Goal: Task Accomplishment & Management: Manage account settings

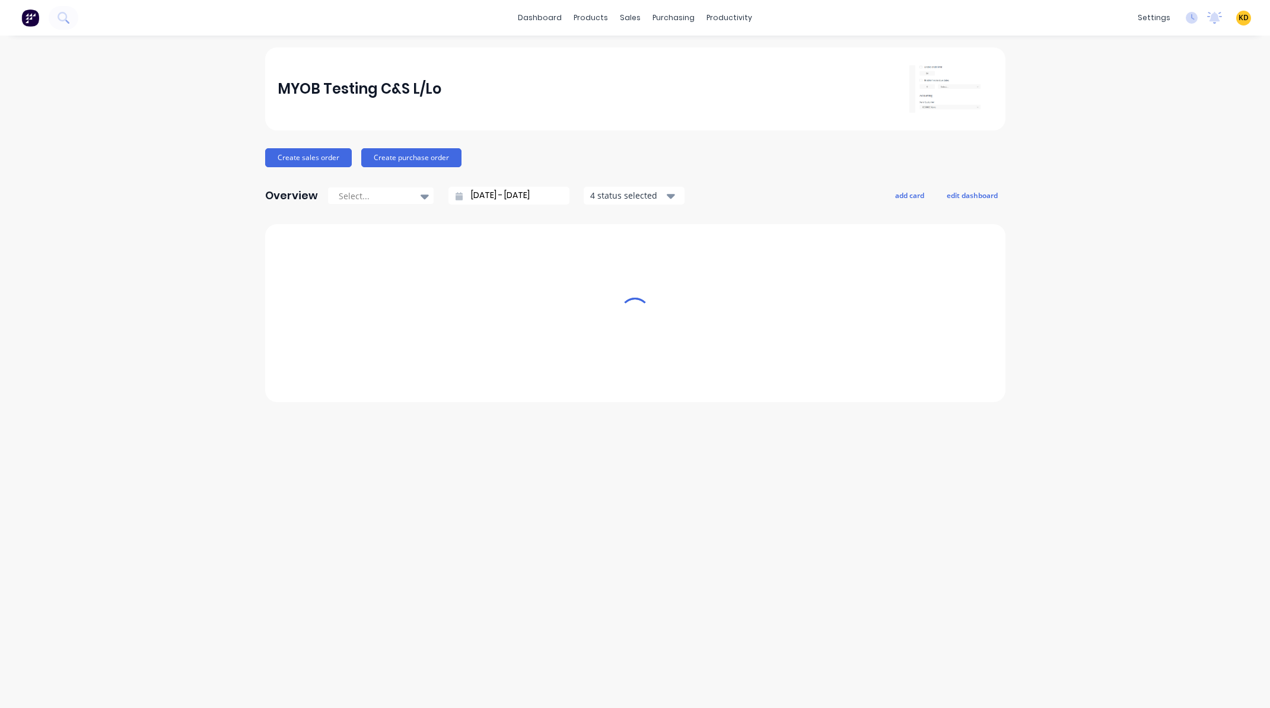
click at [1241, 18] on span "KD" at bounding box center [1244, 17] width 10 height 11
click at [1199, 155] on button "Sign out" at bounding box center [1170, 149] width 157 height 24
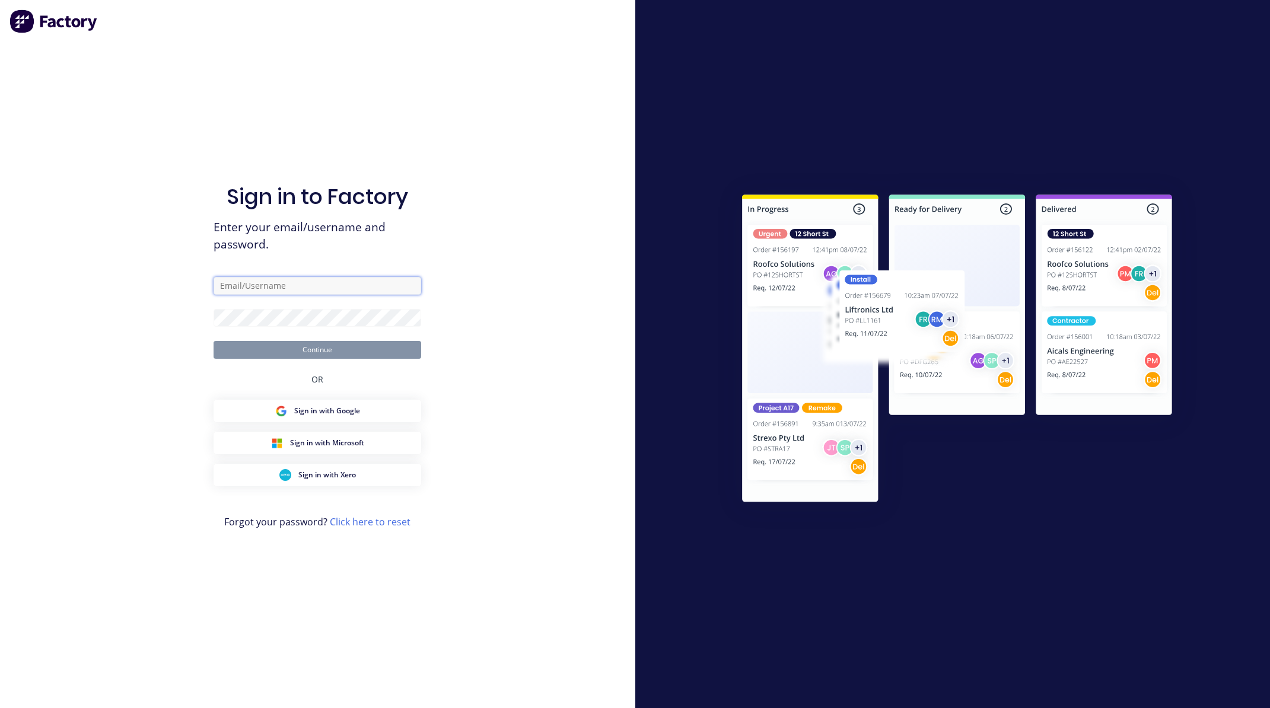
click at [363, 281] on input "text" at bounding box center [318, 286] width 208 height 18
paste input "karmela+default@factory.app"
type input "karmela+default@factory.app"
click at [625, 280] on div "Sign in to Factory Enter your email/username and password. karmela+default@fact…" at bounding box center [318, 354] width 636 height 708
click at [565, 209] on div "Sign in to Factory Enter your email/username and password. karmela+default@fact…" at bounding box center [318, 354] width 636 height 708
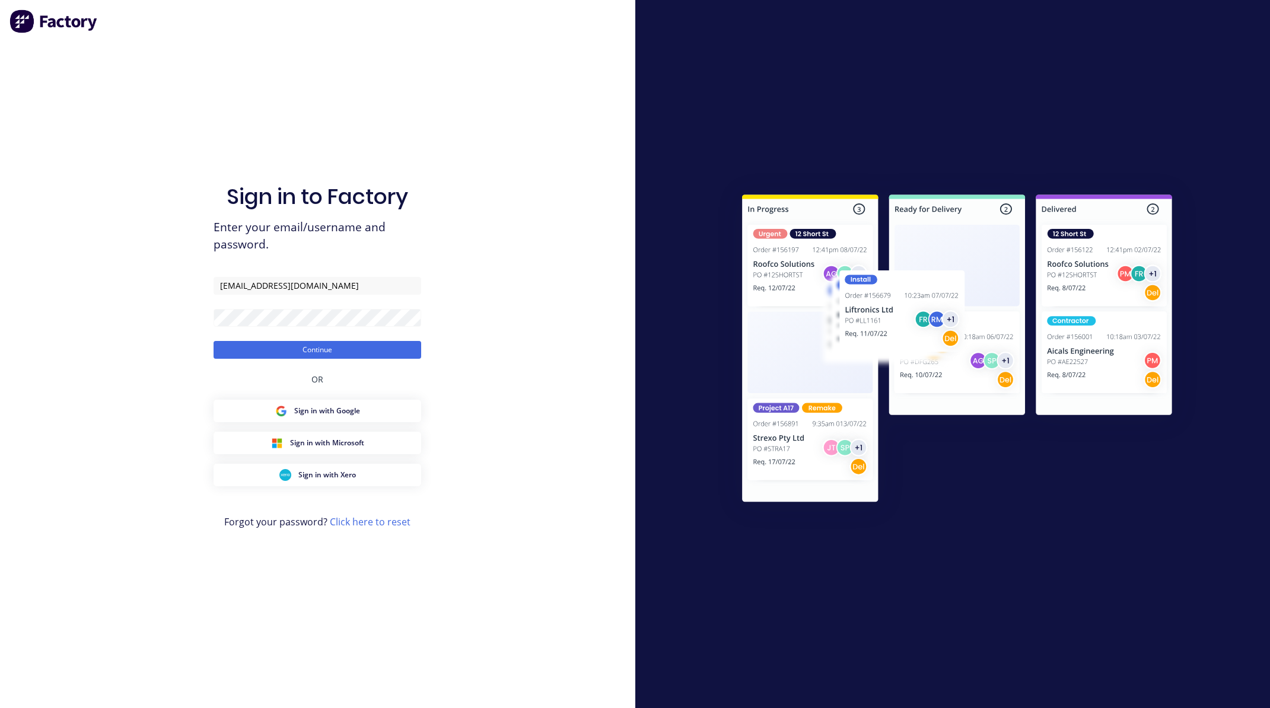
click at [382, 360] on div "Sign in to Factory Enter your email/username and password. karmela+default@fact…" at bounding box center [318, 366] width 208 height 666
click at [390, 348] on button "Continue" at bounding box center [318, 350] width 208 height 18
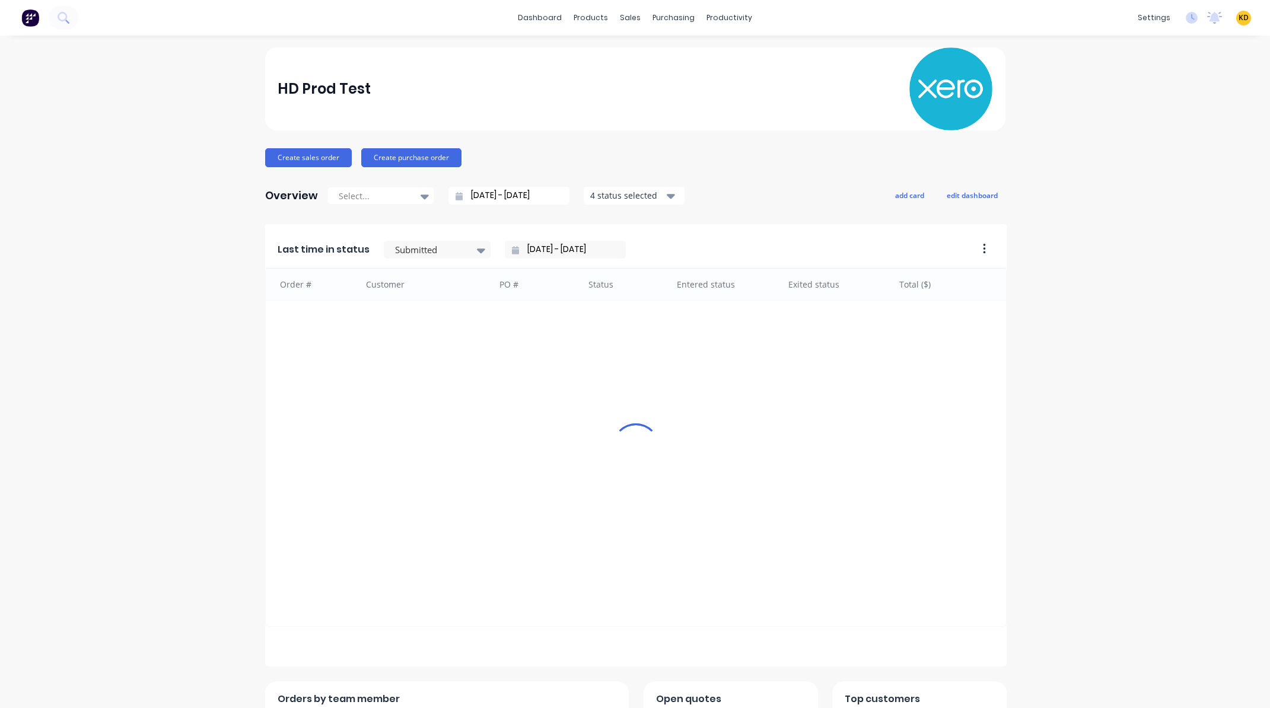
click at [1098, 179] on div "HD Prod Test Create sales order Create purchase order Overview Select... 12/09/…" at bounding box center [635, 509] width 1270 height 924
click at [652, 95] on link "Price Level Manager" at bounding box center [688, 105] width 157 height 24
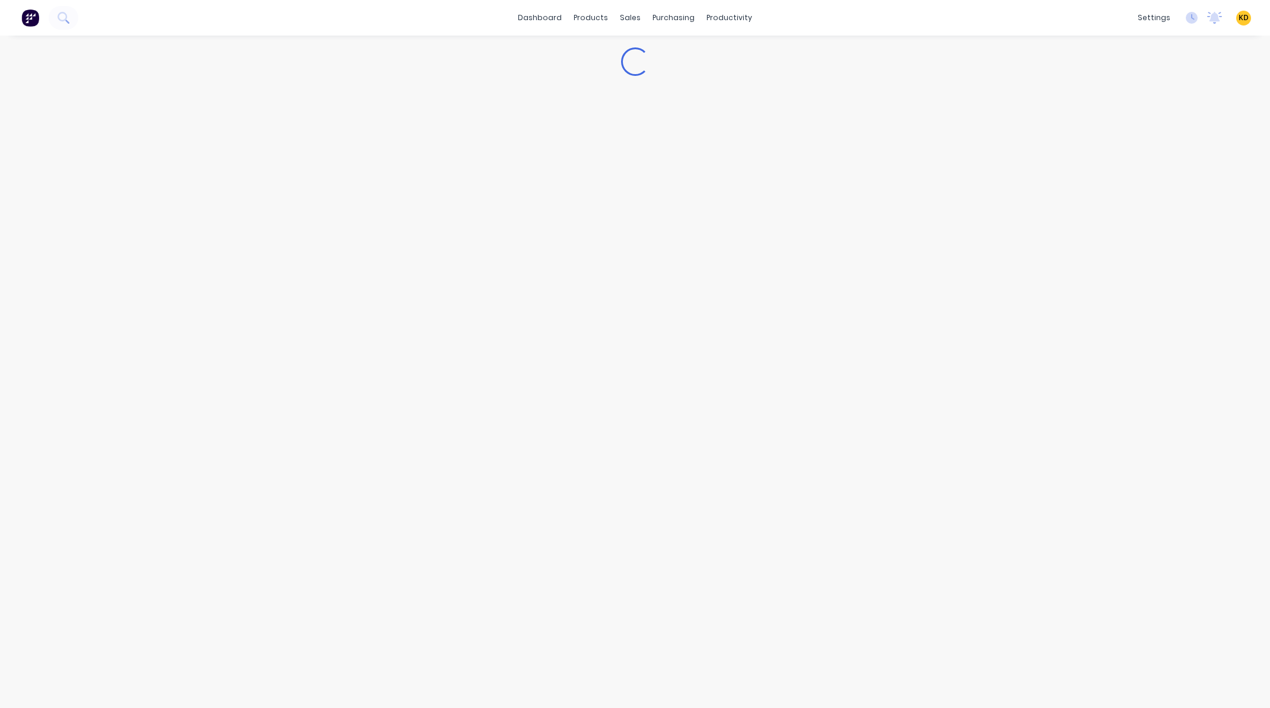
click at [653, 81] on div "Loading..." at bounding box center [635, 371] width 949 height 649
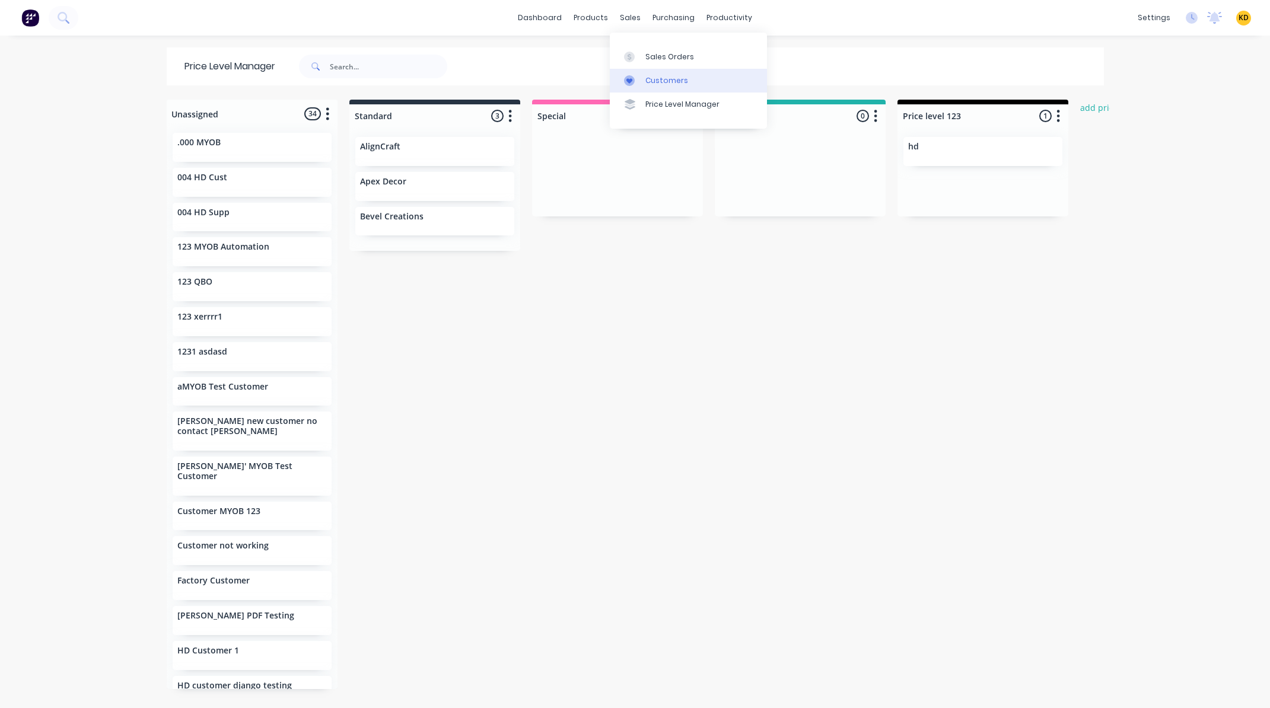
click at [646, 85] on div "Customers" at bounding box center [667, 80] width 43 height 11
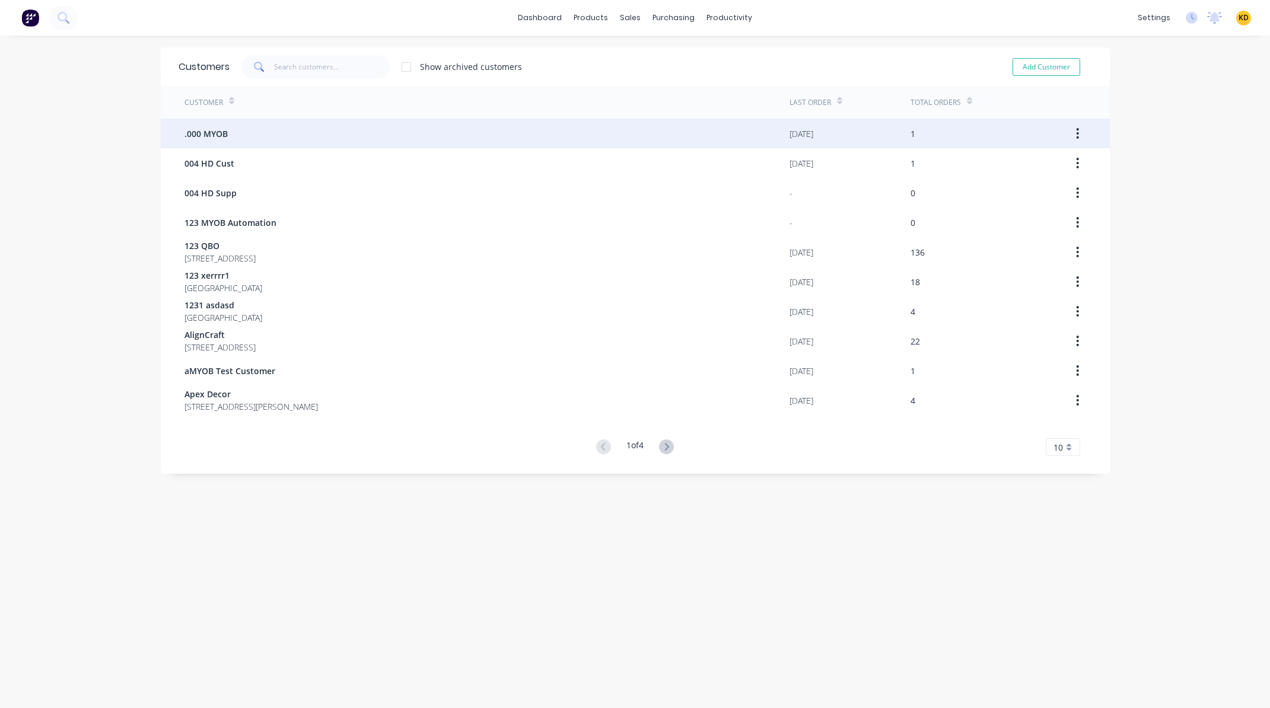
click at [683, 137] on div ".000 MYOB" at bounding box center [487, 134] width 605 height 30
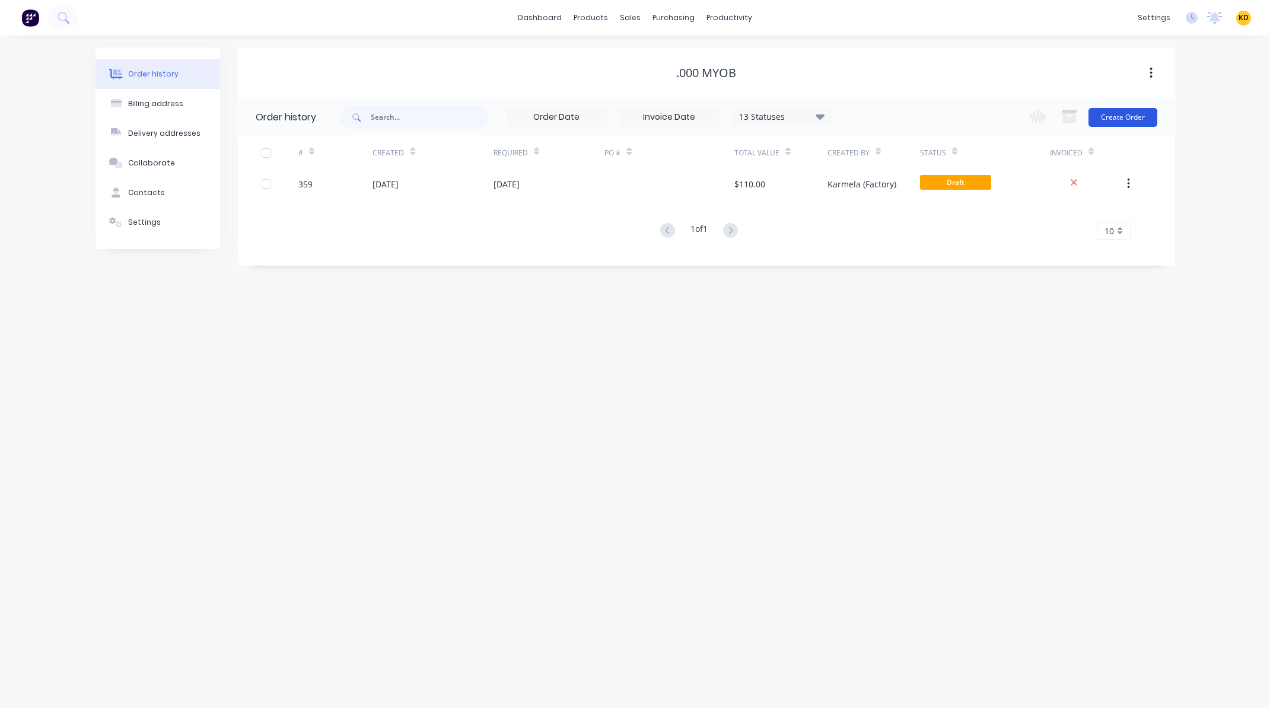
click at [1119, 114] on button "Create Order" at bounding box center [1123, 117] width 69 height 19
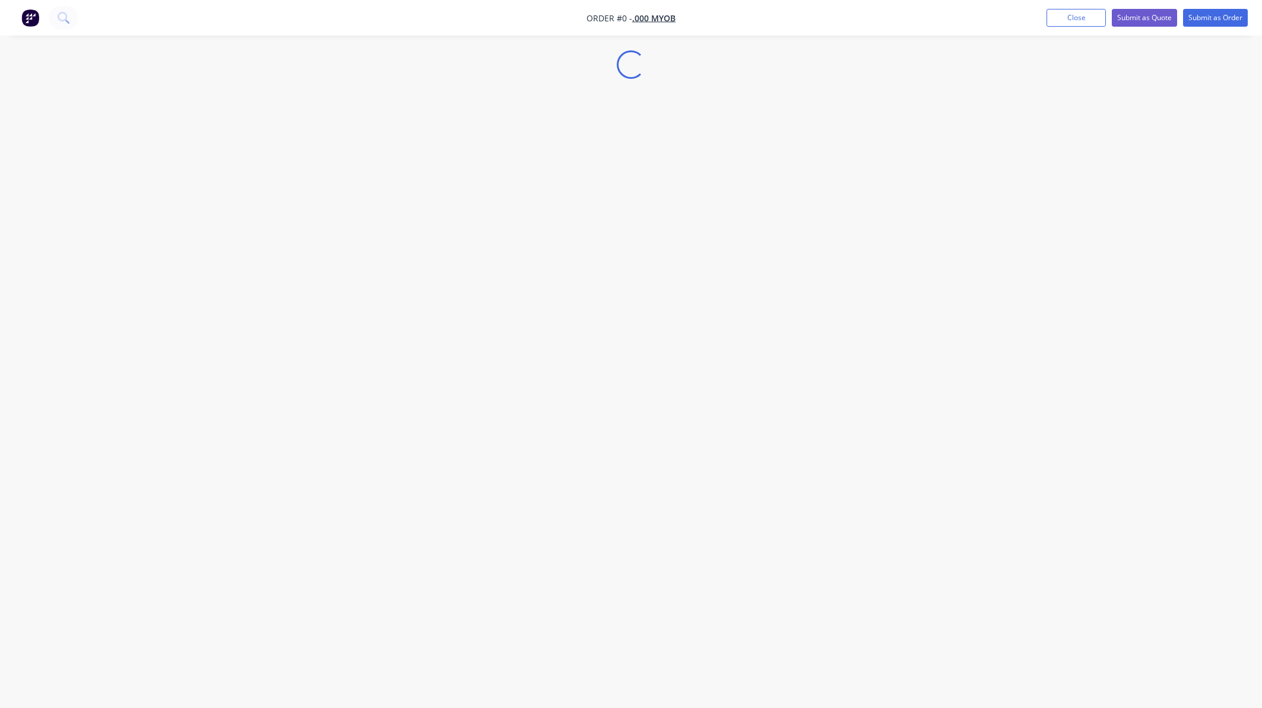
select select "GB"
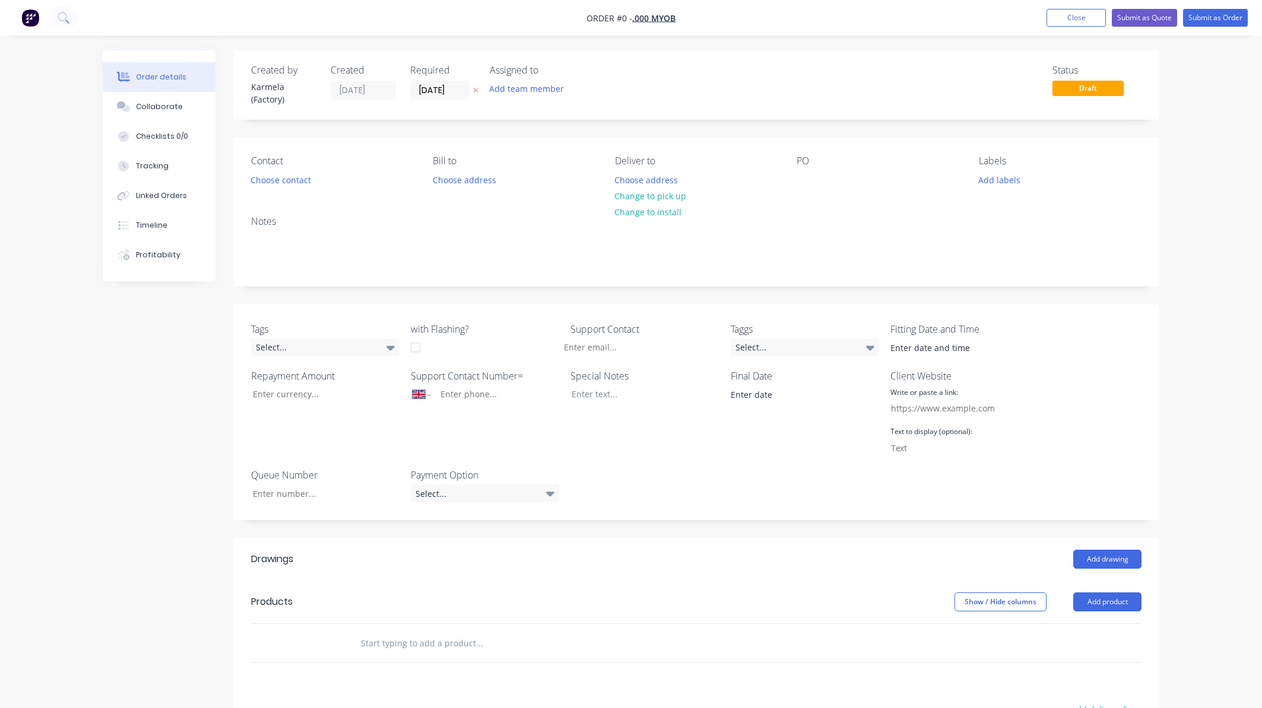
click at [439, 637] on input "text" at bounding box center [478, 643] width 237 height 24
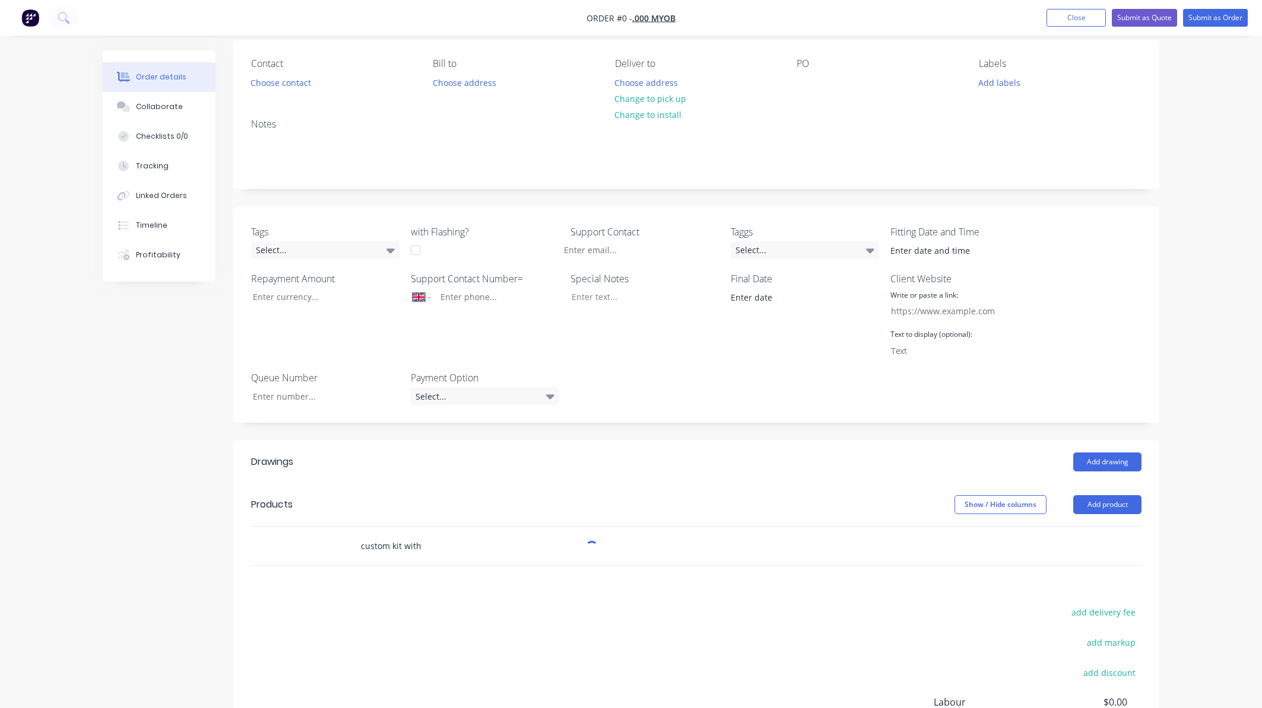
scroll to position [258, 0]
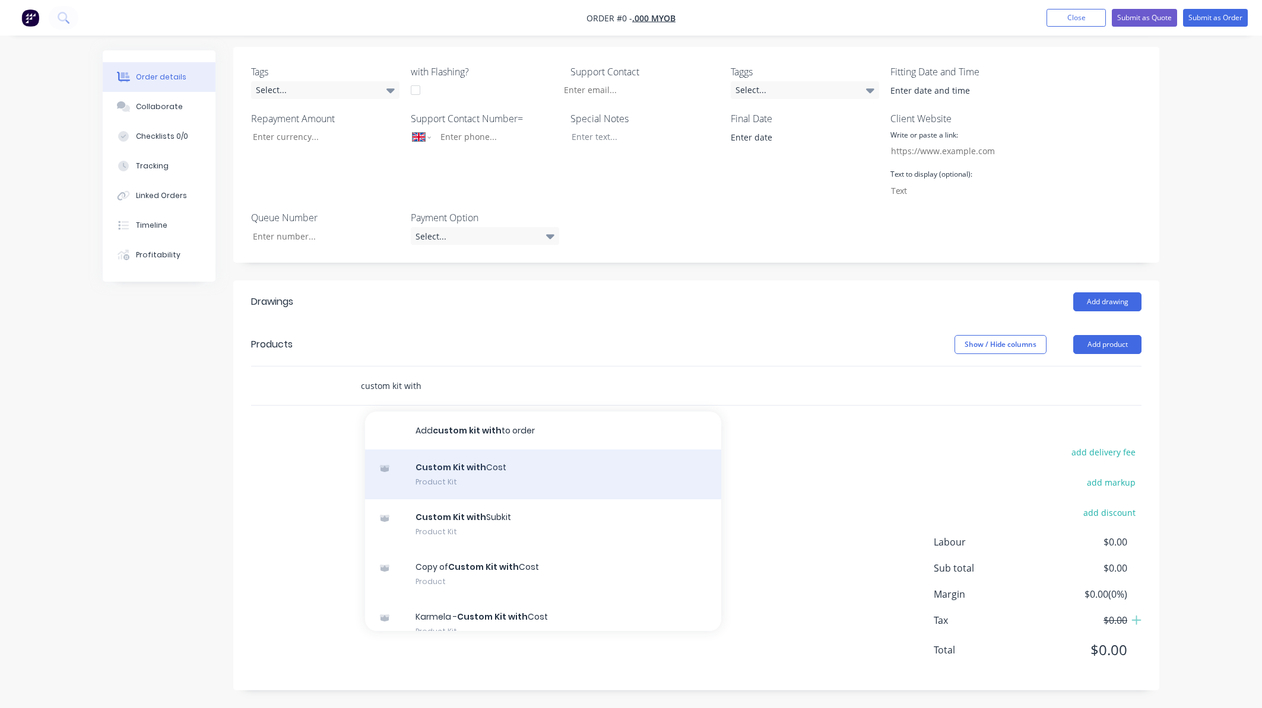
type input "custom kit with"
click at [513, 475] on div "Custom Kit with Cost Product Kit" at bounding box center [543, 475] width 356 height 50
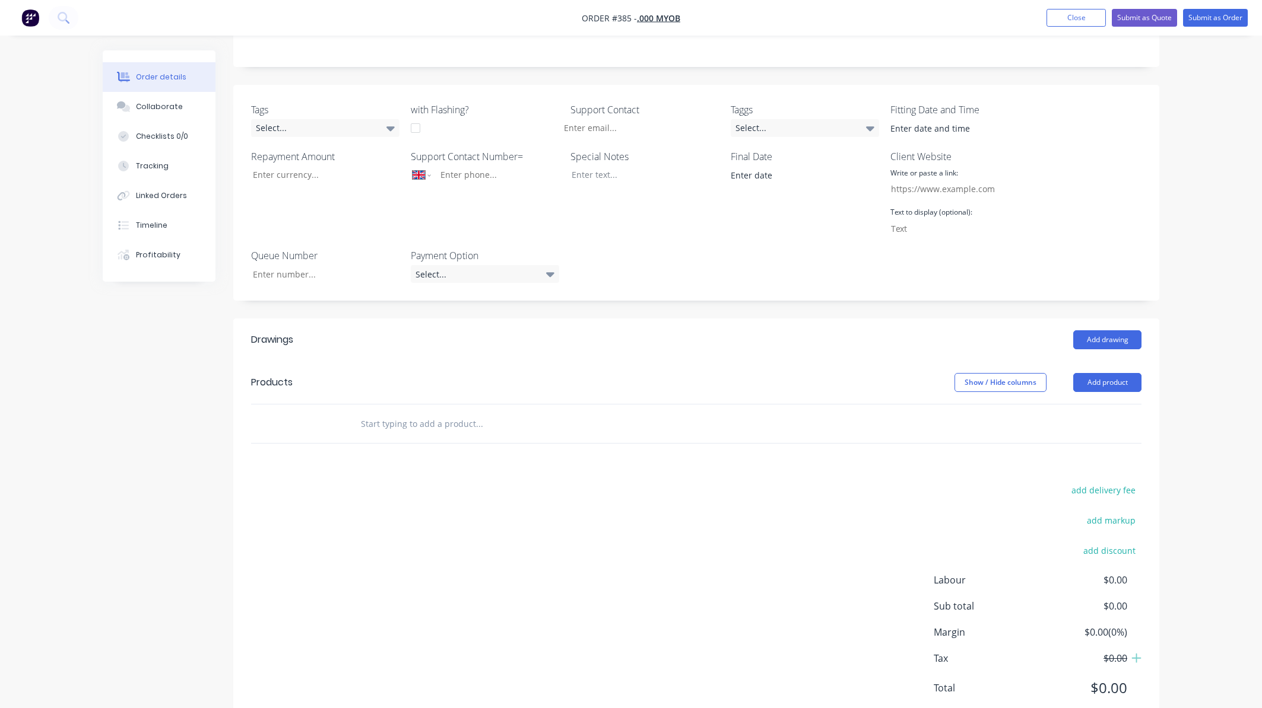
scroll to position [186, 0]
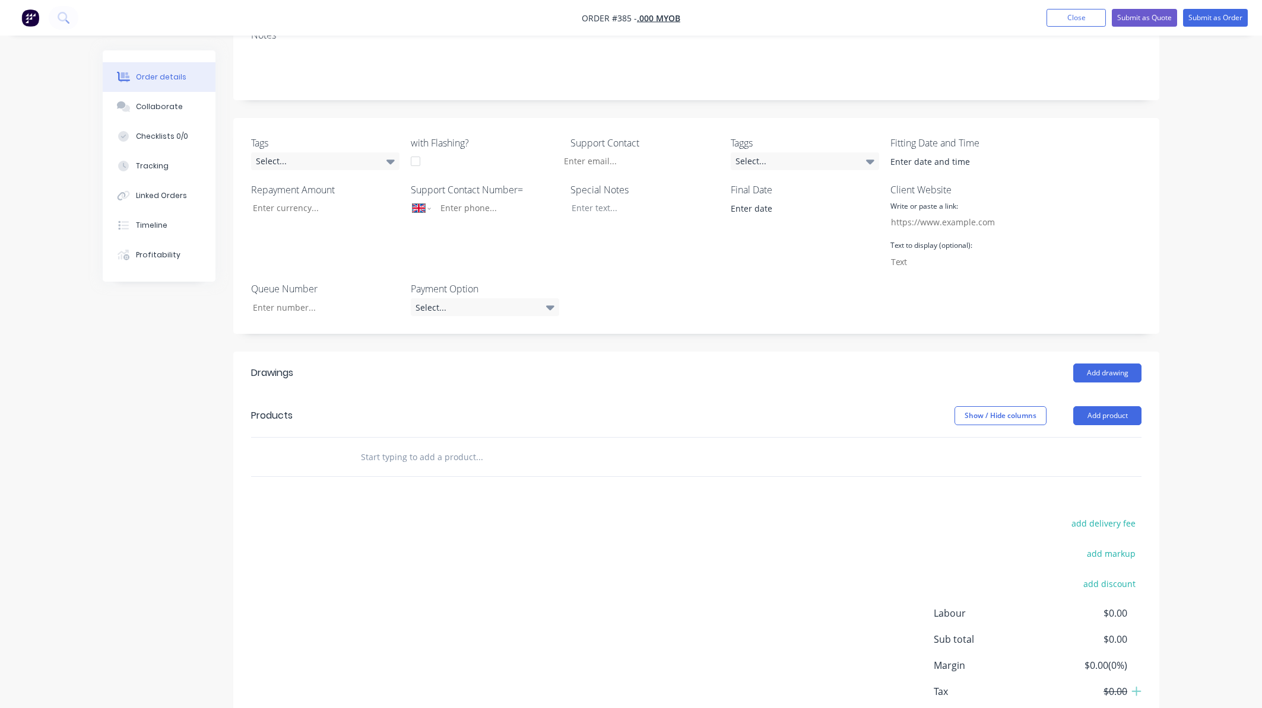
click at [1035, 21] on ul "Add product Close Submit as Quote Submit as Order" at bounding box center [1147, 18] width 230 height 18
click at [1057, 20] on button "Close" at bounding box center [1075, 18] width 59 height 18
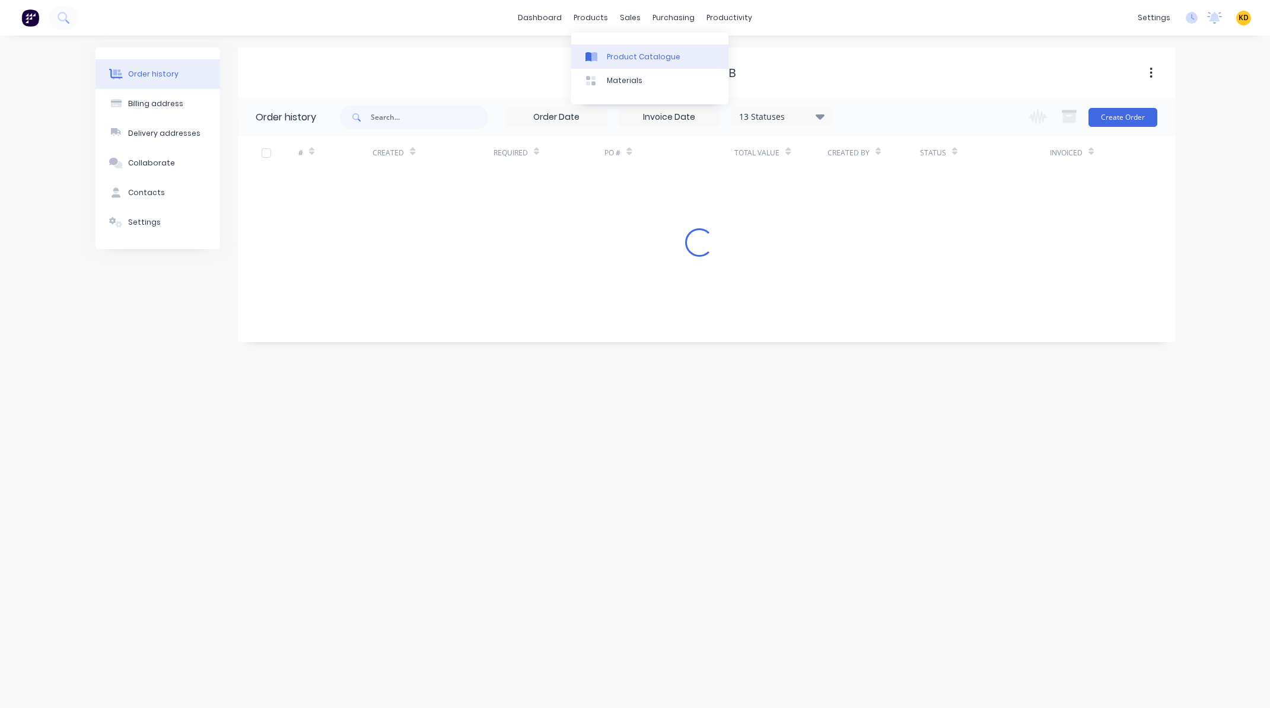
click at [611, 58] on div "Product Catalogue" at bounding box center [644, 57] width 74 height 11
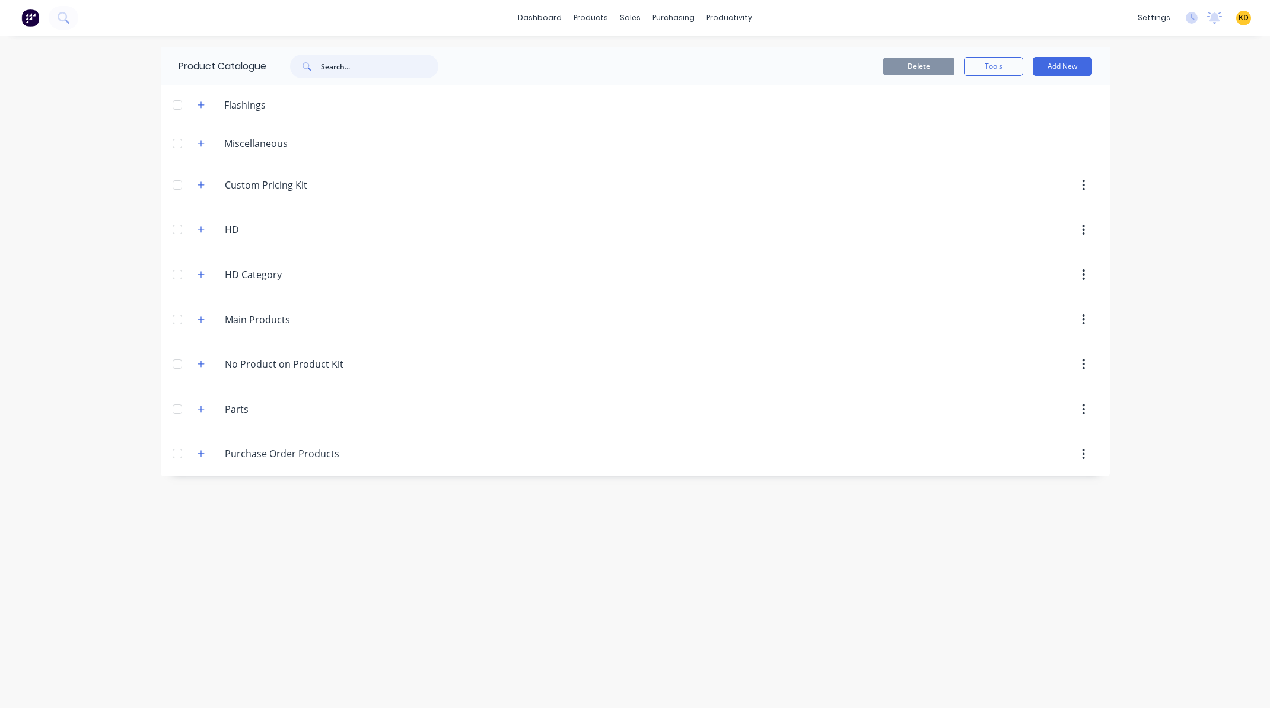
click at [348, 67] on input "text" at bounding box center [379, 67] width 117 height 24
type input "custom kit"
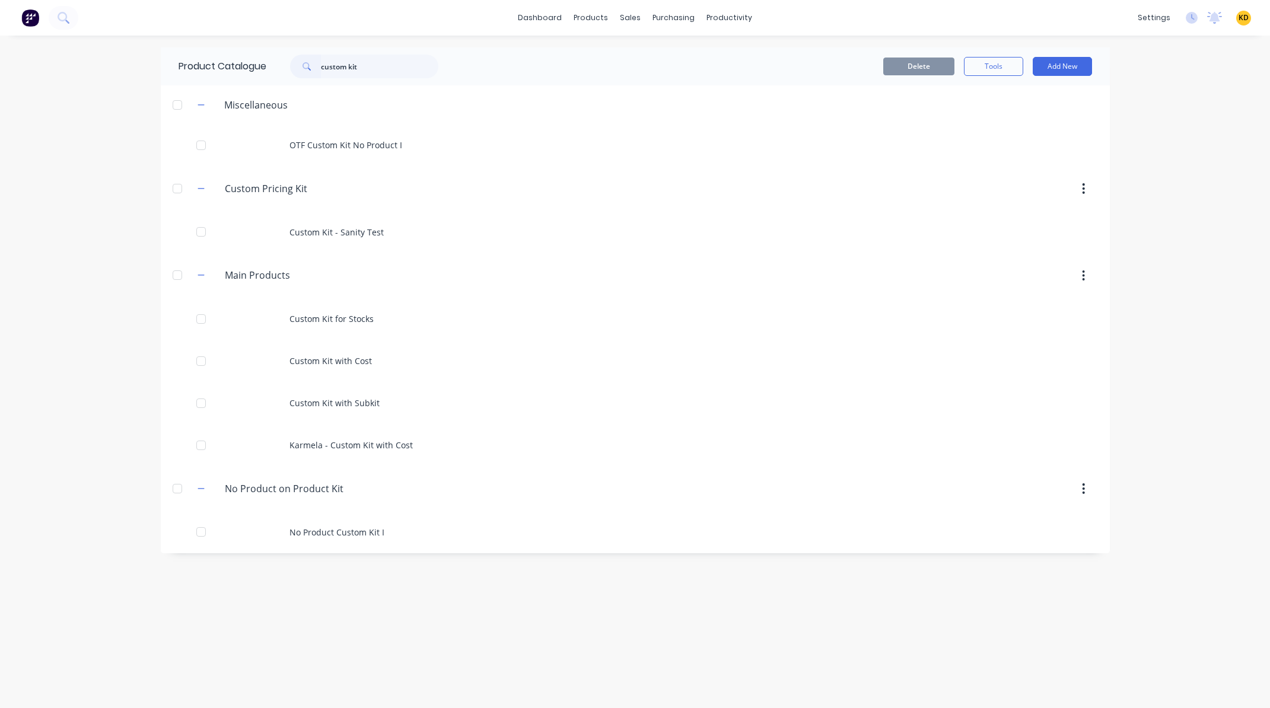
click at [393, 615] on div "Product Catalogue custom kit Delete Tools Add New Miscellaneous OTF Custom Kit …" at bounding box center [635, 371] width 949 height 649
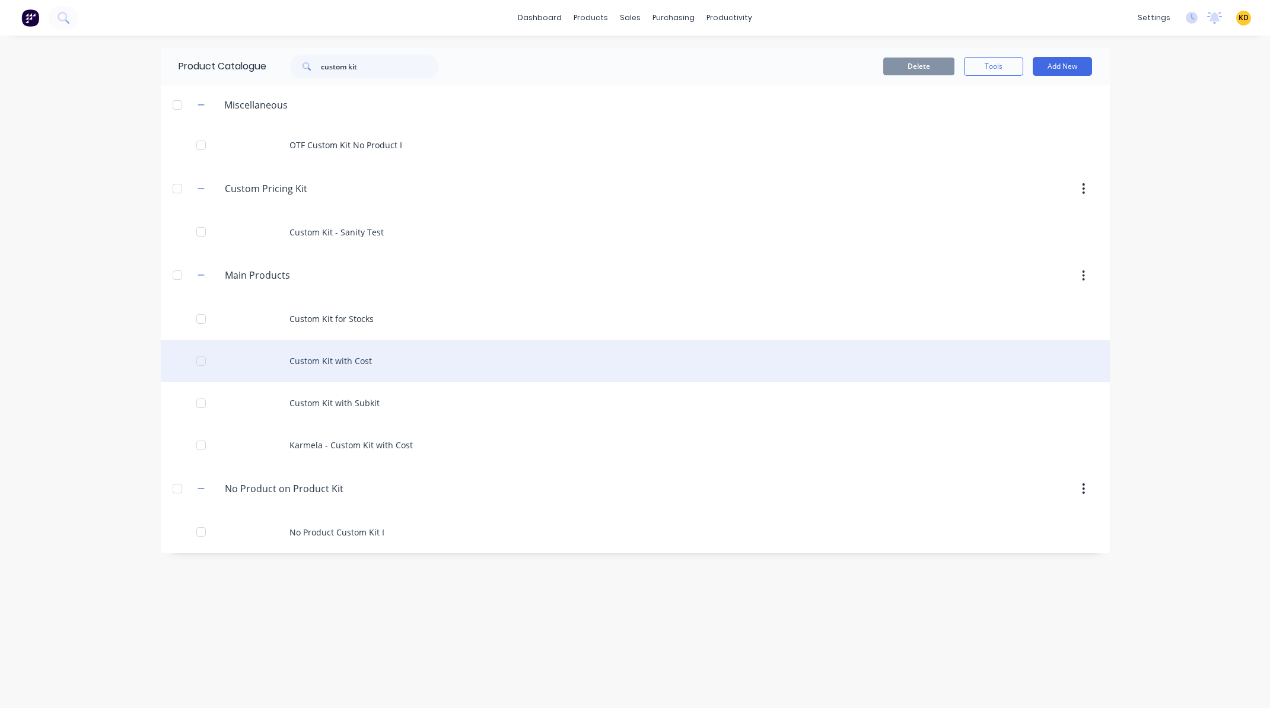
click at [376, 362] on div "Custom Kit with Cost" at bounding box center [635, 361] width 949 height 42
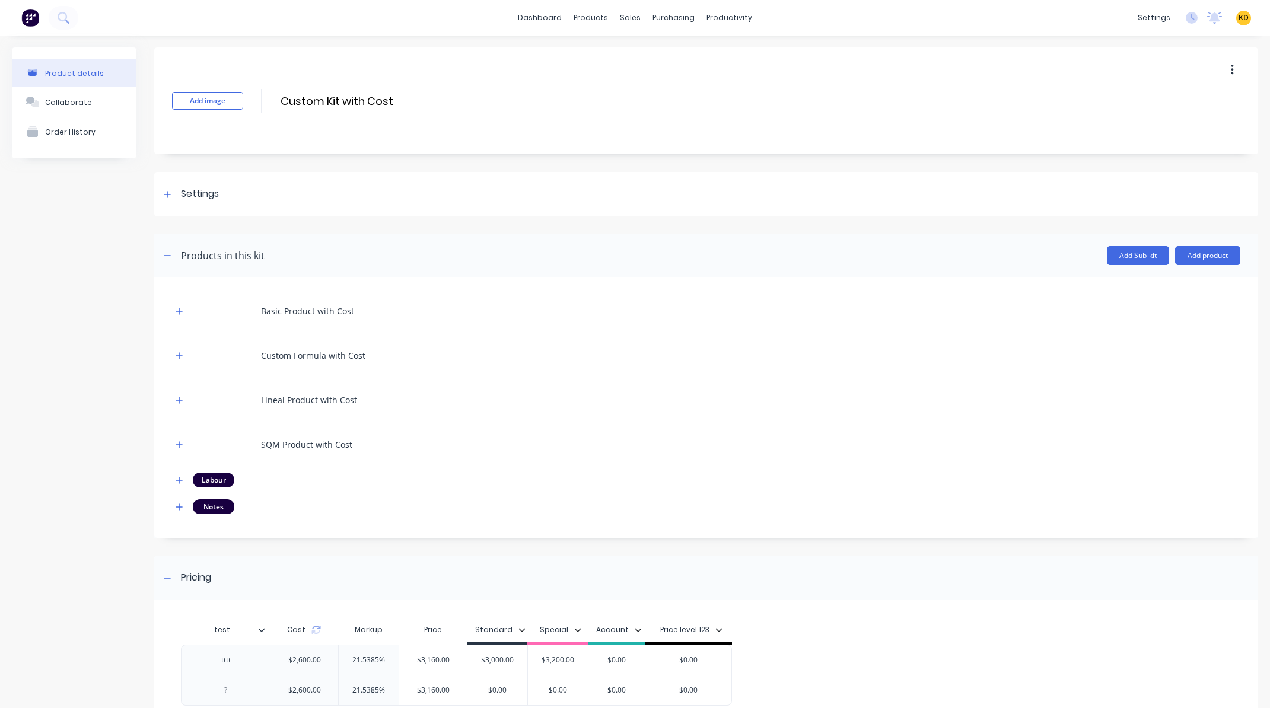
scroll to position [112, 0]
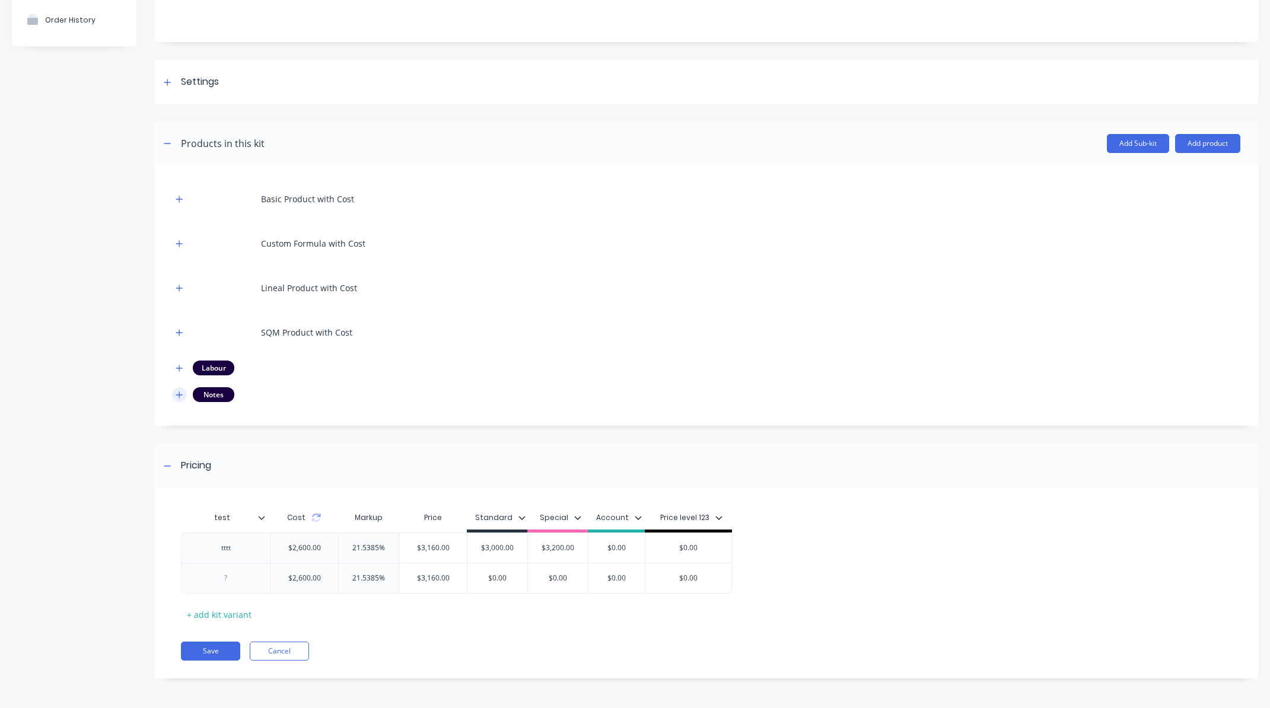
click at [174, 395] on button "button" at bounding box center [179, 394] width 15 height 15
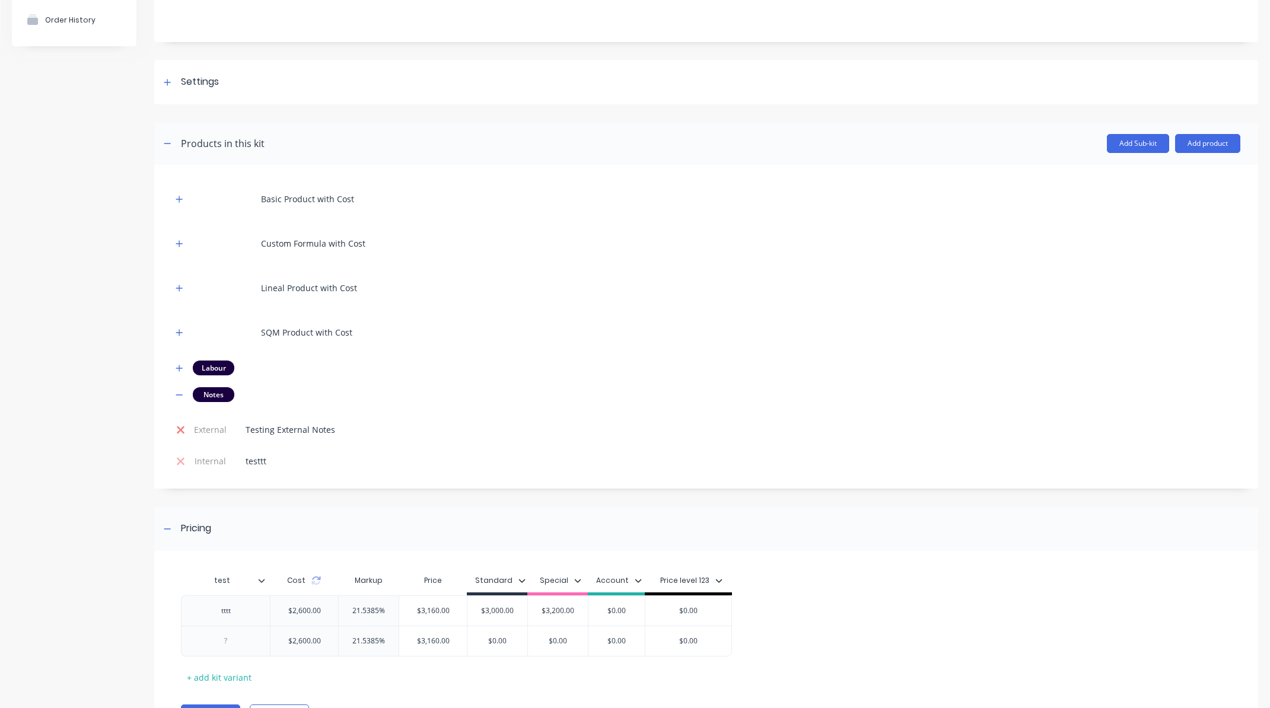
click at [179, 430] on icon at bounding box center [181, 430] width 8 height 8
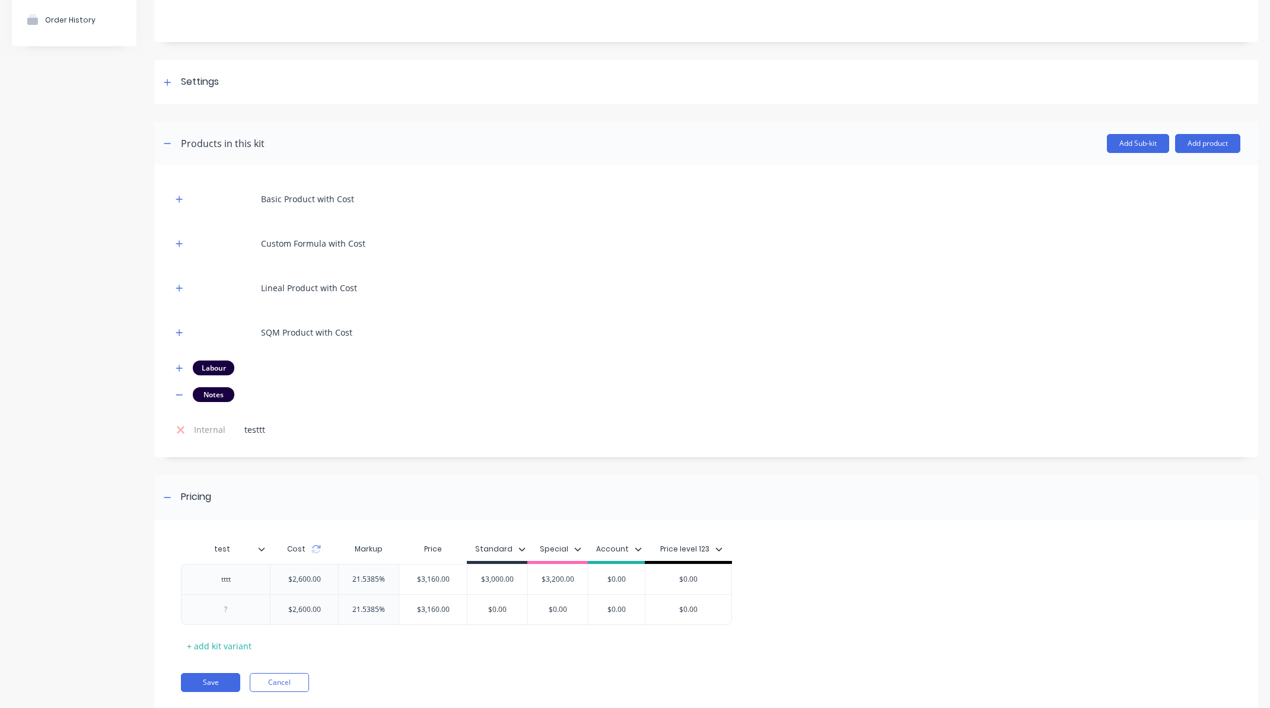
click at [179, 430] on icon at bounding box center [181, 430] width 8 height 8
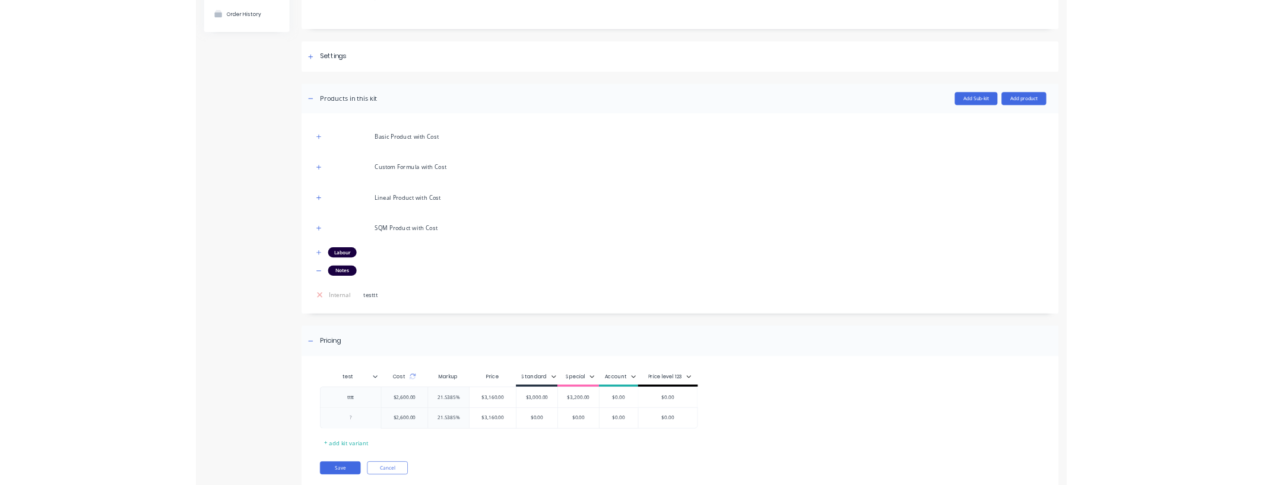
scroll to position [85, 0]
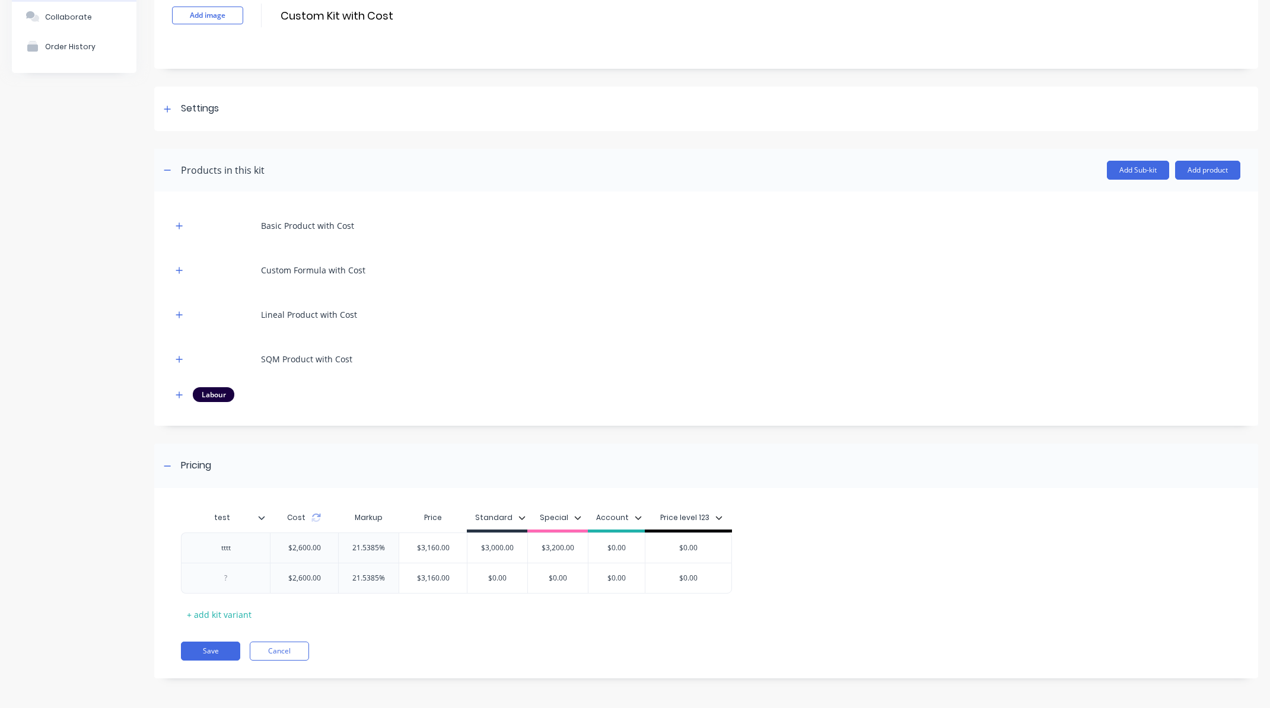
click at [141, 427] on div "Product details Collaborate Order History Add image Custom Kit with Cost Custom…" at bounding box center [635, 329] width 1247 height 735
click at [214, 646] on button "Save" at bounding box center [210, 651] width 59 height 19
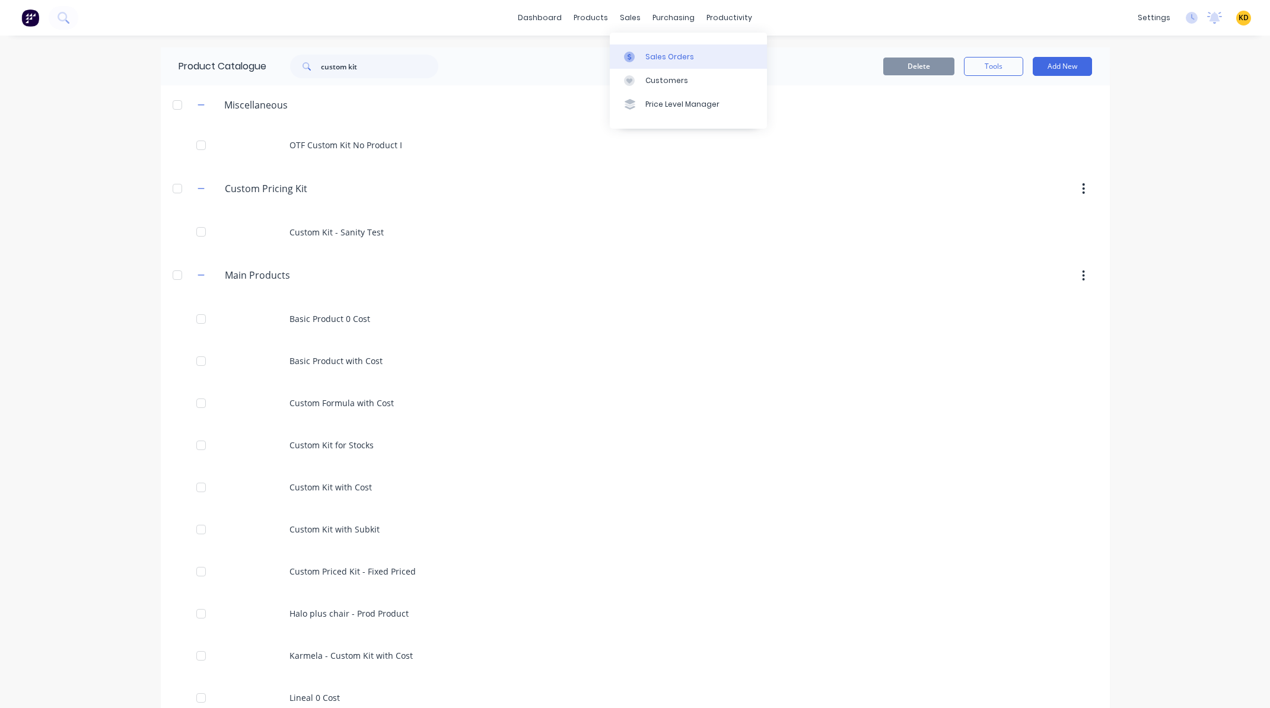
click at [694, 58] on link "Sales Orders" at bounding box center [688, 57] width 157 height 24
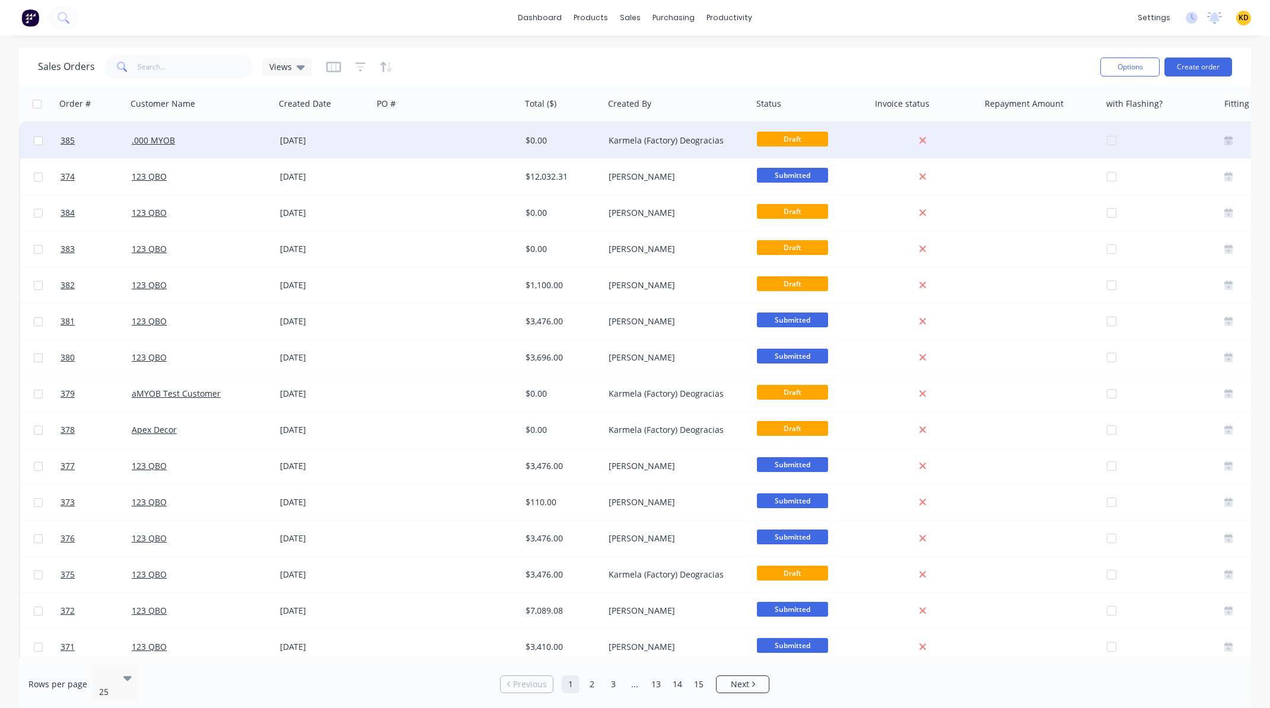
click at [457, 141] on div at bounding box center [447, 141] width 148 height 36
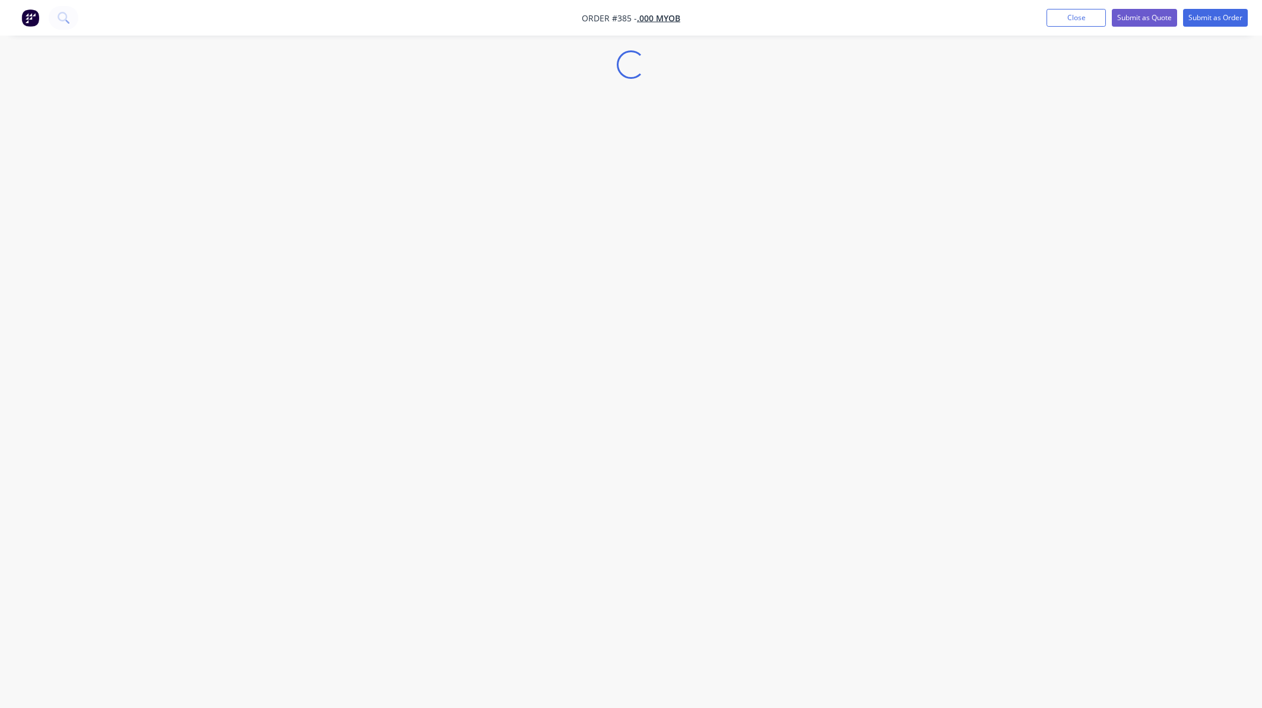
select select "GB"
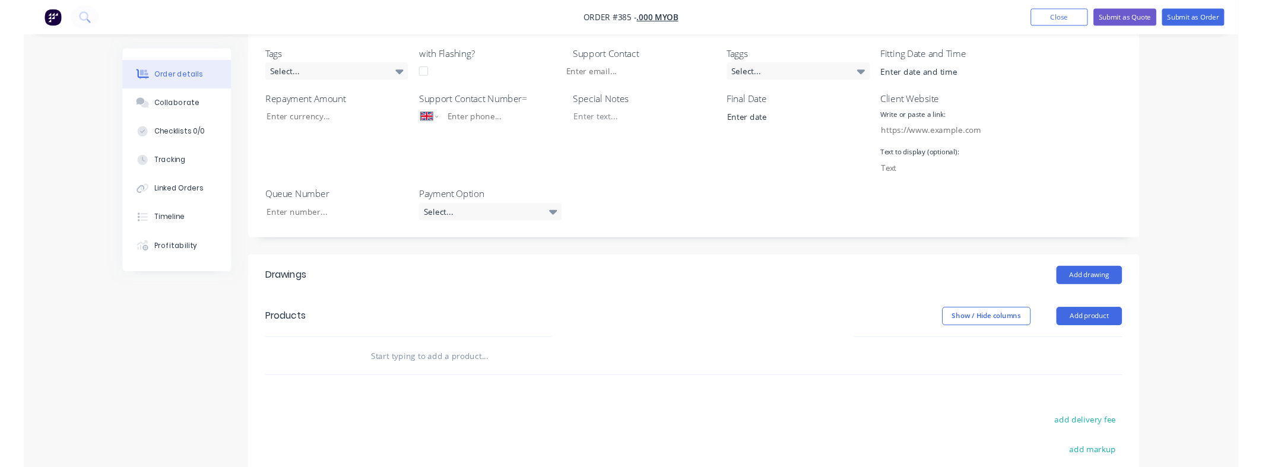
scroll to position [427, 0]
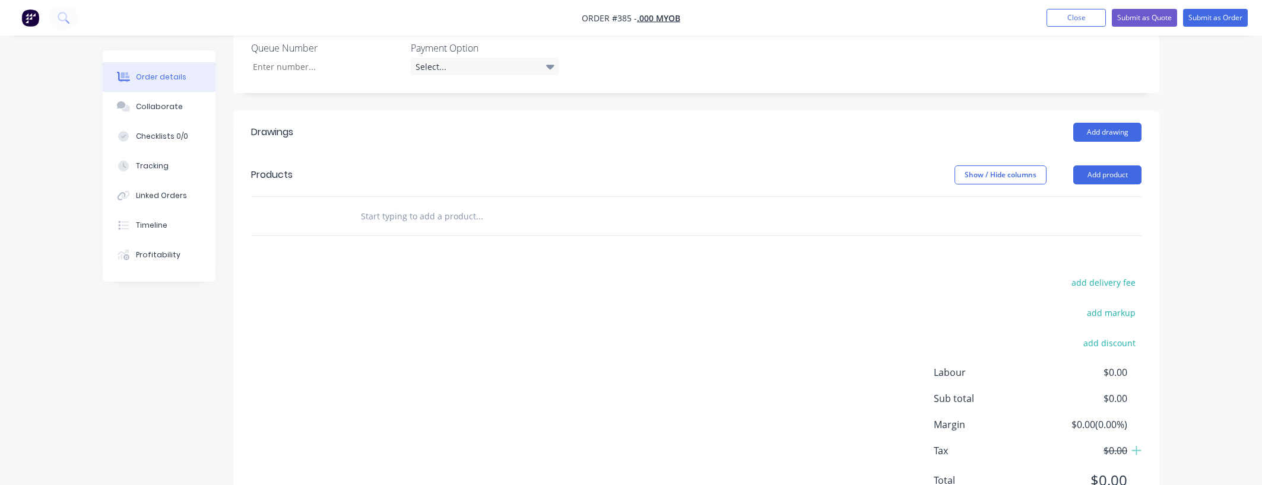
click at [405, 216] on input "text" at bounding box center [478, 216] width 237 height 24
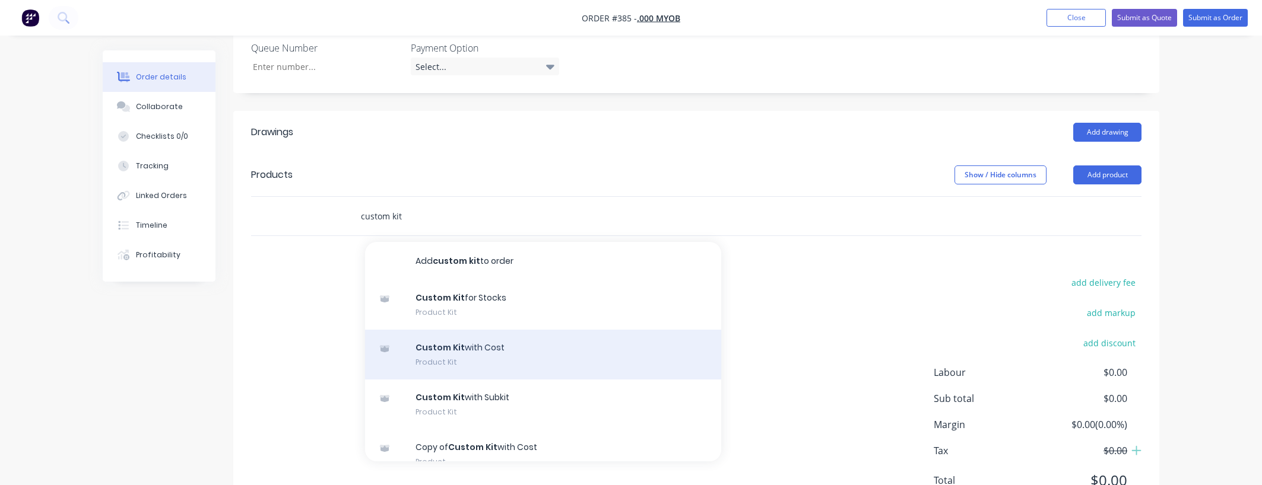
type input "custom kit"
click at [472, 363] on div "Custom Kit with Cost Product Kit" at bounding box center [543, 355] width 356 height 50
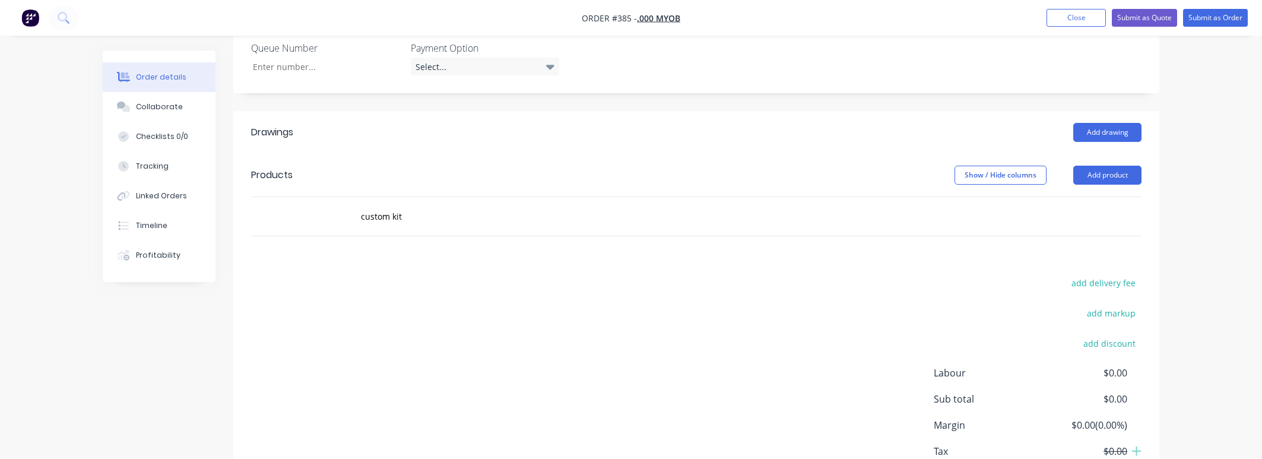
click at [815, 450] on div "add delivery fee add markup add discount Labour $0.00 Sub total $0.00 Margin $0…" at bounding box center [696, 388] width 890 height 229
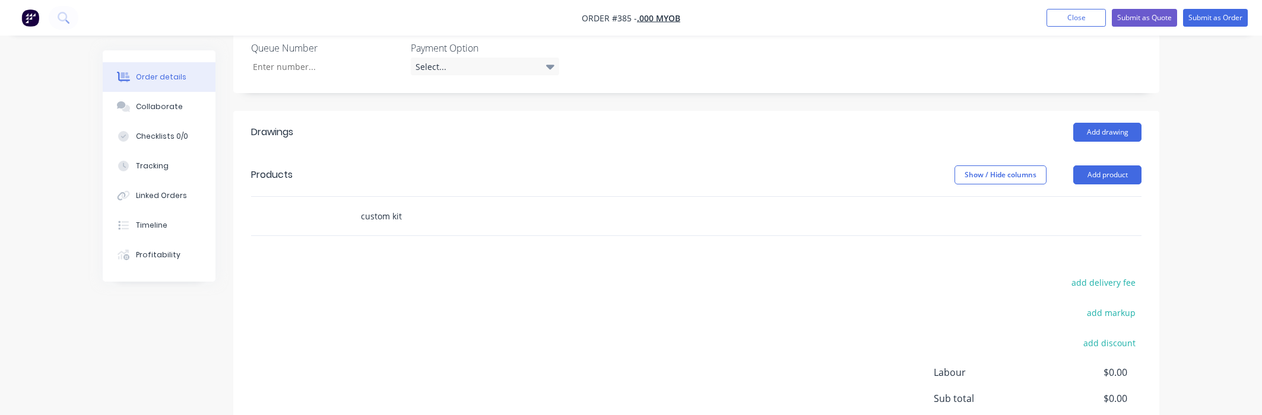
click at [505, 204] on input "custom kit" at bounding box center [478, 216] width 237 height 24
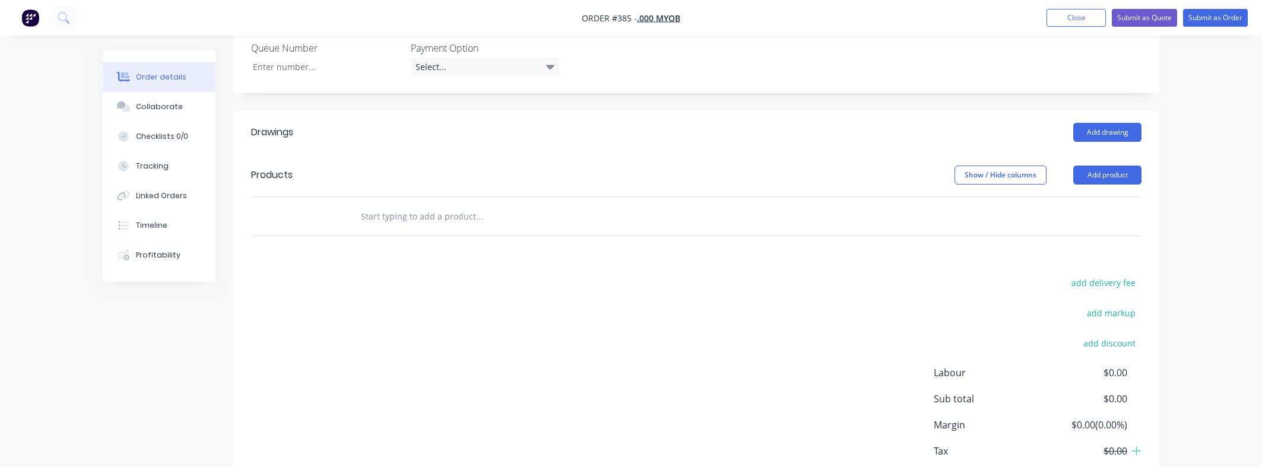
click at [431, 215] on input "text" at bounding box center [478, 216] width 237 height 24
click at [1202, 102] on div "Order details Collaborate Checklists 0/0 Tracking Linked Orders Timeline Profit…" at bounding box center [631, 56] width 1262 height 966
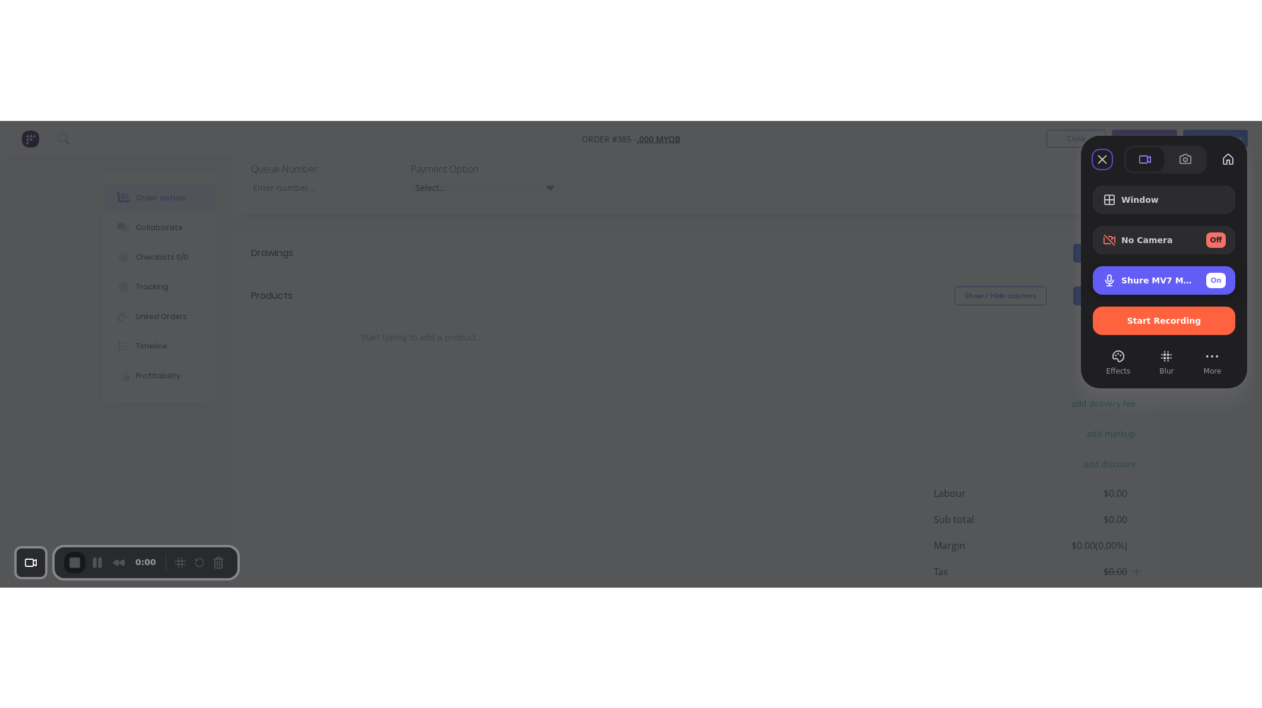
scroll to position [258, 0]
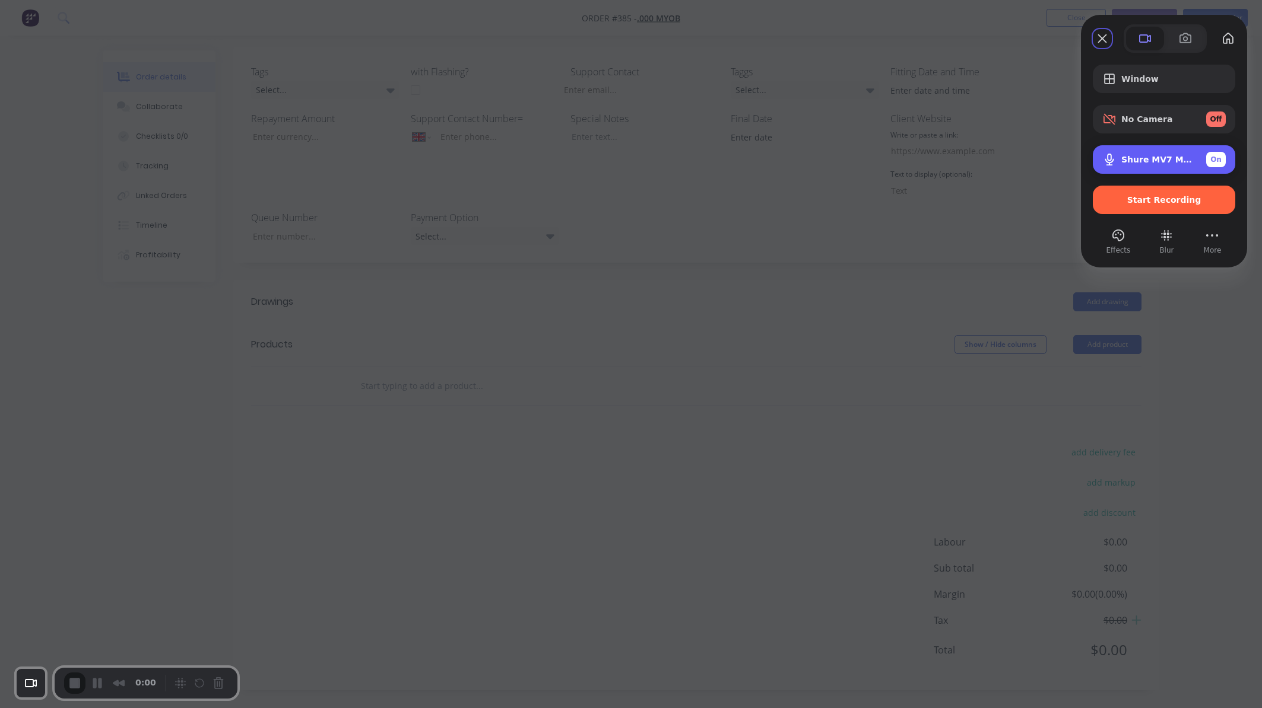
click at [1110, 161] on span "Microphone options" at bounding box center [1109, 159] width 14 height 14
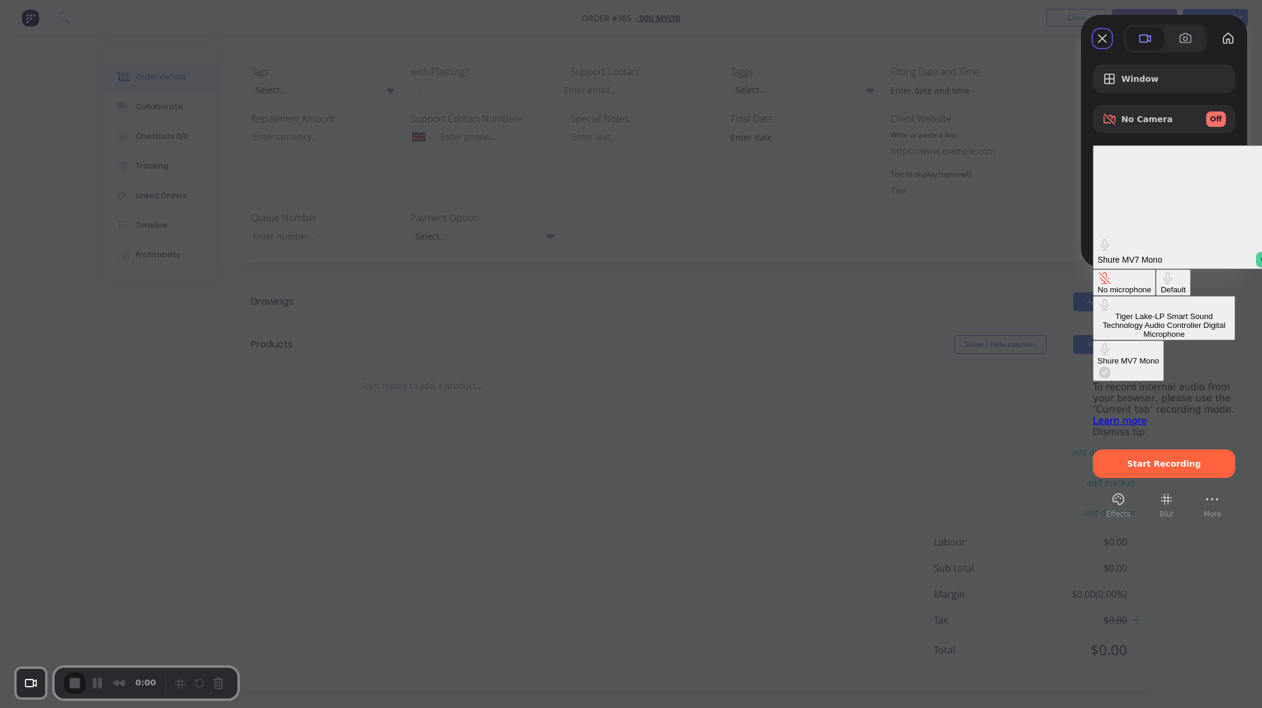
click at [1097, 285] on div "No microphone" at bounding box center [1123, 289] width 53 height 9
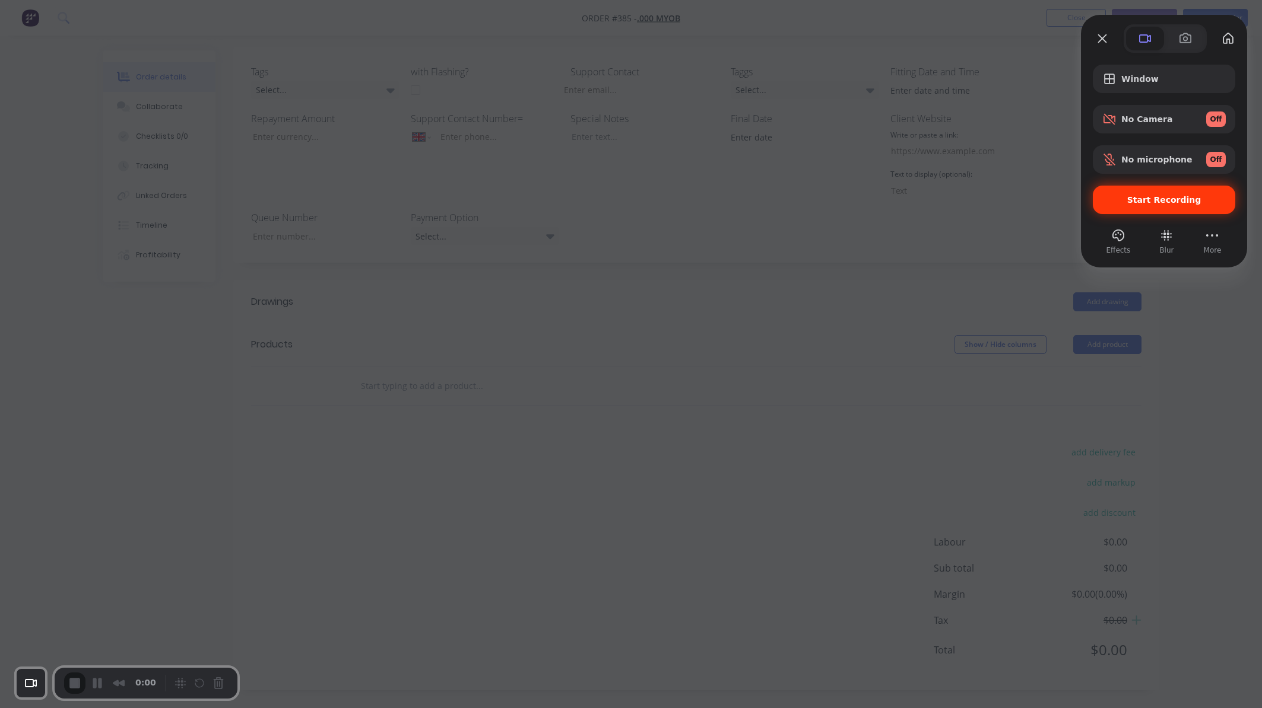
click at [1159, 193] on div "Start Recording" at bounding box center [1163, 200] width 142 height 28
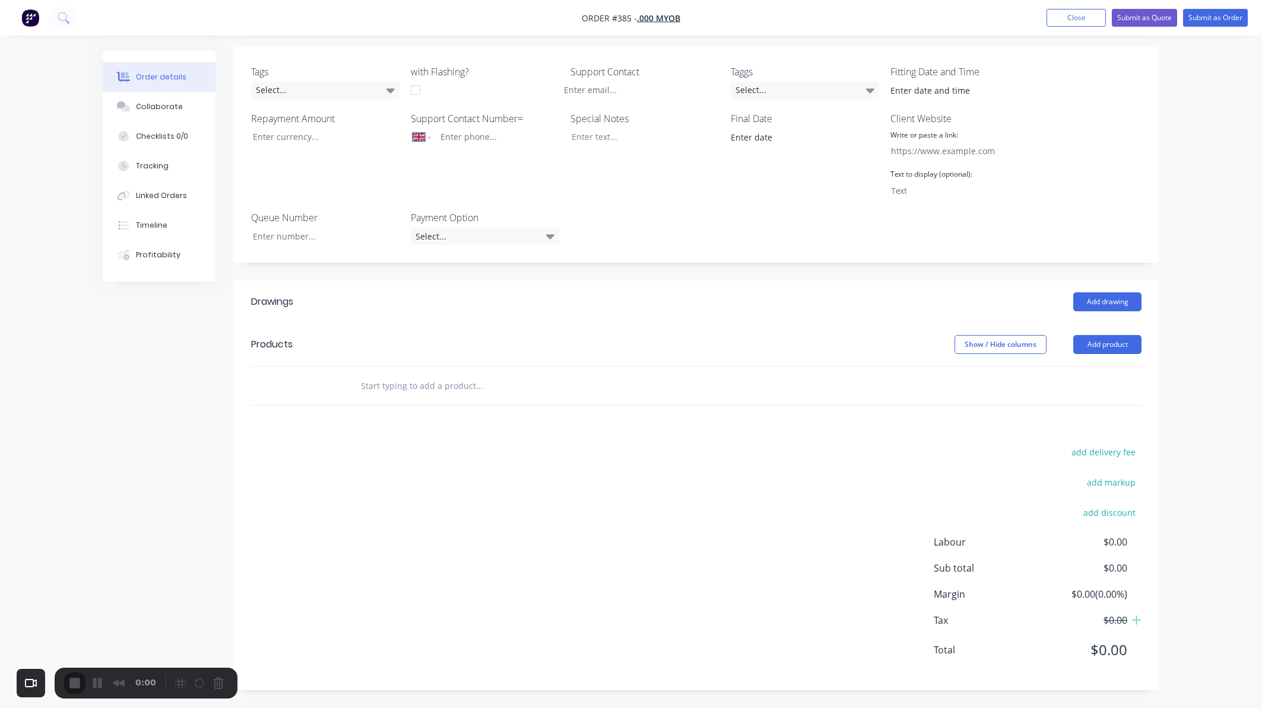
click at [432, 388] on input "text" at bounding box center [478, 386] width 237 height 24
type input "custom kit"
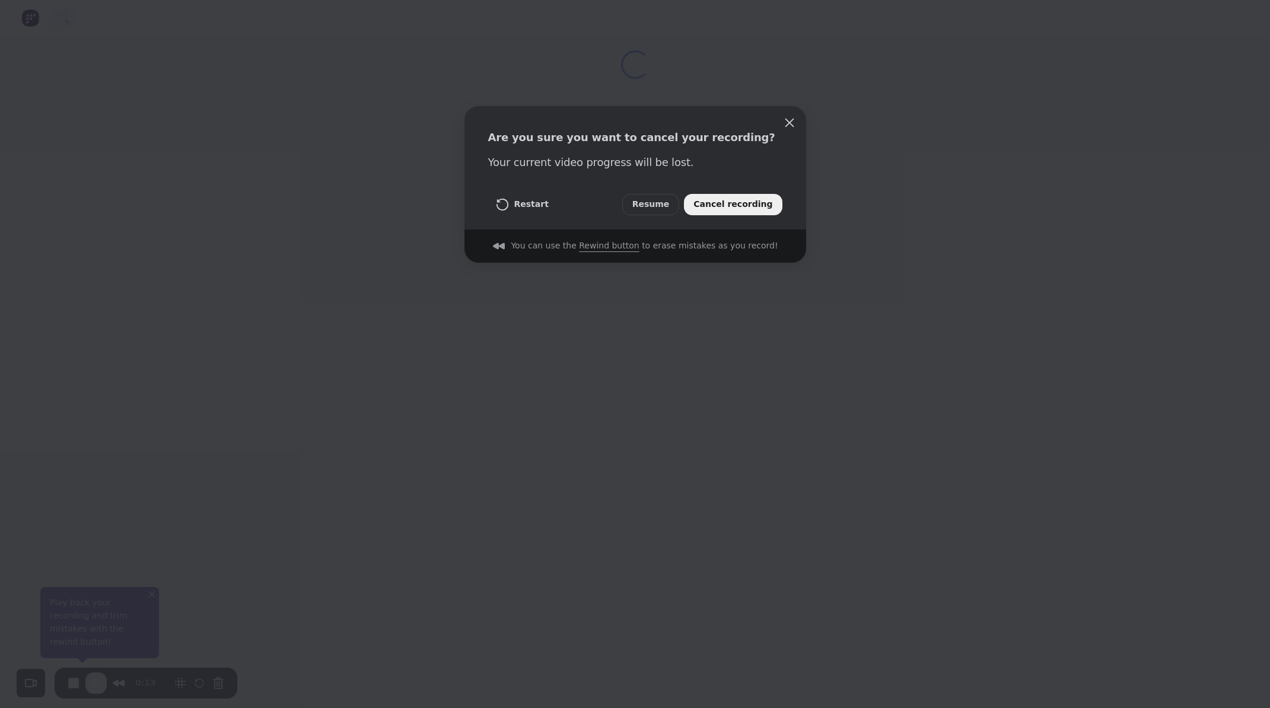
click at [726, 212] on button "Cancel recording" at bounding box center [733, 204] width 98 height 21
select select "GB"
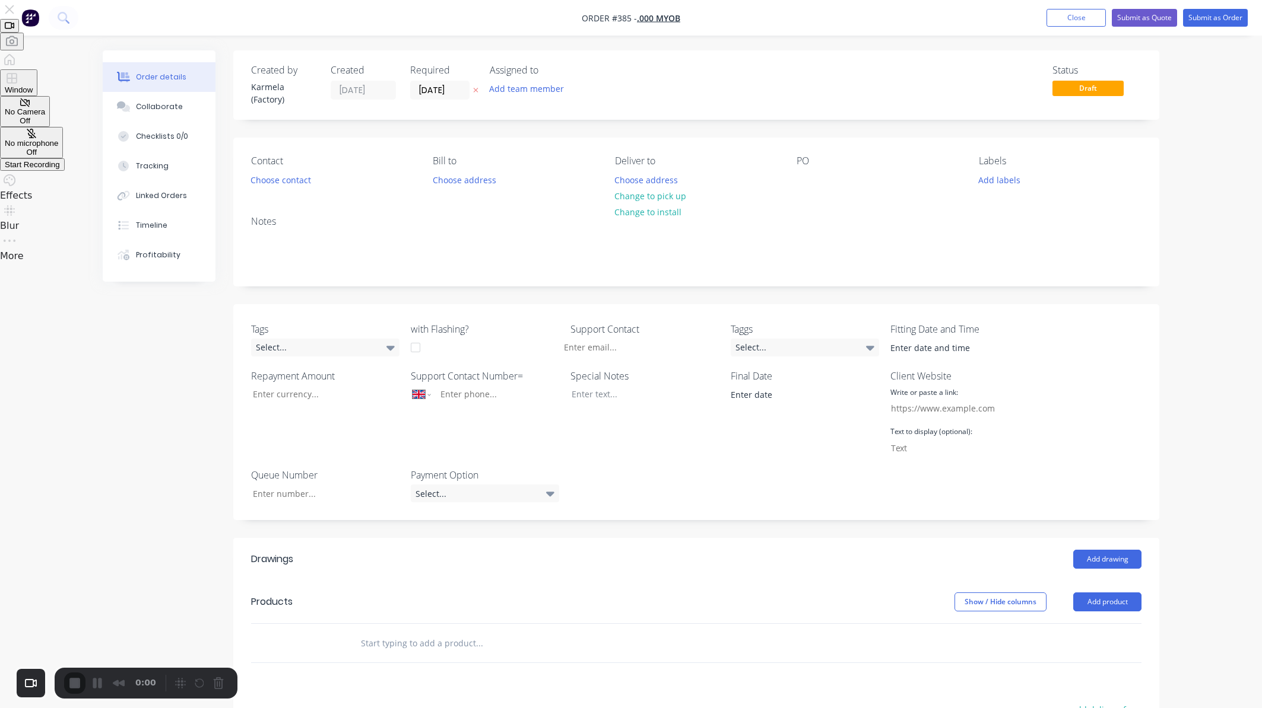
click at [60, 169] on span "Start Recording" at bounding box center [32, 164] width 55 height 9
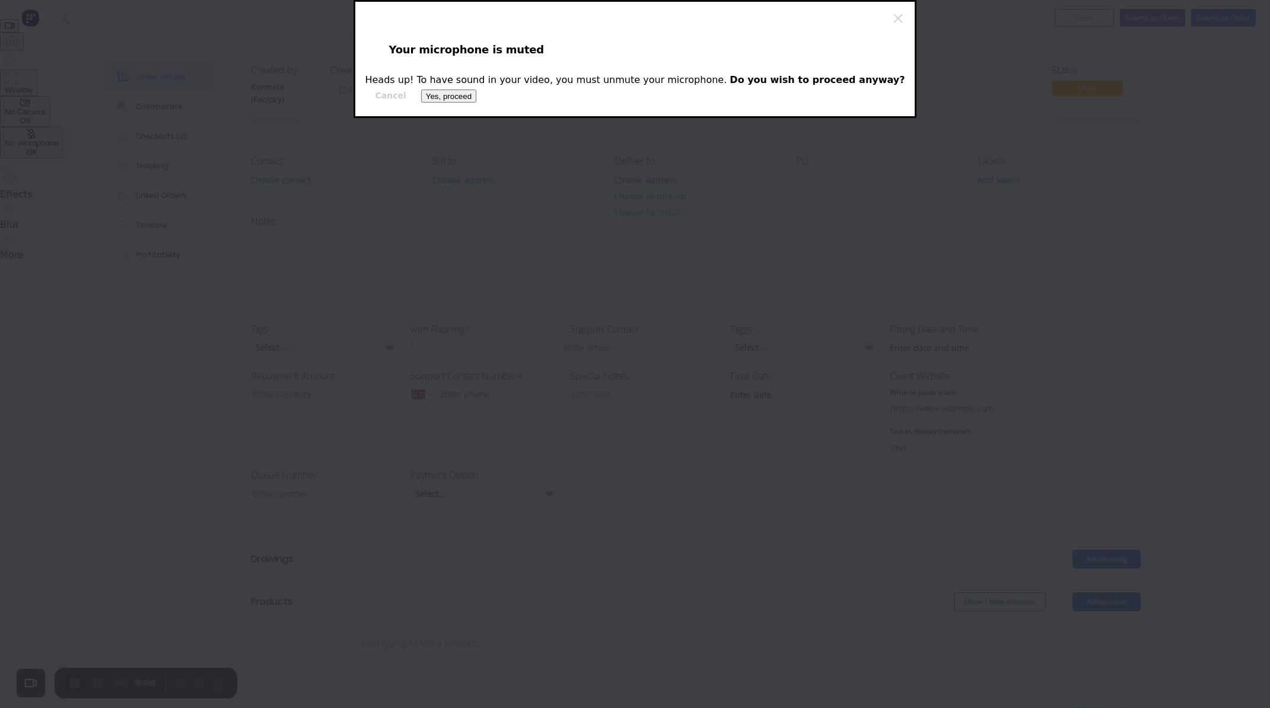
click at [476, 103] on button "Yes, proceed" at bounding box center [448, 96] width 55 height 13
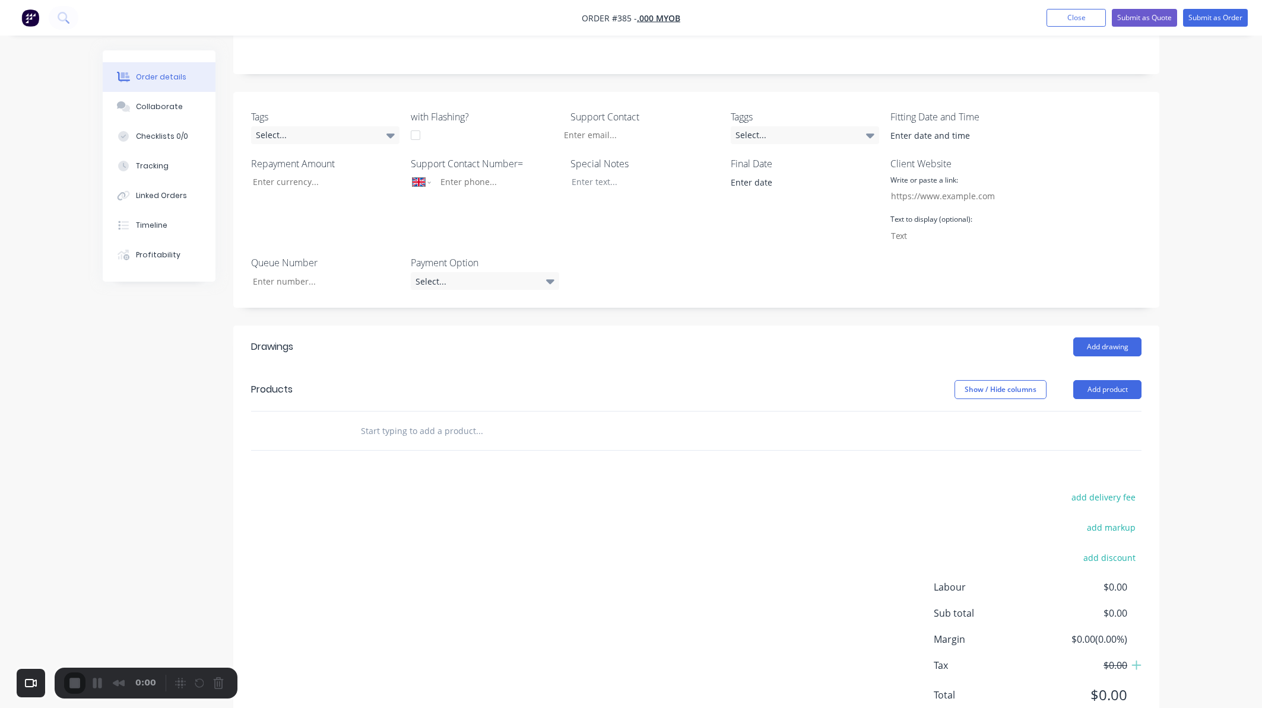
scroll to position [214, 0]
click at [404, 436] on input "text" at bounding box center [478, 430] width 237 height 24
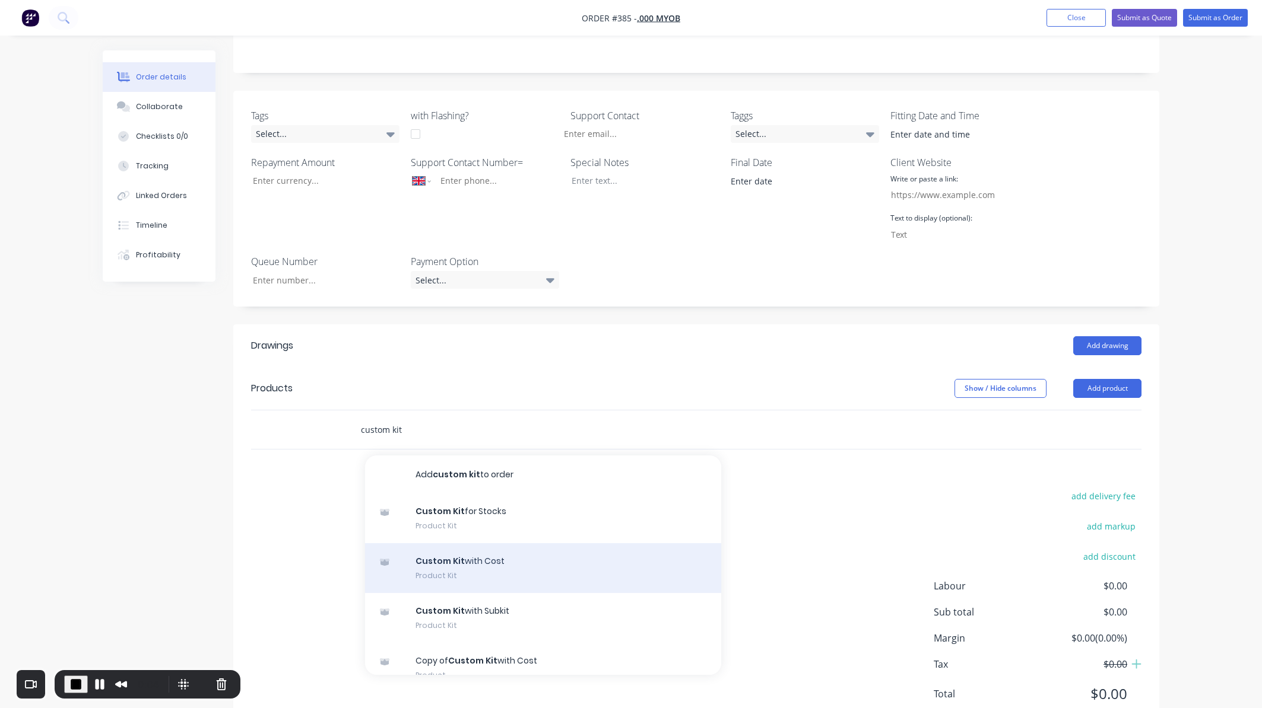
type input "custom kit"
click at [462, 559] on div "Custom Kit with Cost Product Kit" at bounding box center [543, 569] width 356 height 50
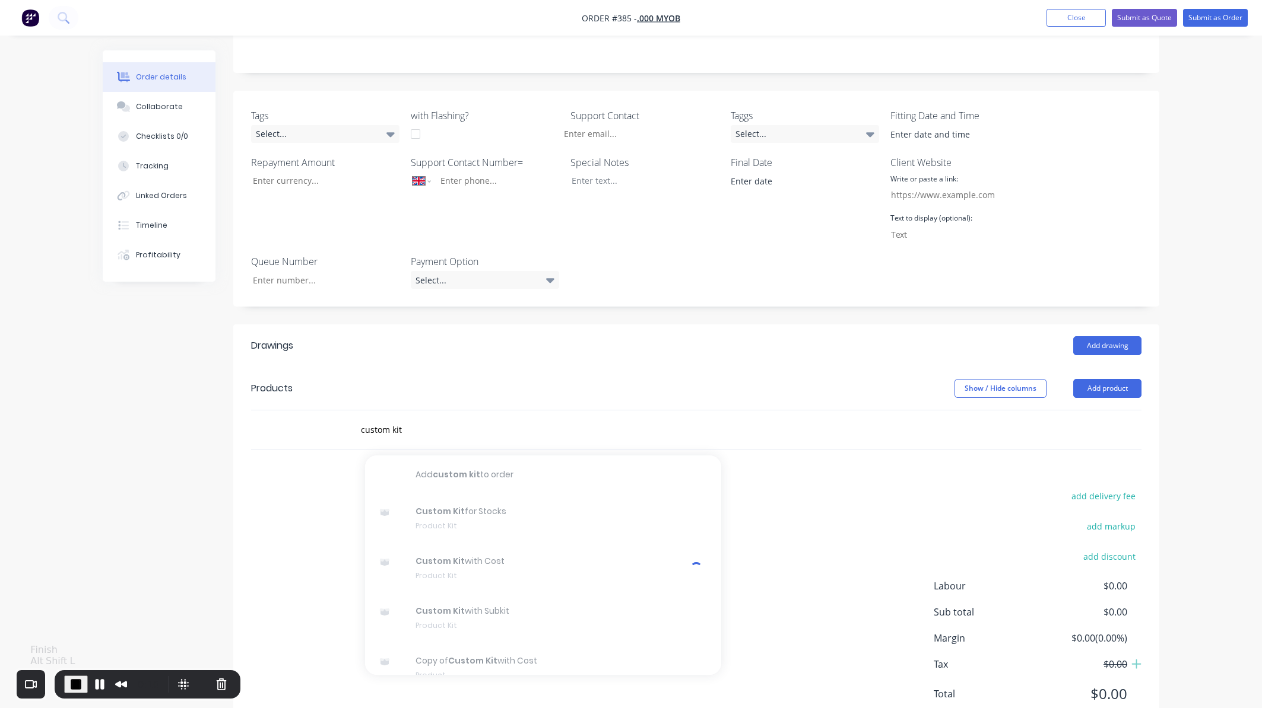
click at [77, 685] on span "End Recording" at bounding box center [76, 685] width 14 height 14
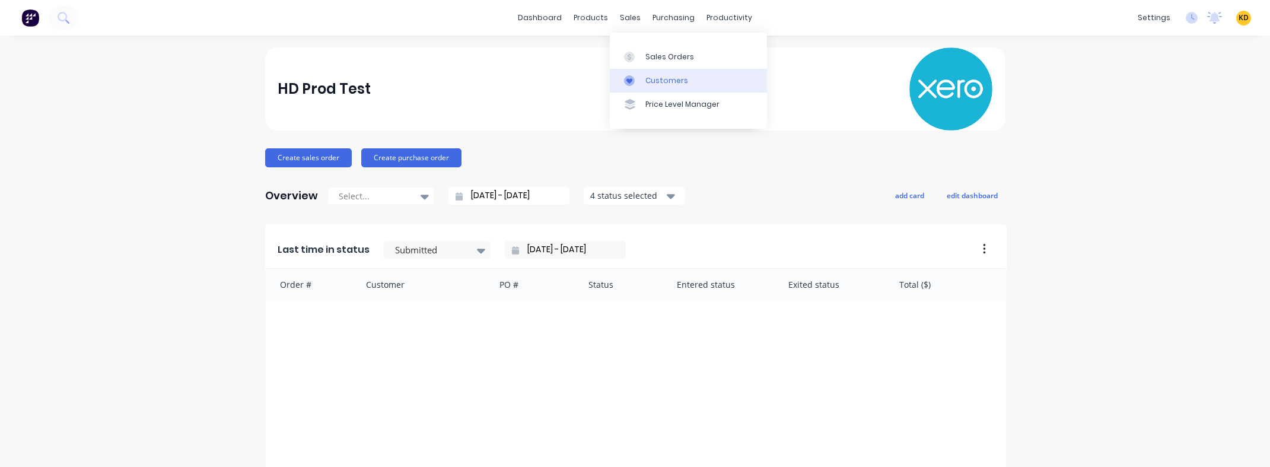
click at [662, 77] on div "Customers" at bounding box center [667, 80] width 43 height 11
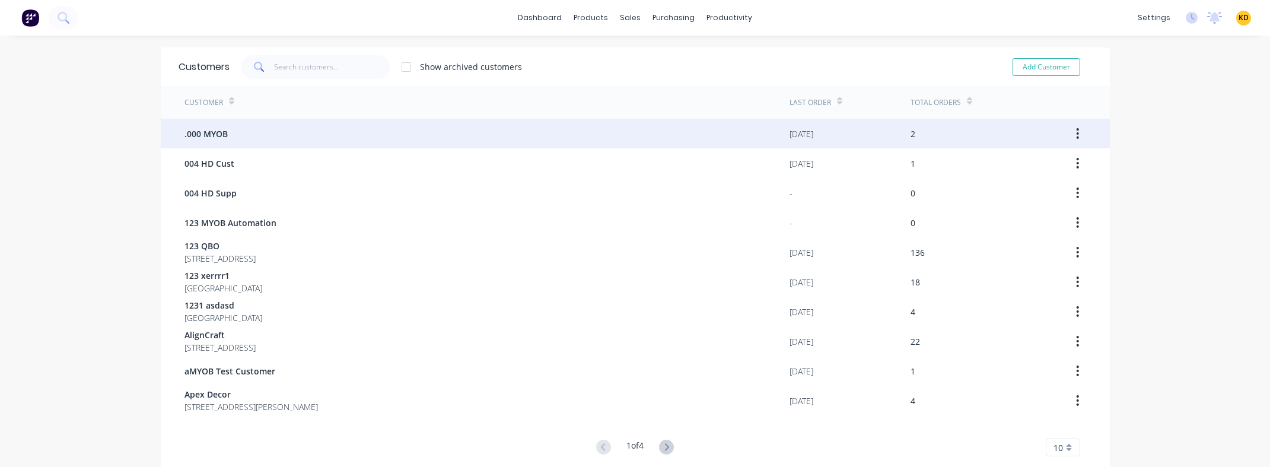
click at [373, 144] on div ".000 MYOB" at bounding box center [487, 134] width 605 height 30
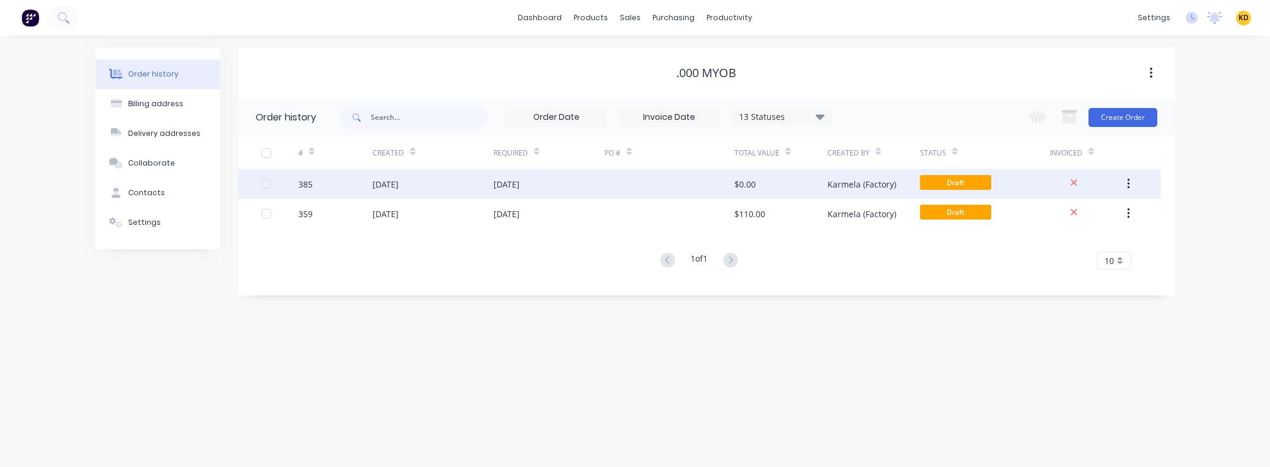
click at [747, 178] on div "$0.00" at bounding box center [745, 184] width 21 height 12
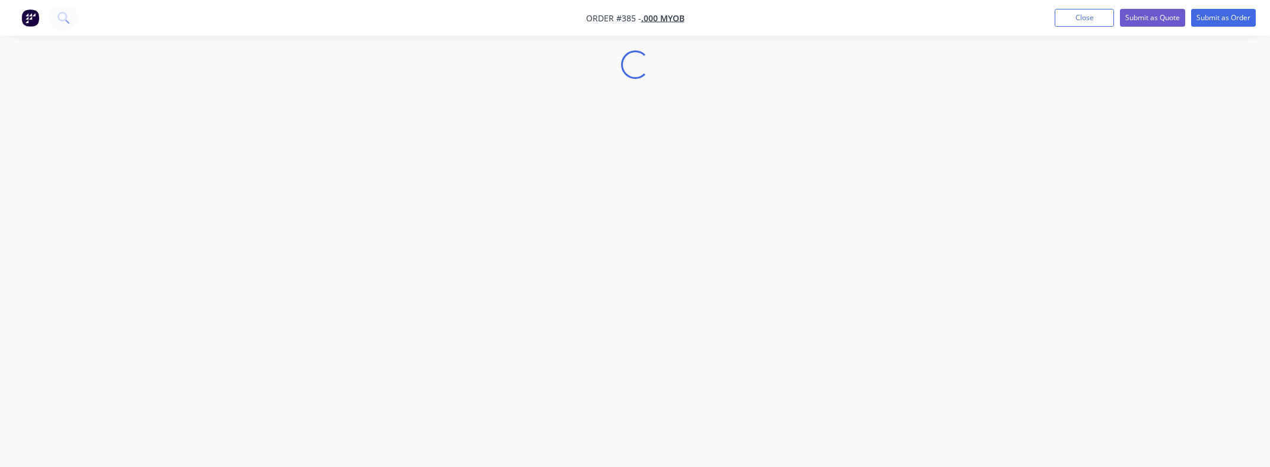
select select "GB"
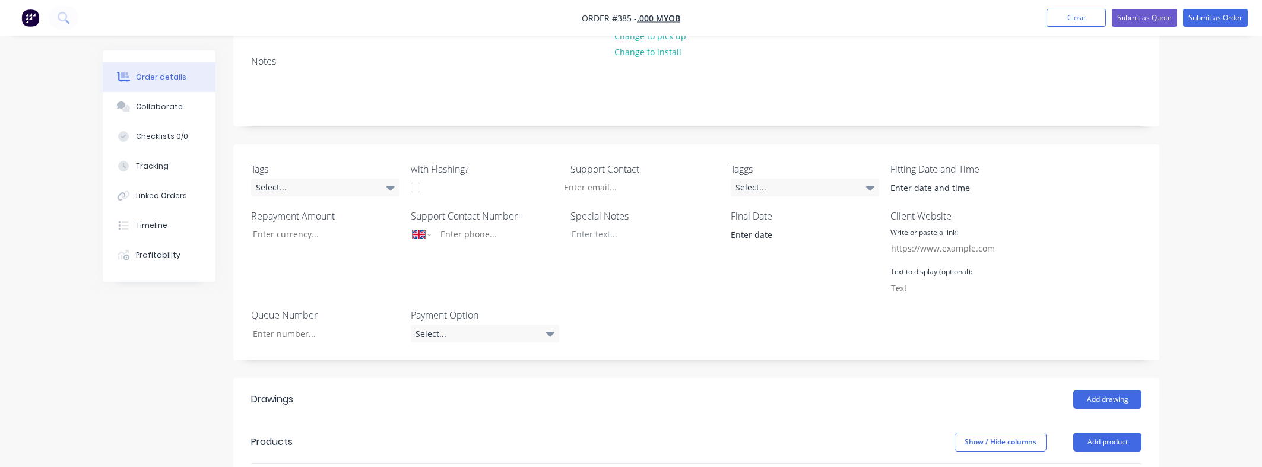
scroll to position [285, 0]
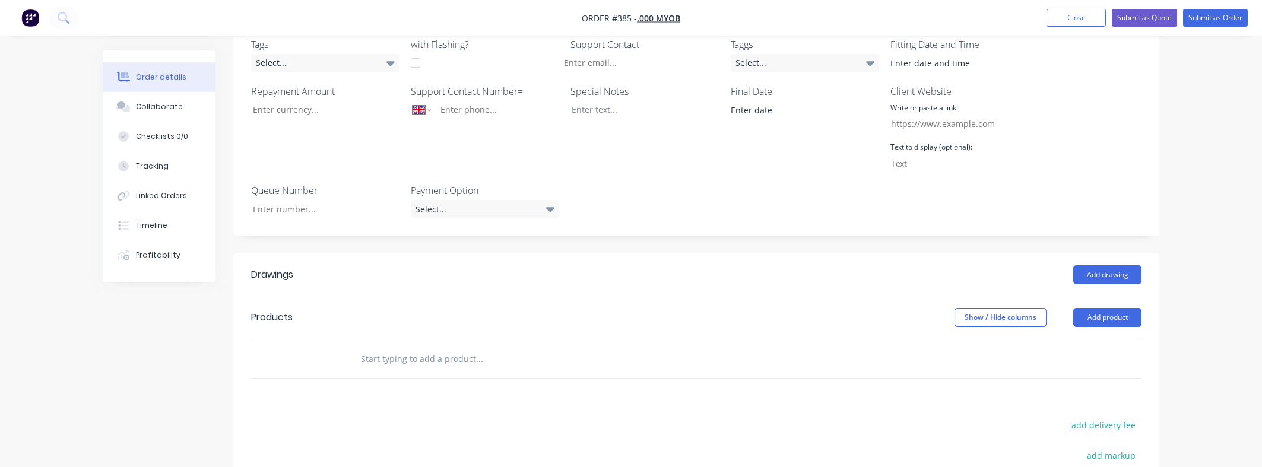
click at [399, 358] on input "text" at bounding box center [478, 359] width 237 height 24
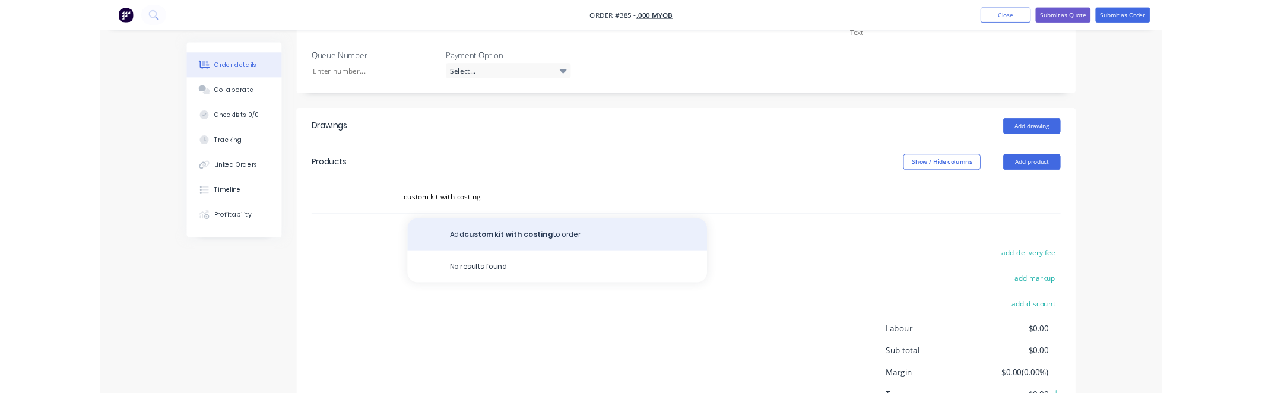
scroll to position [427, 0]
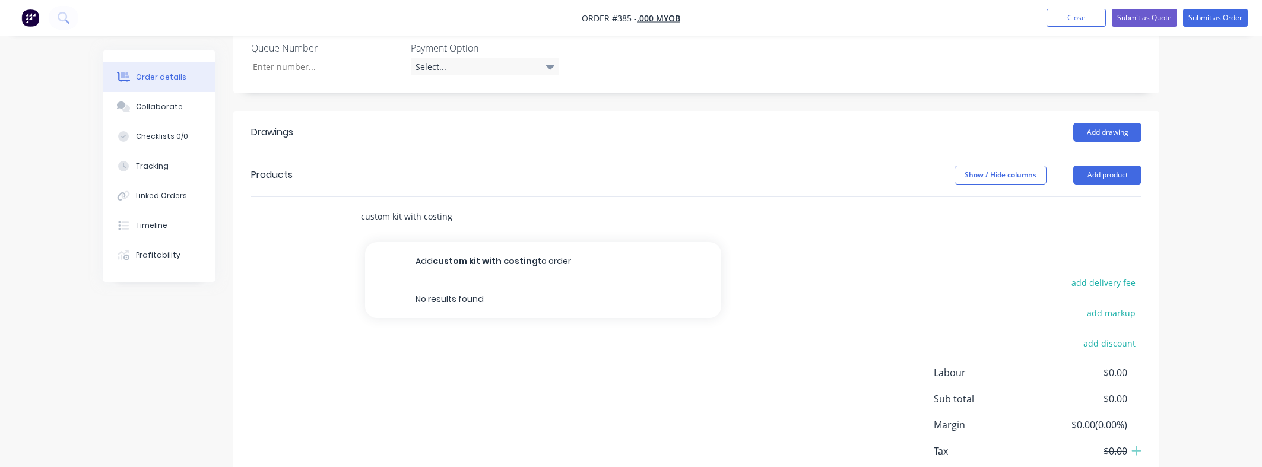
click at [515, 227] on input "custom kit with costing" at bounding box center [478, 216] width 237 height 24
type input "custom kit"
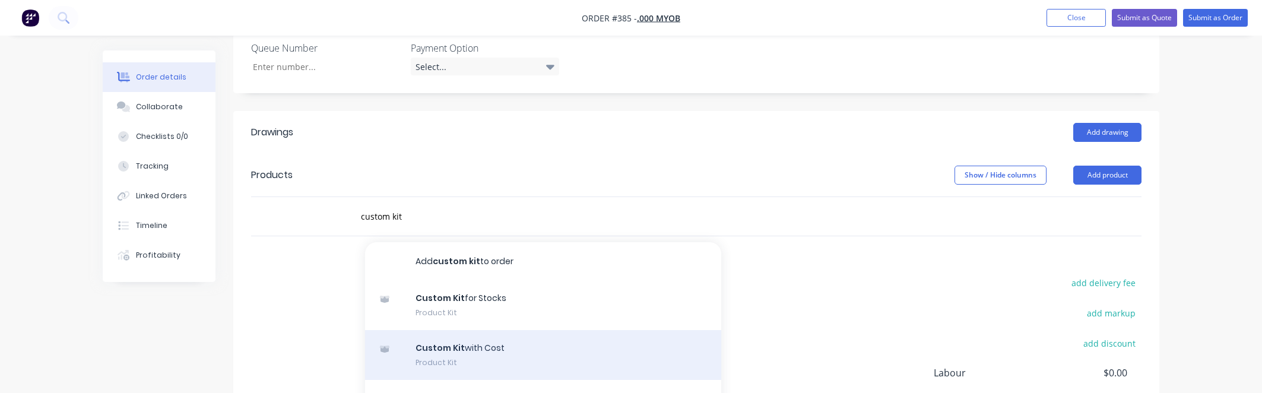
click at [510, 351] on div "Custom Kit with Cost Product Kit" at bounding box center [543, 355] width 356 height 50
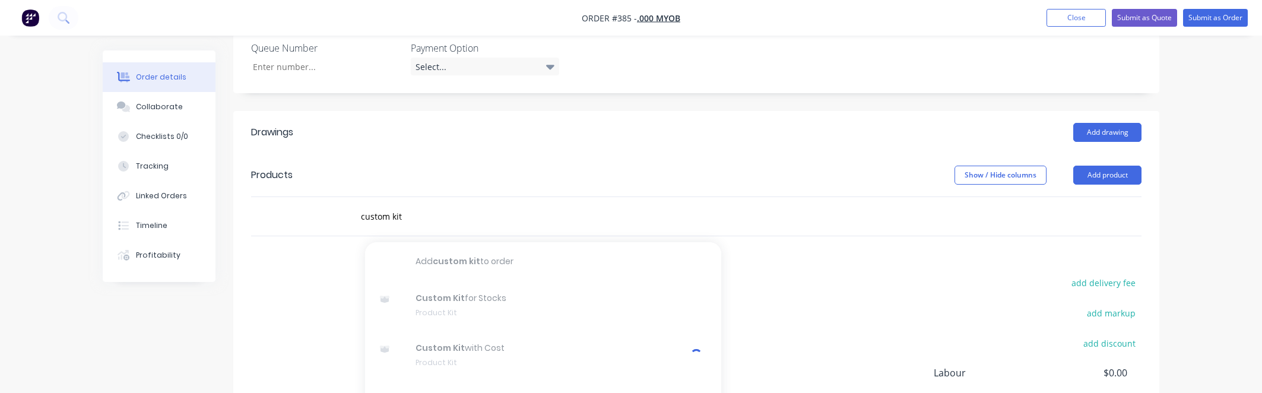
click at [141, 332] on div "Created by Karmela (Factory) Created 13/10/25 Required 13/10/25 Assigned to Add…" at bounding box center [631, 81] width 1056 height 916
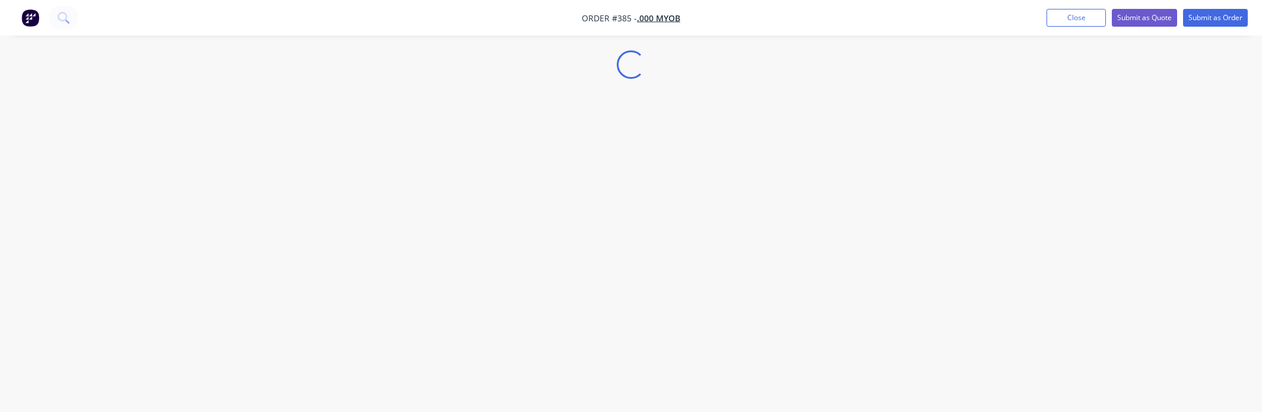
select select "GB"
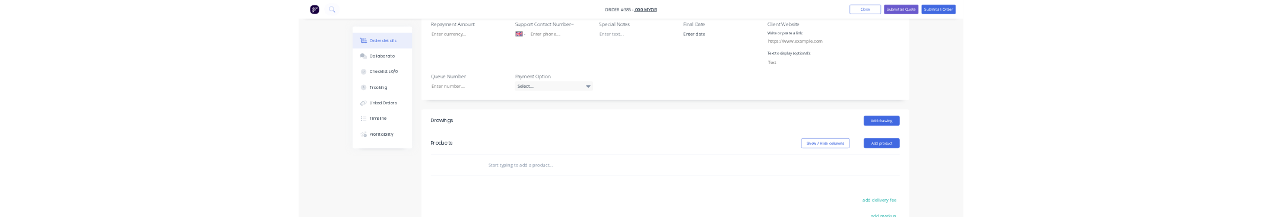
scroll to position [427, 0]
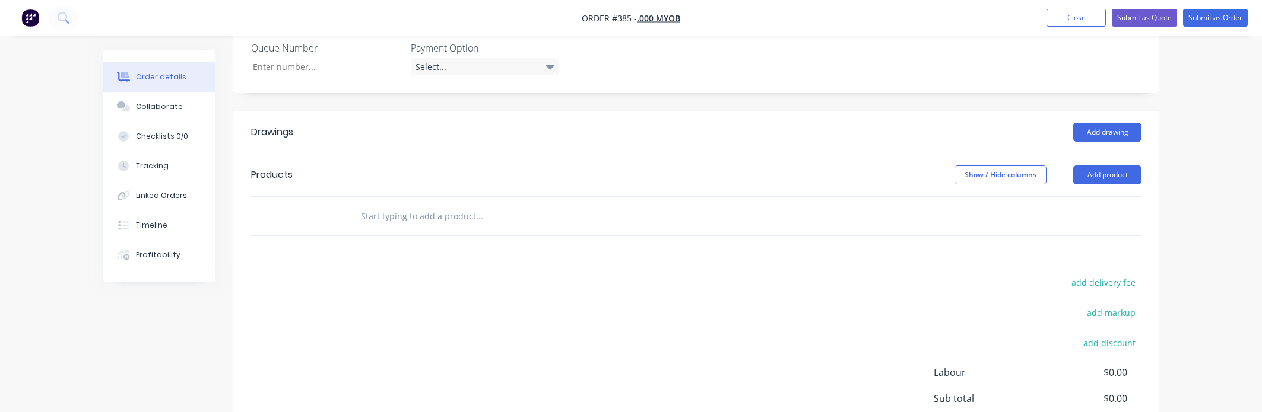
click at [422, 220] on input "text" at bounding box center [478, 216] width 237 height 24
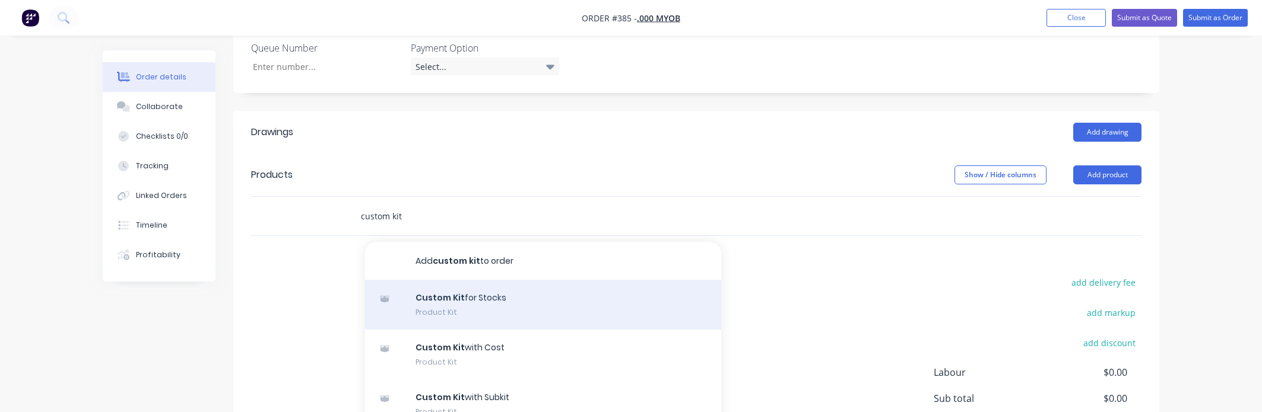
type input "custom kit"
click at [444, 301] on div "Custom Kit for Stocks Product Kit" at bounding box center [543, 305] width 356 height 50
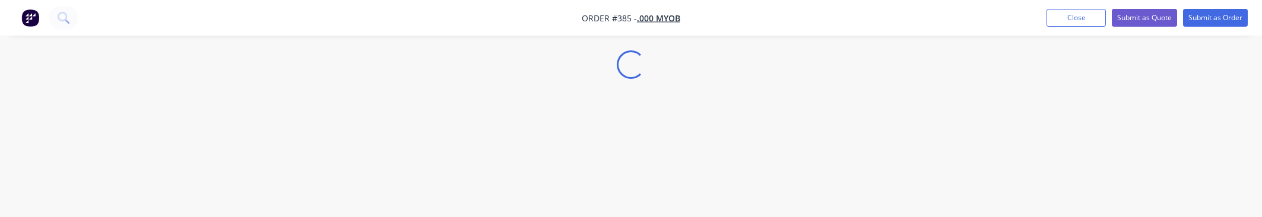
select select "GB"
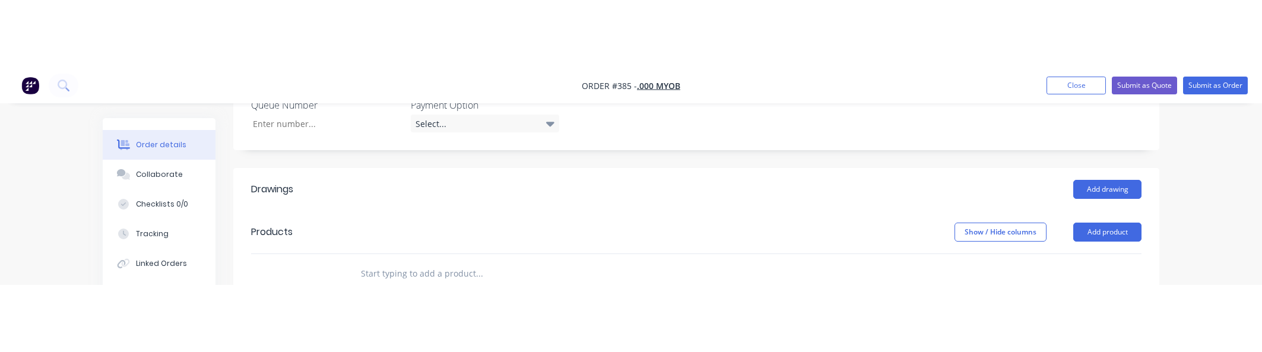
scroll to position [498, 0]
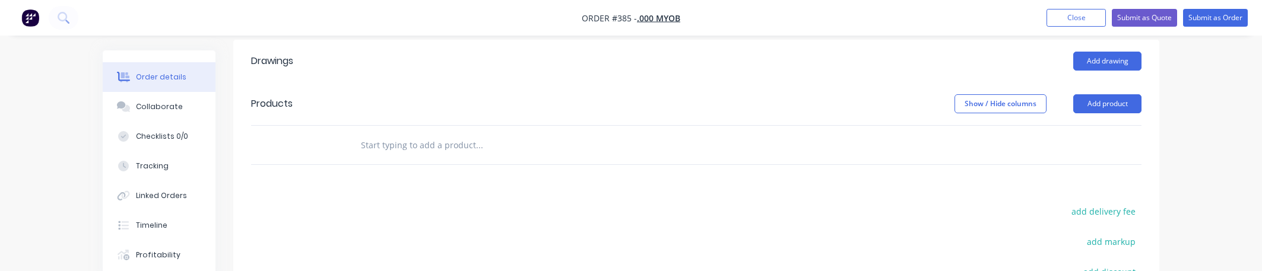
click at [499, 138] on input "text" at bounding box center [478, 145] width 237 height 24
type input "custom kit"
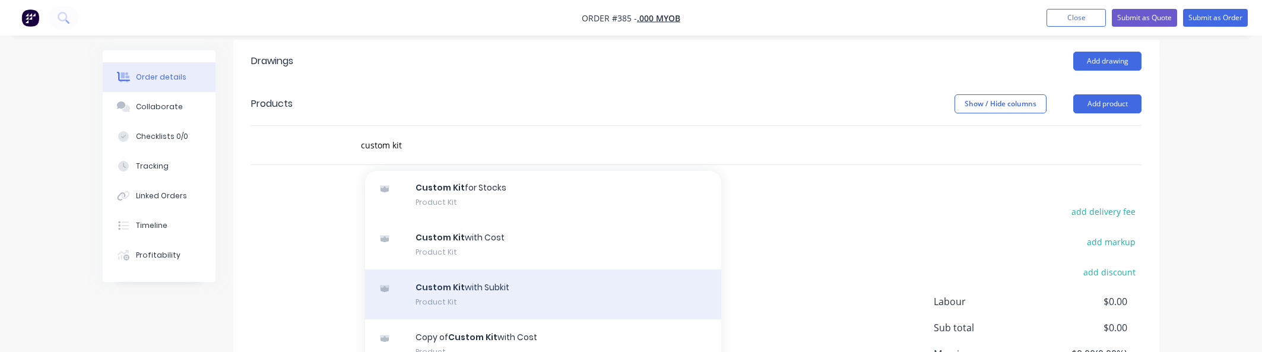
scroll to position [71, 0]
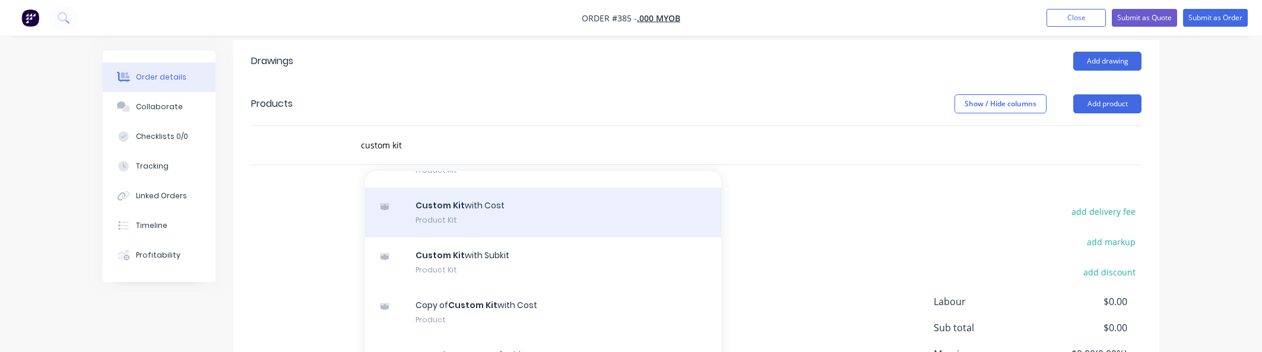
click at [510, 217] on div "Custom Kit with Cost Product Kit" at bounding box center [543, 213] width 356 height 50
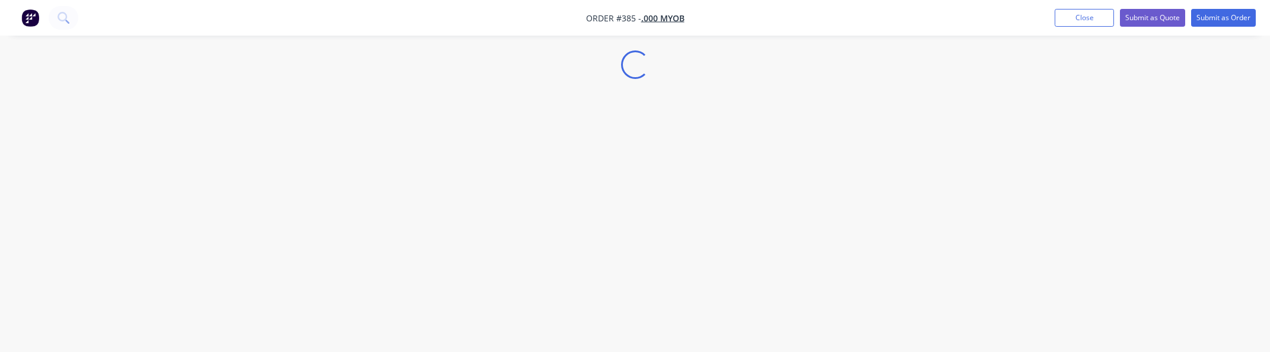
select select "GB"
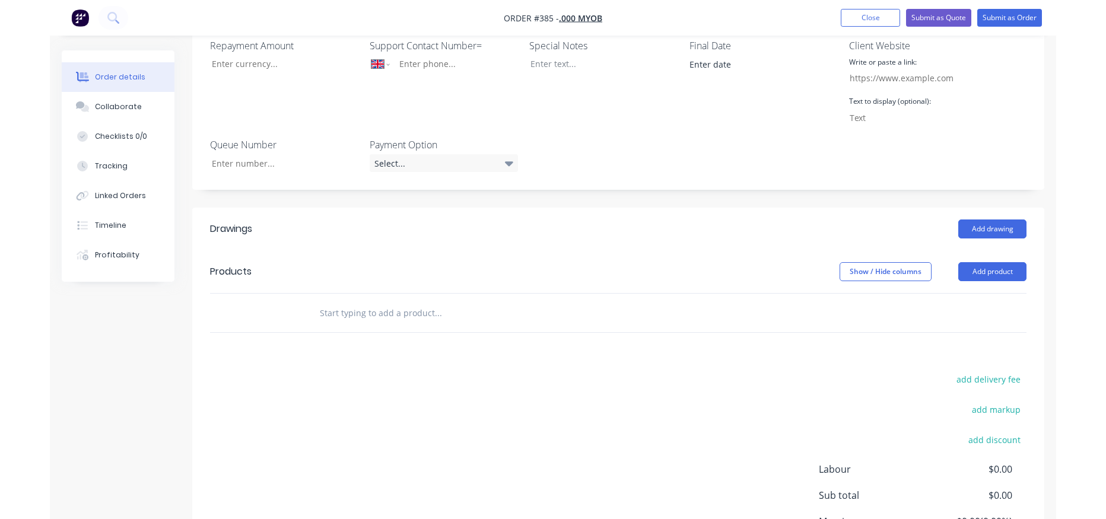
scroll to position [356, 0]
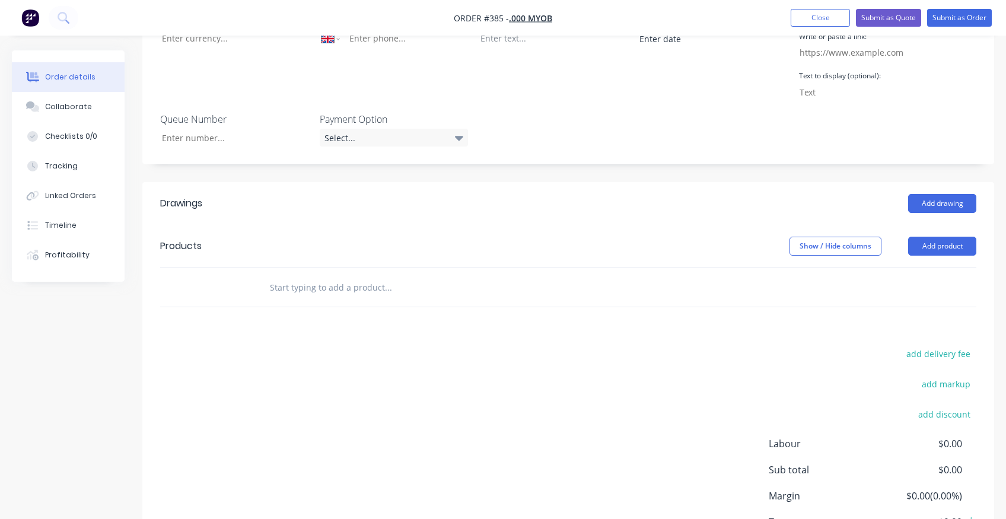
click at [321, 291] on input "text" at bounding box center [387, 287] width 237 height 24
type input "custom kit with cost"
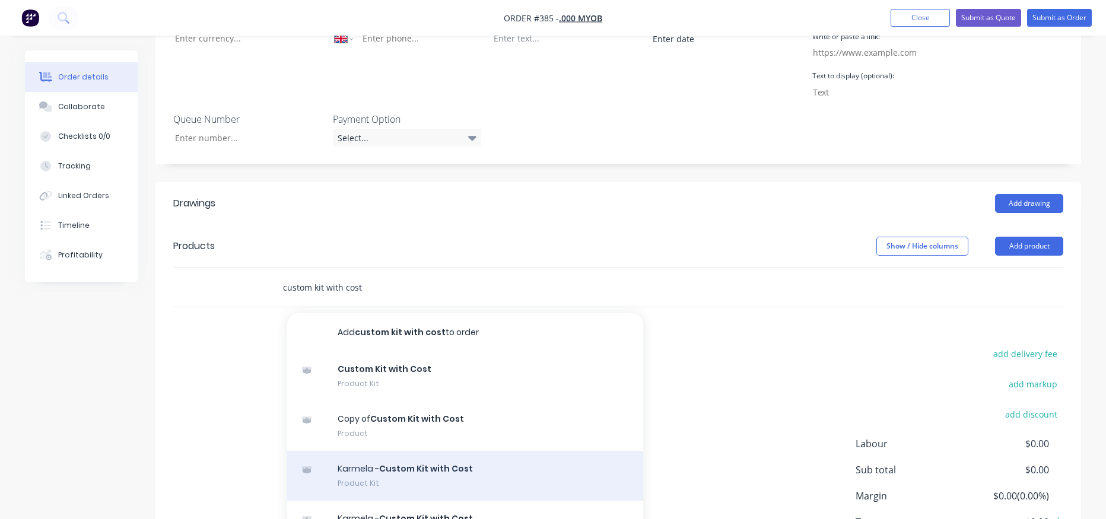
scroll to position [71, 0]
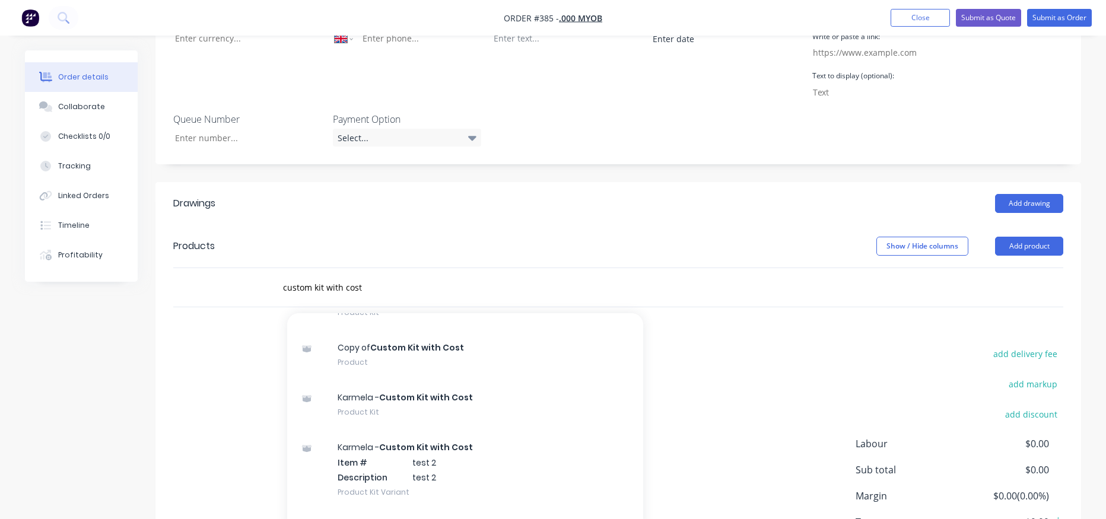
click at [815, 351] on div "add delivery fee add markup add discount Labour $0.00 Sub total $0.00 Margin $0…" at bounding box center [618, 459] width 890 height 229
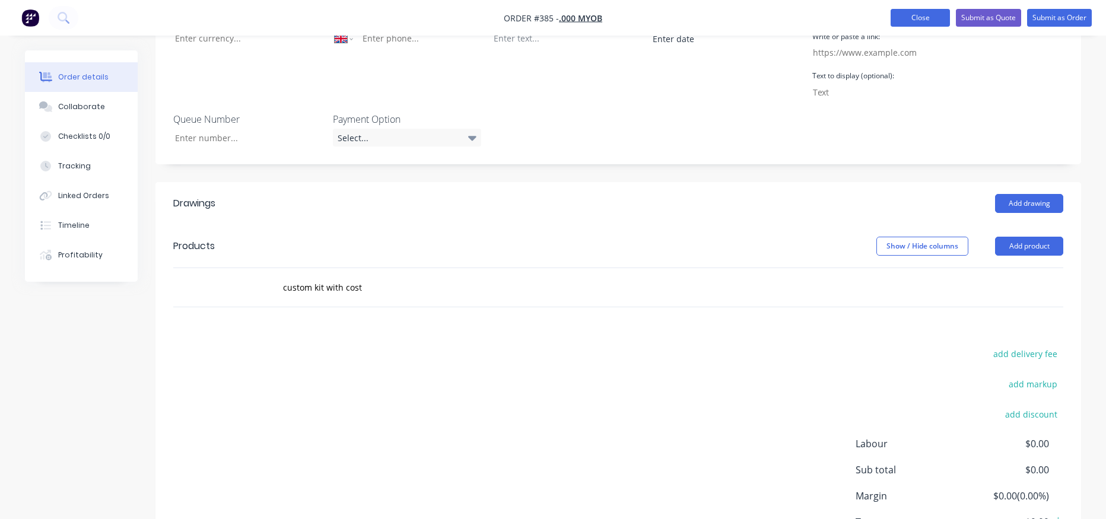
click at [908, 14] on button "Close" at bounding box center [920, 18] width 59 height 18
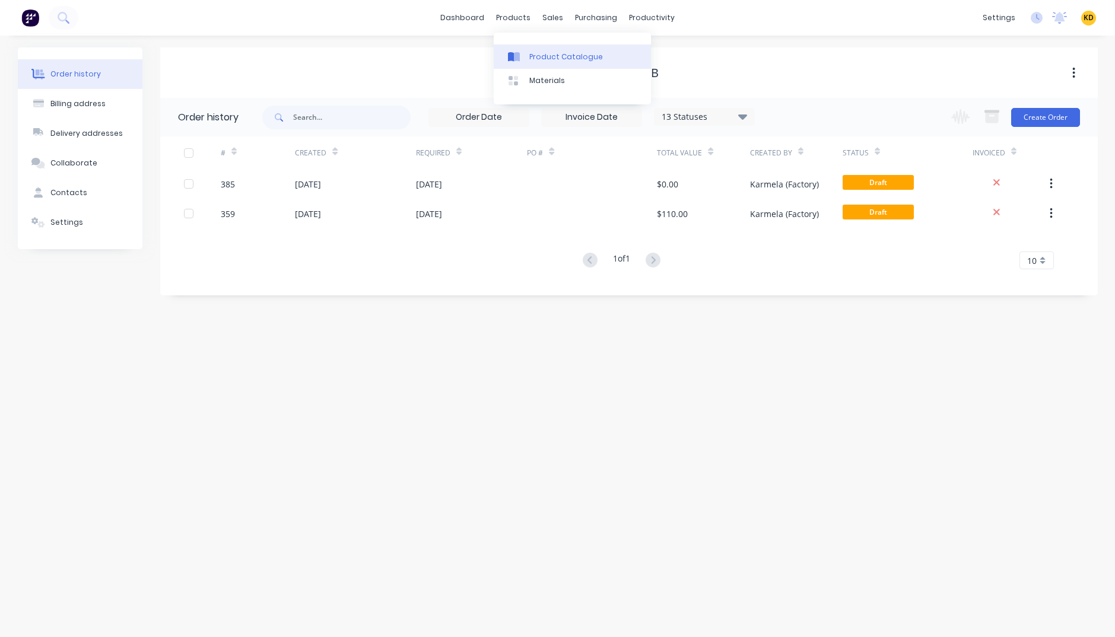
click at [555, 59] on div "Product Catalogue" at bounding box center [566, 57] width 74 height 11
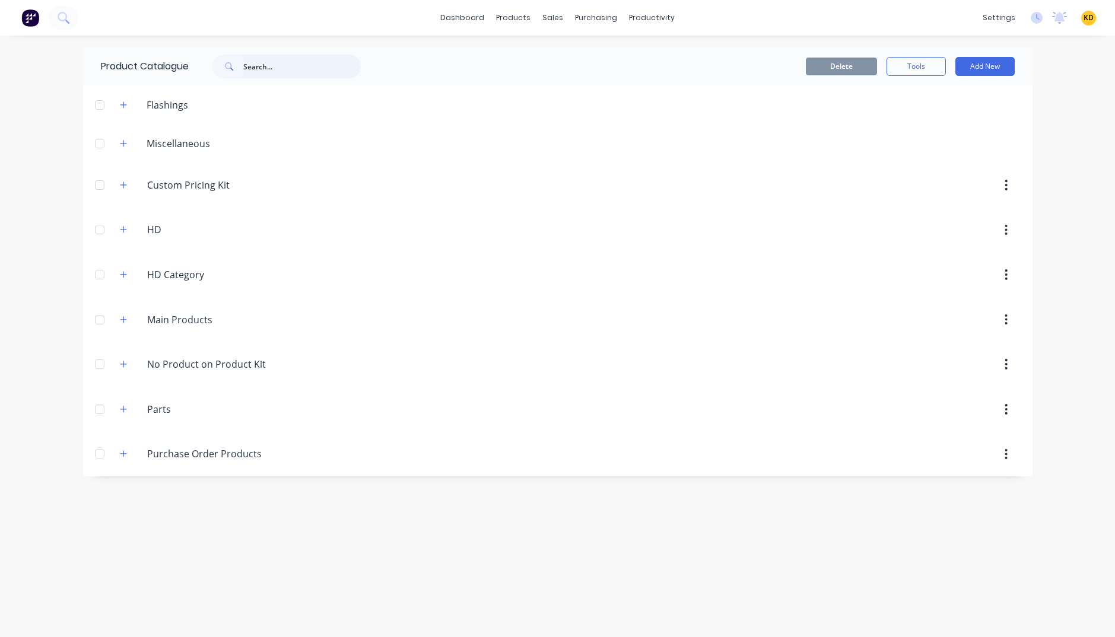
click at [275, 67] on input "text" at bounding box center [301, 67] width 117 height 24
type input "c"
type input "custom kit"
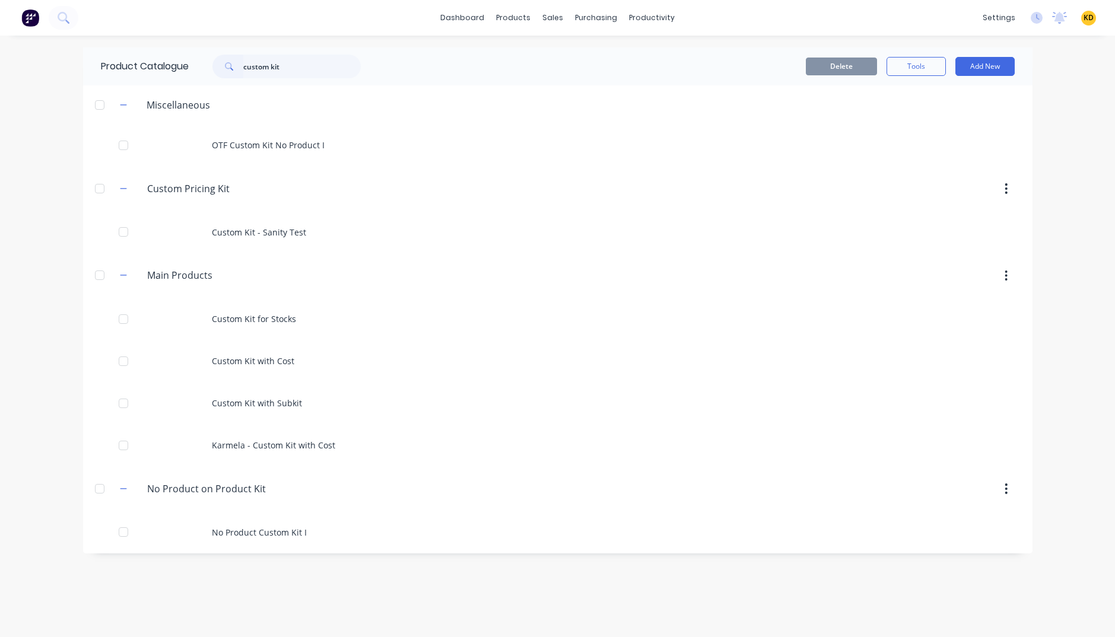
click at [248, 351] on div "Product Catalogue custom kit Delete Tools Add New Miscellaneous OTF Custom Kit …" at bounding box center [557, 336] width 949 height 578
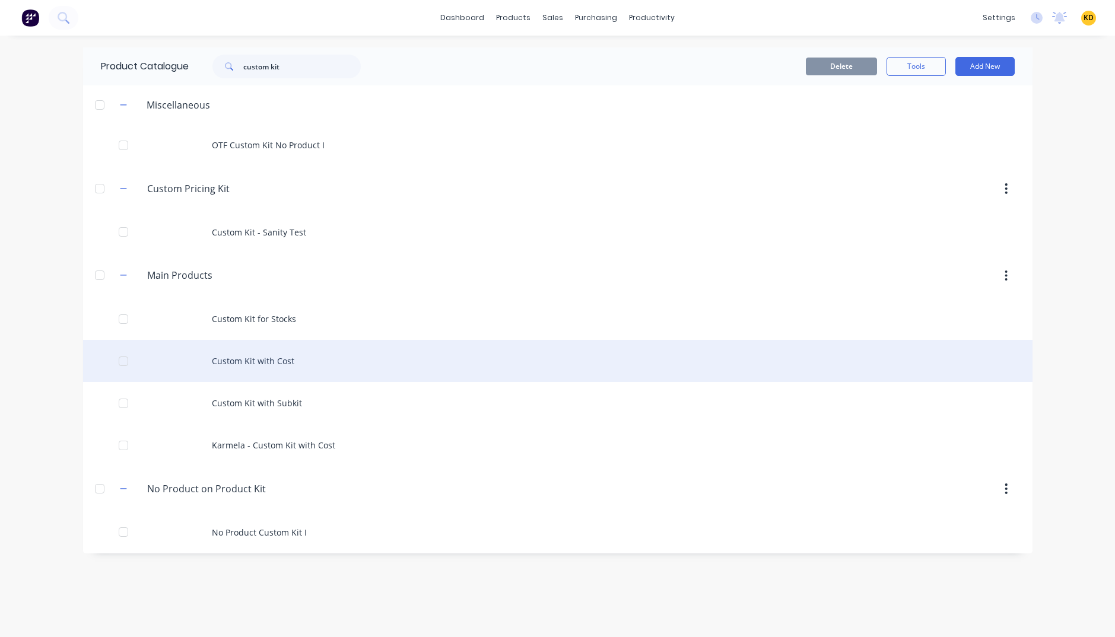
click at [282, 345] on div "Custom Kit with Cost" at bounding box center [557, 361] width 949 height 42
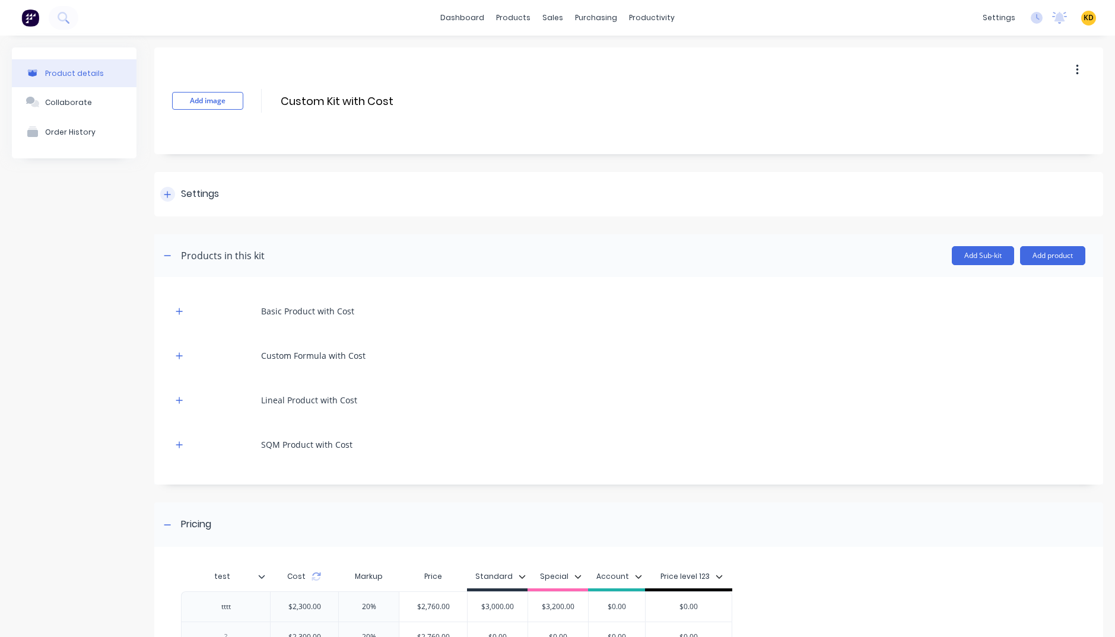
click at [212, 201] on div "Settings" at bounding box center [200, 194] width 38 height 15
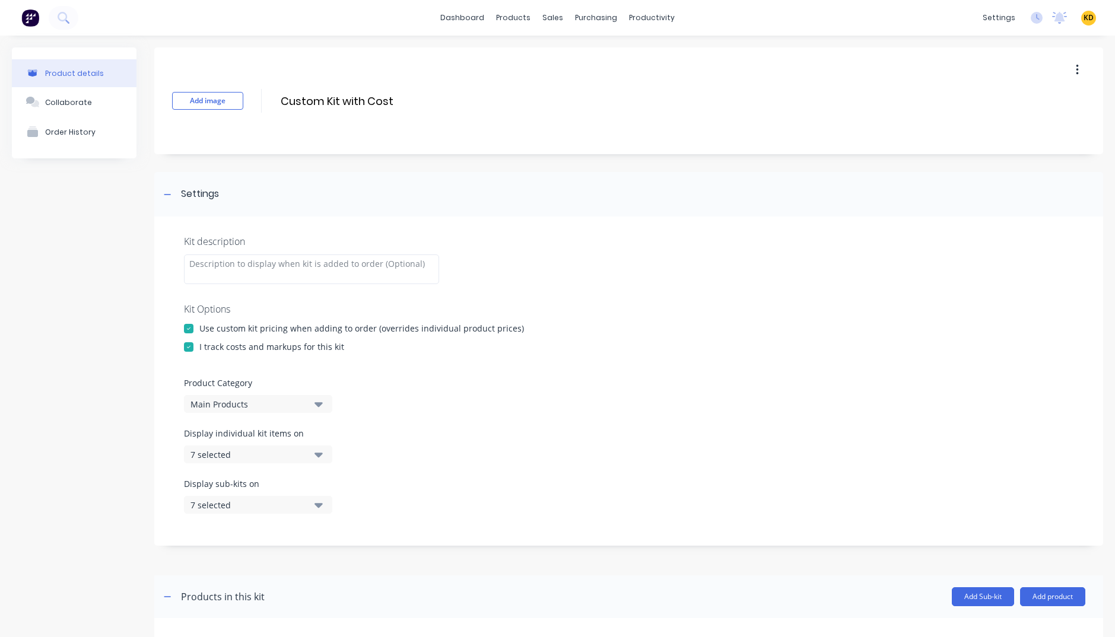
click at [187, 330] on div at bounding box center [189, 329] width 24 height 24
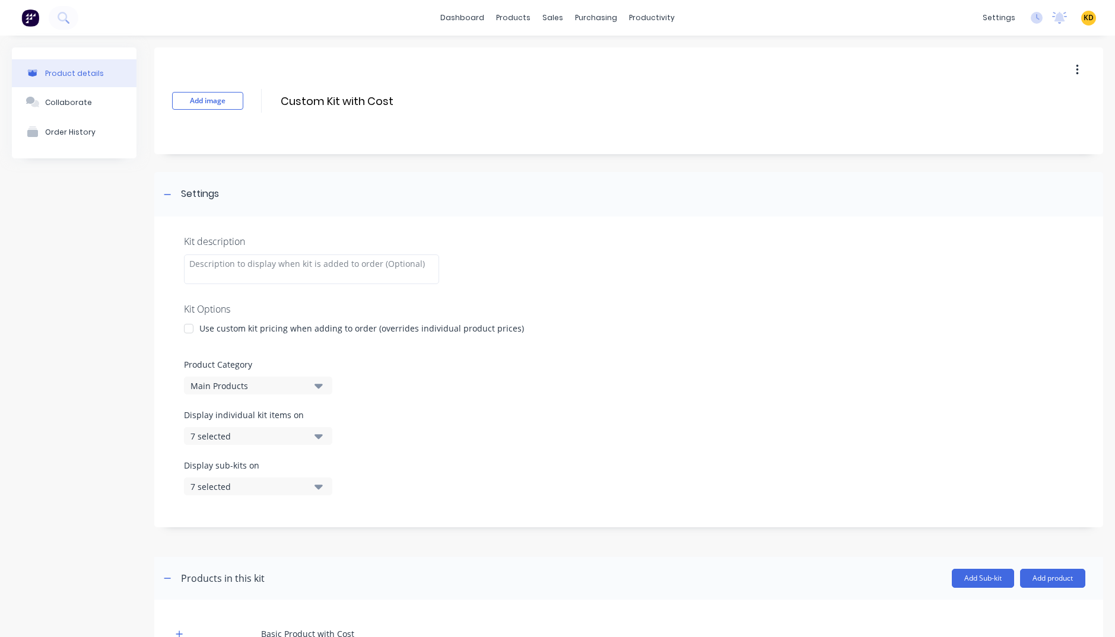
scroll to position [237, 0]
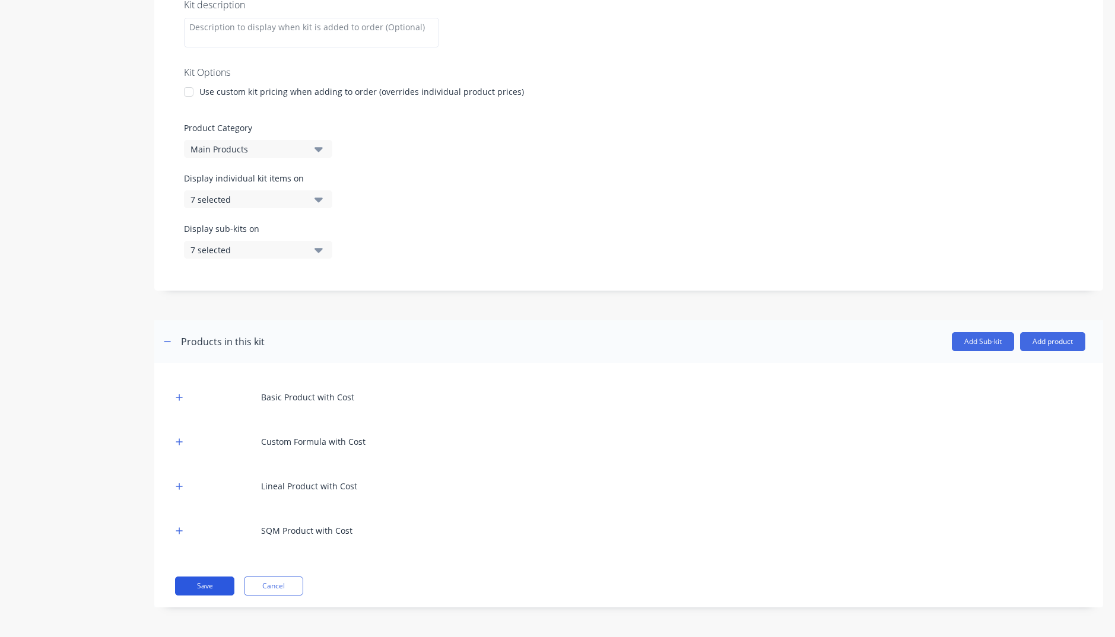
click at [193, 351] on button "Save" at bounding box center [204, 586] width 59 height 19
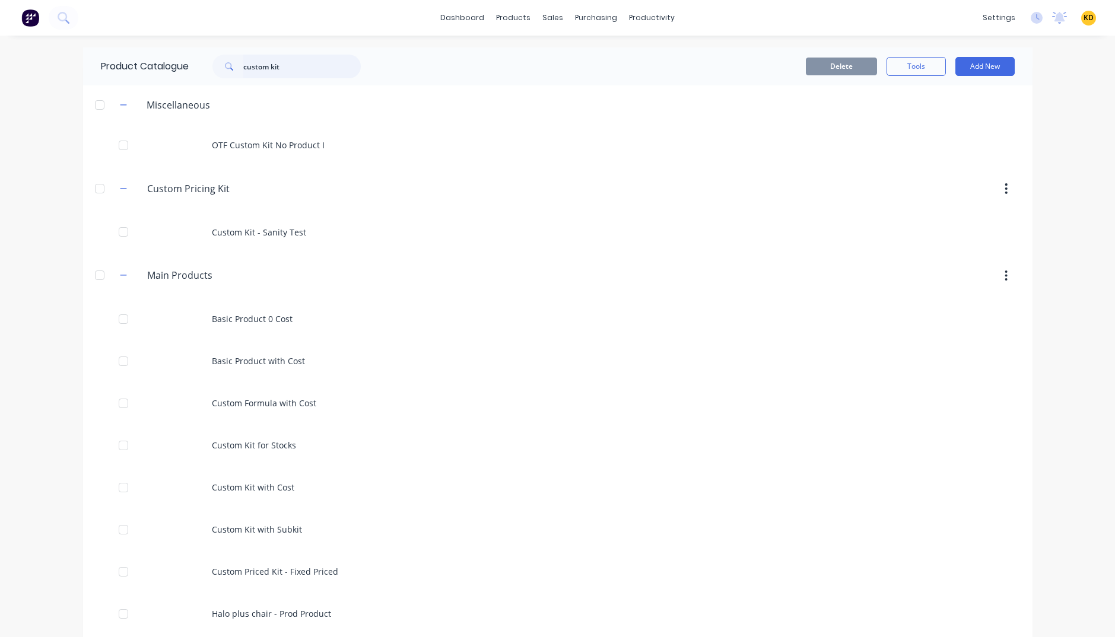
click at [304, 57] on input "custom kit" at bounding box center [301, 67] width 117 height 24
type input "custom kit"
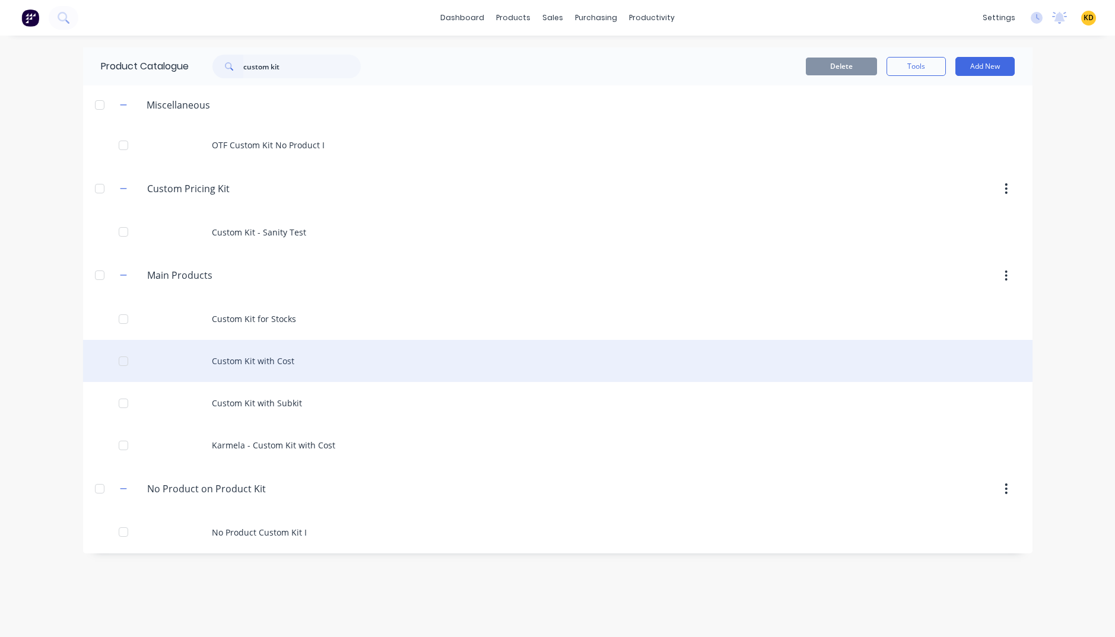
click at [354, 351] on div "Custom Kit with Cost" at bounding box center [557, 361] width 949 height 42
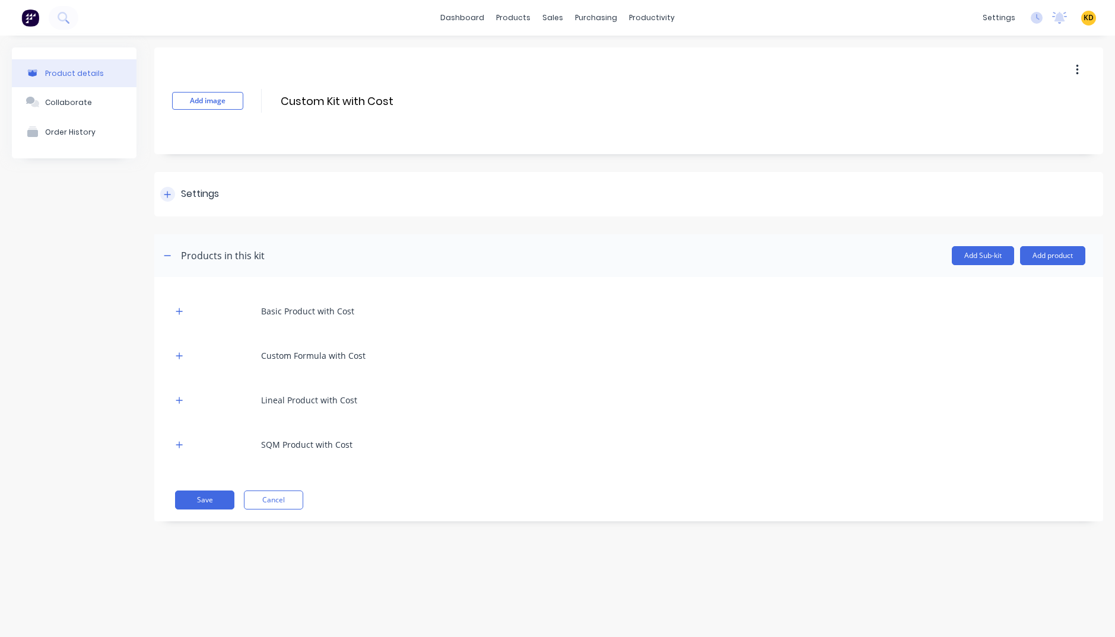
click at [199, 188] on div "Settings" at bounding box center [200, 194] width 38 height 15
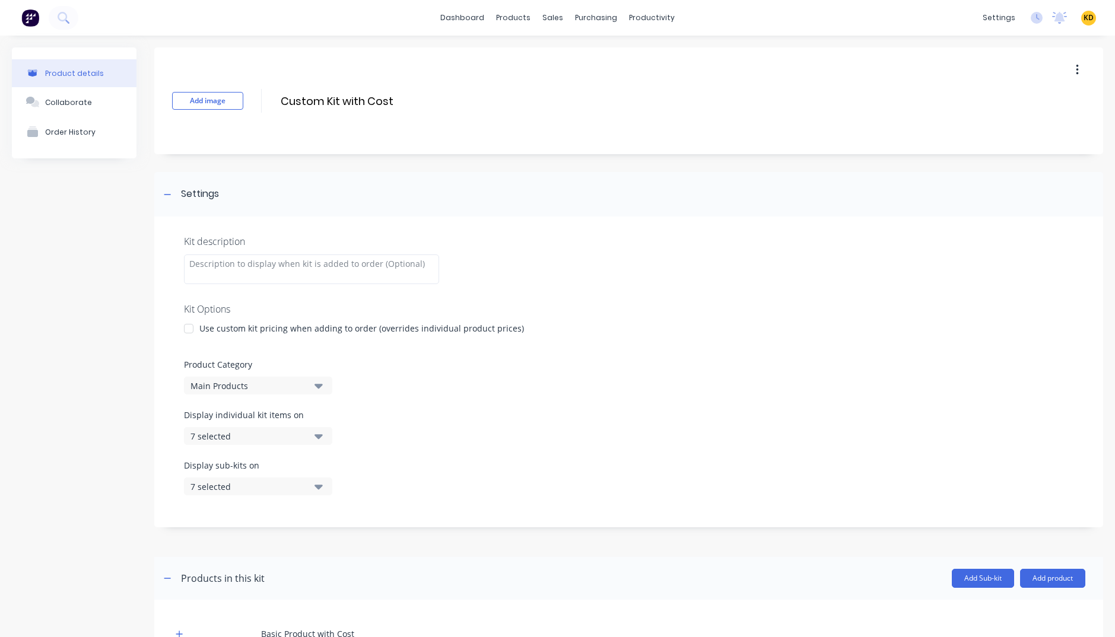
click at [182, 333] on div at bounding box center [189, 329] width 24 height 24
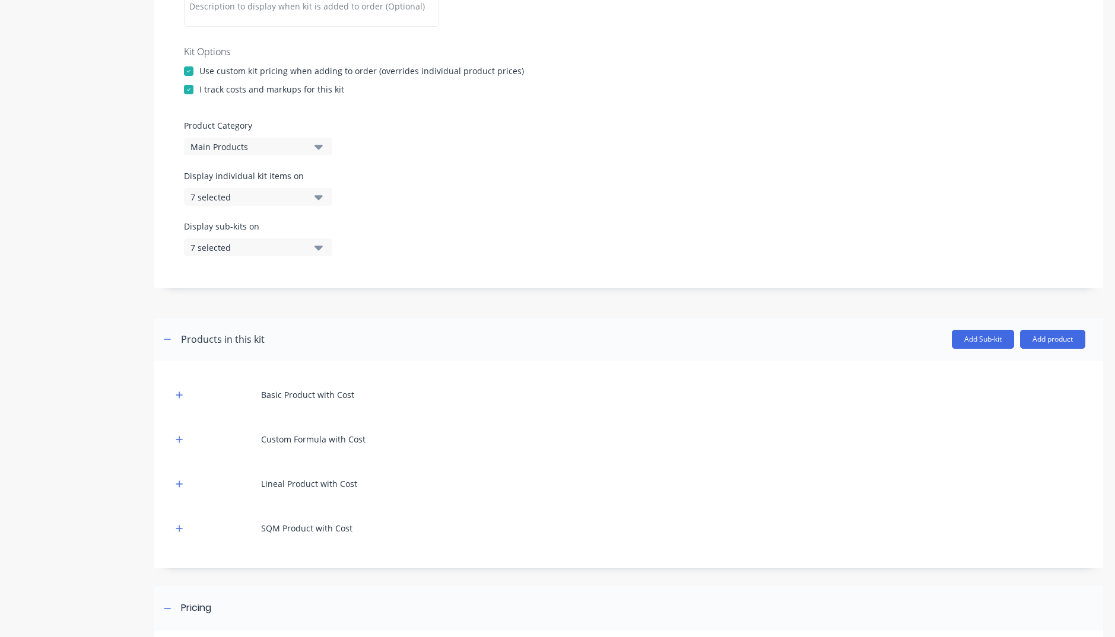
scroll to position [471, 0]
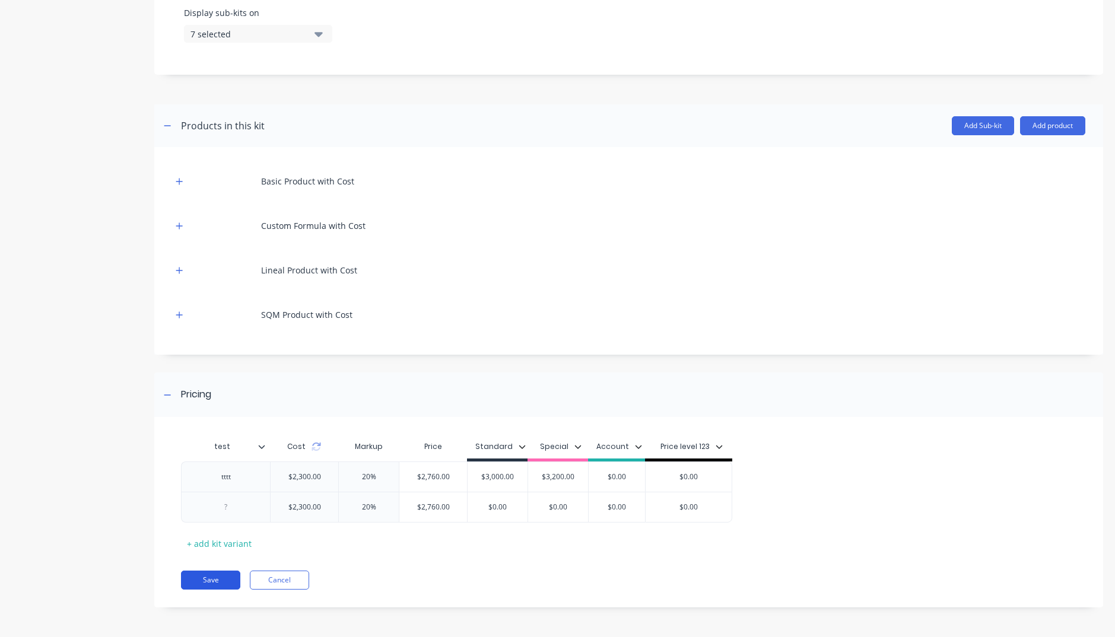
click at [228, 351] on button "Save" at bounding box center [210, 580] width 59 height 19
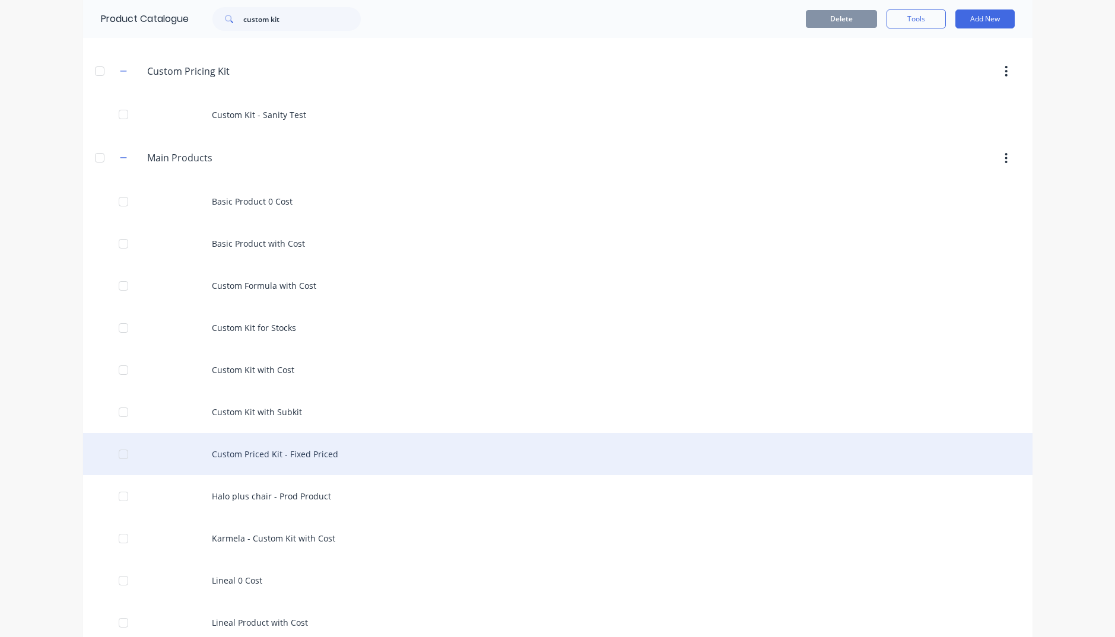
scroll to position [285, 0]
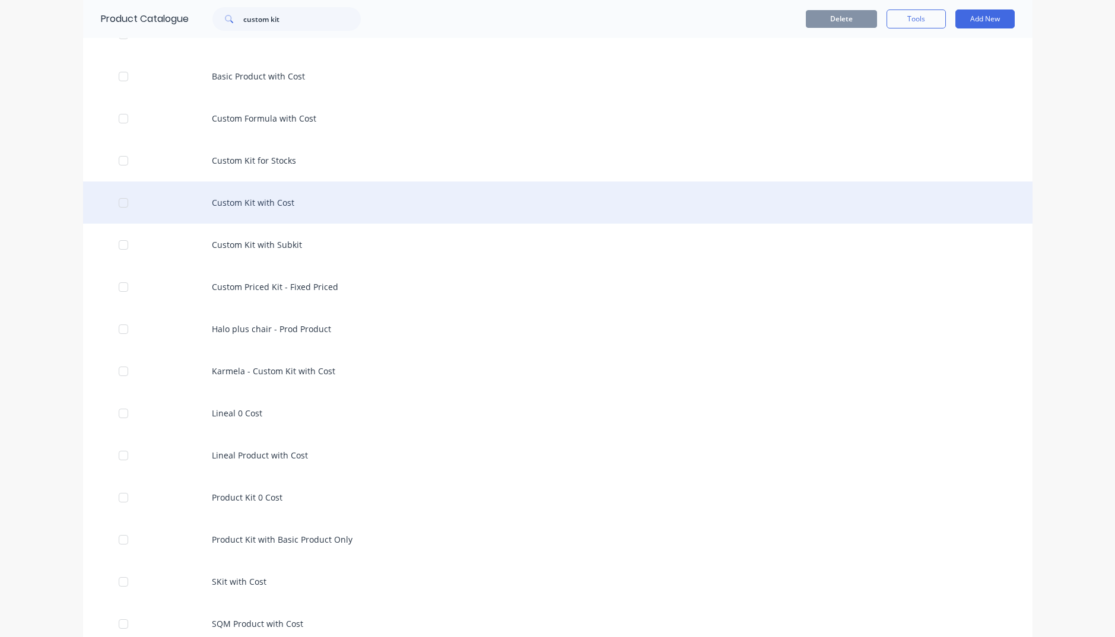
click at [278, 192] on div "Custom Kit with Cost" at bounding box center [557, 203] width 949 height 42
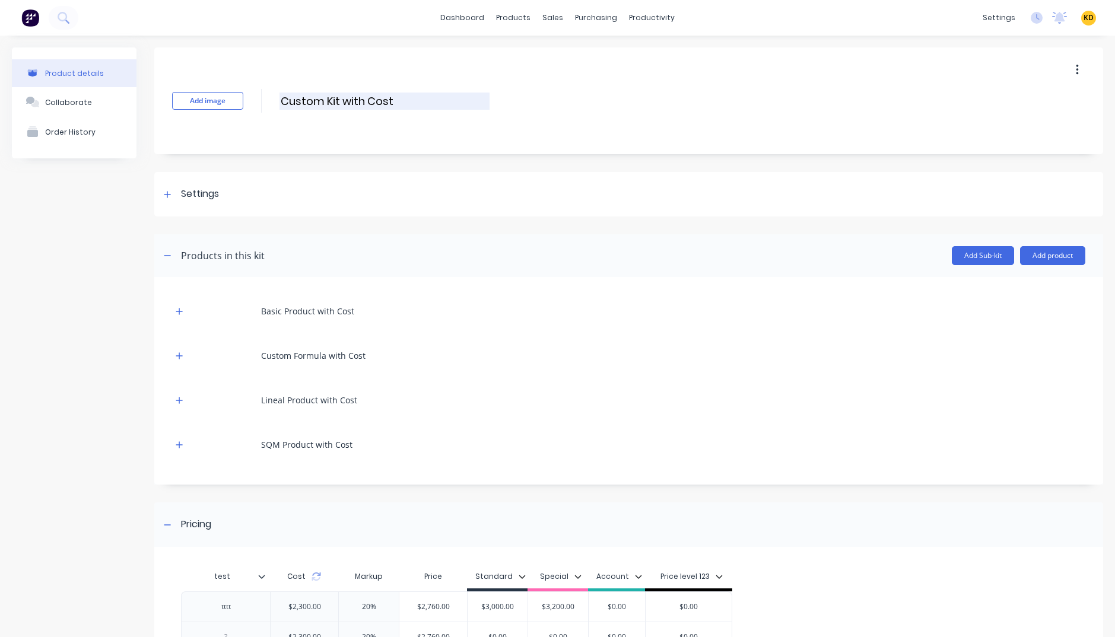
click at [380, 109] on input "Custom Kit with Cost" at bounding box center [384, 101] width 210 height 17
click at [461, 196] on div "Settings" at bounding box center [628, 194] width 949 height 45
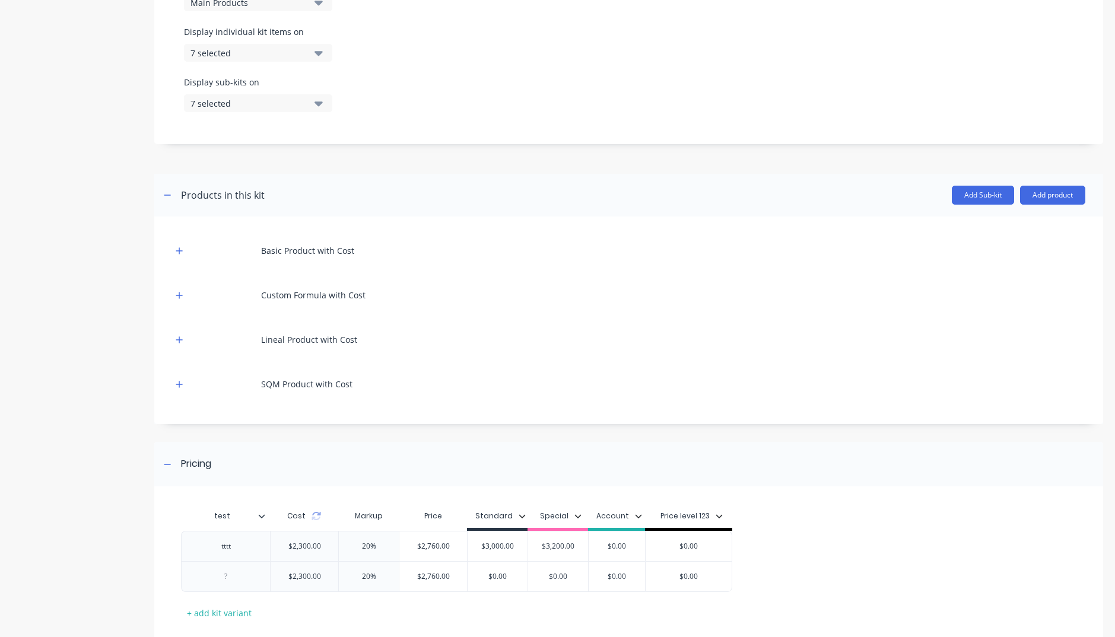
scroll to position [427, 0]
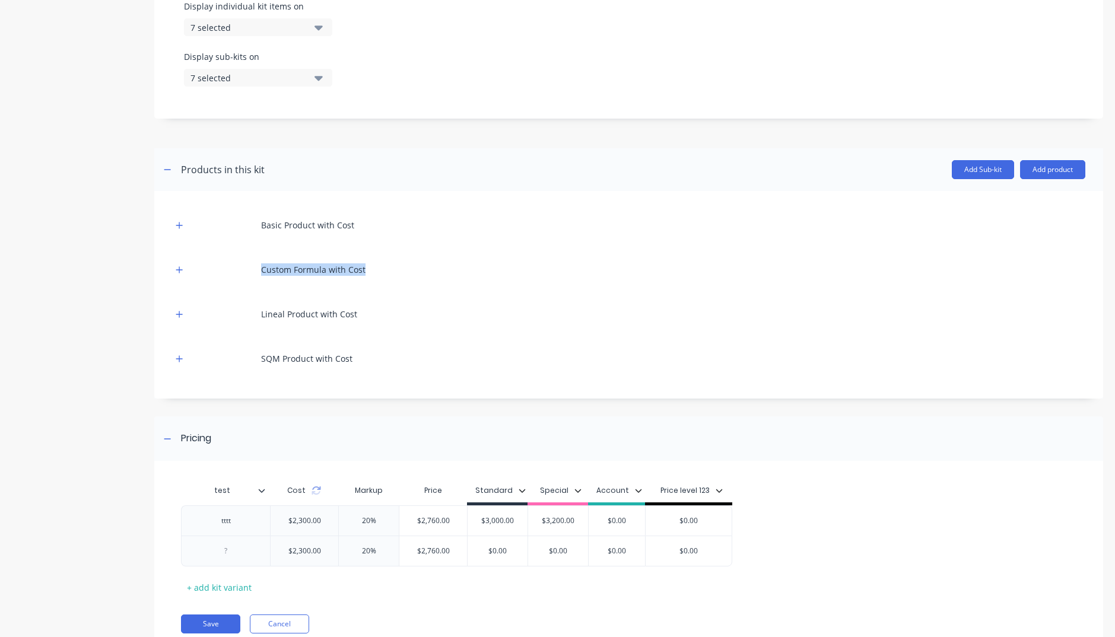
drag, startPoint x: 261, startPoint y: 272, endPoint x: 418, endPoint y: 275, distance: 156.7
click at [418, 275] on div "Custom Formula with Cost" at bounding box center [628, 269] width 913 height 33
copy div "Custom Formula with Cost"
drag, startPoint x: 253, startPoint y: 314, endPoint x: 399, endPoint y: 314, distance: 146.0
click at [399, 314] on div "Lineal Product with Cost" at bounding box center [628, 314] width 913 height 33
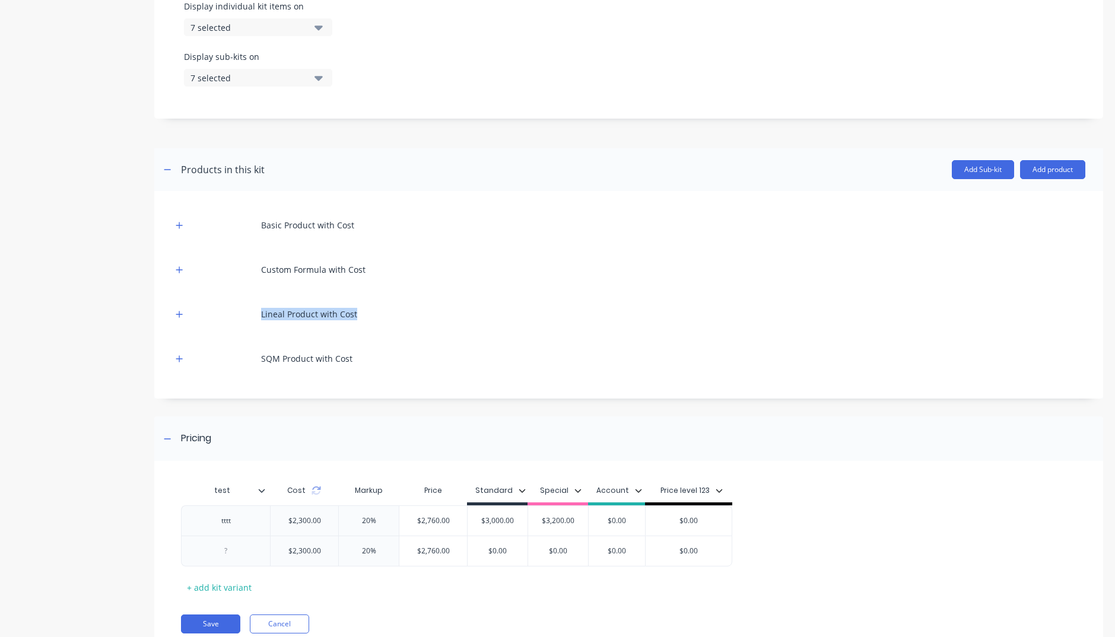
copy div "Lineal Product with Cost"
click at [70, 256] on div "Product details Collaborate Order History" at bounding box center [74, 144] width 125 height 1049
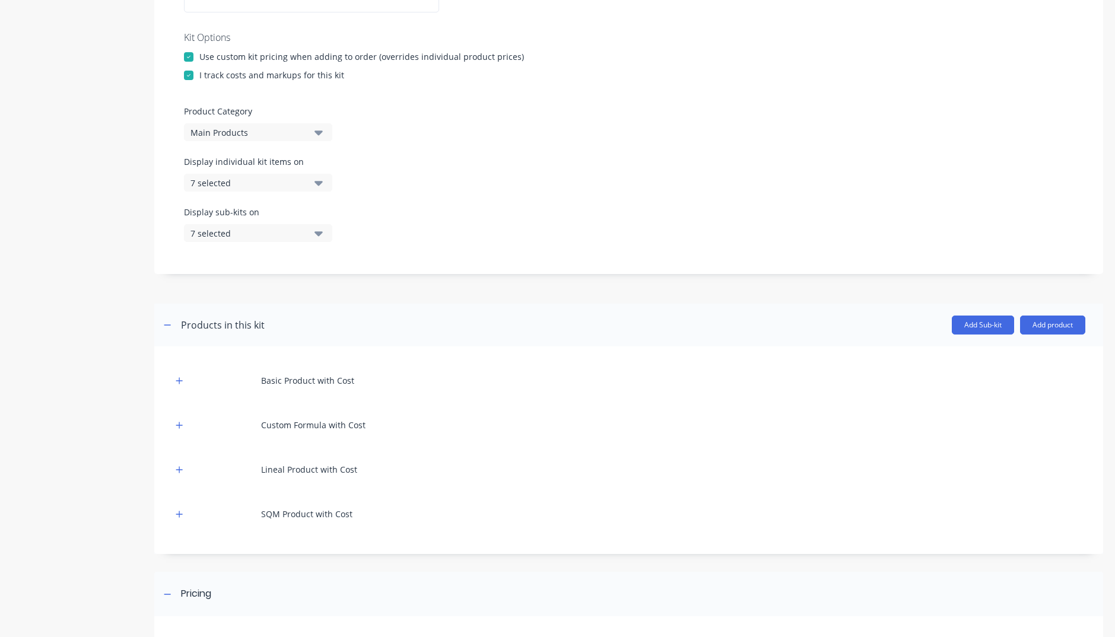
scroll to position [214, 0]
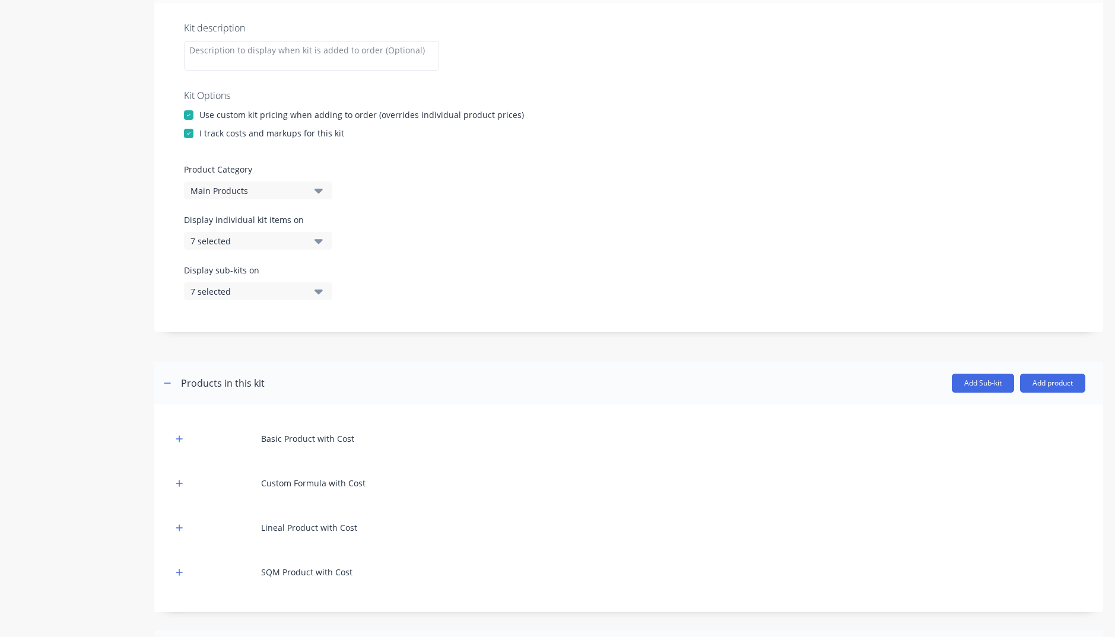
click at [187, 116] on div at bounding box center [189, 115] width 24 height 24
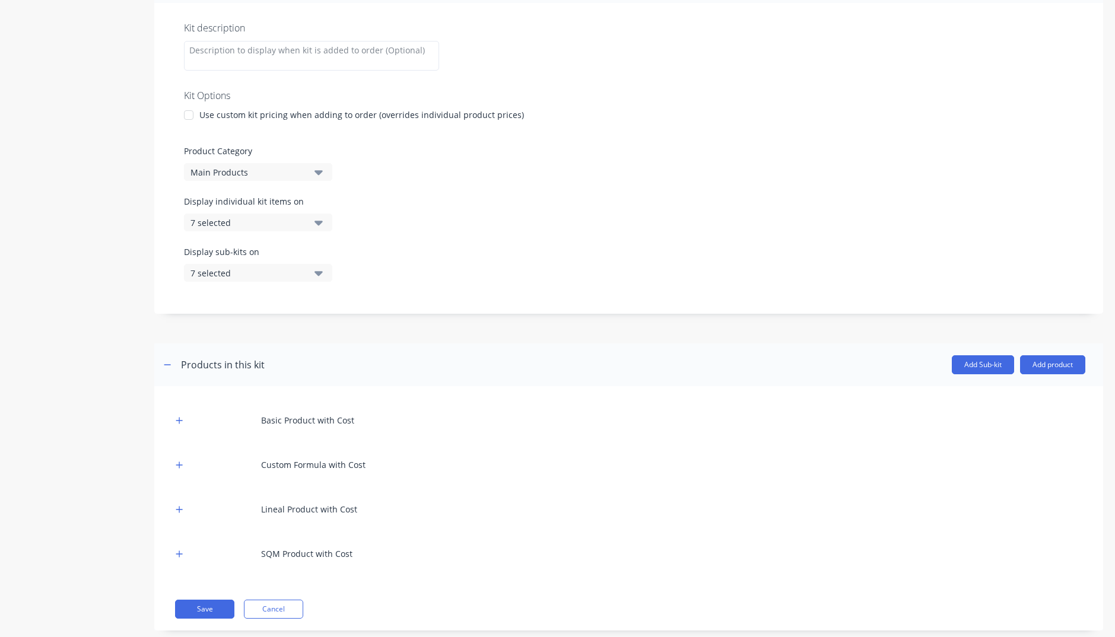
click at [119, 206] on div "Product details Collaborate Order History" at bounding box center [74, 241] width 125 height 815
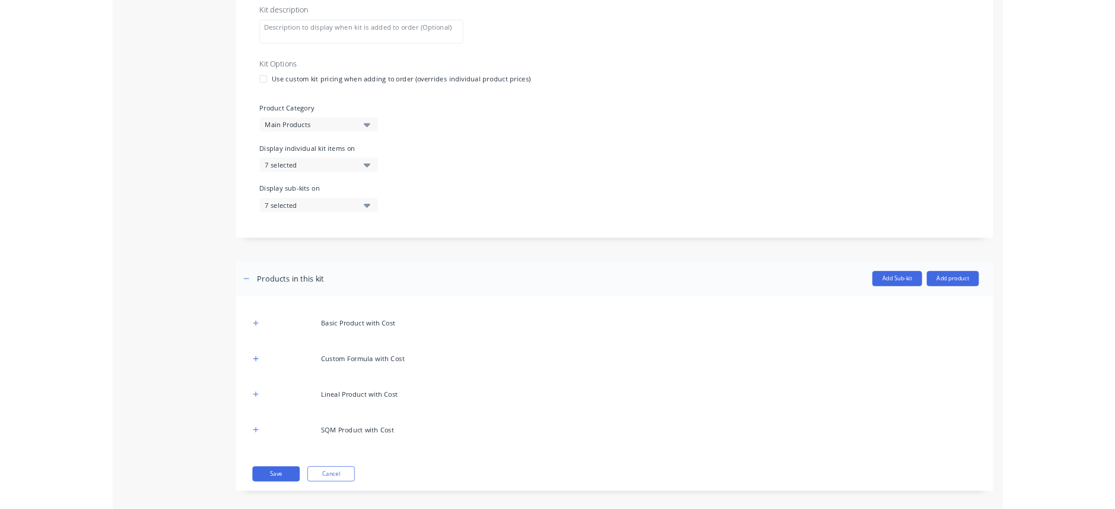
scroll to position [237, 0]
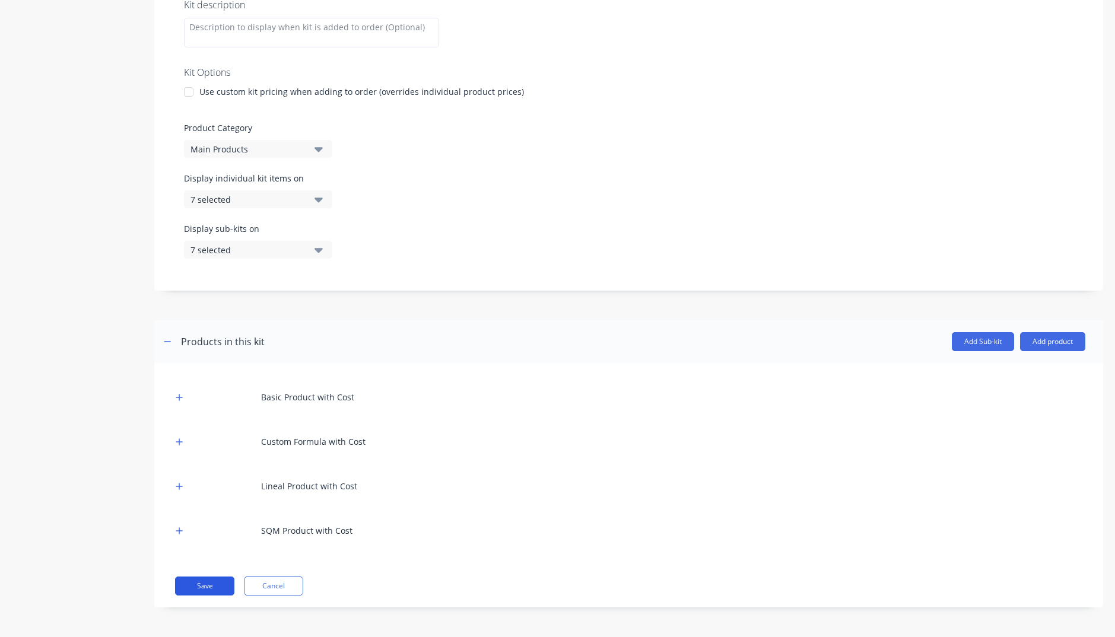
click at [220, 351] on button "Save" at bounding box center [204, 586] width 59 height 19
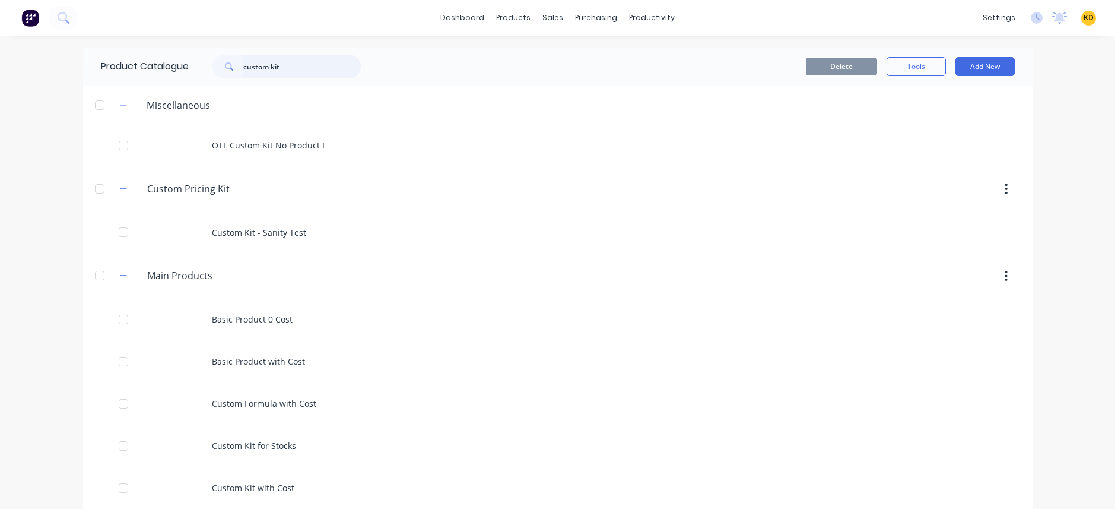
click at [316, 74] on input "custom kit" at bounding box center [301, 67] width 117 height 24
type input "custom kit"
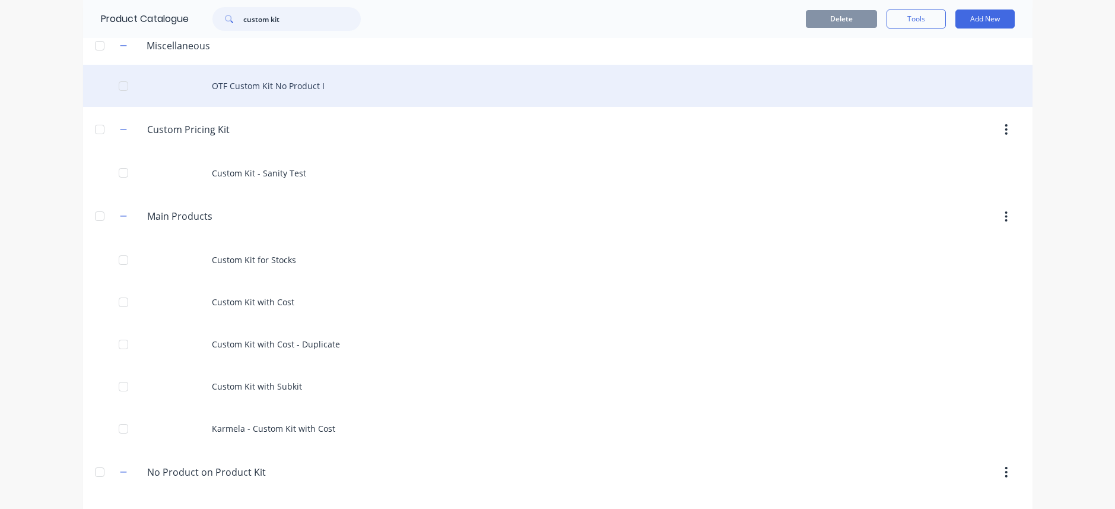
scroll to position [99, 0]
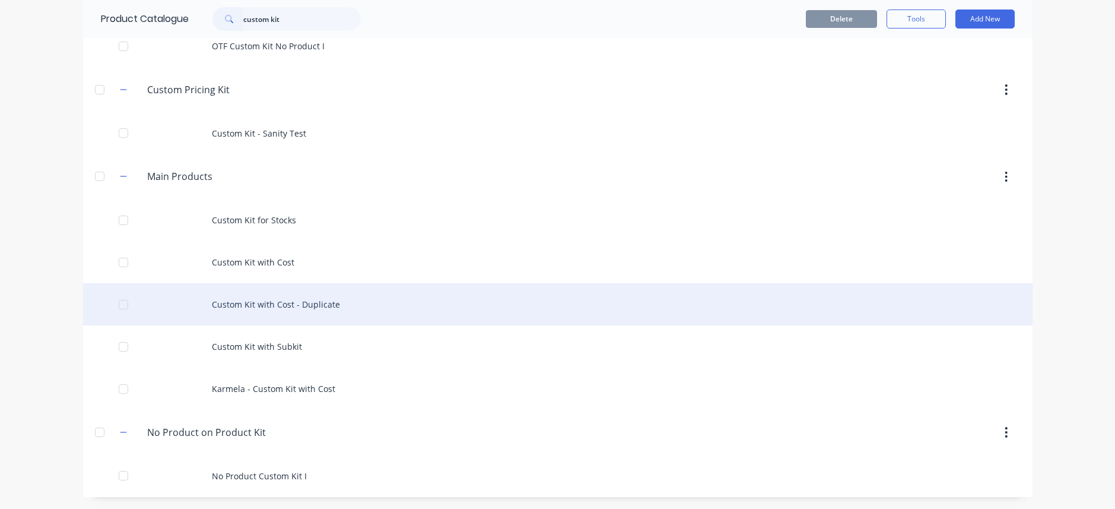
click at [342, 304] on div "Custom Kit with Cost - Duplicate" at bounding box center [557, 304] width 949 height 42
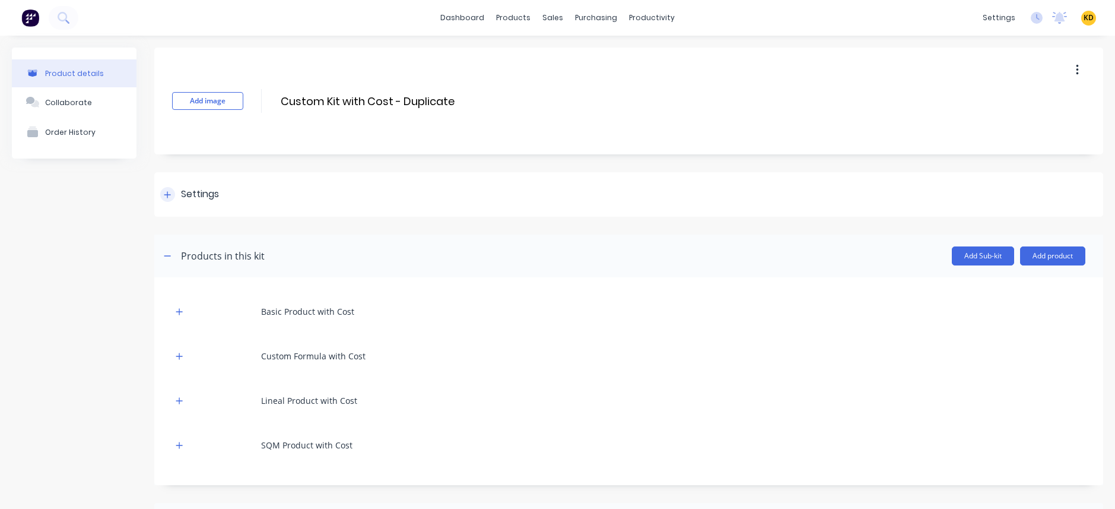
click at [196, 189] on div "Settings" at bounding box center [200, 194] width 38 height 15
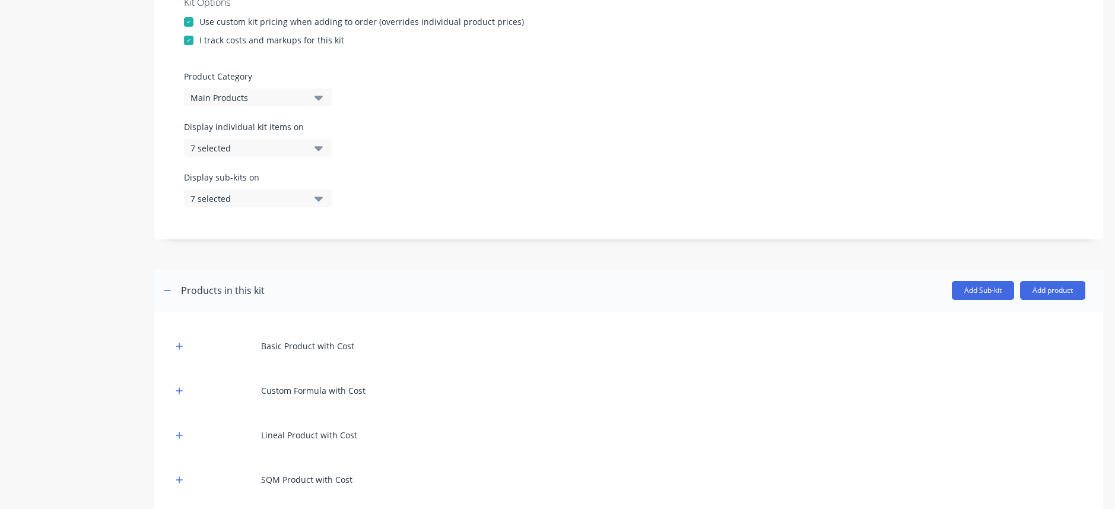
scroll to position [570, 0]
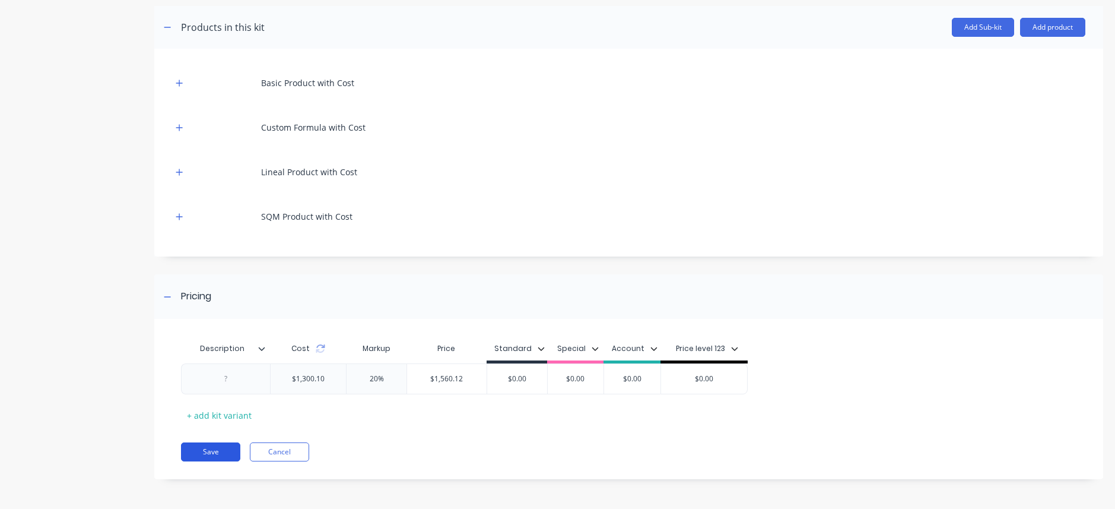
click at [224, 351] on button "Save" at bounding box center [210, 451] width 59 height 19
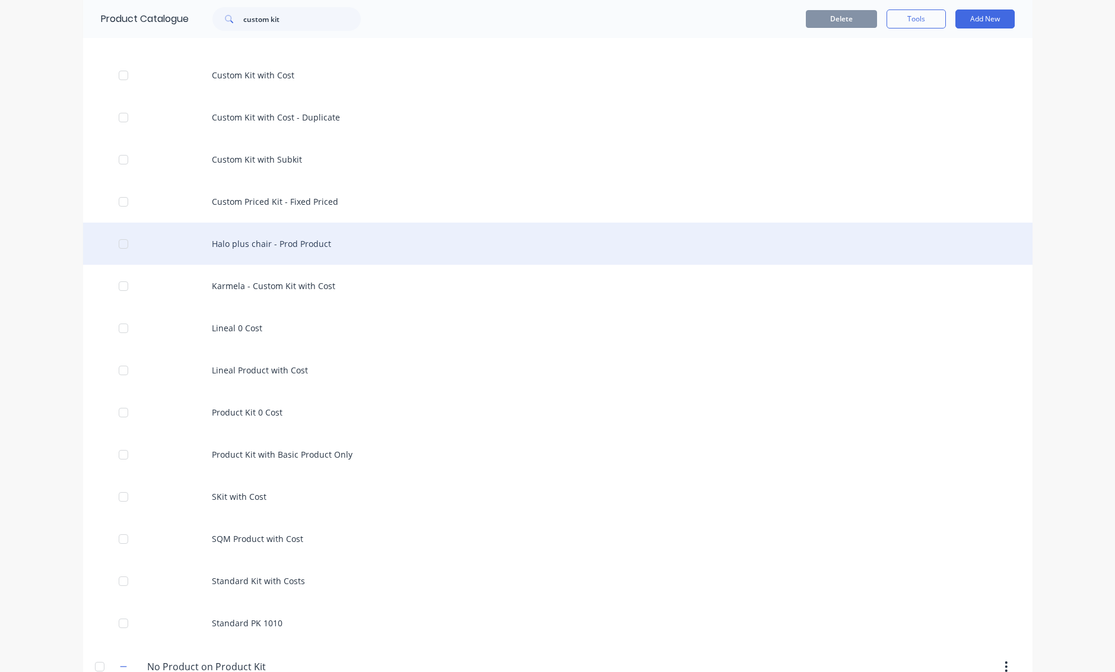
scroll to position [341, 0]
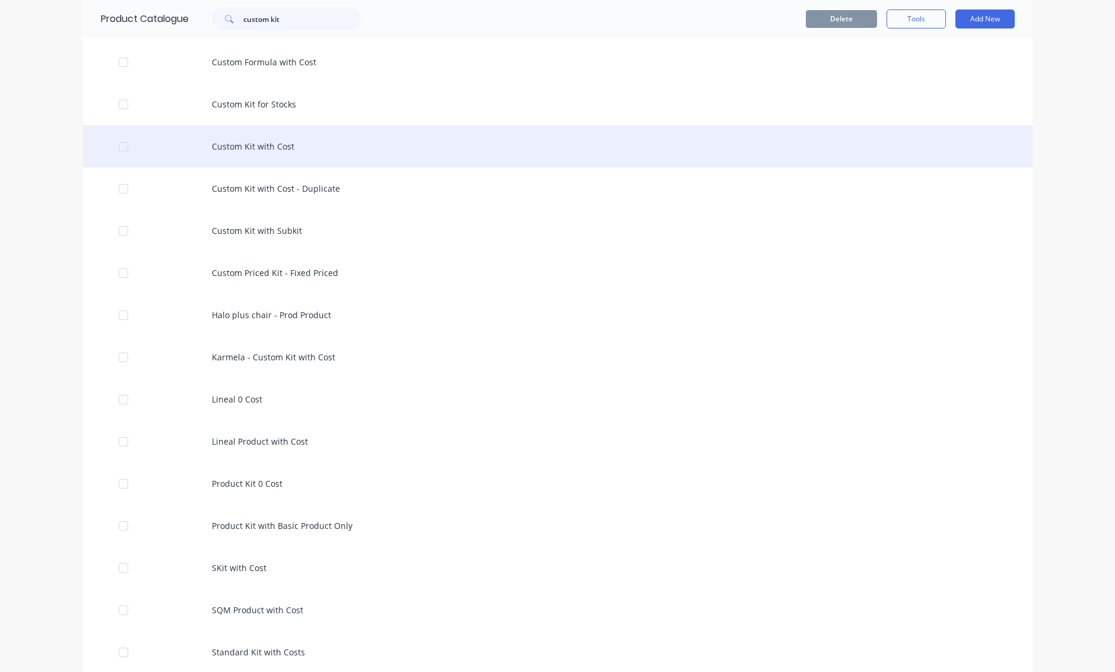
click at [331, 161] on div "Custom Kit with Cost" at bounding box center [557, 146] width 949 height 42
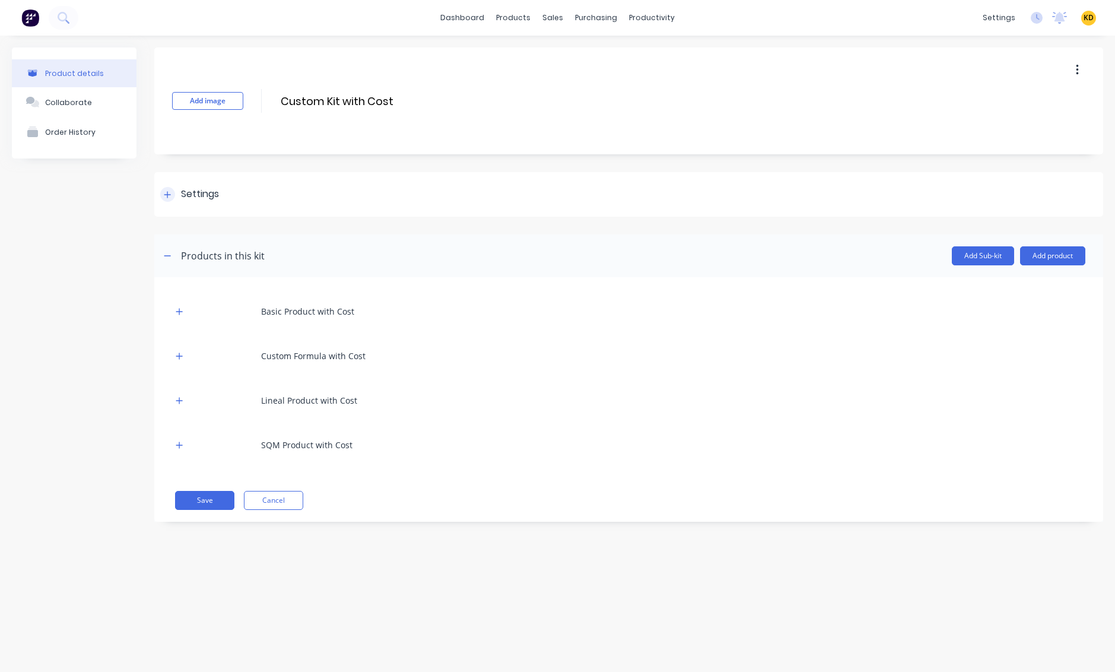
click at [309, 189] on div "Settings" at bounding box center [628, 194] width 949 height 45
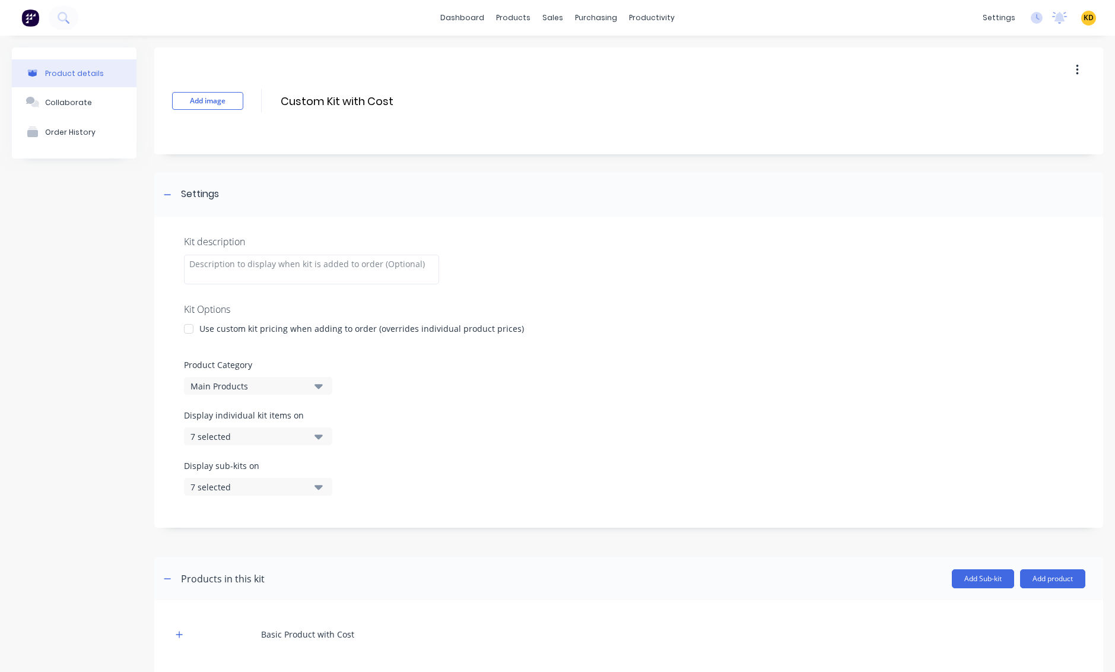
click at [193, 326] on div at bounding box center [189, 329] width 24 height 24
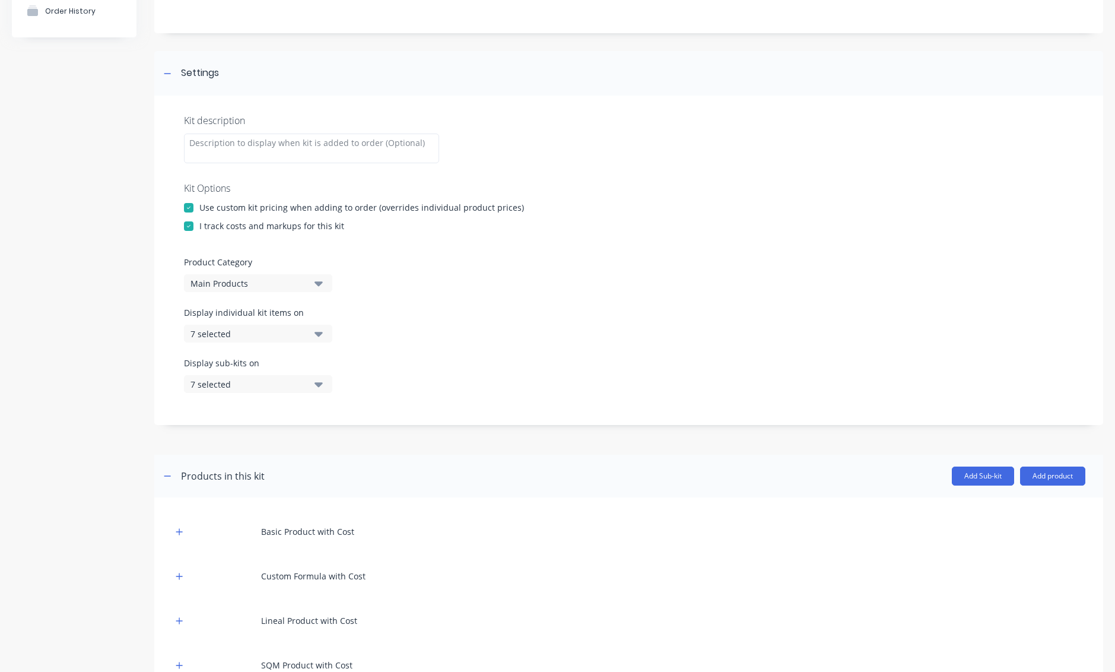
scroll to position [427, 0]
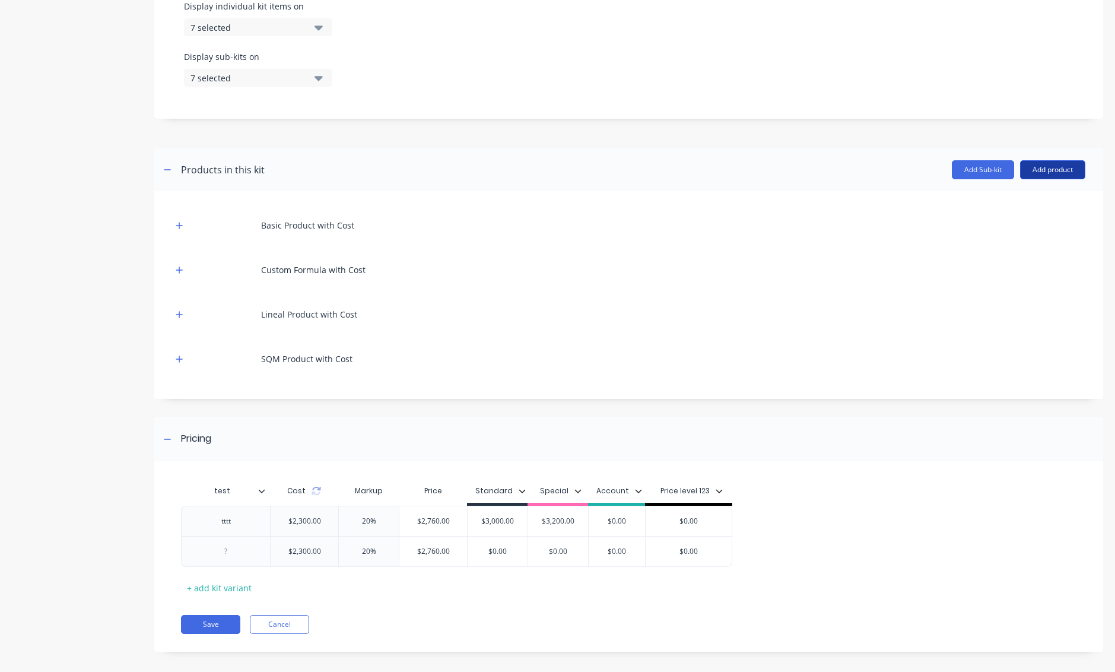
click at [1032, 168] on button "Add product" at bounding box center [1052, 169] width 65 height 19
click at [1033, 266] on div "Notes (External)" at bounding box center [1028, 271] width 91 height 17
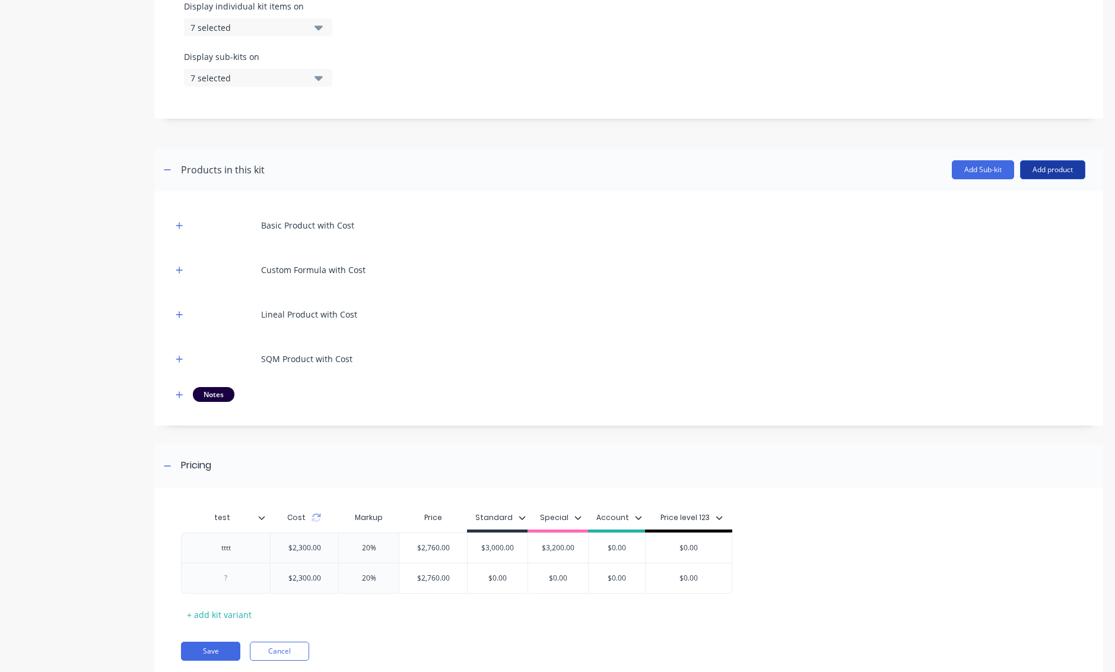
click at [1054, 169] on button "Add product" at bounding box center [1052, 169] width 65 height 19
click at [1042, 248] on div "Notes (Internal)" at bounding box center [1028, 247] width 91 height 17
click at [182, 351] on icon "button" at bounding box center [179, 394] width 7 height 7
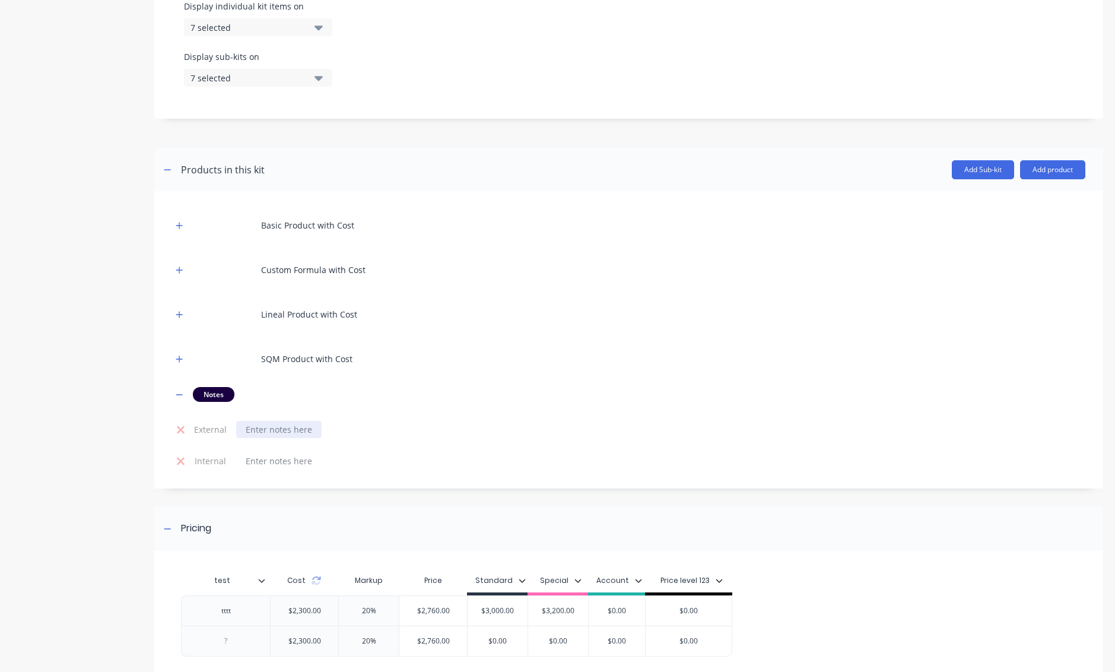
click at [303, 351] on div at bounding box center [278, 429] width 85 height 17
click at [292, 351] on div at bounding box center [278, 460] width 85 height 17
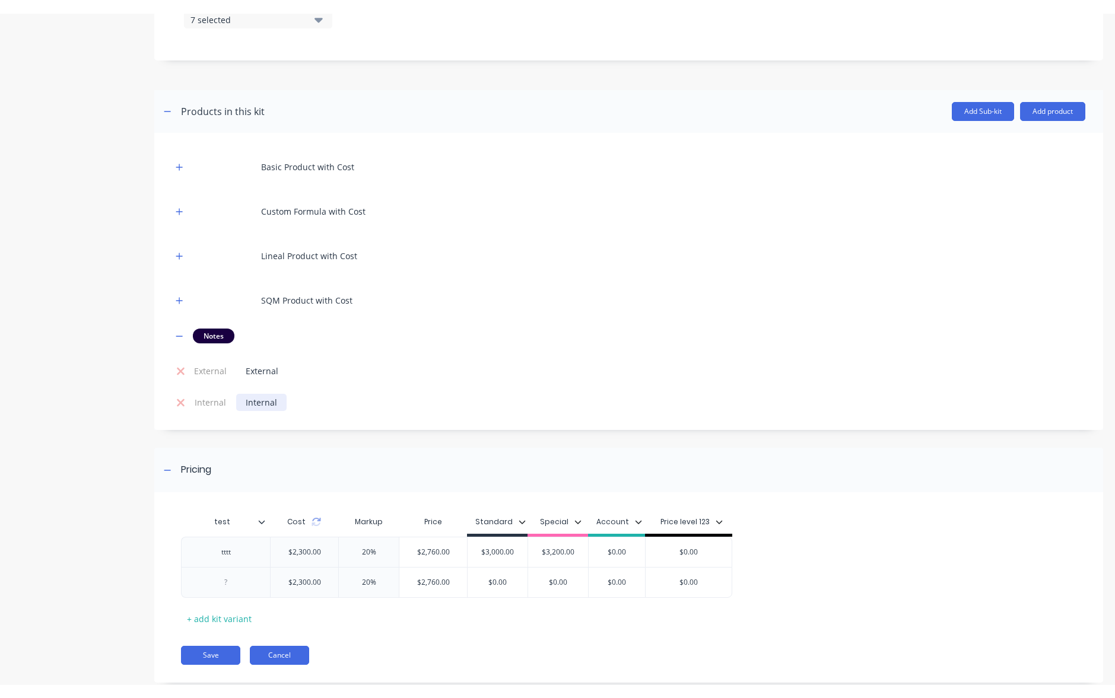
scroll to position [526, 0]
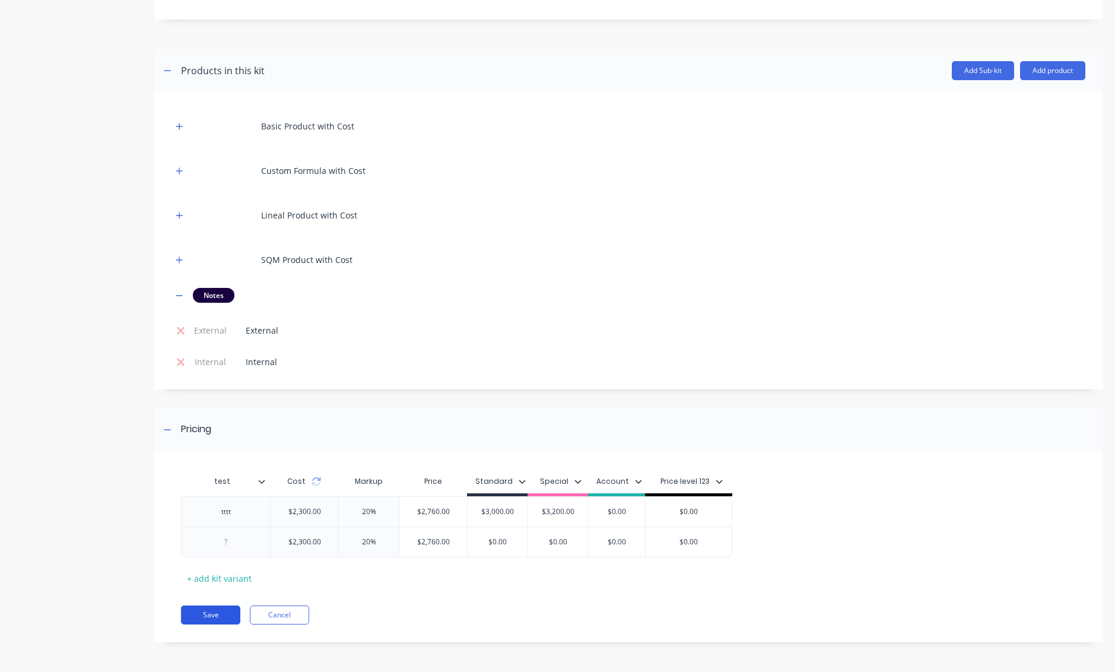
click at [195, 351] on button "Save" at bounding box center [210, 614] width 59 height 19
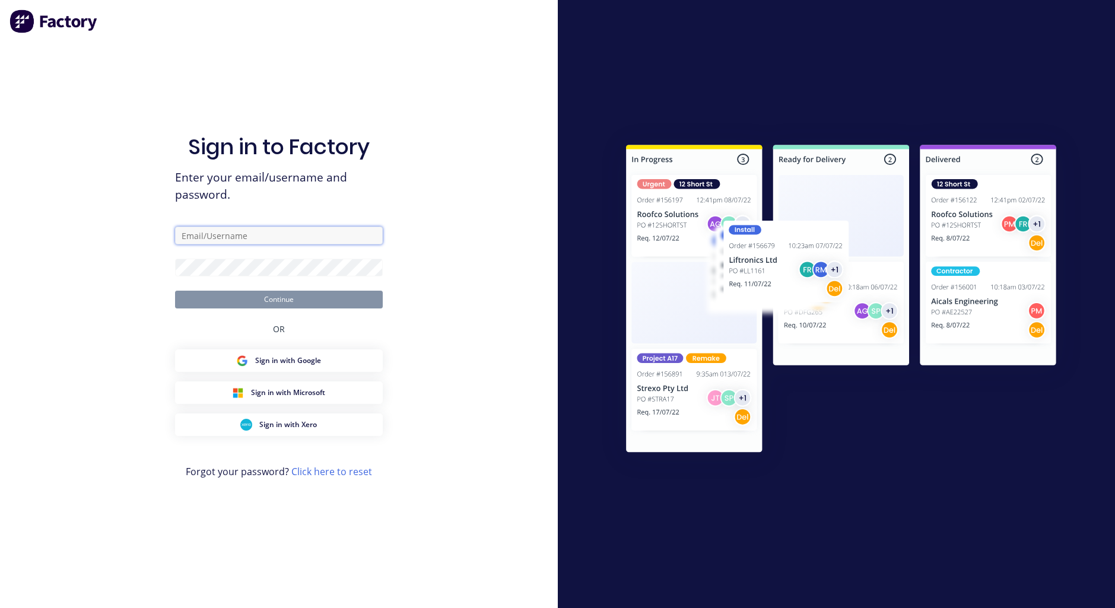
click at [357, 239] on input "text" at bounding box center [279, 236] width 208 height 18
type input "[EMAIL_ADDRESS][DOMAIN_NAME]"
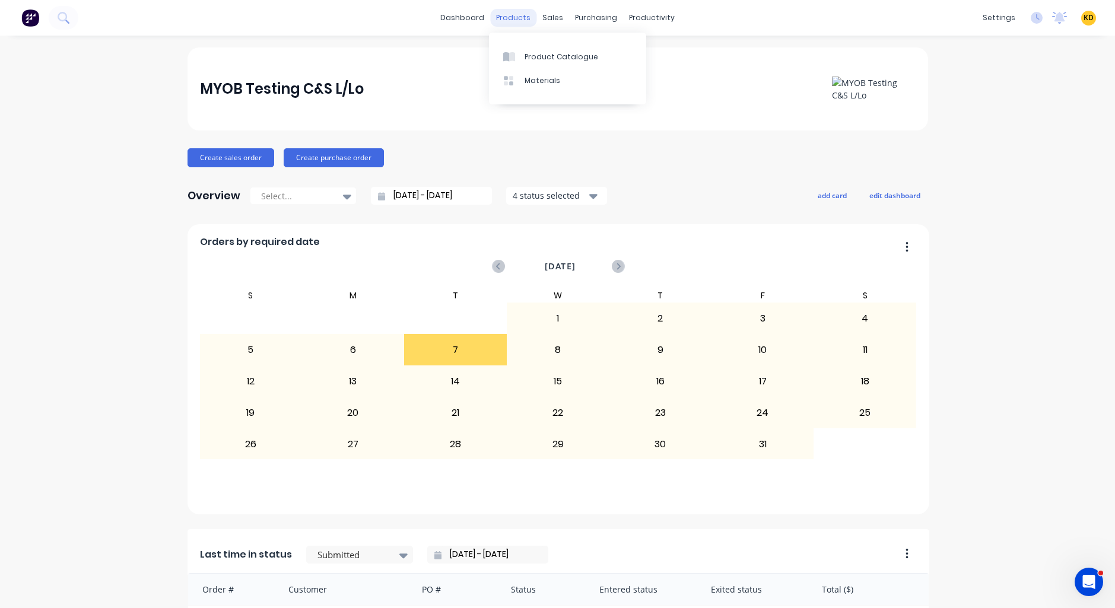
click at [510, 9] on div "products" at bounding box center [513, 18] width 46 height 18
click at [530, 47] on link "Product Catalogue" at bounding box center [567, 57] width 157 height 24
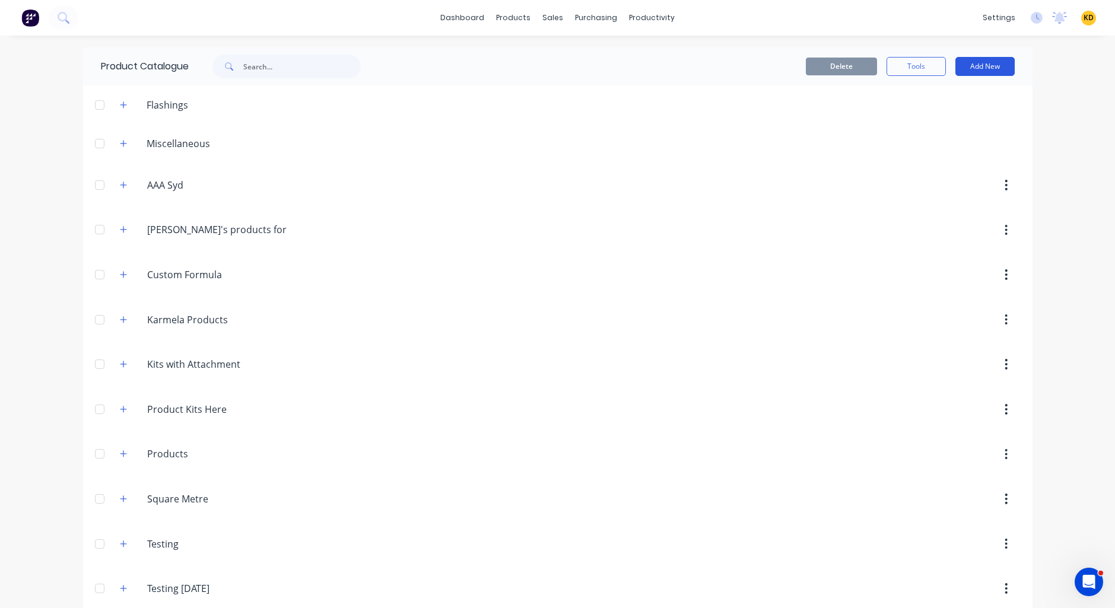
click at [986, 57] on button "Add New" at bounding box center [984, 66] width 59 height 19
click at [971, 170] on div "Product Kit" at bounding box center [958, 168] width 91 height 17
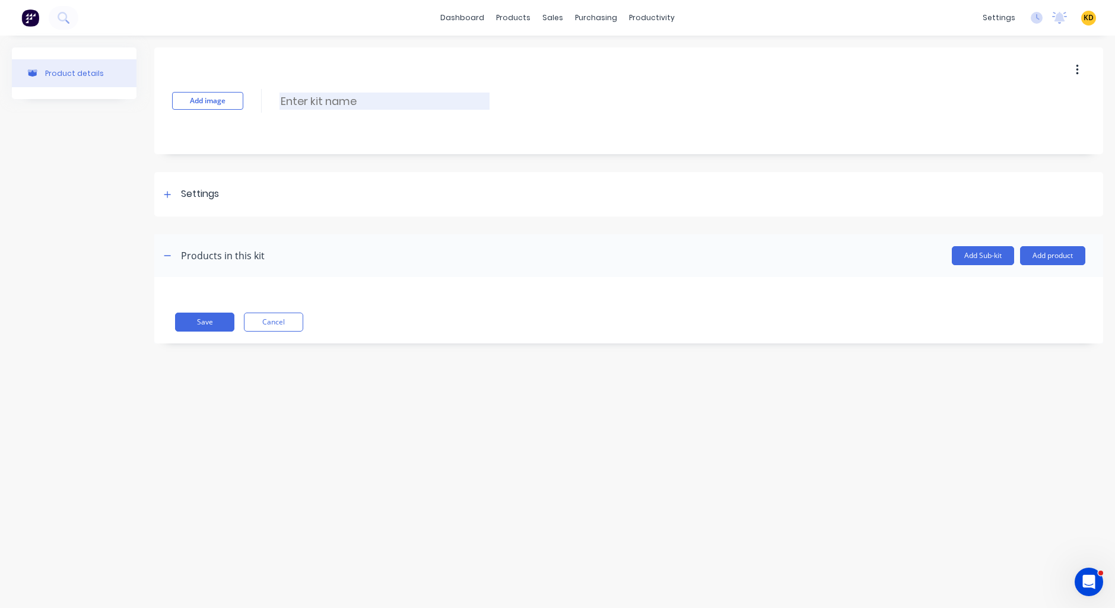
click at [325, 99] on input at bounding box center [384, 101] width 210 height 17
type input "Custom kit with Costing"
click at [227, 206] on div "Settings" at bounding box center [628, 194] width 949 height 45
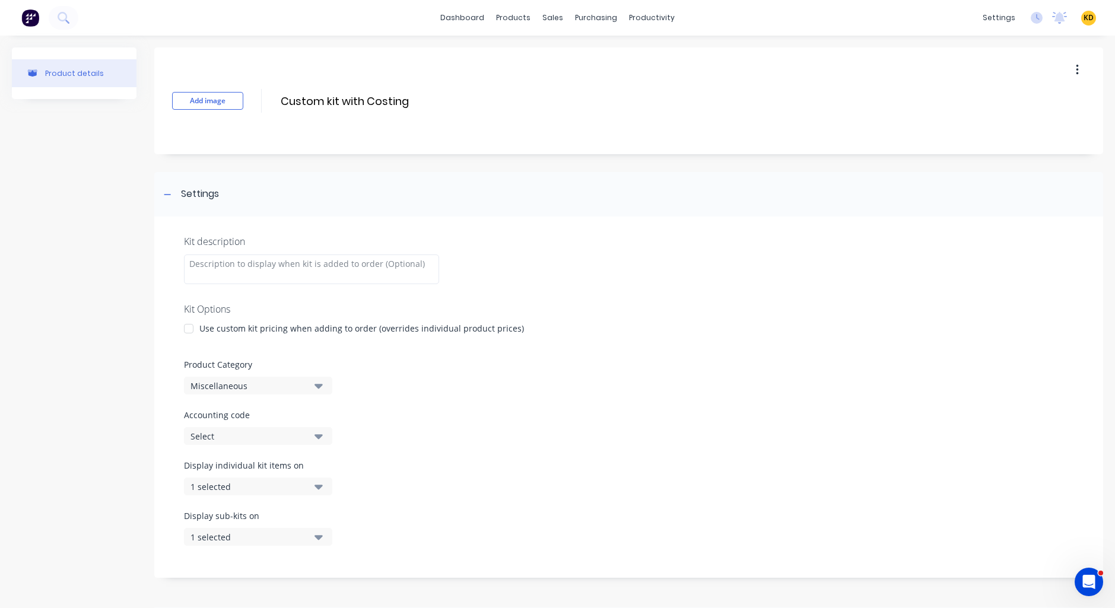
click at [230, 321] on div "Kit description Kit Options Use custom kit pricing when adding to order (overri…" at bounding box center [628, 397] width 949 height 361
click at [192, 325] on div at bounding box center [189, 329] width 24 height 24
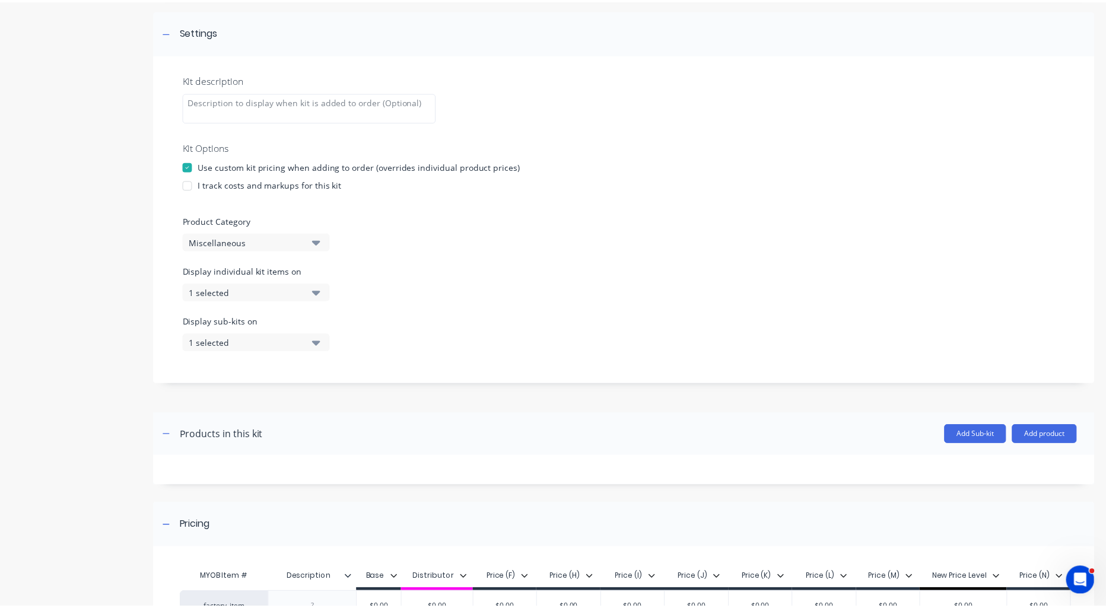
scroll to position [301, 0]
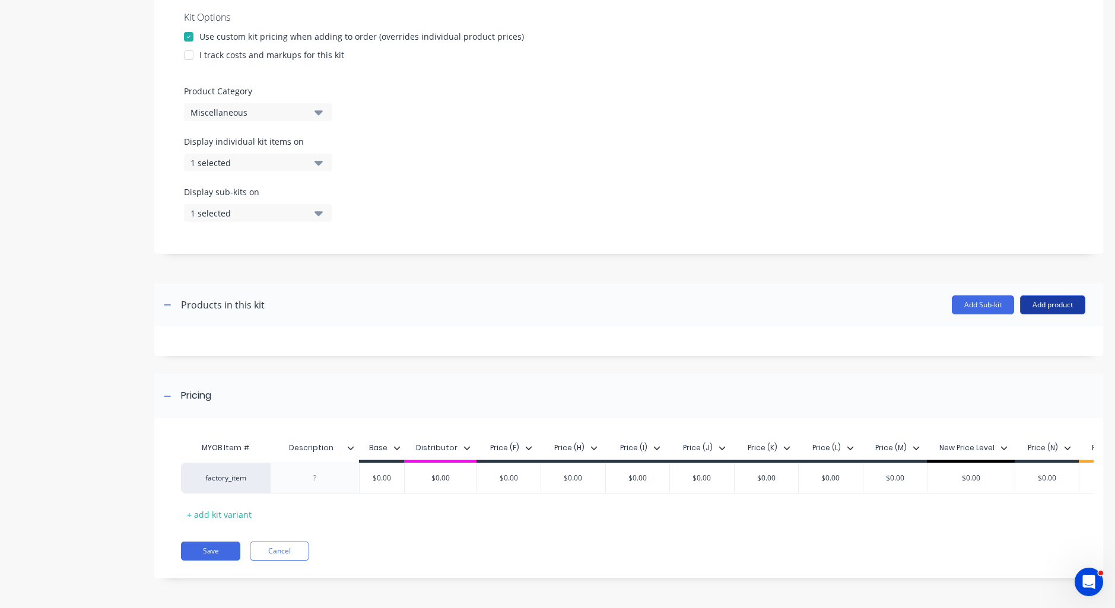
click at [1048, 296] on button "Add product" at bounding box center [1052, 305] width 65 height 19
click at [1024, 327] on div "Product catalogue" at bounding box center [1028, 335] width 91 height 17
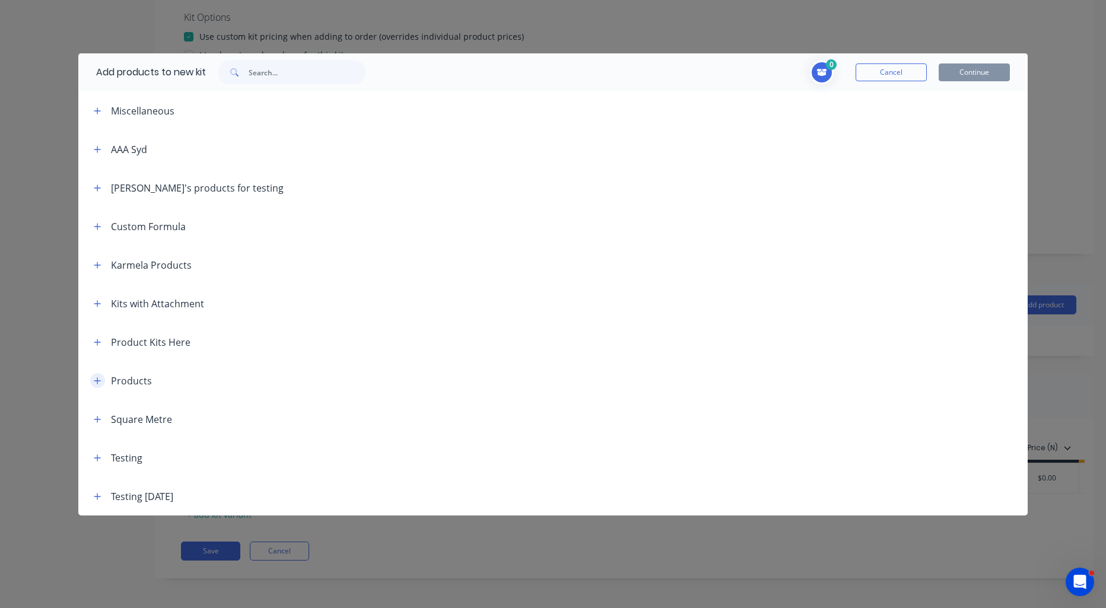
click at [99, 382] on icon "button" at bounding box center [97, 381] width 7 height 8
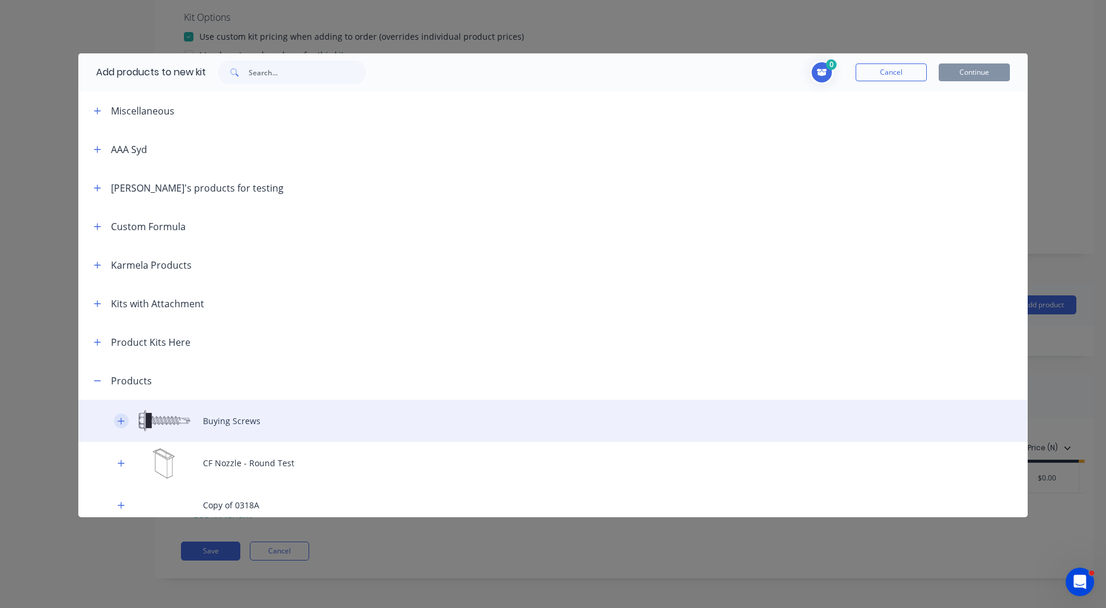
click at [125, 421] on icon "button" at bounding box center [120, 421] width 7 height 8
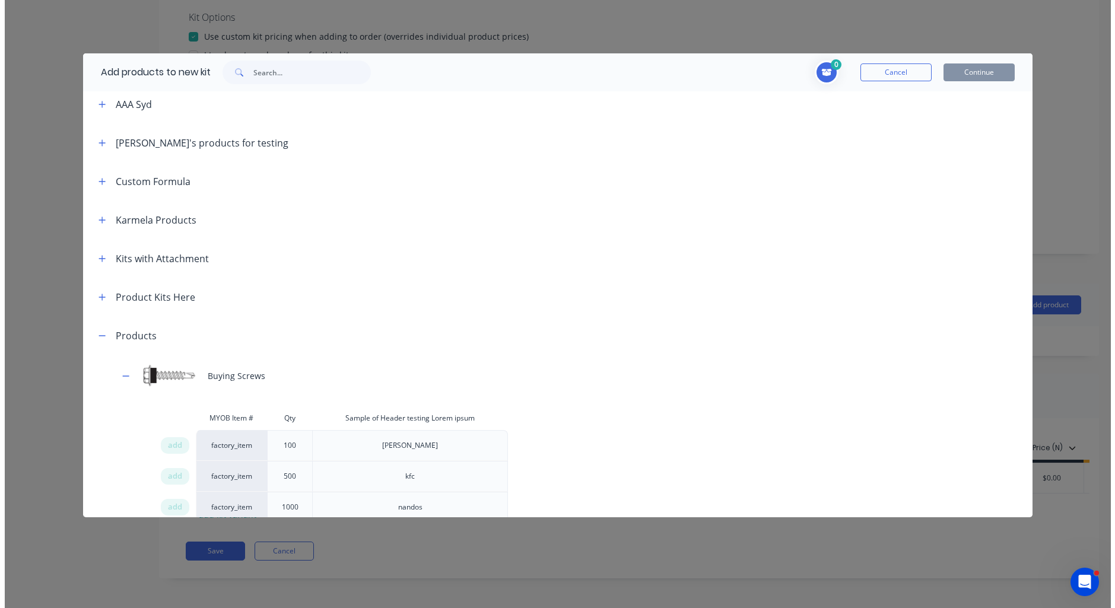
scroll to position [142, 0]
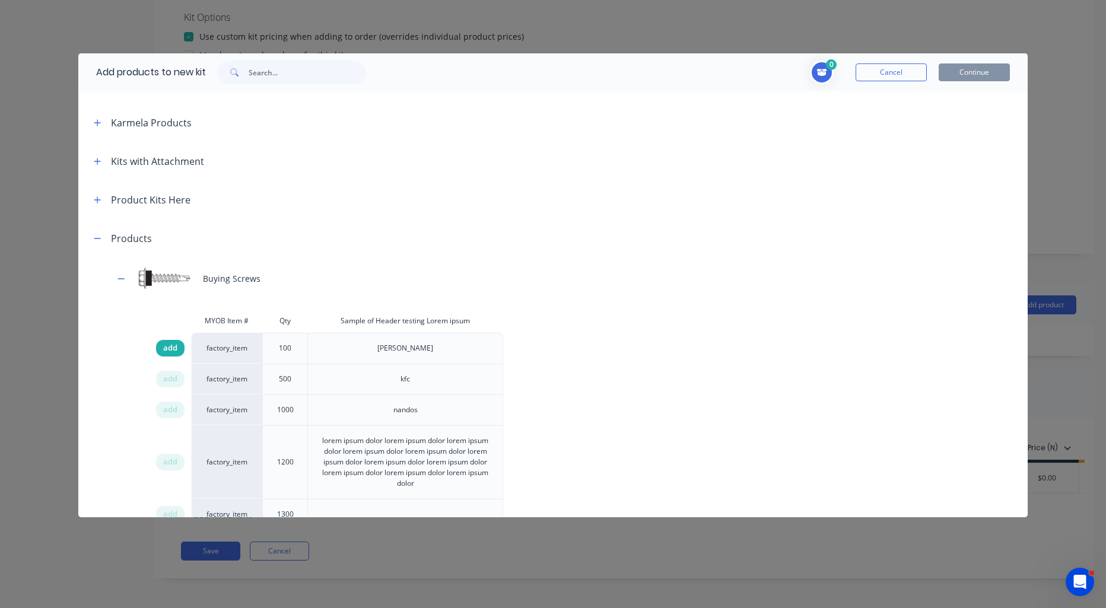
click at [171, 345] on span "add" at bounding box center [170, 348] width 14 height 12
click at [993, 68] on button "Continue" at bounding box center [974, 72] width 71 height 18
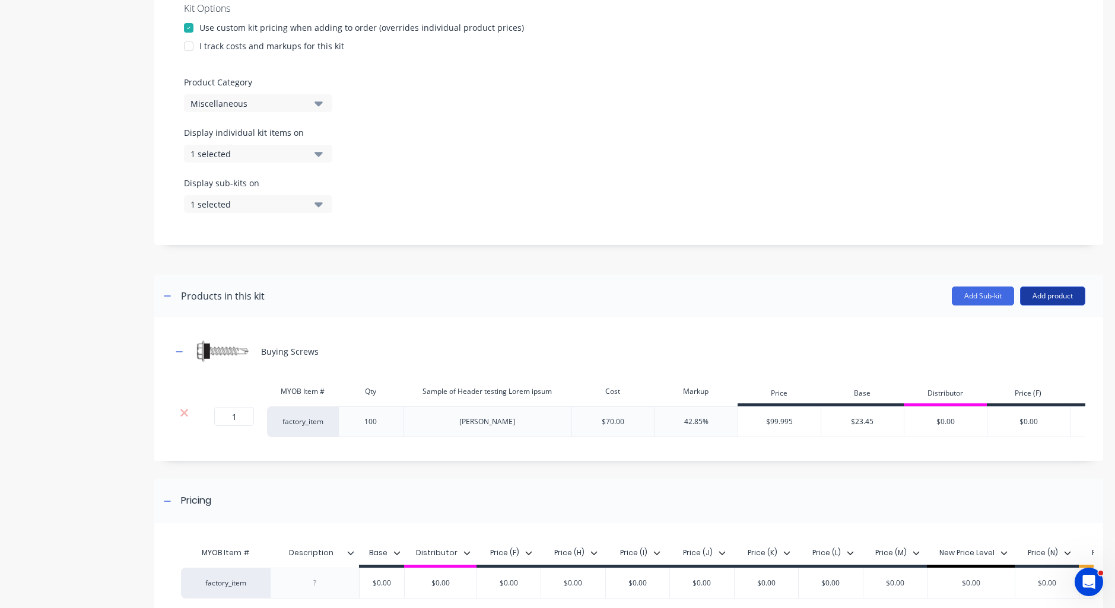
click at [1047, 295] on button "Add product" at bounding box center [1052, 296] width 65 height 19
click at [1034, 374] on div "Notes (Internal)" at bounding box center [1028, 374] width 91 height 17
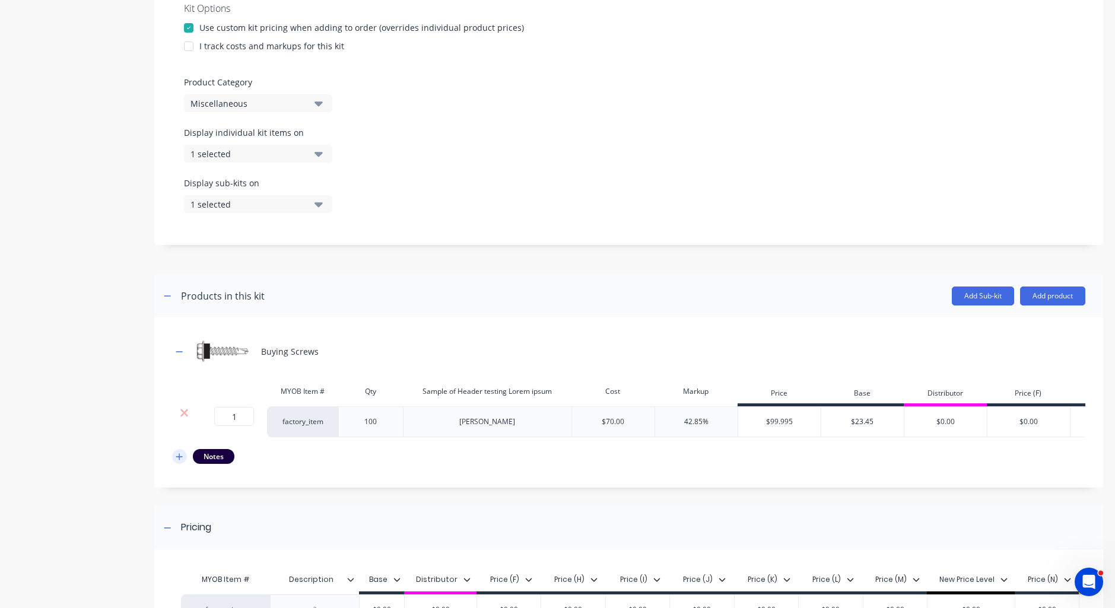
click at [176, 461] on icon "button" at bounding box center [179, 457] width 7 height 8
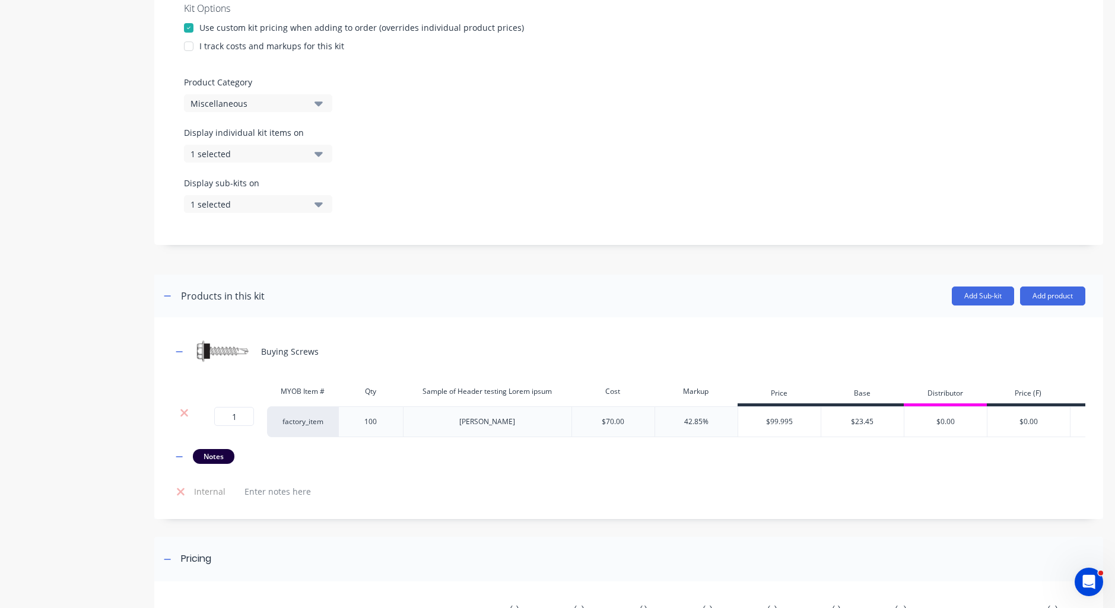
drag, startPoint x: 180, startPoint y: 501, endPoint x: 328, endPoint y: 459, distance: 153.8
click at [180, 495] on icon at bounding box center [181, 492] width 8 height 8
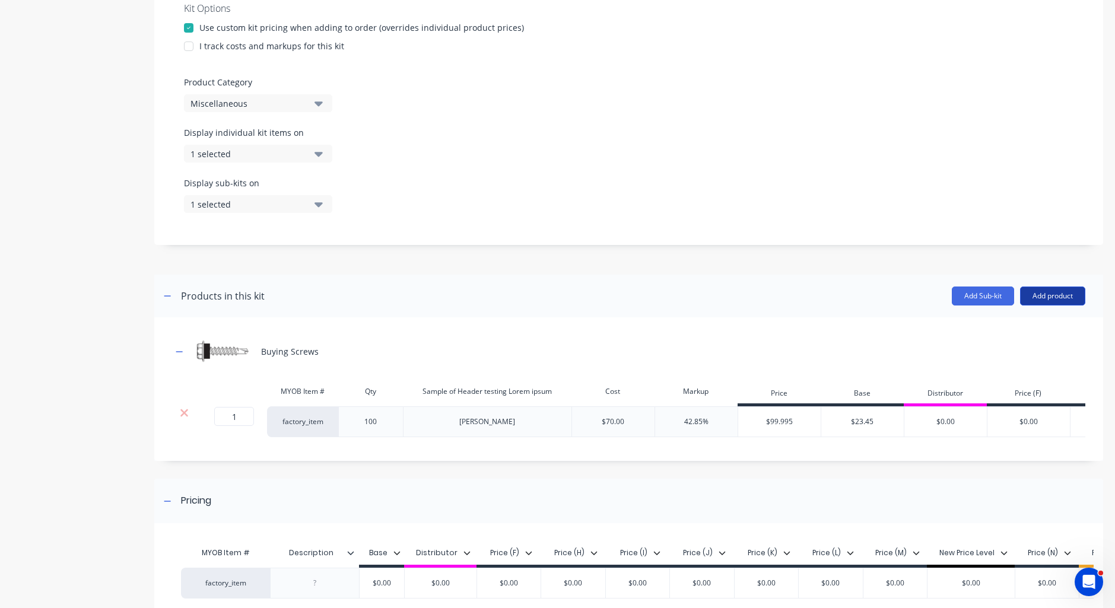
click at [1025, 301] on button "Add product" at bounding box center [1052, 296] width 65 height 19
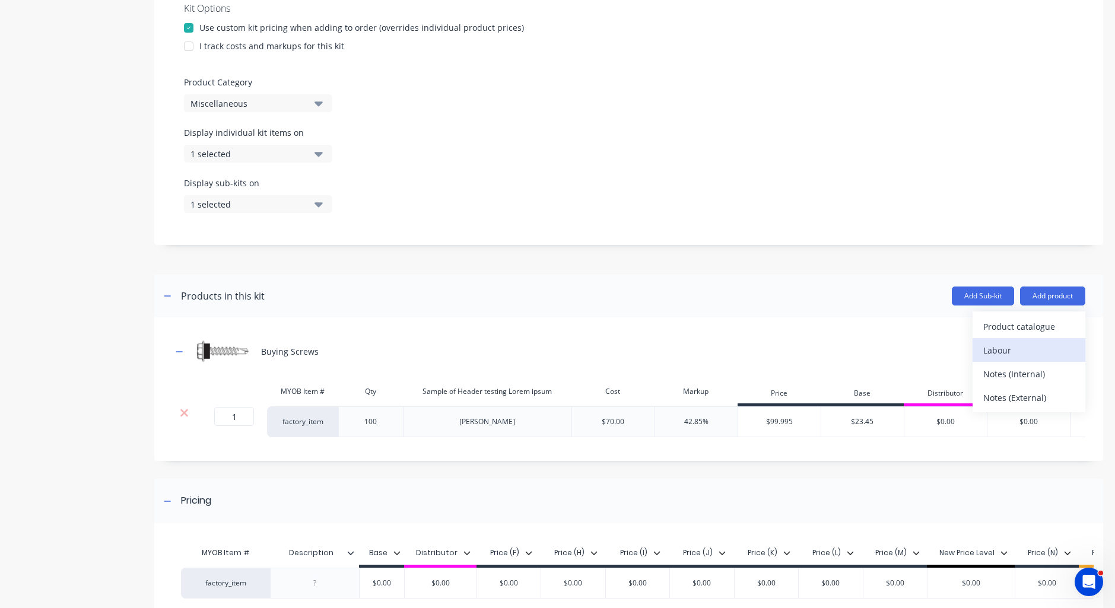
click at [1007, 355] on div "Labour" at bounding box center [1028, 350] width 91 height 17
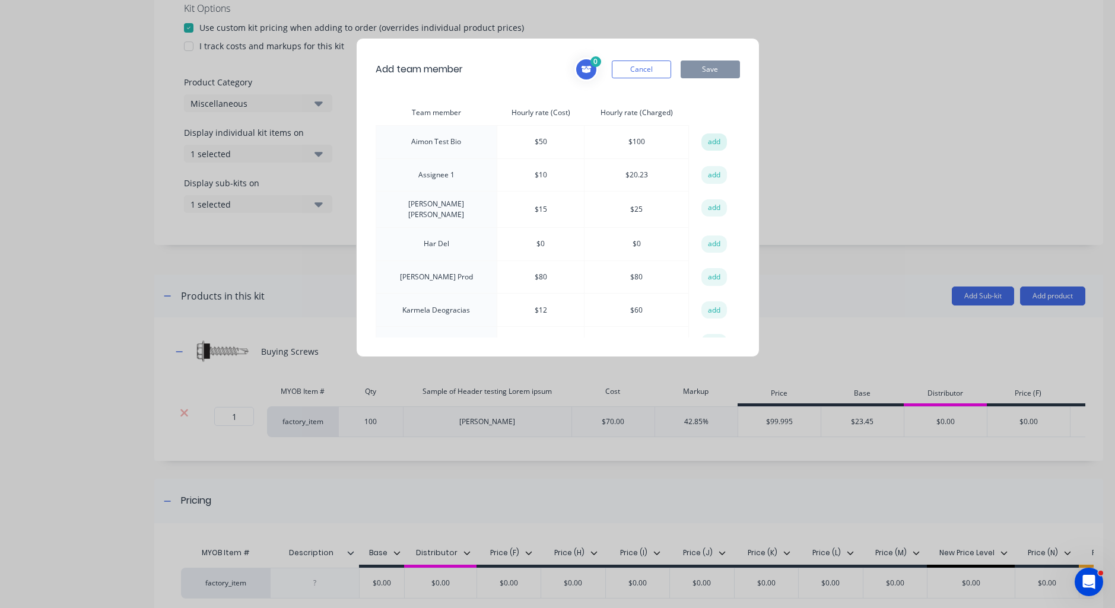
click at [715, 141] on button "add" at bounding box center [714, 143] width 26 height 18
click at [703, 65] on button "Save" at bounding box center [710, 70] width 59 height 18
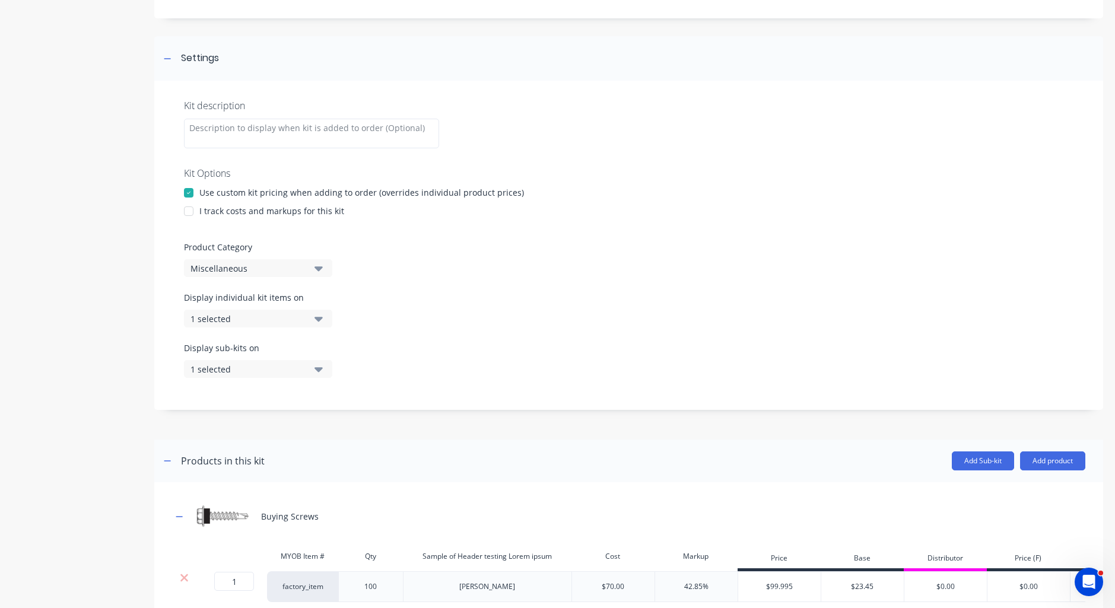
scroll to position [0, 0]
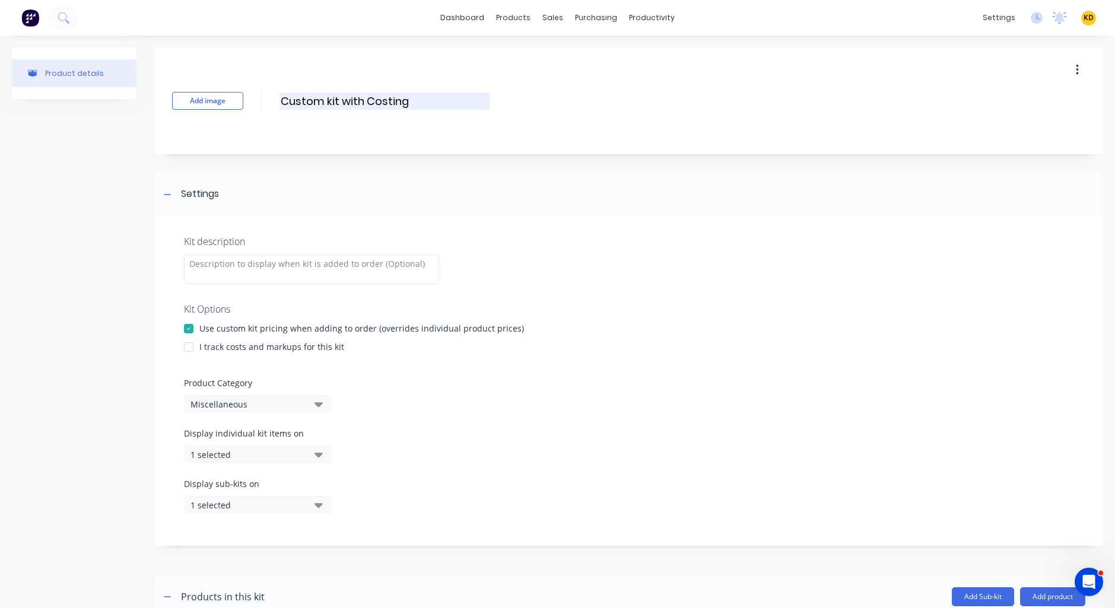
click at [342, 97] on input "Custom kit with Costing" at bounding box center [384, 101] width 210 height 17
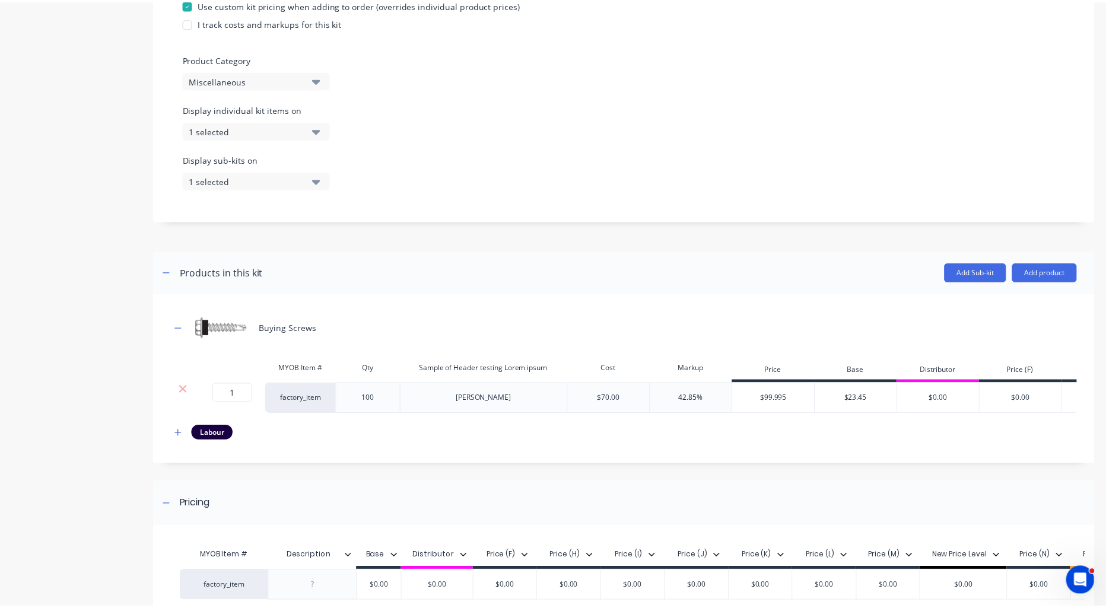
scroll to position [450, 0]
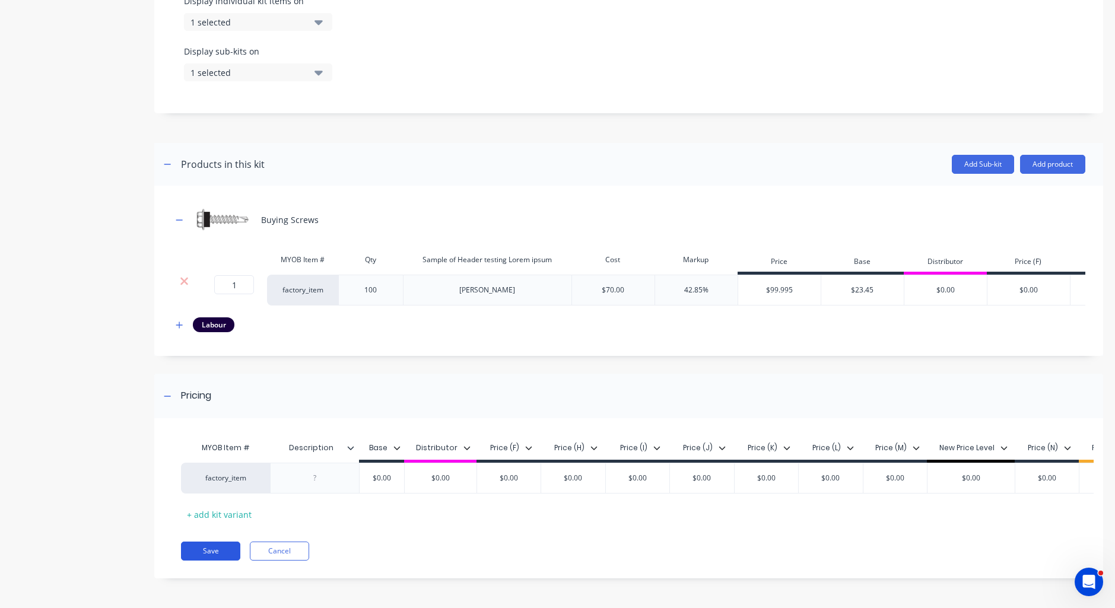
click at [236, 558] on button "Save" at bounding box center [210, 551] width 59 height 19
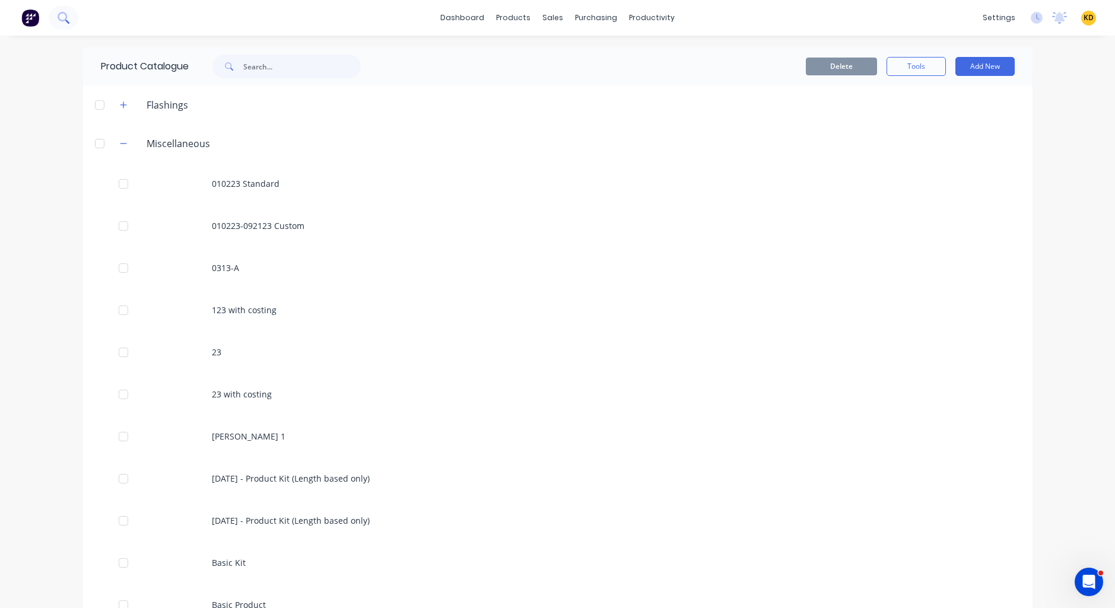
click at [71, 12] on button at bounding box center [64, 18] width 30 height 24
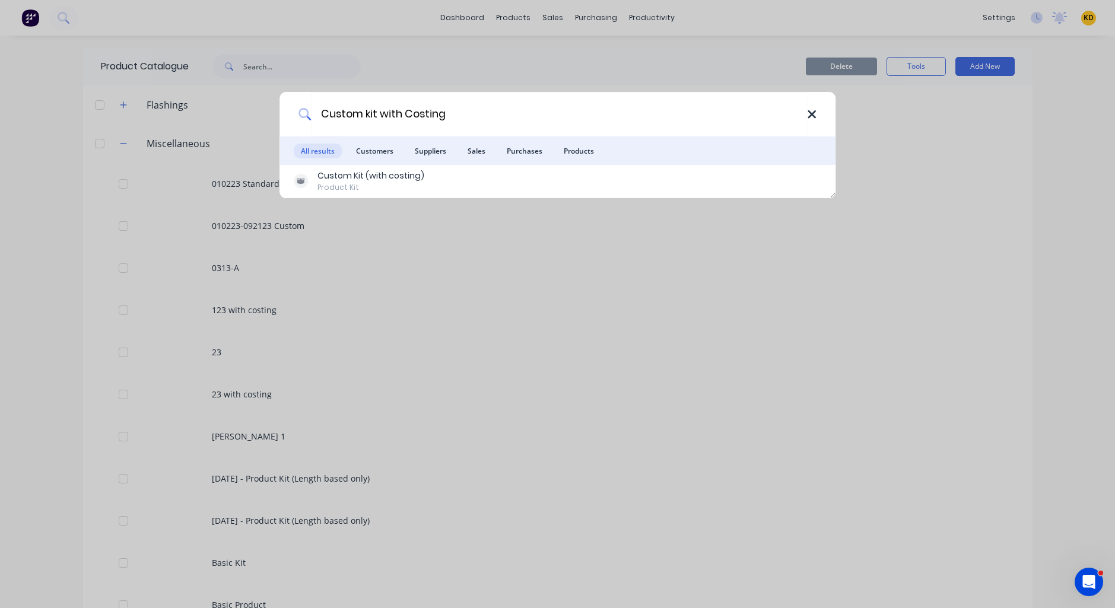
type input "Custom kit with Costing"
click at [809, 117] on icon at bounding box center [812, 114] width 8 height 8
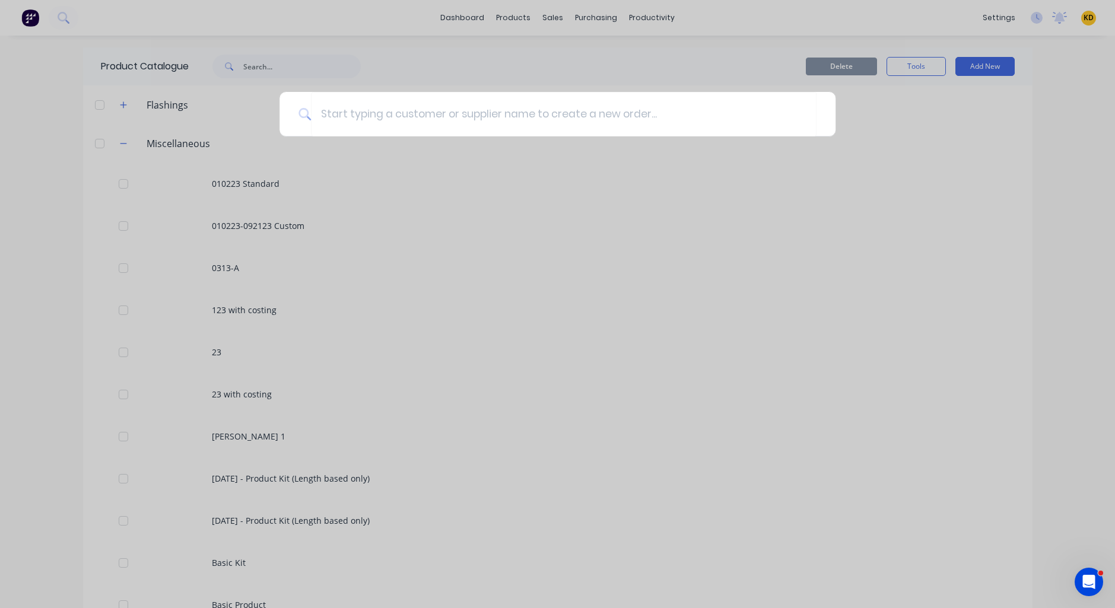
click at [550, 15] on div at bounding box center [557, 304] width 1115 height 608
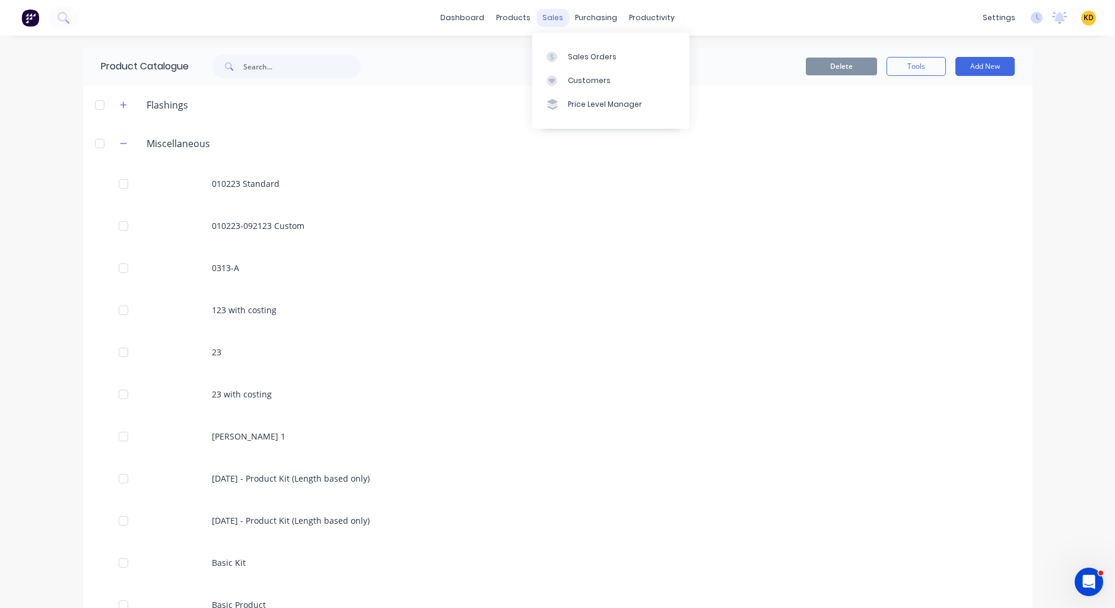
click at [554, 21] on div "sales" at bounding box center [552, 18] width 33 height 18
click at [577, 87] on link "Customers" at bounding box center [610, 81] width 157 height 24
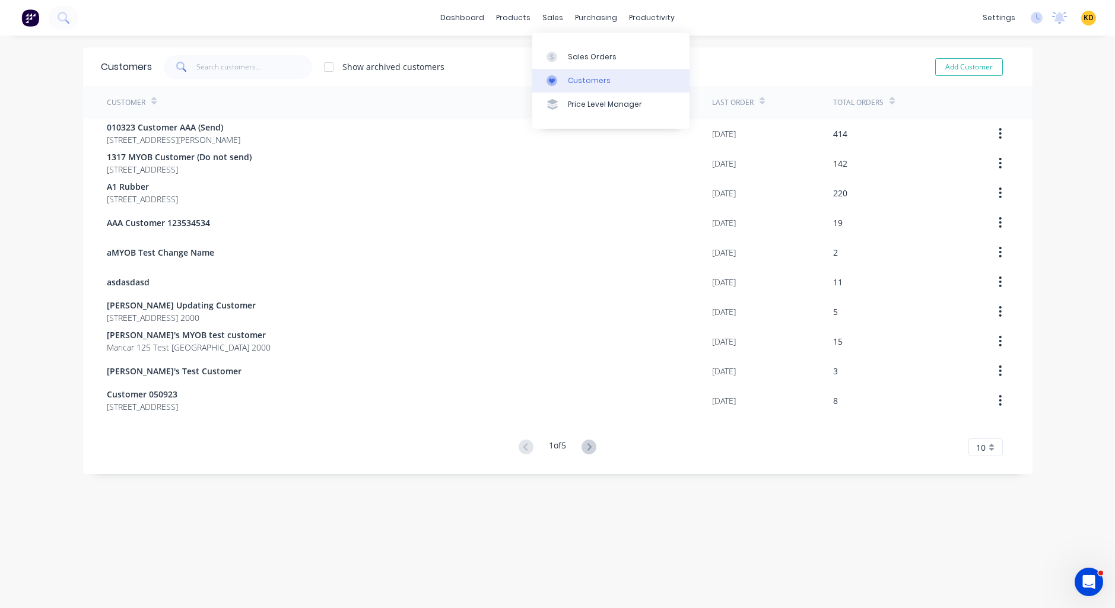
click at [586, 69] on link "Customers" at bounding box center [610, 81] width 157 height 24
click at [534, 59] on div "Product Catalogue" at bounding box center [562, 57] width 74 height 11
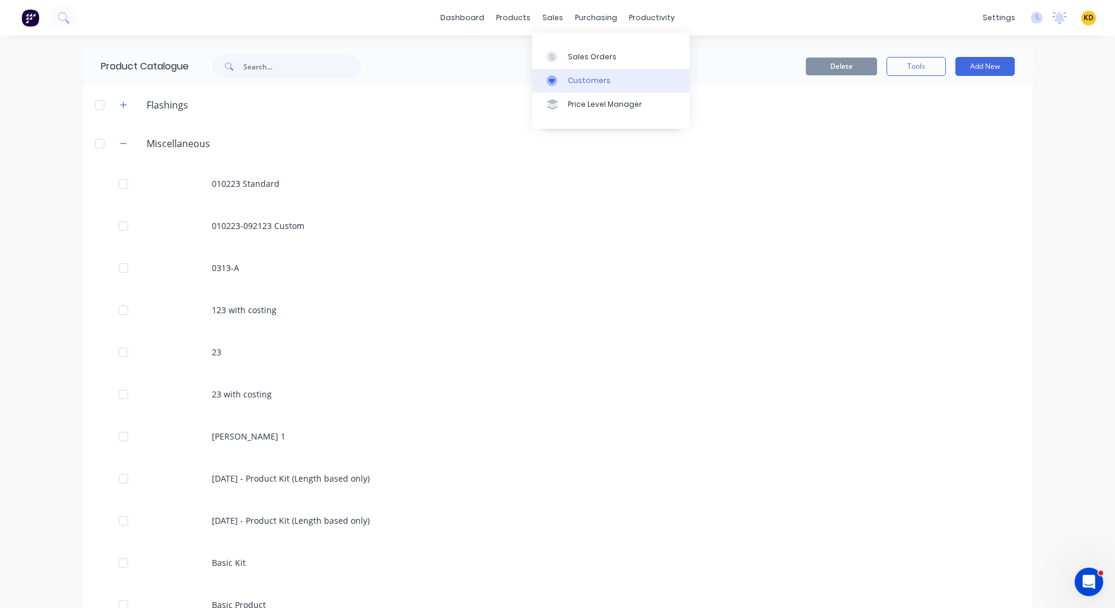
click at [566, 80] on link "Customers" at bounding box center [610, 81] width 157 height 24
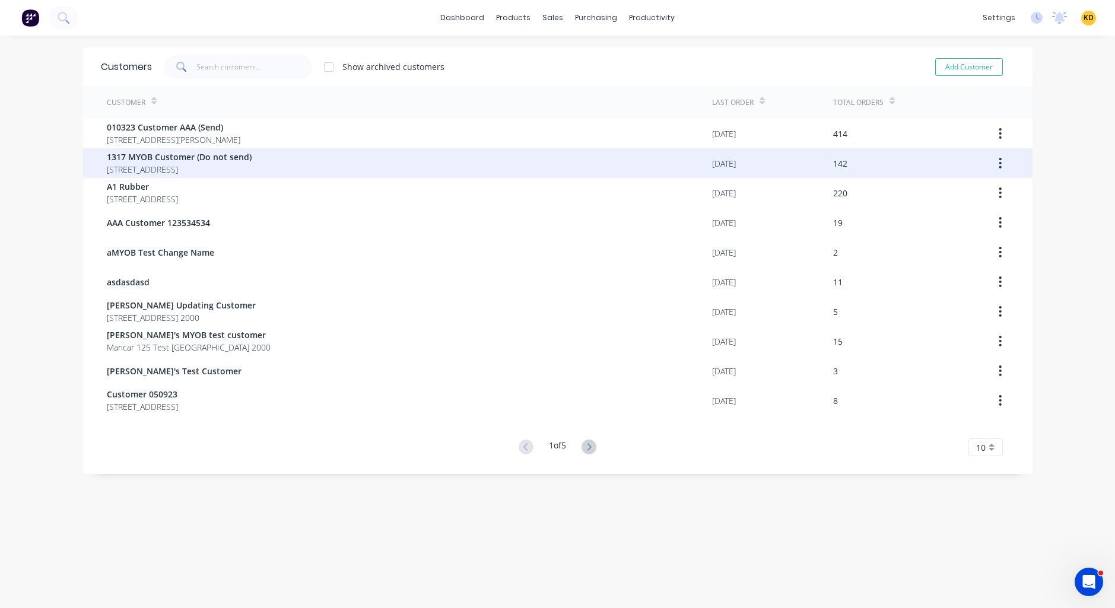
click at [449, 148] on div "1317 MYOB Customer (Do not send) 92 Village Drive Hoxton Park New South Wales 2…" at bounding box center [409, 163] width 605 height 30
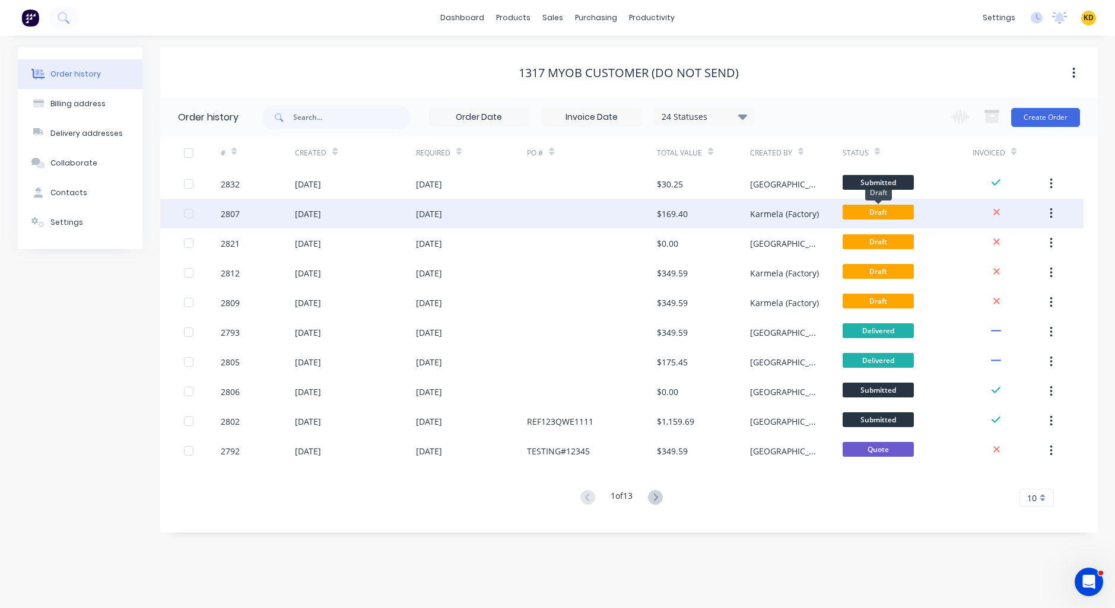
click at [904, 212] on span "Draft" at bounding box center [878, 212] width 71 height 15
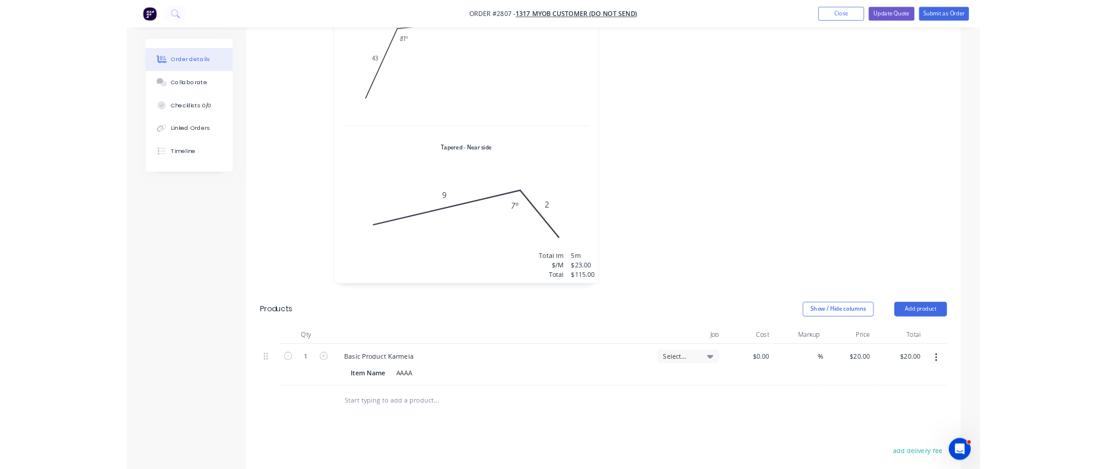
scroll to position [1000, 0]
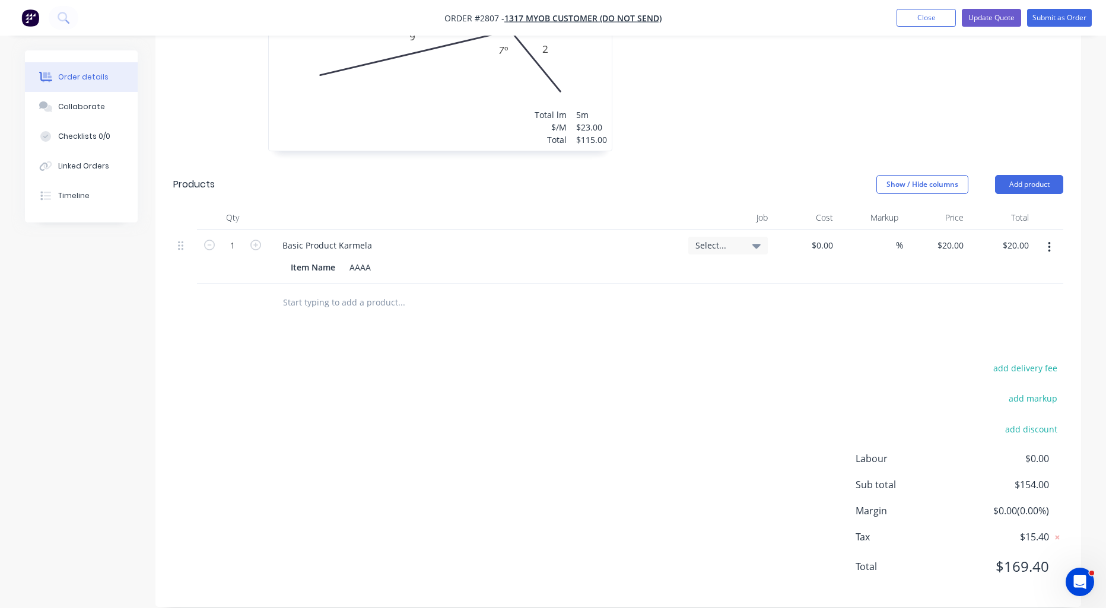
click at [320, 291] on input "text" at bounding box center [400, 303] width 237 height 24
paste input "Custom kit with Costing"
type input "Custom kit with Costing"
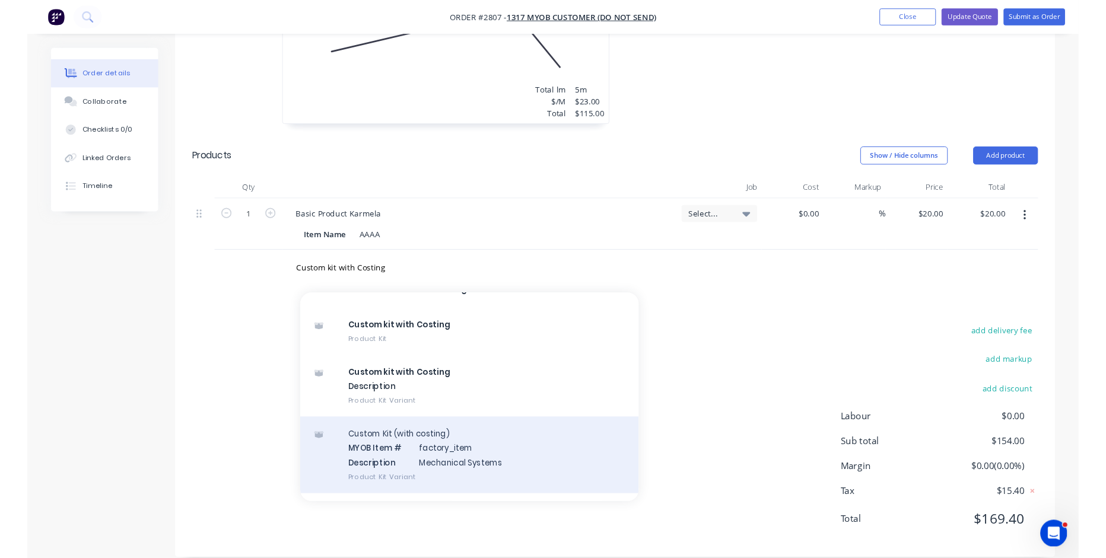
scroll to position [0, 0]
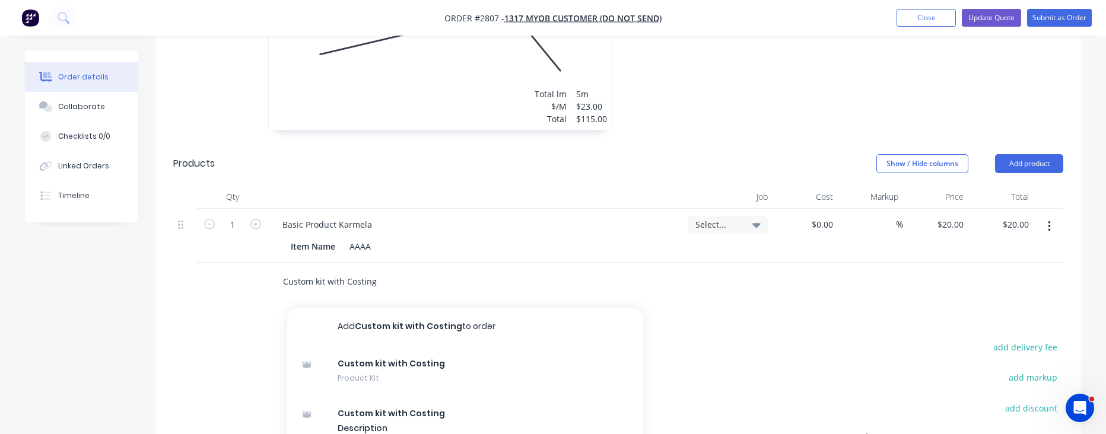
click at [398, 270] on input "Custom kit with Costing" at bounding box center [400, 282] width 237 height 24
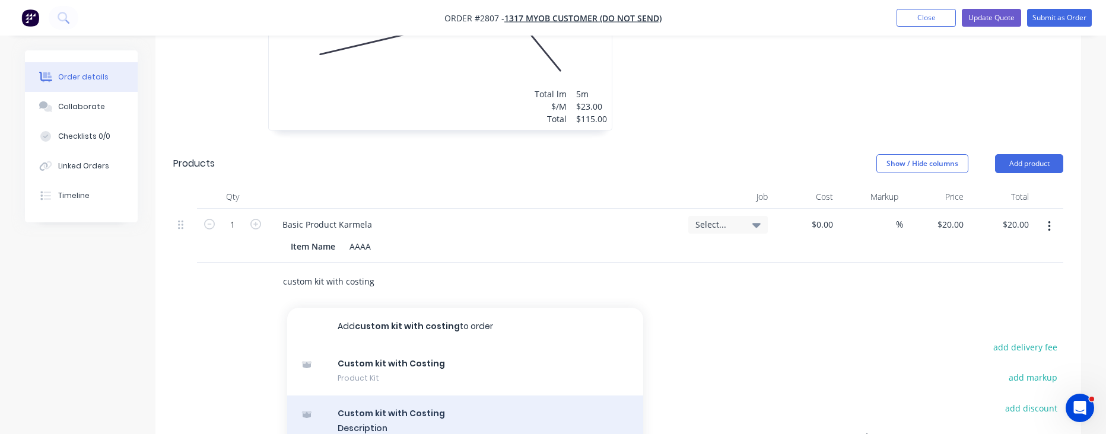
type input "custom kit with costing"
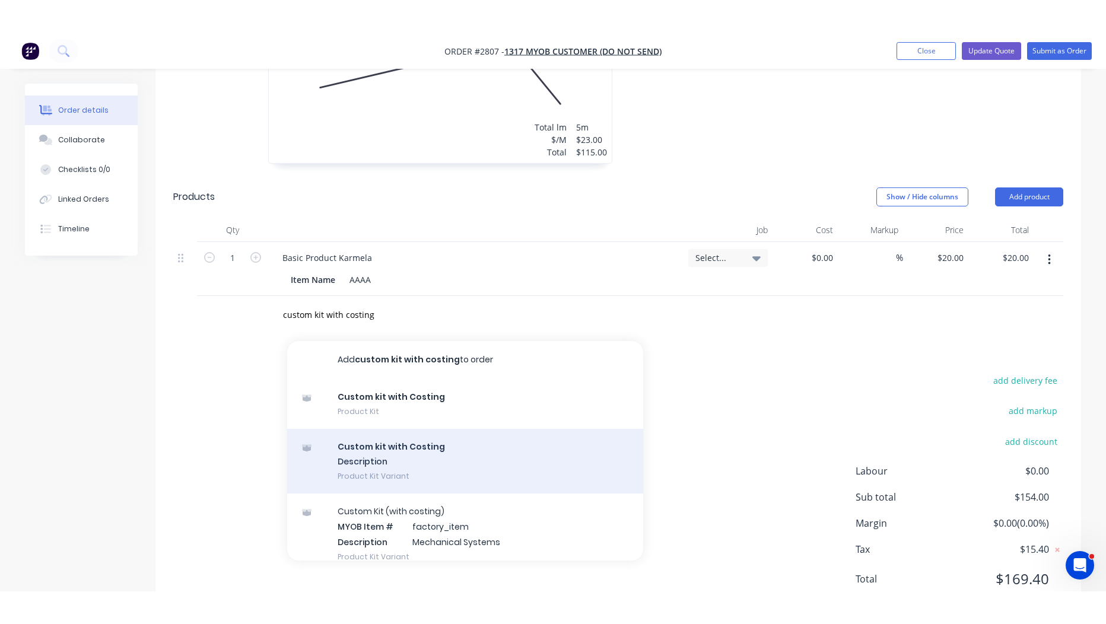
scroll to position [984, 0]
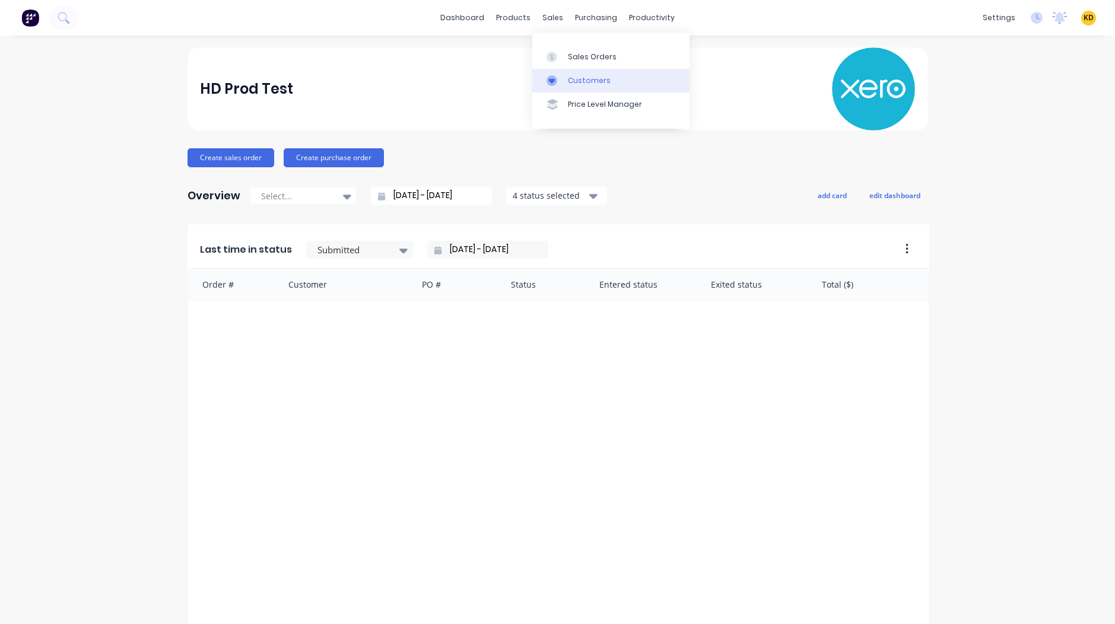
click at [580, 84] on div "Customers" at bounding box center [589, 80] width 43 height 11
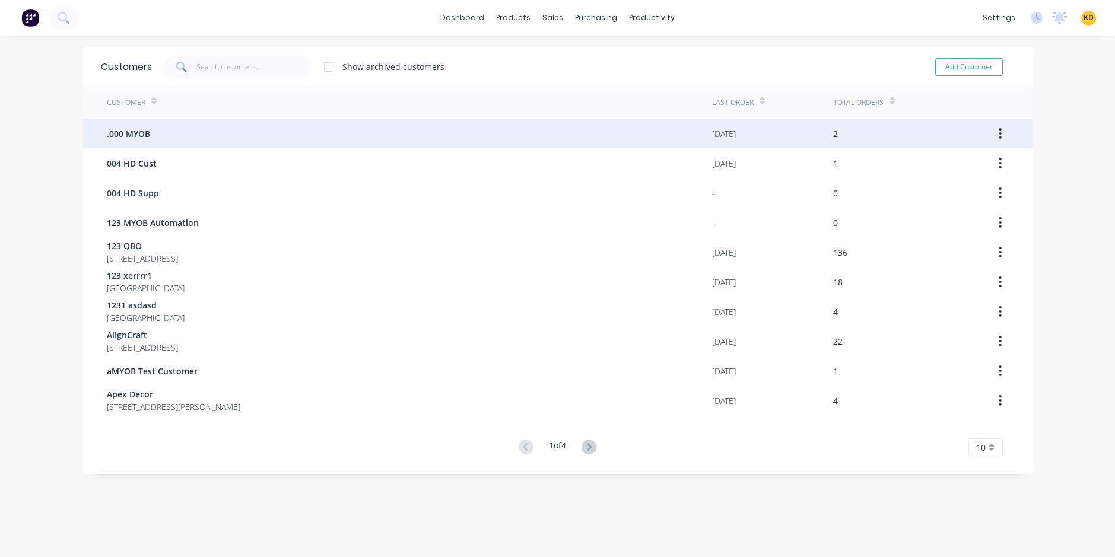
click at [213, 129] on div ".000 MYOB" at bounding box center [409, 134] width 605 height 30
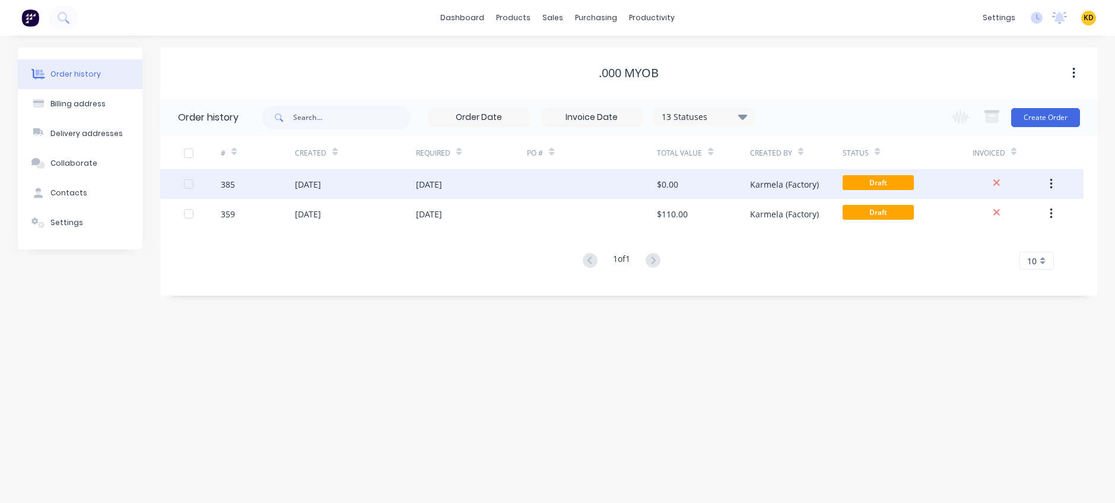
click at [676, 189] on div "$0.00" at bounding box center [667, 184] width 21 height 12
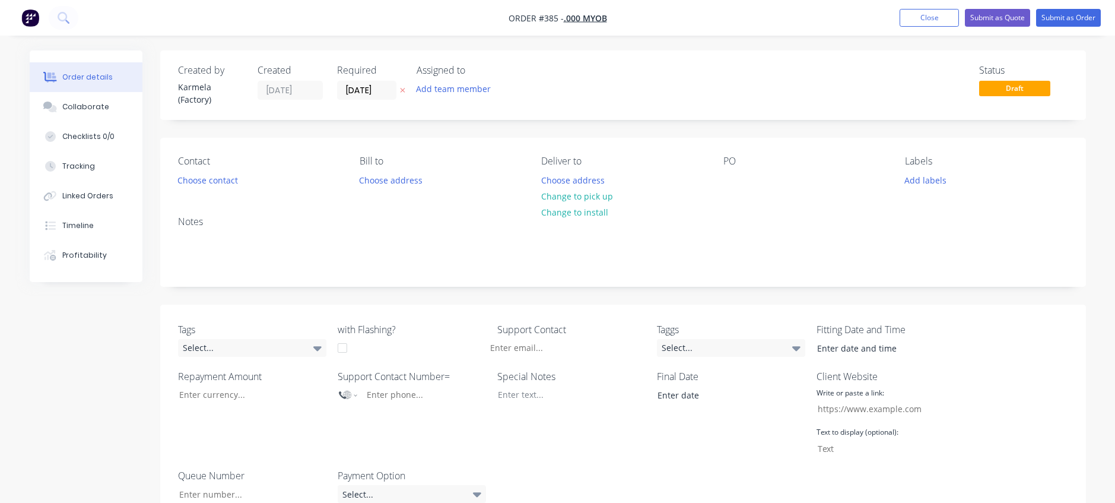
select select "GB"
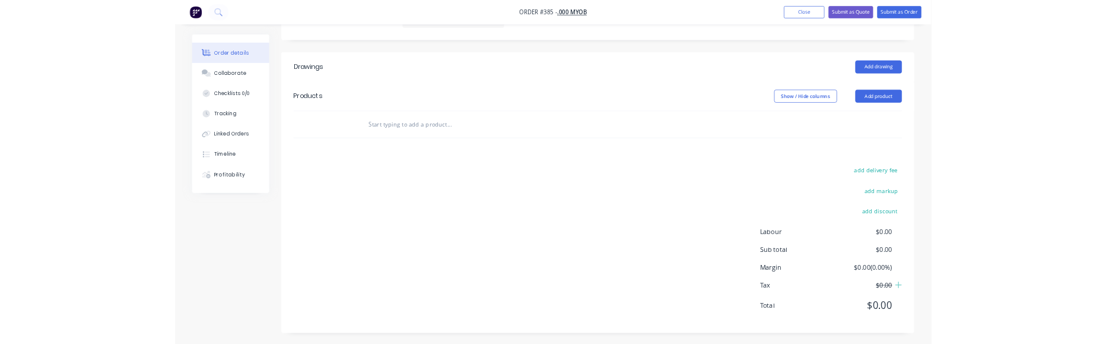
scroll to position [463, 0]
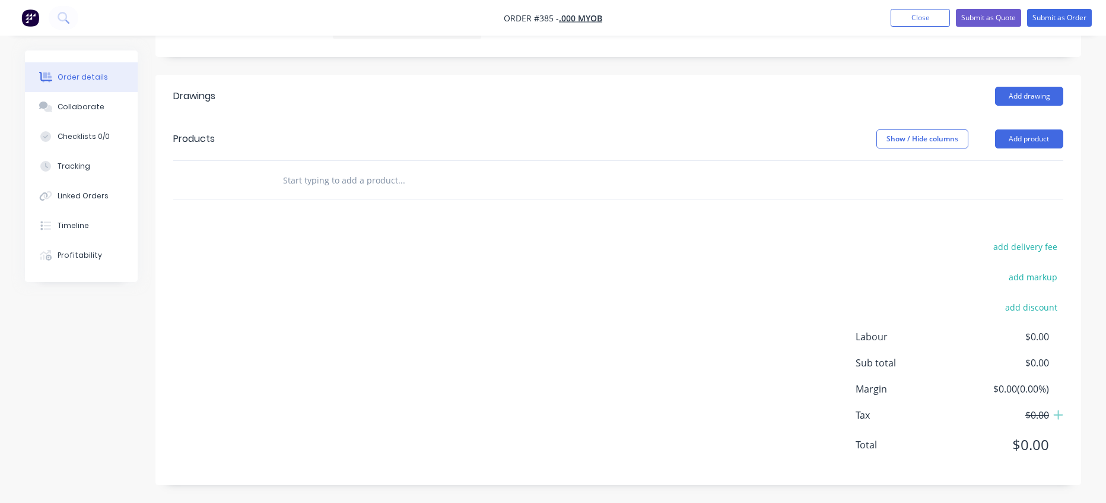
click at [345, 177] on input "text" at bounding box center [400, 180] width 237 height 24
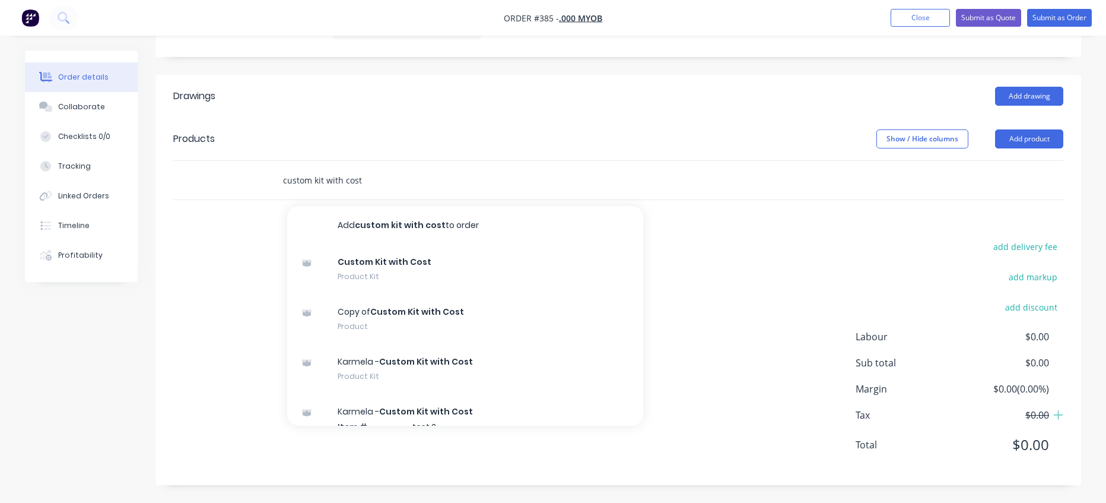
type input "custom kit with cost"
click at [689, 493] on div "Created by Karmela (Factory) Created [DATE] Required [DATE] Assigned to Add tea…" at bounding box center [553, 45] width 1056 height 916
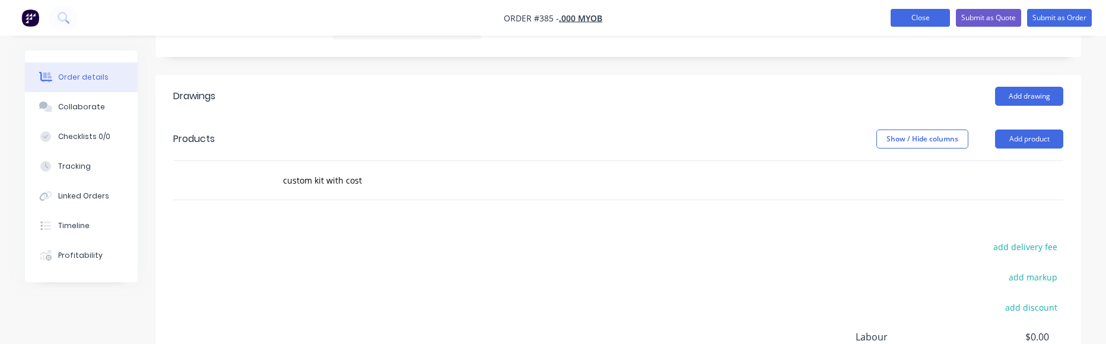
click at [910, 24] on button "Close" at bounding box center [920, 18] width 59 height 18
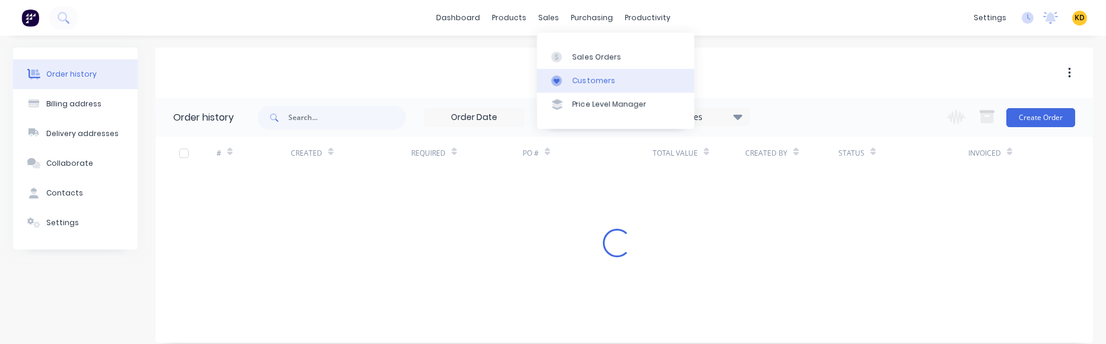
click at [584, 82] on div "Customers" at bounding box center [594, 80] width 43 height 11
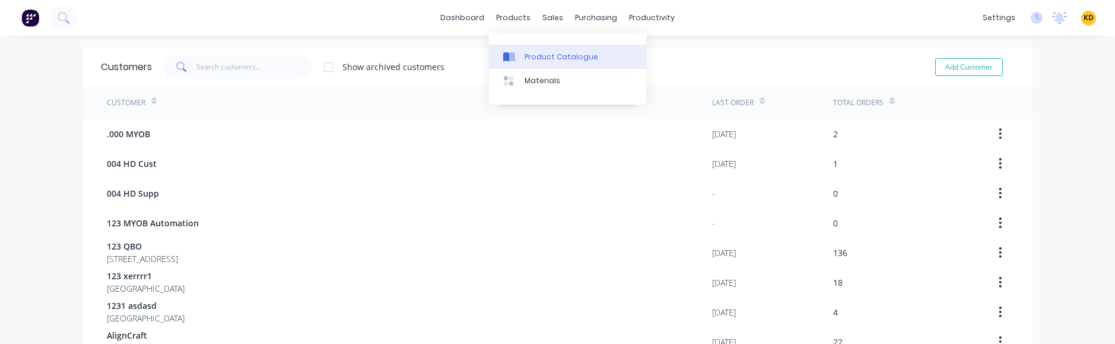
click at [528, 53] on div "Product Catalogue" at bounding box center [562, 57] width 74 height 11
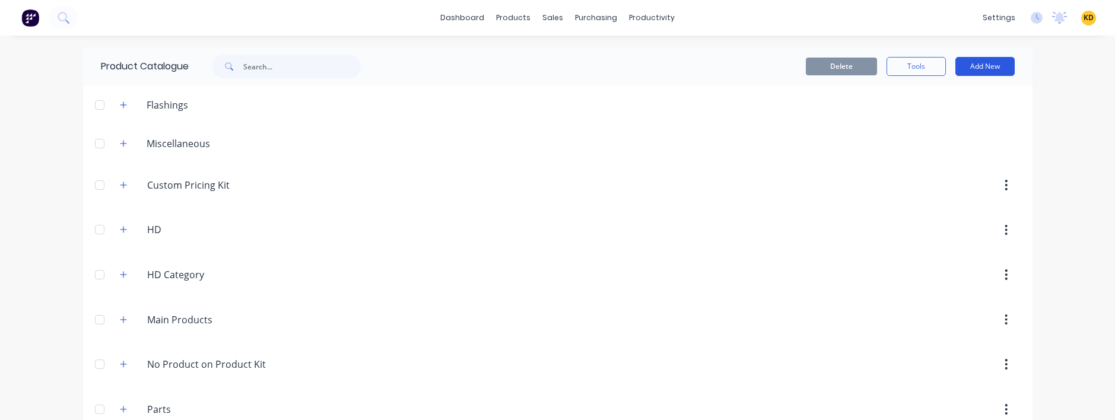
click at [968, 65] on button "Add New" at bounding box center [984, 66] width 59 height 19
click at [952, 173] on div "Product Kit" at bounding box center [958, 168] width 91 height 17
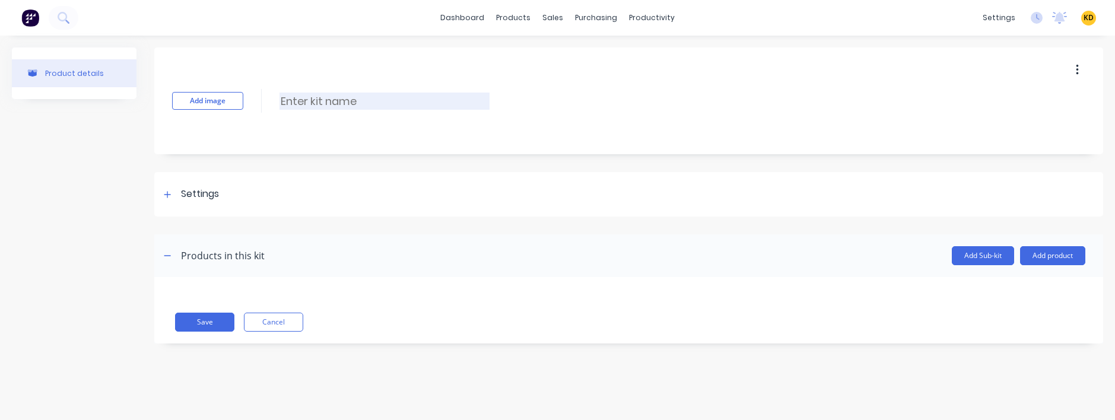
click at [301, 101] on input at bounding box center [384, 101] width 210 height 17
paste input "Custom Kit with Cost"
type input "Custom Kit with Cost - Duplicate"
click at [406, 202] on div "Settings" at bounding box center [628, 194] width 949 height 45
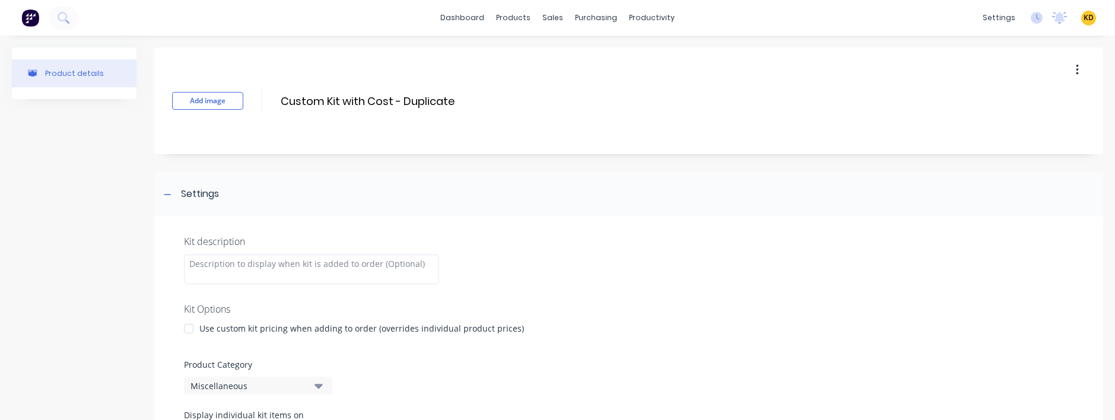
click at [187, 326] on div at bounding box center [189, 329] width 24 height 24
click at [193, 349] on div at bounding box center [189, 347] width 24 height 24
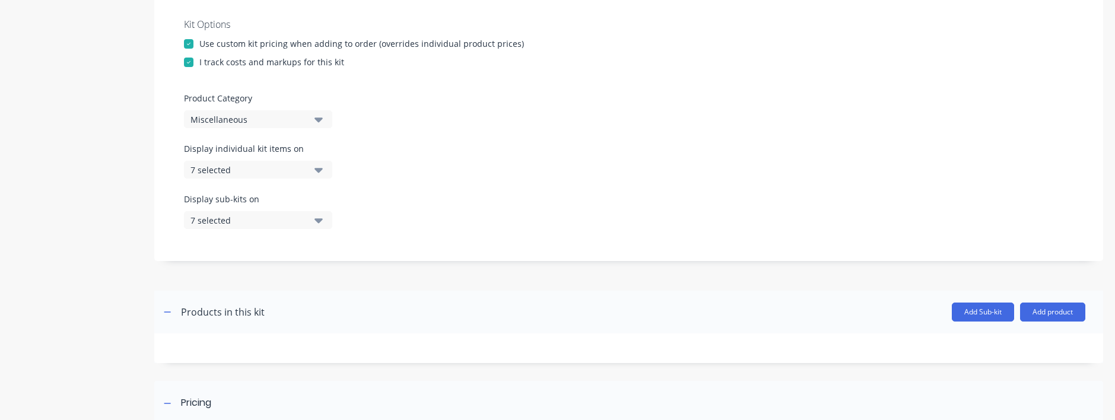
click at [239, 111] on button "Miscellaneous" at bounding box center [258, 119] width 148 height 18
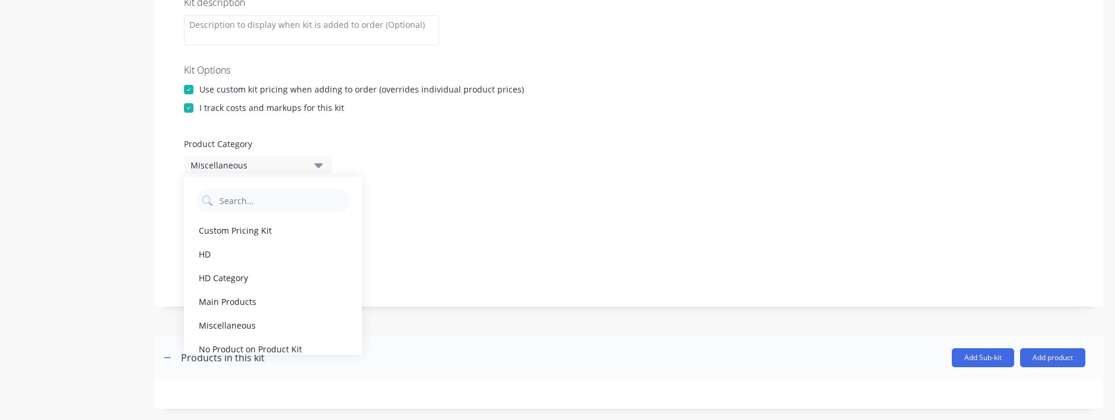
scroll to position [214, 0]
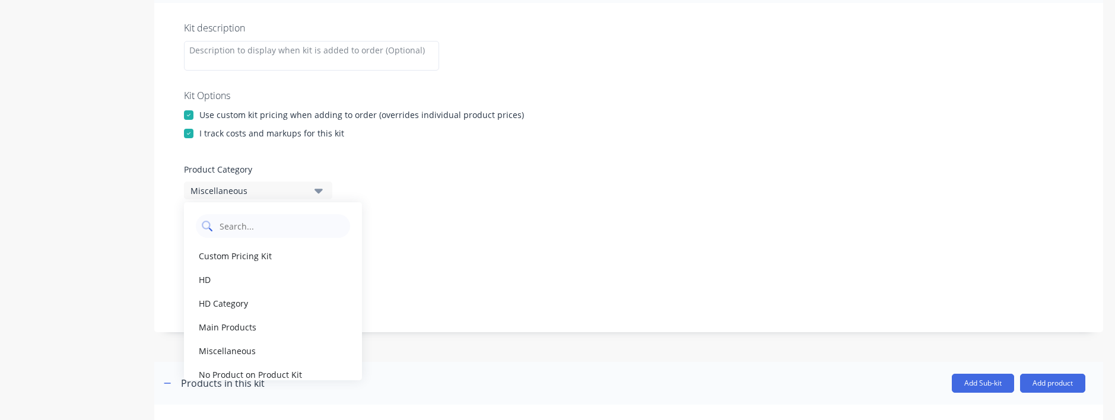
click at [292, 237] on Category "text" at bounding box center [281, 226] width 126 height 24
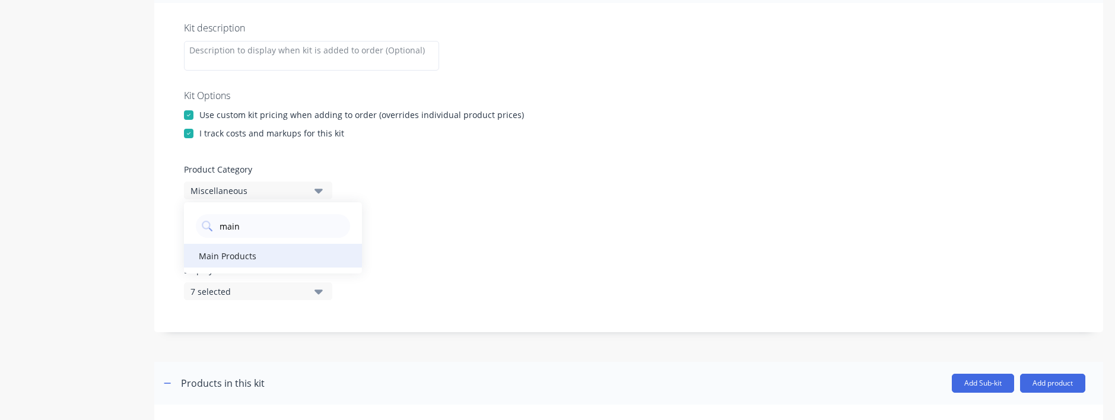
type Category "main"
click at [285, 258] on div "Main Products" at bounding box center [273, 256] width 178 height 24
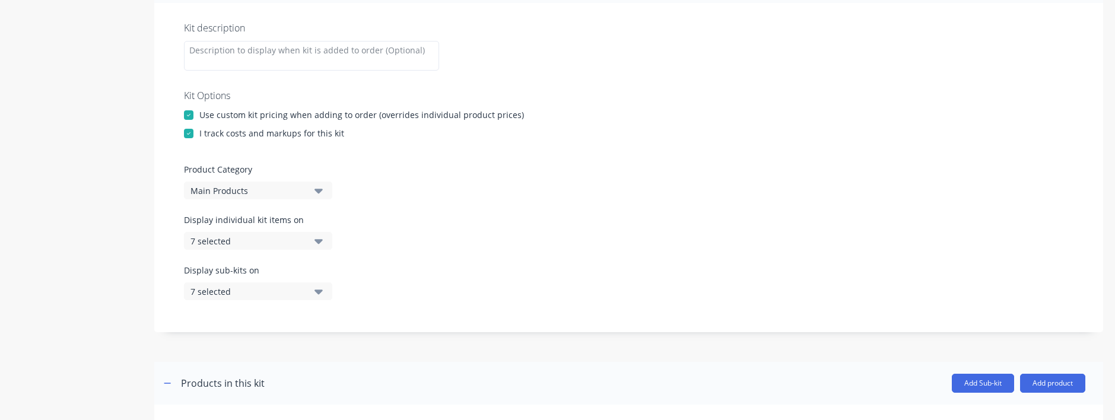
click at [71, 239] on div "Product details" at bounding box center [74, 254] width 125 height 841
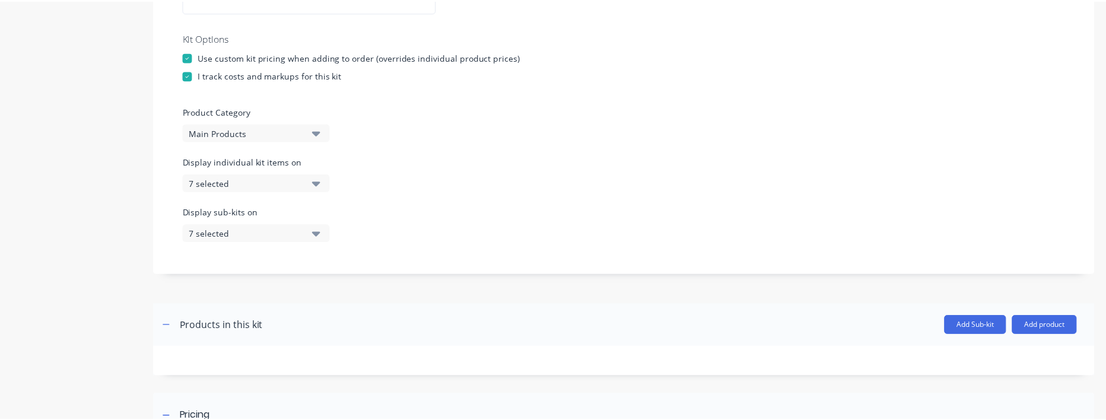
scroll to position [427, 0]
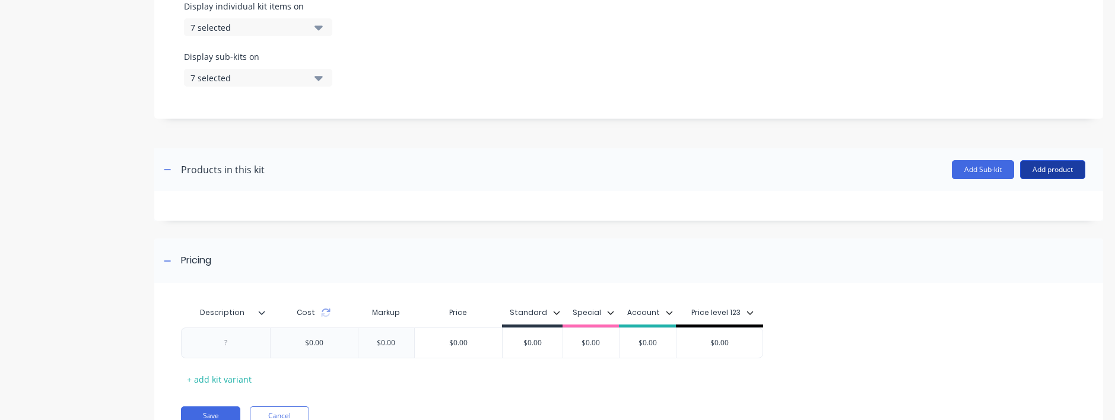
click at [1043, 172] on button "Add product" at bounding box center [1052, 169] width 65 height 19
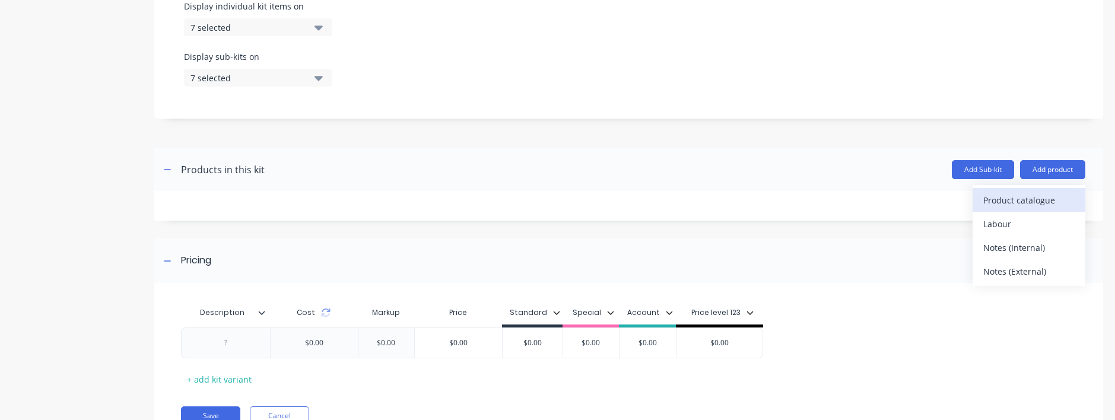
click at [1040, 196] on div "Product catalogue" at bounding box center [1028, 200] width 91 height 17
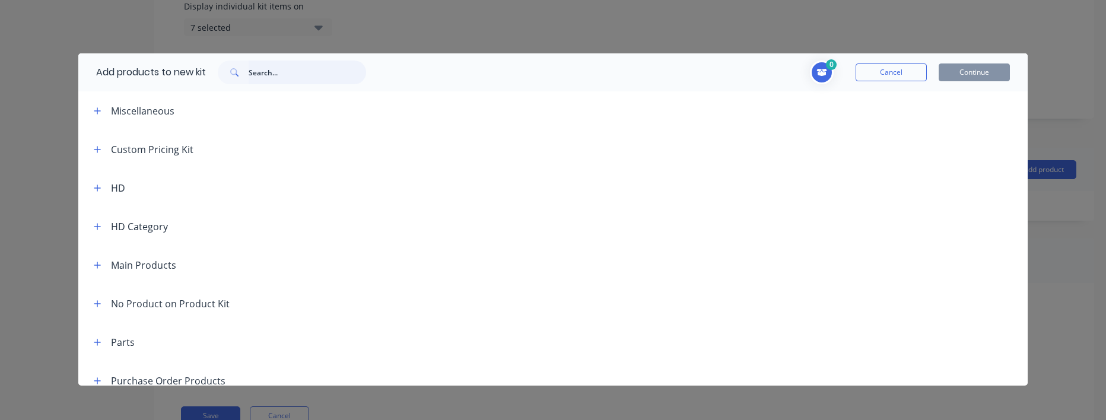
click at [294, 72] on input "text" at bounding box center [307, 73] width 117 height 24
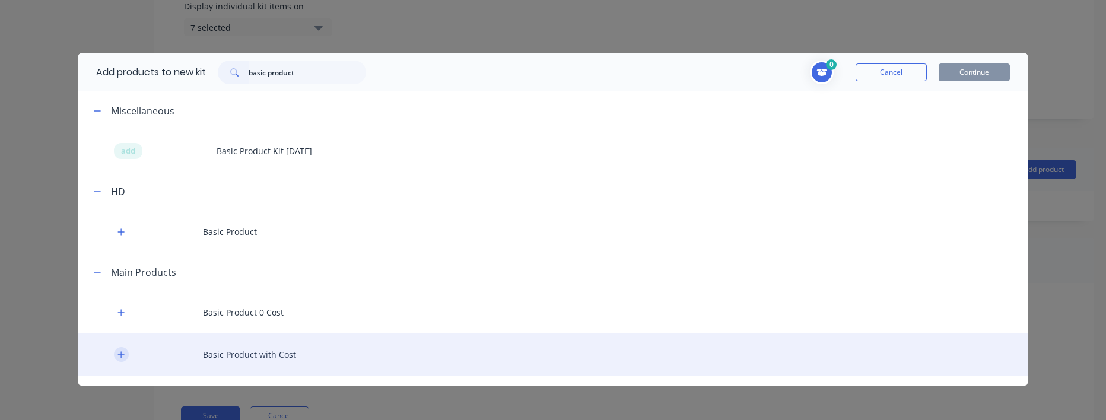
click at [115, 360] on button "button" at bounding box center [121, 354] width 15 height 15
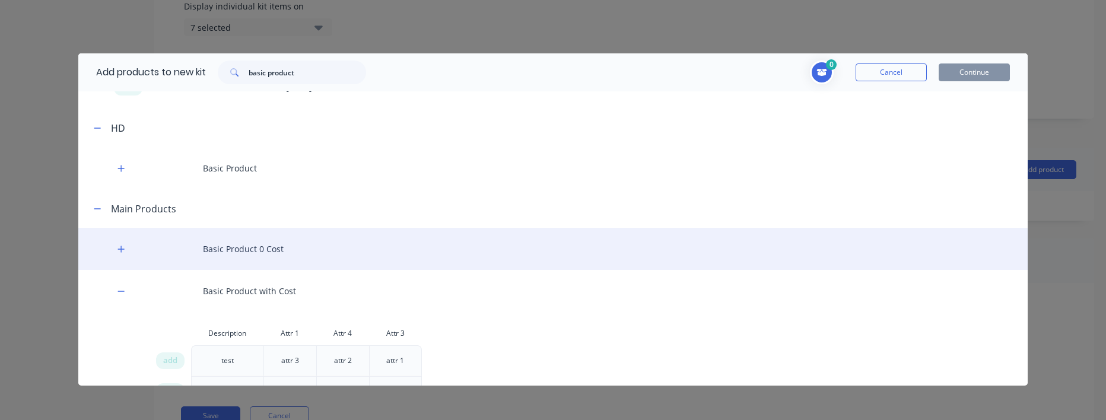
scroll to position [142, 0]
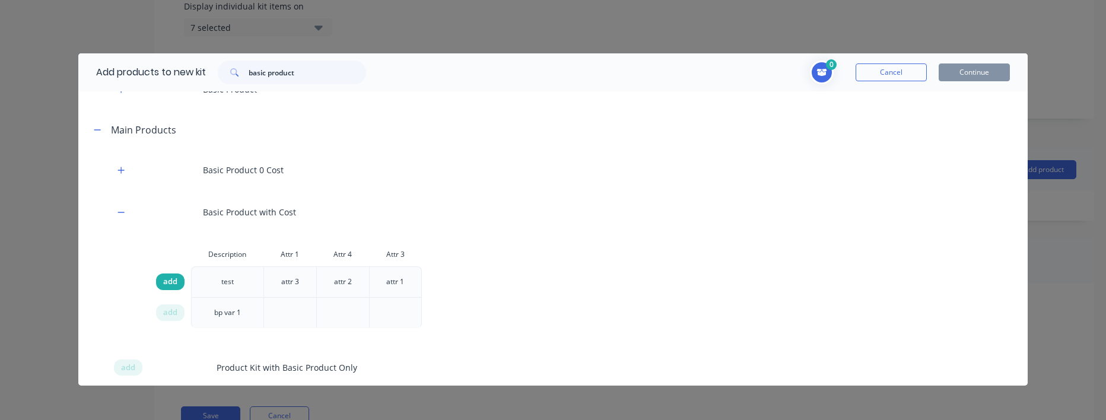
click at [163, 281] on span "add" at bounding box center [170, 282] width 14 height 12
click at [454, 75] on div "1 1 1 ? Basic Product with Cost Description test Attr 1 attr 3 Attr 4 attr 2 At…" at bounding box center [694, 73] width 632 height 24
click at [314, 61] on input "basic product" at bounding box center [307, 73] width 117 height 24
paste input "Custom Formula with Cos"
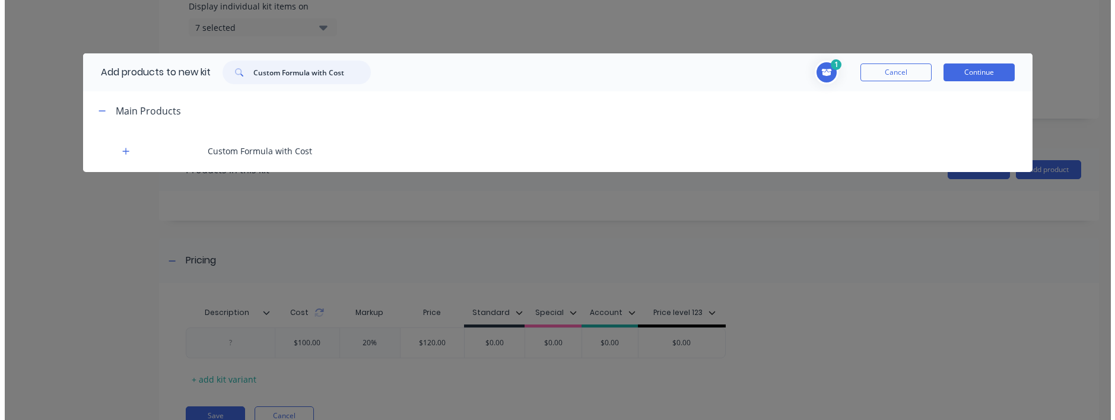
scroll to position [0, 0]
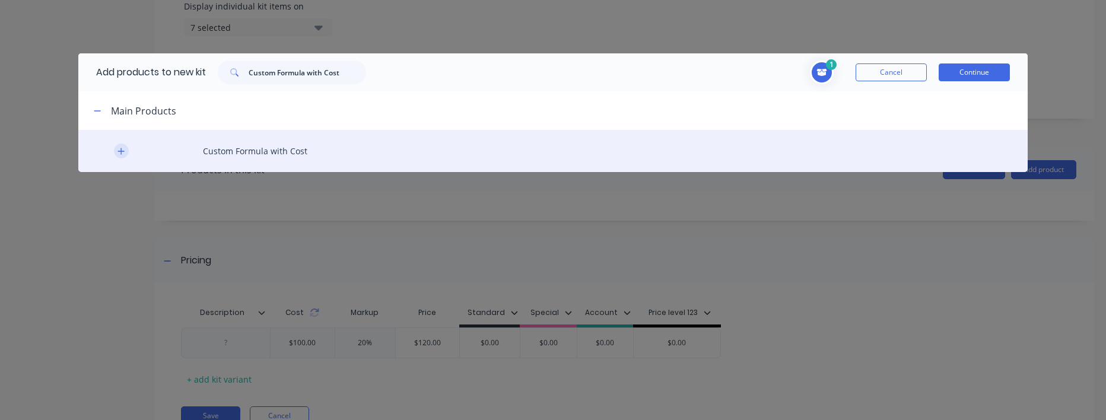
click at [120, 154] on icon "button" at bounding box center [120, 151] width 7 height 8
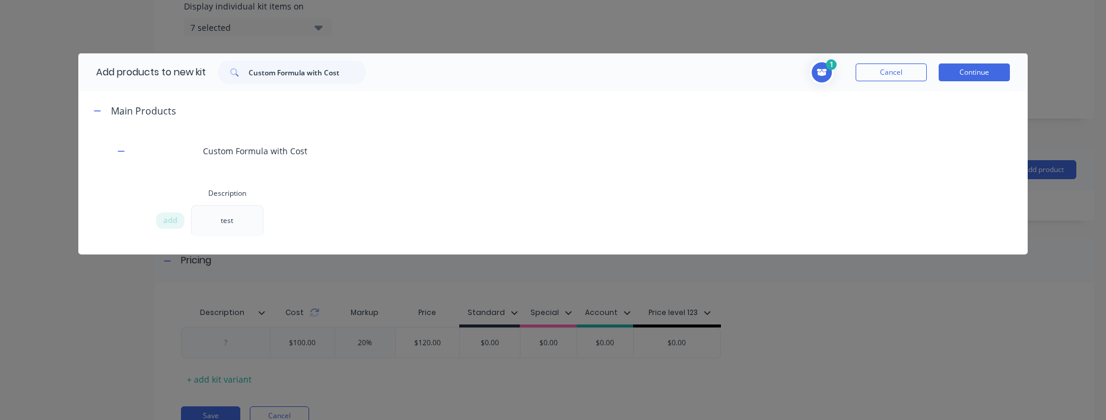
drag, startPoint x: 174, startPoint y: 223, endPoint x: 43, endPoint y: 263, distance: 136.6
click at [174, 223] on span "add" at bounding box center [170, 221] width 14 height 12
click at [471, 78] on div "2 1 1 ? Basic Product with Cost Description test Attr 1 attr 3 Attr 4 attr 2 At…" at bounding box center [694, 73] width 632 height 24
click at [284, 78] on input "Custom Formula with Cost" at bounding box center [307, 73] width 117 height 24
paste input "Lineal Product"
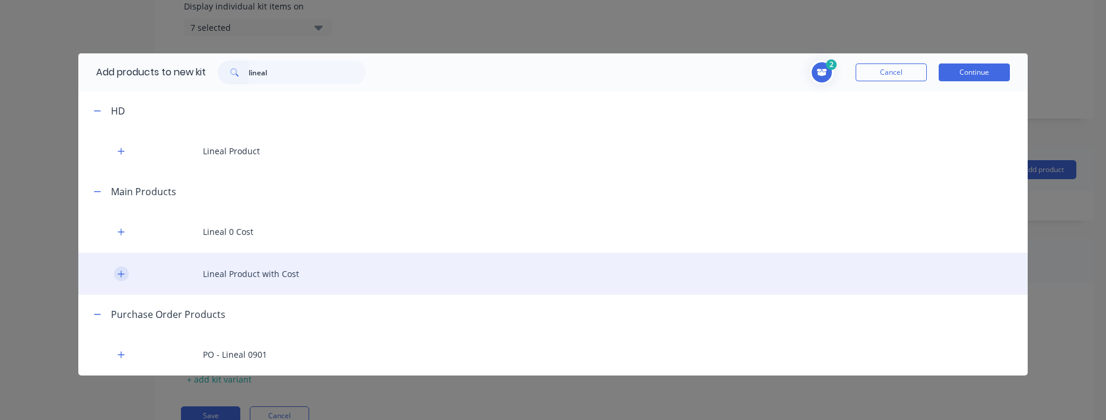
click at [114, 276] on button "button" at bounding box center [121, 273] width 15 height 15
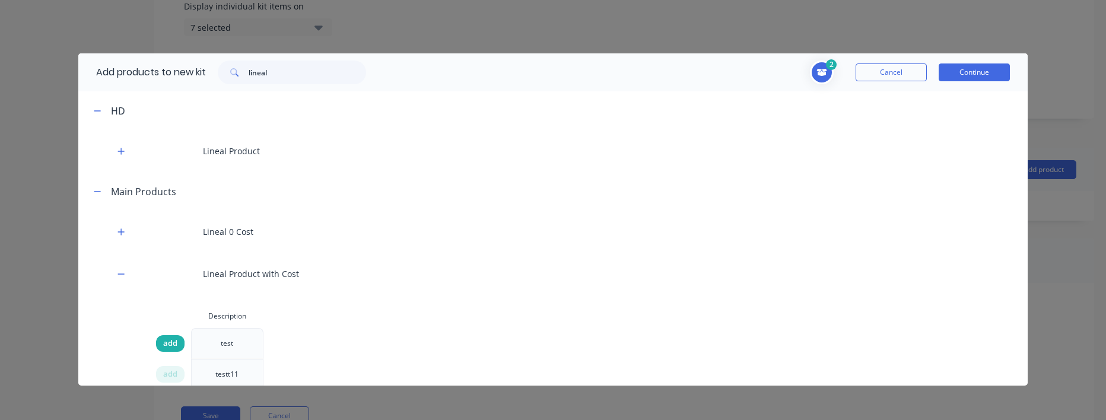
click at [163, 341] on span "add" at bounding box center [170, 344] width 14 height 12
click at [304, 77] on input "lineal" at bounding box center [307, 73] width 117 height 24
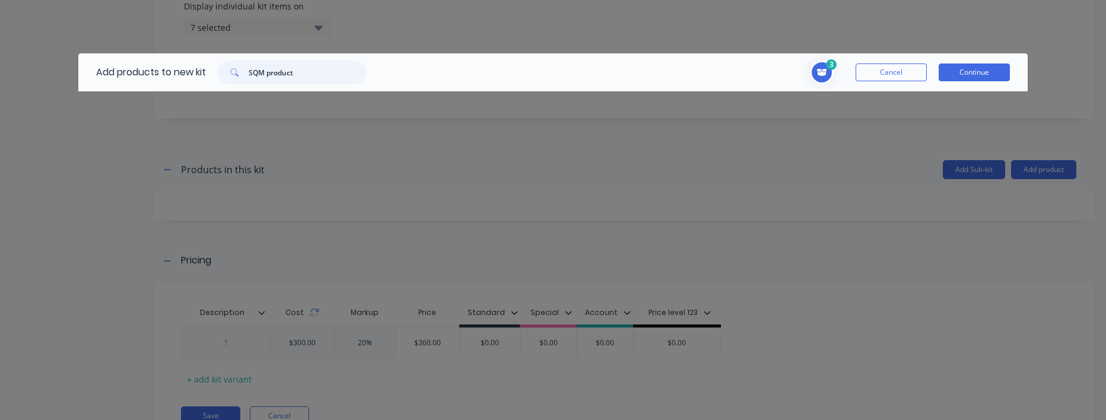
type input "SQM product"
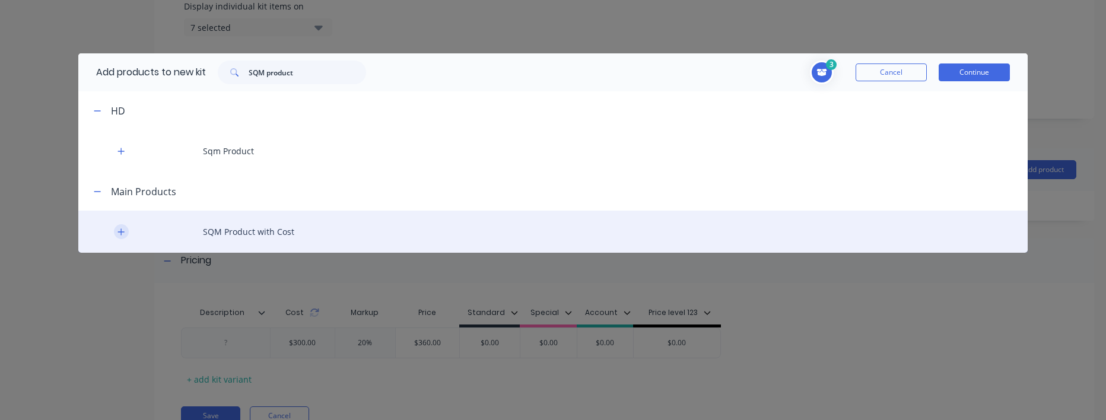
click at [120, 234] on icon "button" at bounding box center [121, 231] width 7 height 7
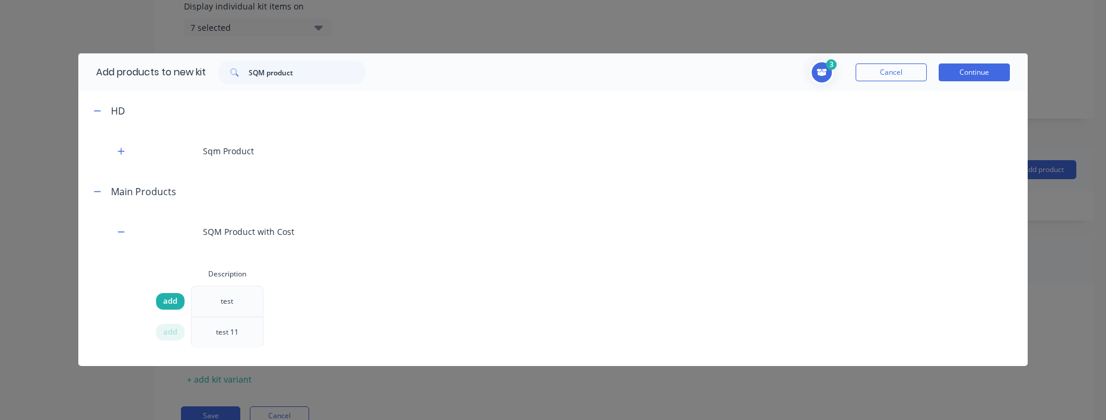
click at [173, 301] on span "add" at bounding box center [170, 302] width 14 height 12
click at [978, 74] on button "Continue" at bounding box center [974, 72] width 71 height 18
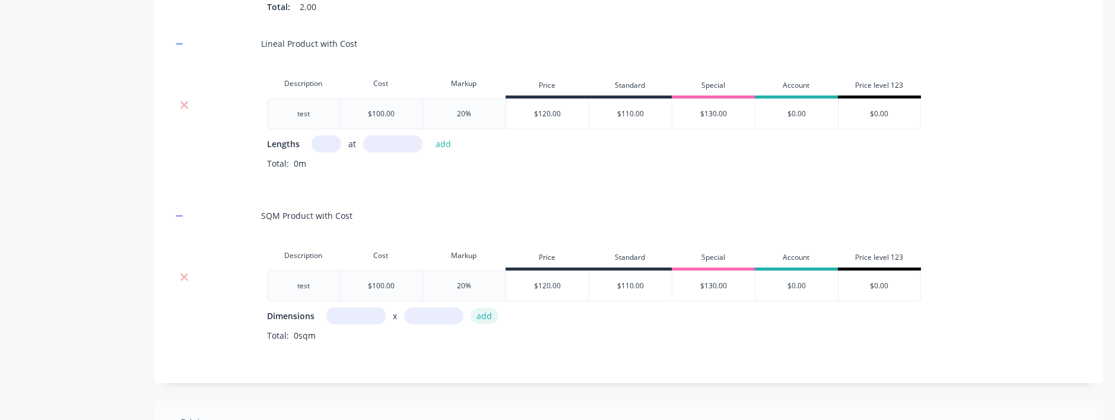
scroll to position [1139, 0]
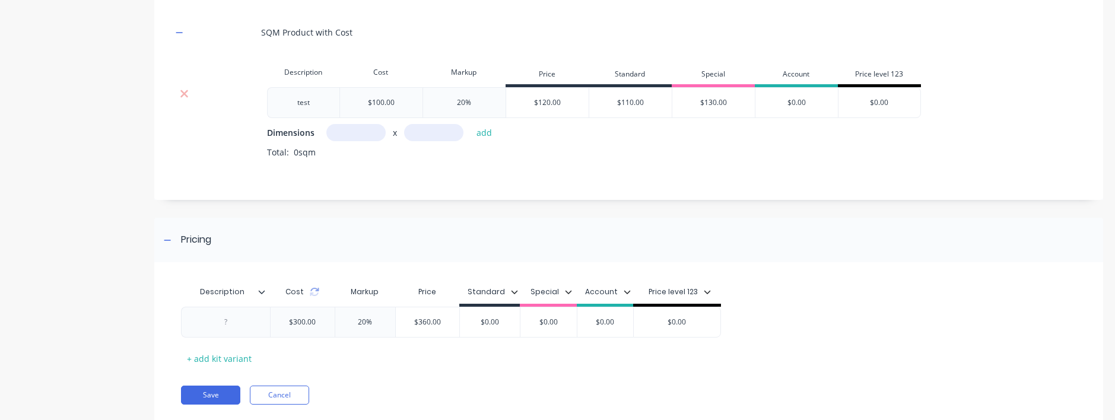
click at [368, 141] on input "text" at bounding box center [355, 132] width 59 height 17
type input "2m"
type input "1000m"
click at [471, 125] on button "add" at bounding box center [485, 133] width 28 height 16
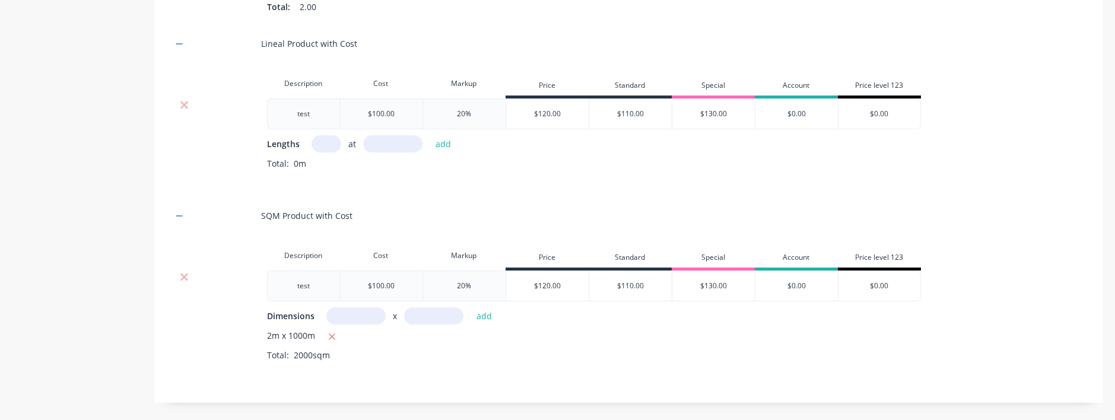
scroll to position [1068, 0]
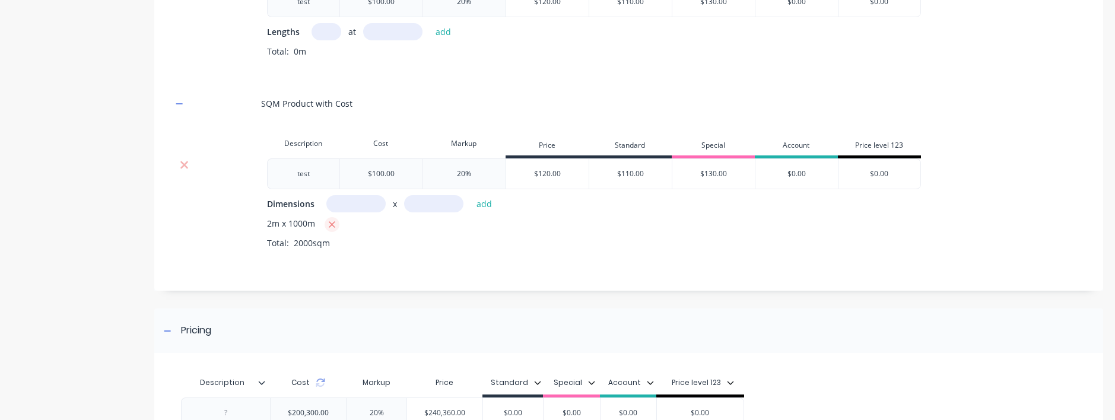
click at [330, 230] on icon "button" at bounding box center [332, 225] width 8 height 11
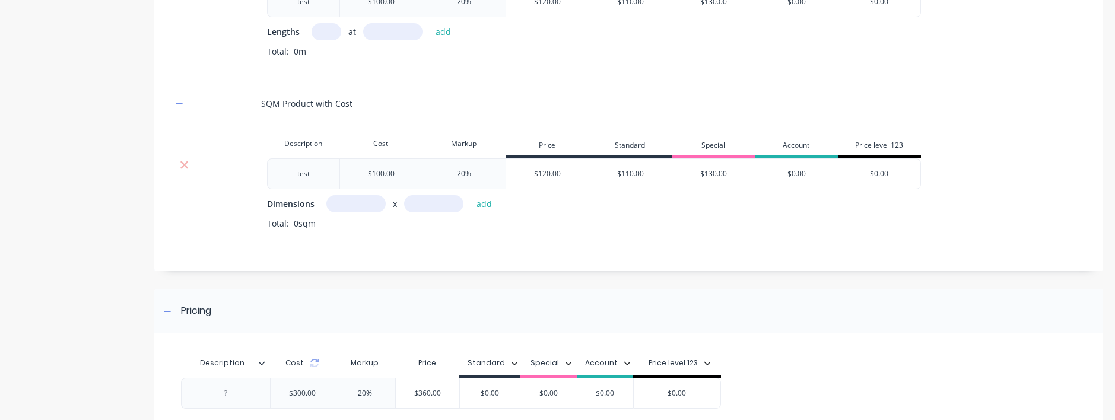
click at [336, 212] on input "text" at bounding box center [355, 203] width 59 height 17
type input "1m"
type input "10m"
click at [471, 196] on button "add" at bounding box center [485, 204] width 28 height 16
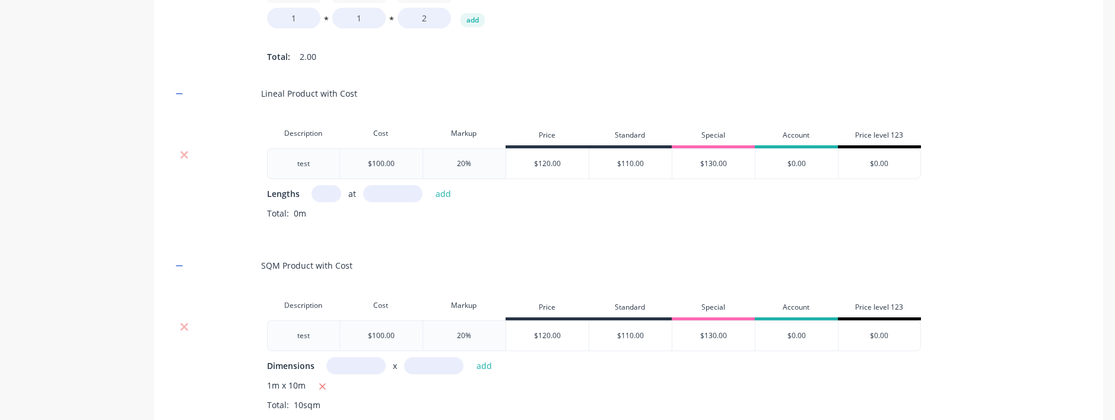
scroll to position [781, 0]
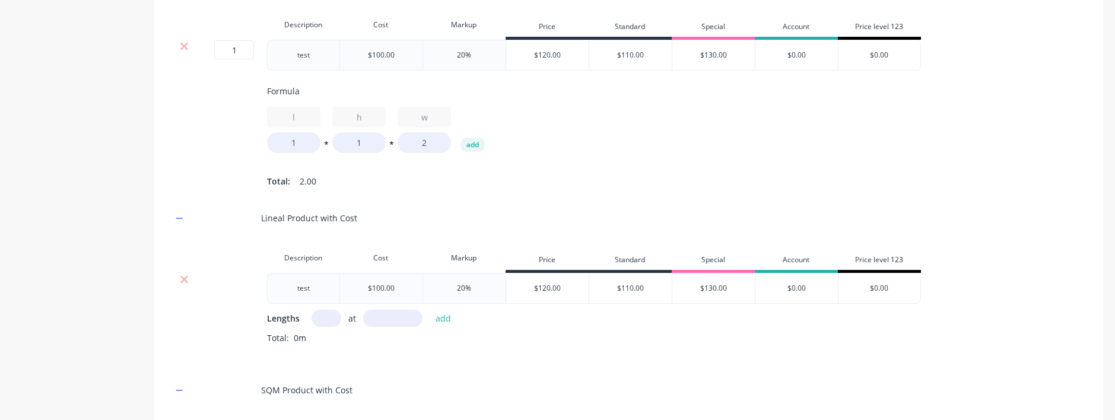
click at [326, 327] on input "text" at bounding box center [327, 318] width 30 height 17
type input "1"
click at [383, 327] on input "text" at bounding box center [392, 318] width 59 height 17
type input "1"
click at [433, 326] on button "add" at bounding box center [444, 318] width 28 height 16
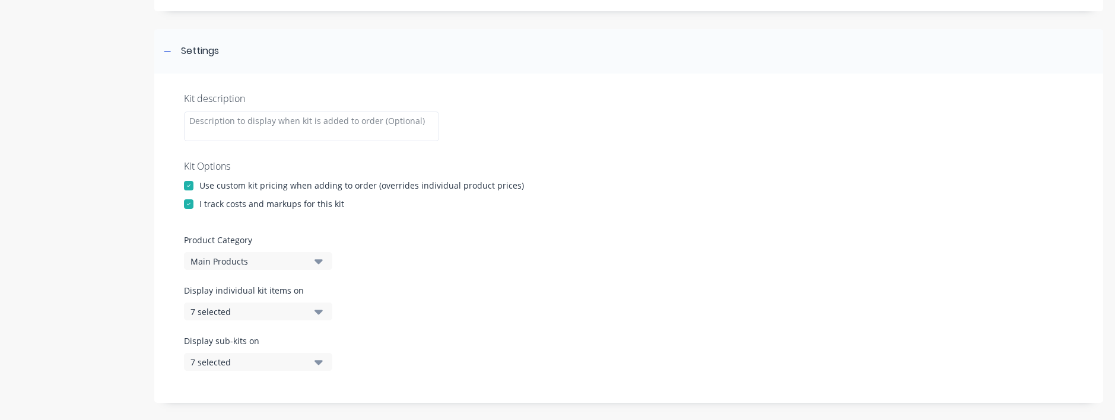
scroll to position [0, 0]
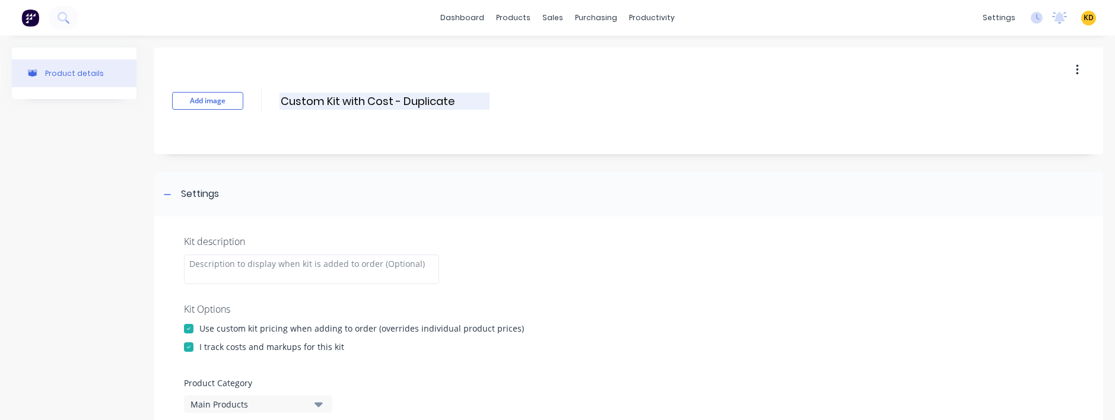
click at [406, 103] on input "Custom Kit with Cost - Duplicate" at bounding box center [384, 101] width 210 height 17
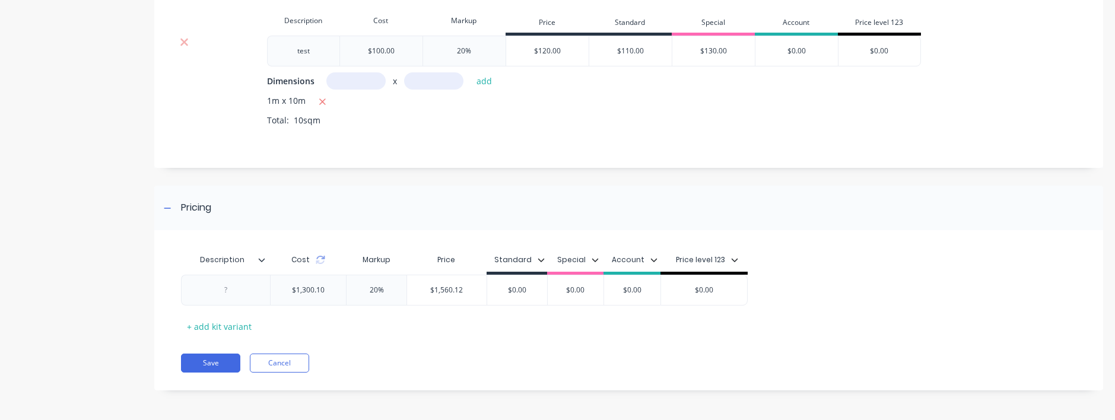
scroll to position [1228, 0]
click at [230, 362] on button "Save" at bounding box center [210, 363] width 59 height 19
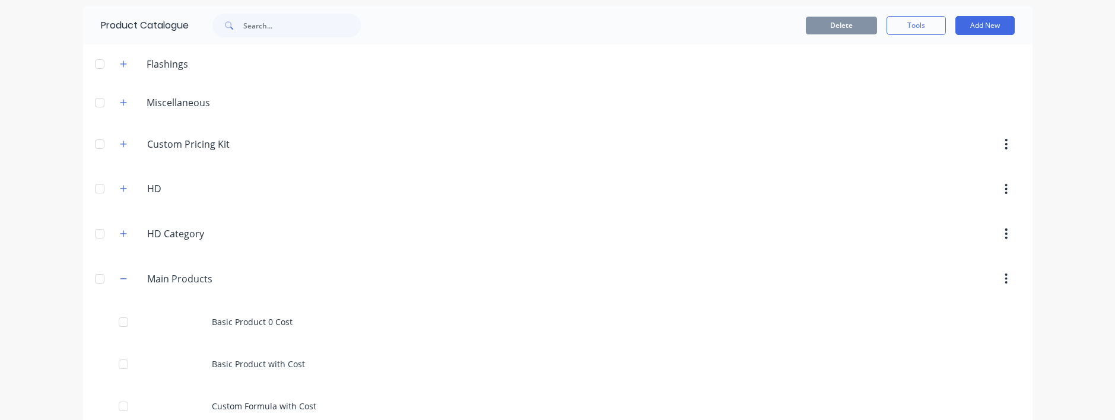
scroll to position [285, 0]
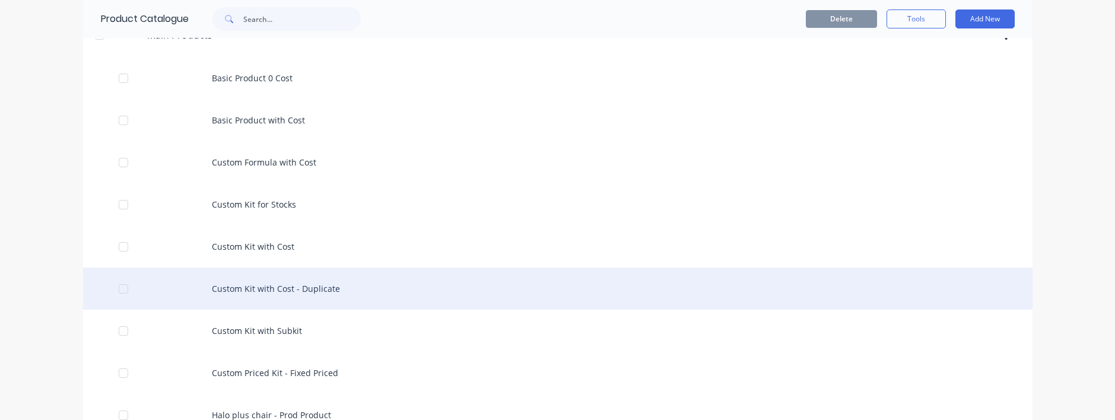
click at [322, 290] on div "Custom Kit with Cost - Duplicate" at bounding box center [557, 289] width 949 height 42
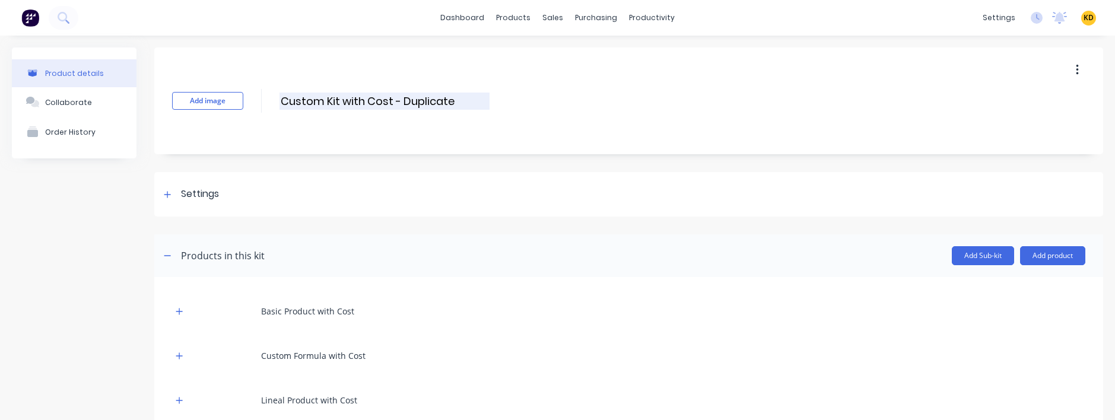
click at [321, 105] on input "Custom Kit with Cost - Duplicate" at bounding box center [384, 101] width 210 height 17
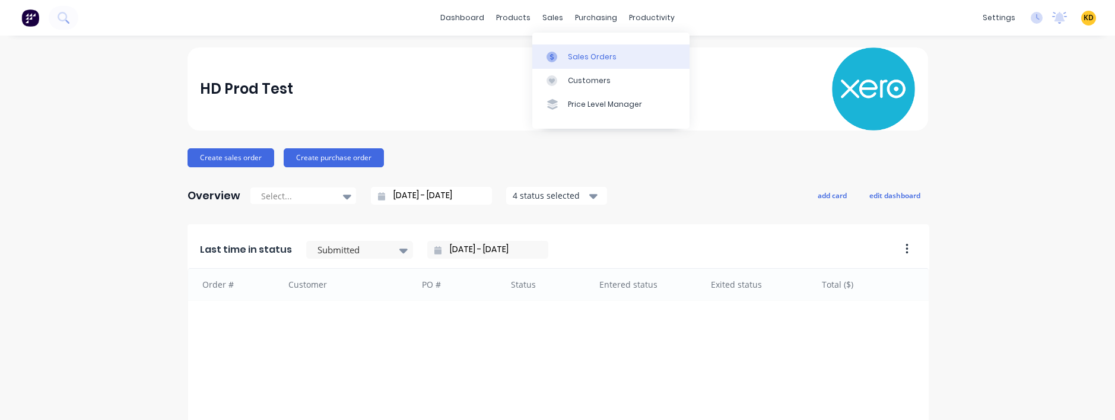
click at [573, 56] on div "Sales Orders" at bounding box center [592, 57] width 49 height 11
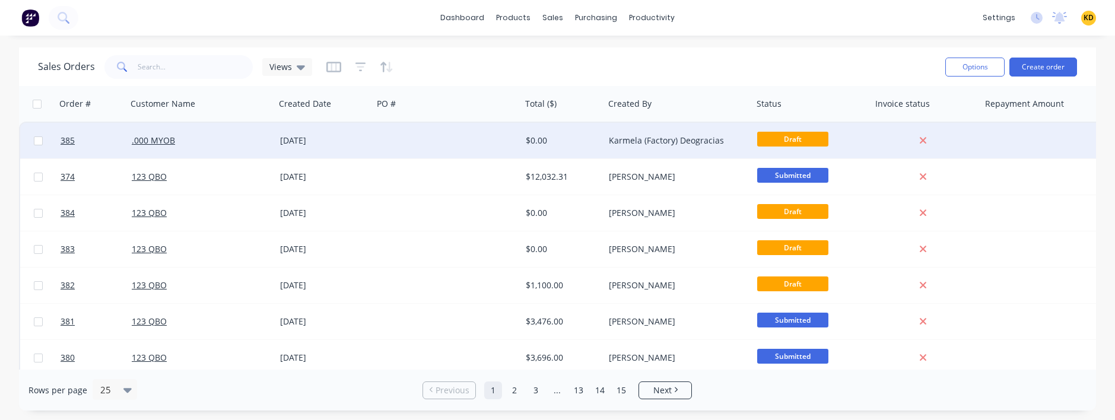
click at [335, 134] on div "[DATE]" at bounding box center [324, 141] width 98 height 36
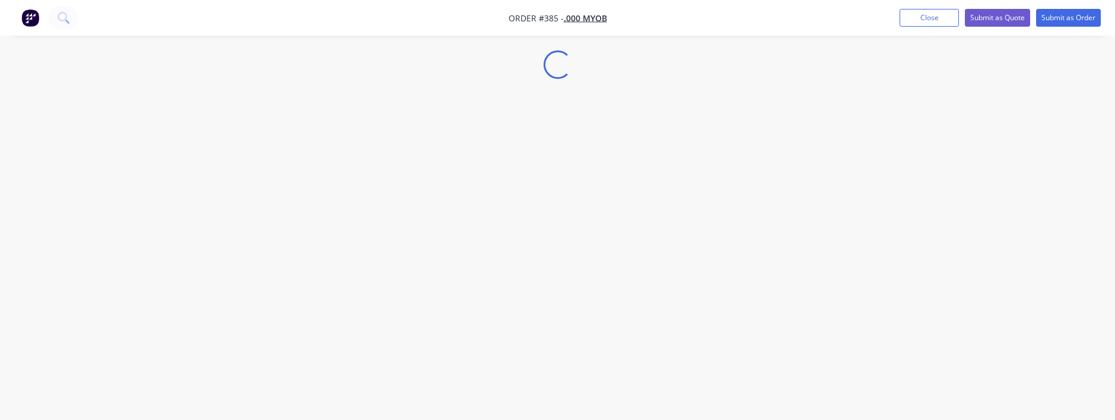
select select "GB"
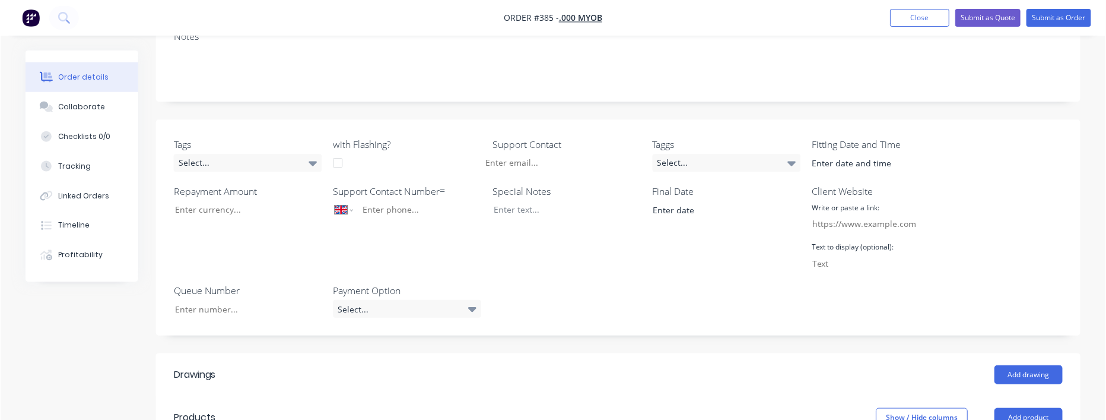
scroll to position [427, 0]
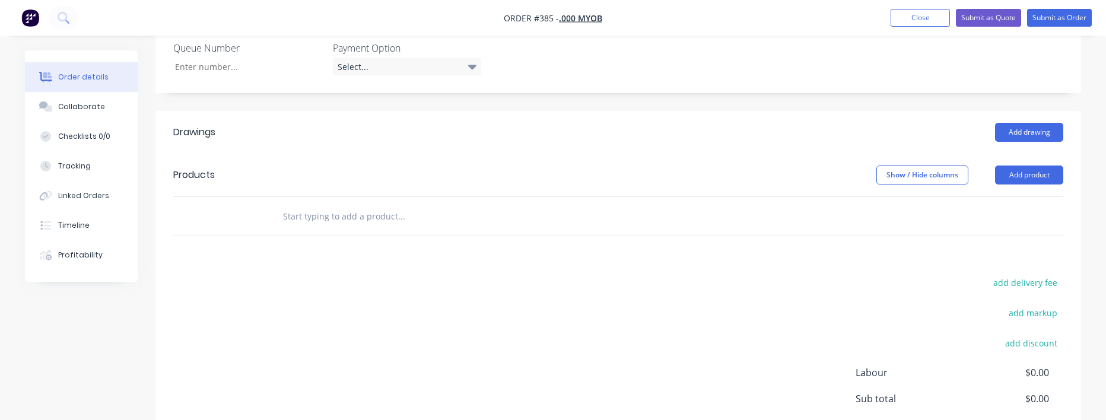
click at [377, 207] on input "text" at bounding box center [400, 216] width 237 height 24
paste input "Custom Kit with Cost"
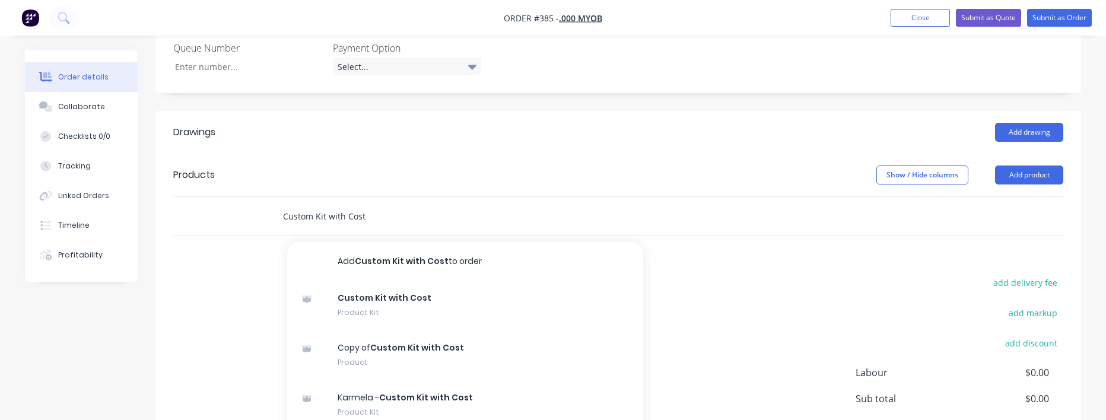
click at [453, 221] on input "Custom Kit with Cost" at bounding box center [400, 216] width 237 height 24
click at [379, 212] on input "Custom Kit with Cost" at bounding box center [400, 216] width 237 height 24
paste input "- Duplicate"
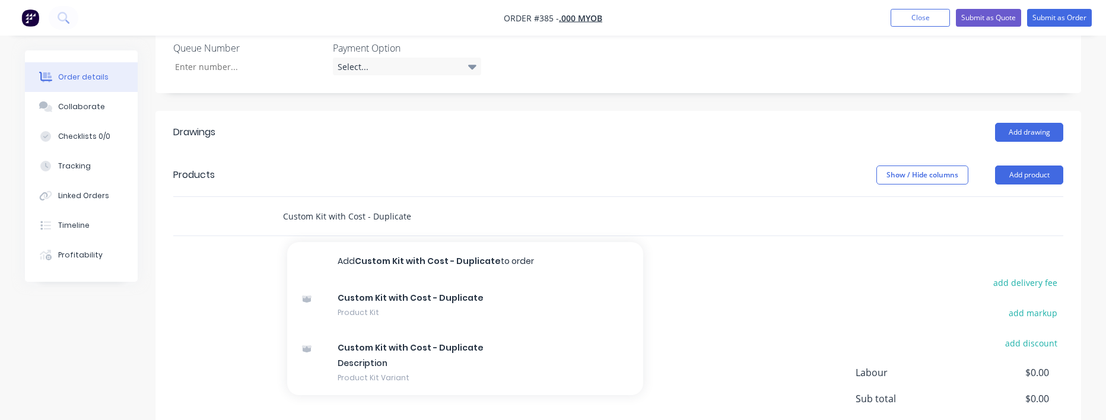
type input "Custom Kit with Cost - Duplicate"
click at [185, 306] on div "add delivery fee add markup add discount Labour $0.00 Sub total $0.00 Margin $0…" at bounding box center [618, 388] width 890 height 229
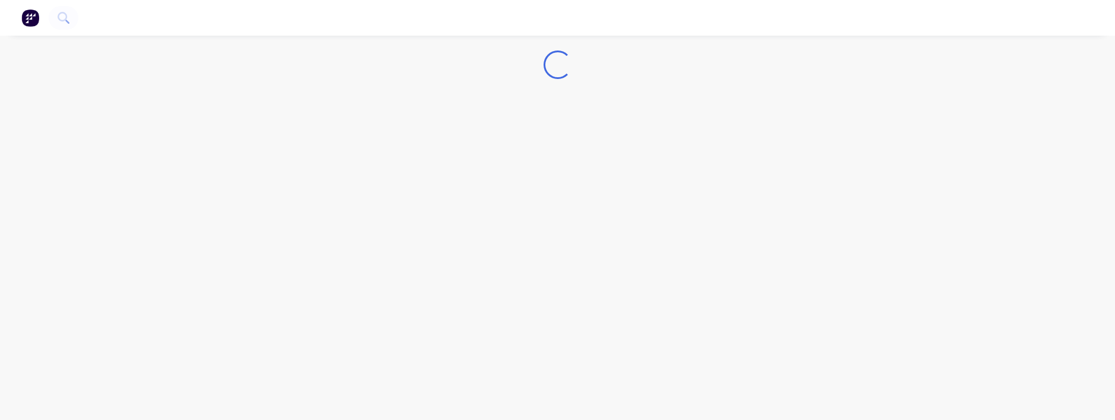
select select "GB"
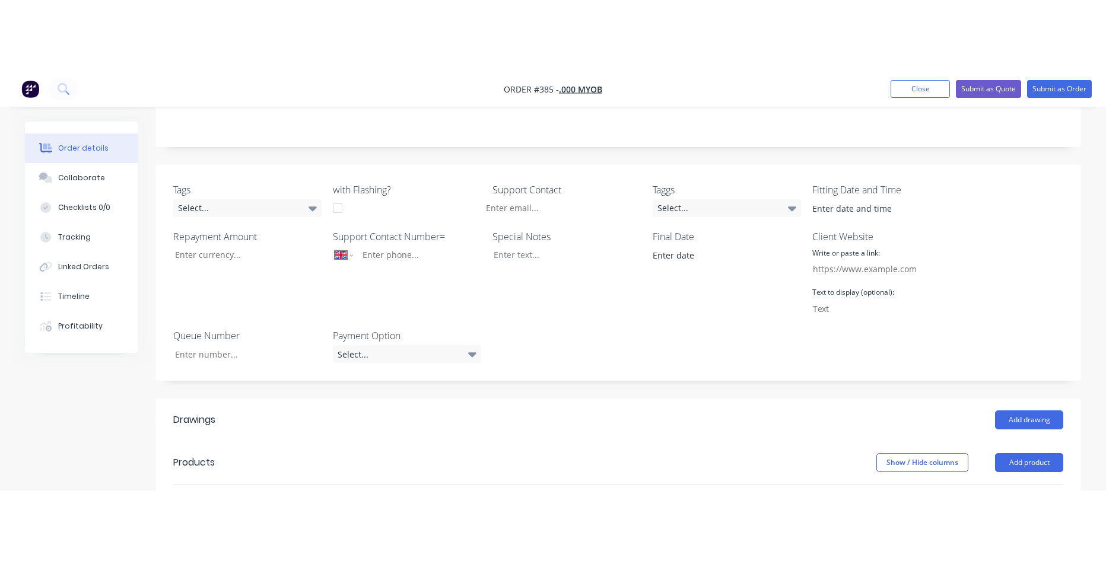
scroll to position [546, 0]
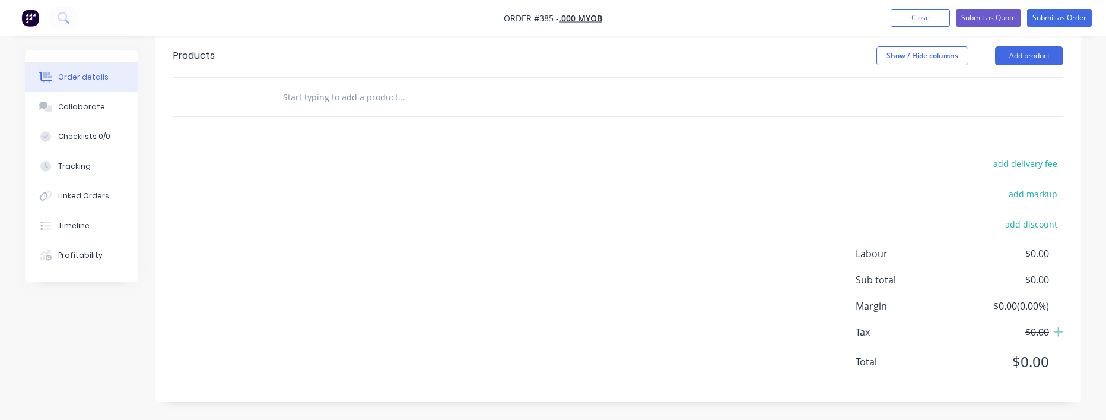
click at [331, 99] on input "text" at bounding box center [400, 97] width 237 height 24
type input "custom kit with cost"
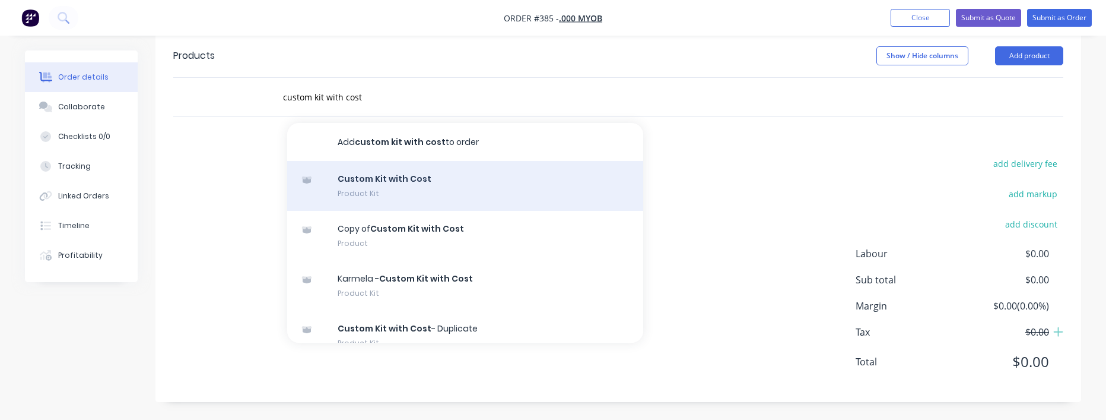
click at [409, 179] on div "Custom Kit with Cost Product Kit" at bounding box center [465, 186] width 356 height 50
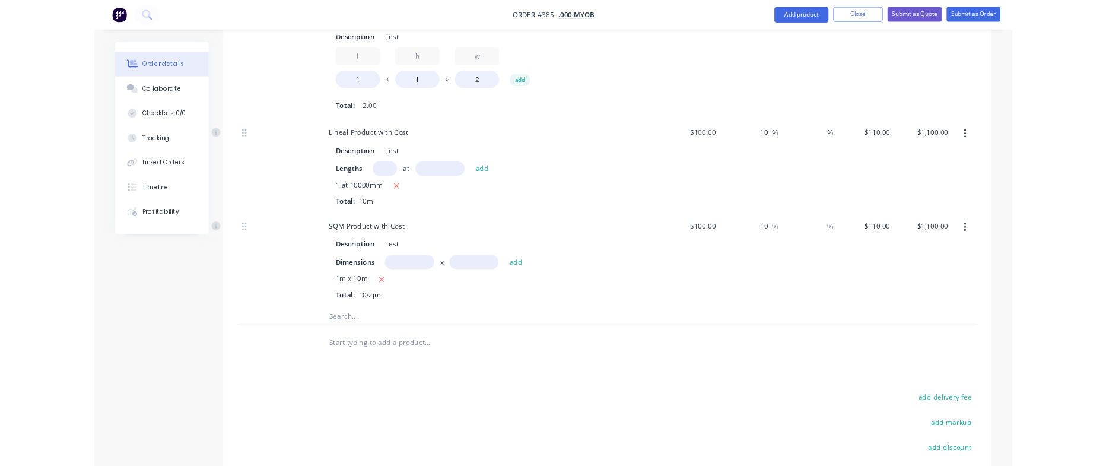
scroll to position [760, 0]
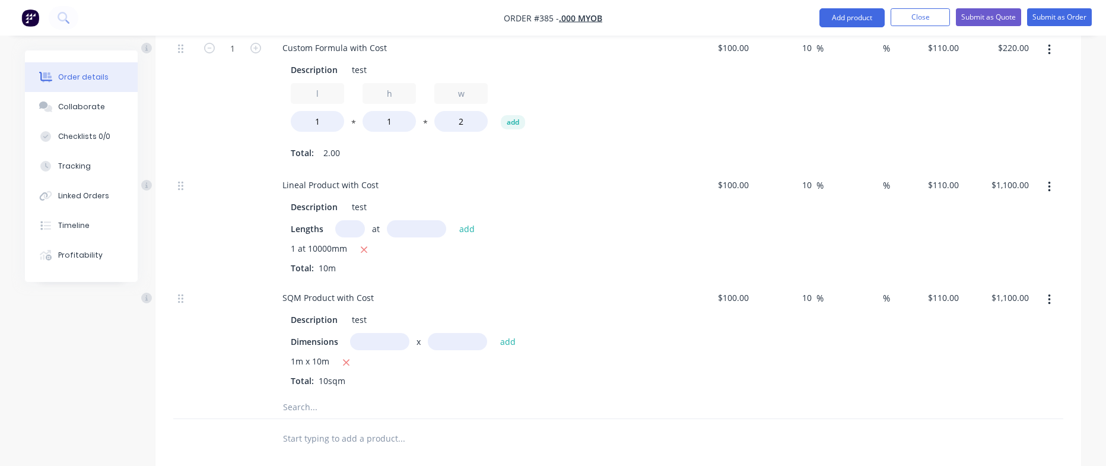
click at [390, 419] on input "text" at bounding box center [400, 438] width 237 height 24
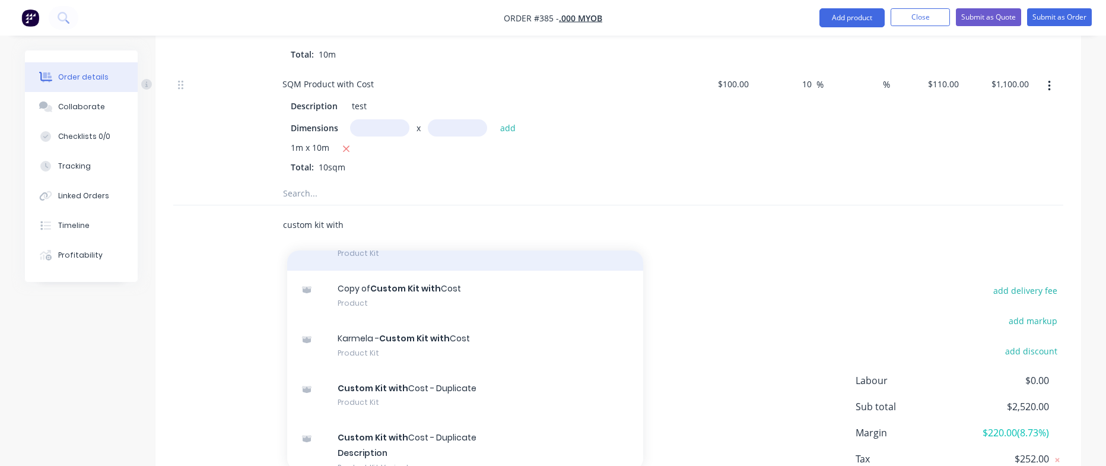
scroll to position [214, 0]
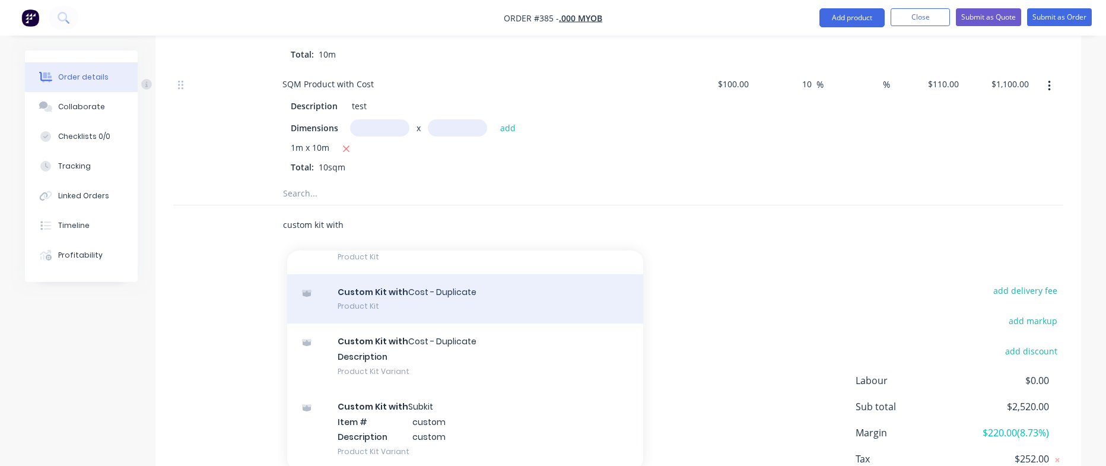
type input "custom kit with"
click at [479, 304] on div "Custom Kit with Cost - Duplicate Product Kit" at bounding box center [465, 299] width 356 height 50
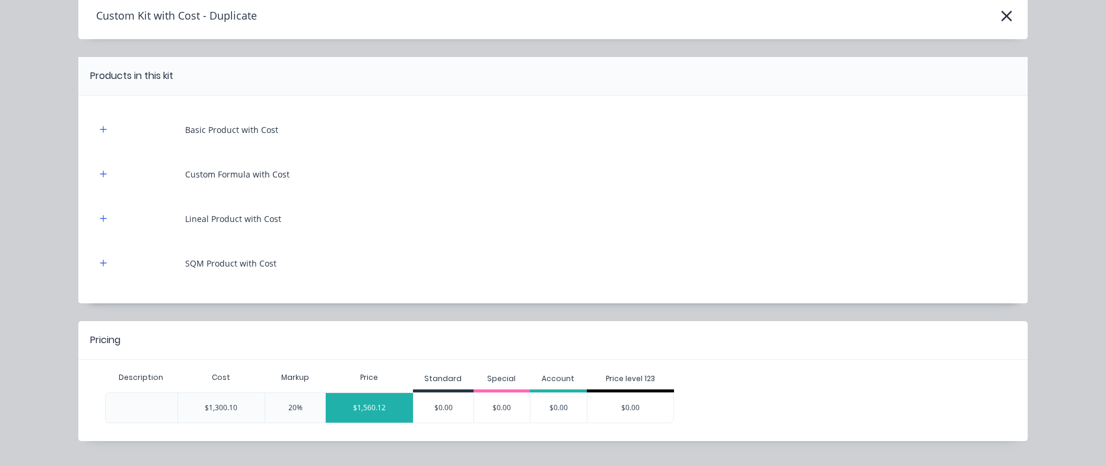
scroll to position [82, 0]
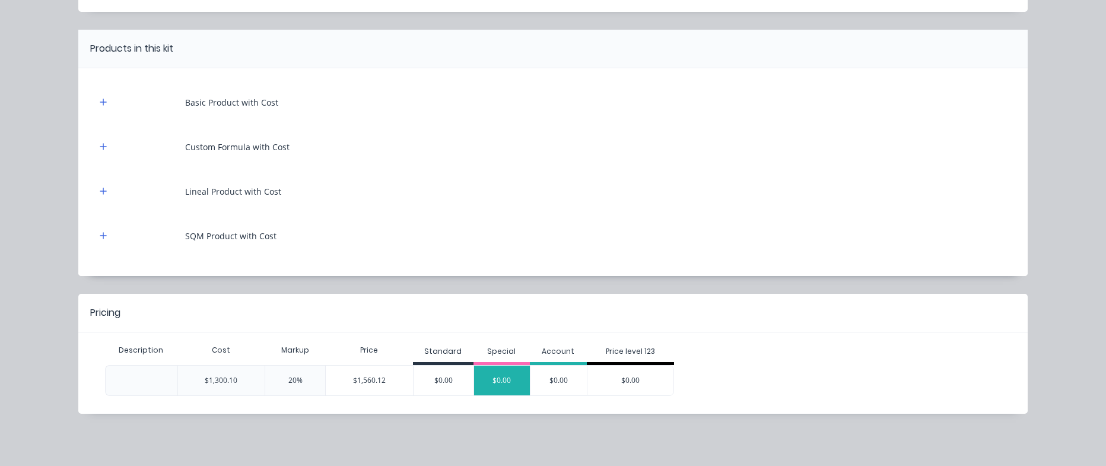
click at [476, 387] on div "$0.00" at bounding box center [502, 381] width 56 height 30
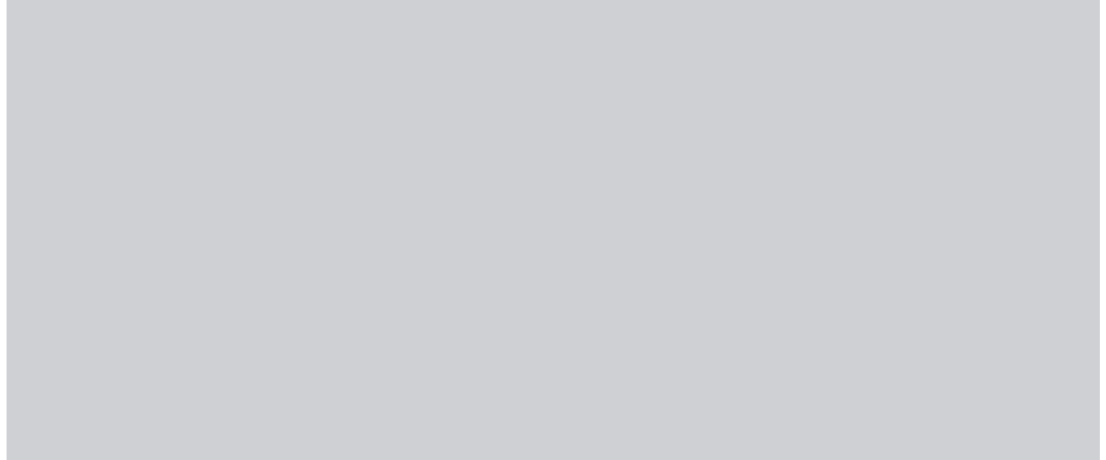
scroll to position [0, 0]
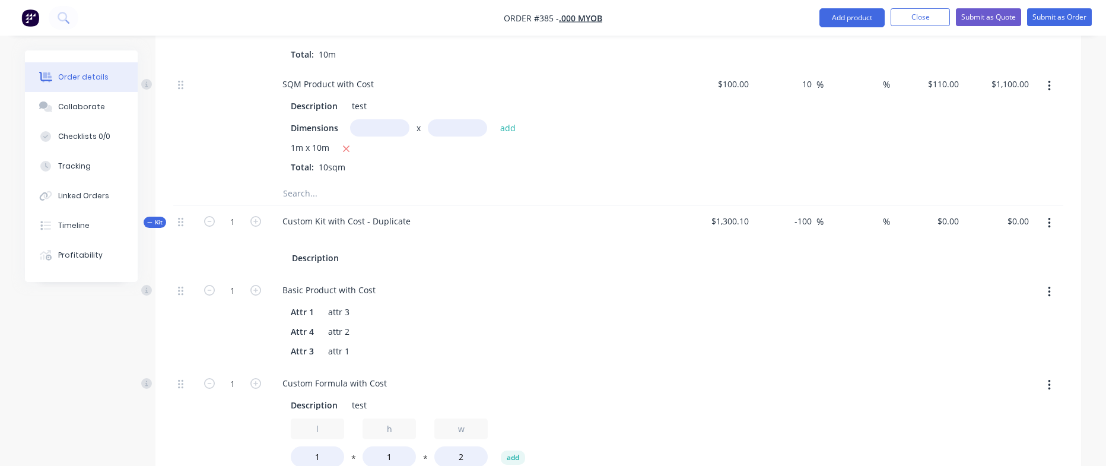
click at [301, 230] on div at bounding box center [476, 238] width 406 height 17
click at [306, 223] on div "Custom Kit with Cost - Duplicate" at bounding box center [346, 220] width 147 height 17
copy div "Custom Kit with Cost - Duplicate"
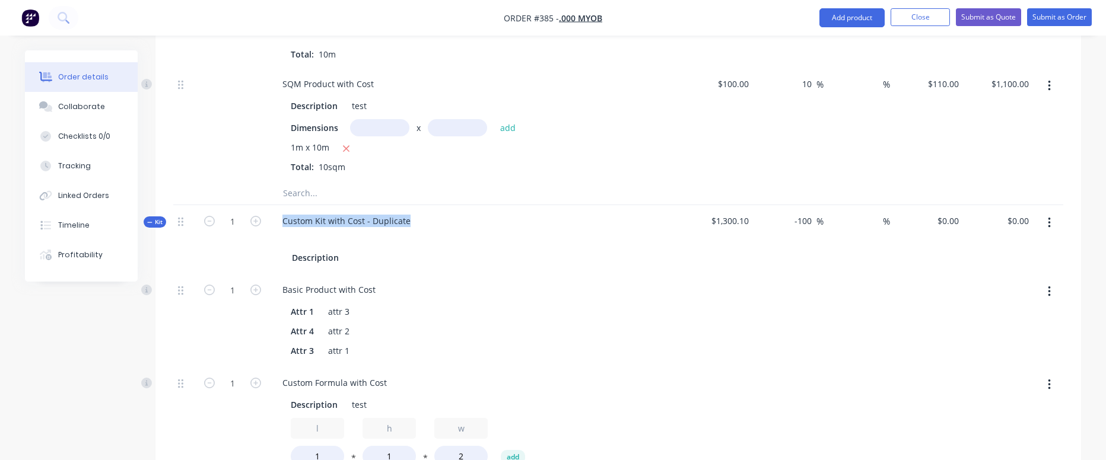
click at [1053, 82] on button "button" at bounding box center [1049, 85] width 28 height 21
click at [1014, 171] on div "Delete" at bounding box center [1006, 164] width 91 height 17
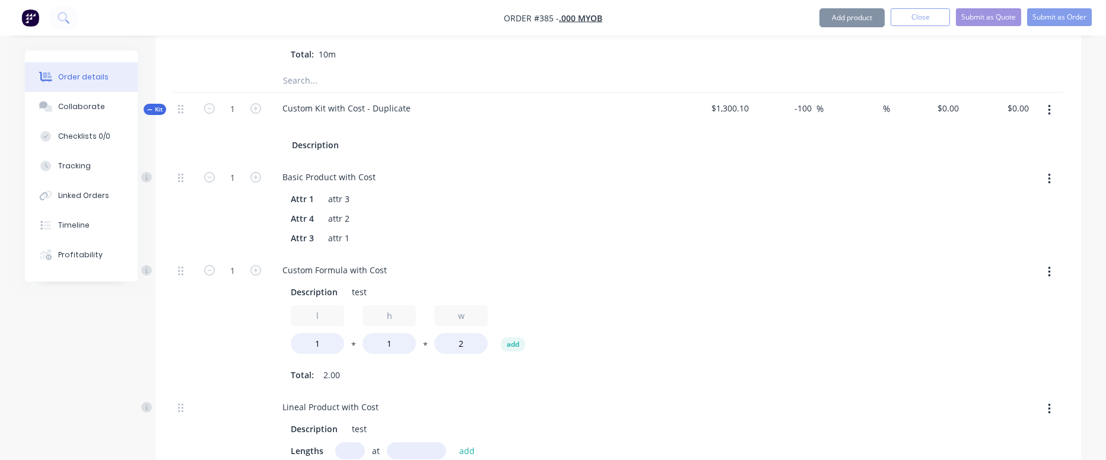
click at [1047, 83] on div at bounding box center [618, 80] width 890 height 24
drag, startPoint x: 1047, startPoint y: 112, endPoint x: 1046, endPoint y: 122, distance: 10.7
click at [1047, 111] on button "button" at bounding box center [1049, 110] width 28 height 21
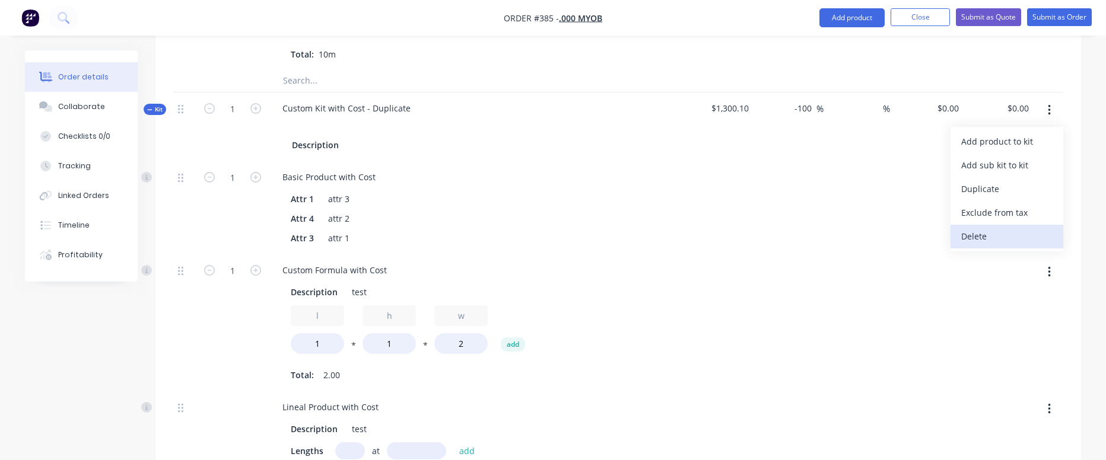
click at [1007, 235] on div "Delete" at bounding box center [1006, 236] width 91 height 17
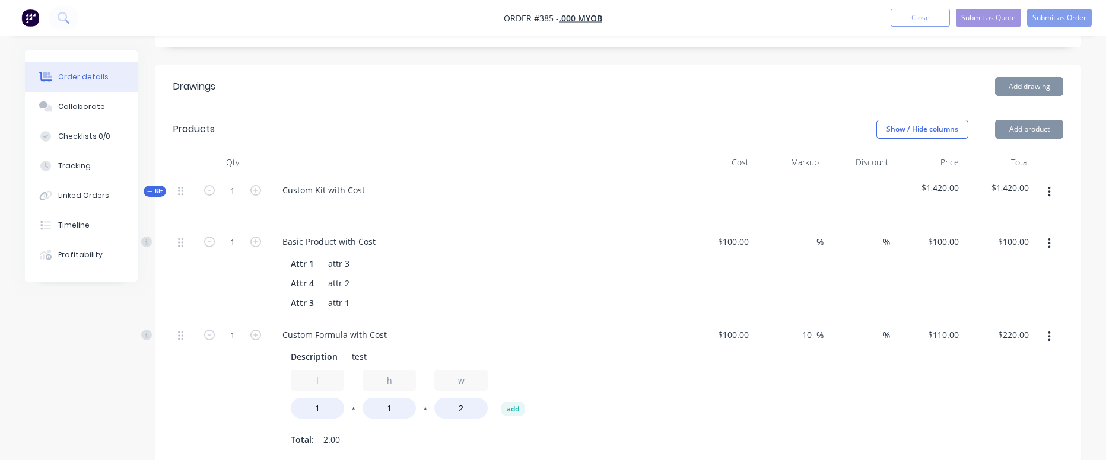
scroll to position [449, 0]
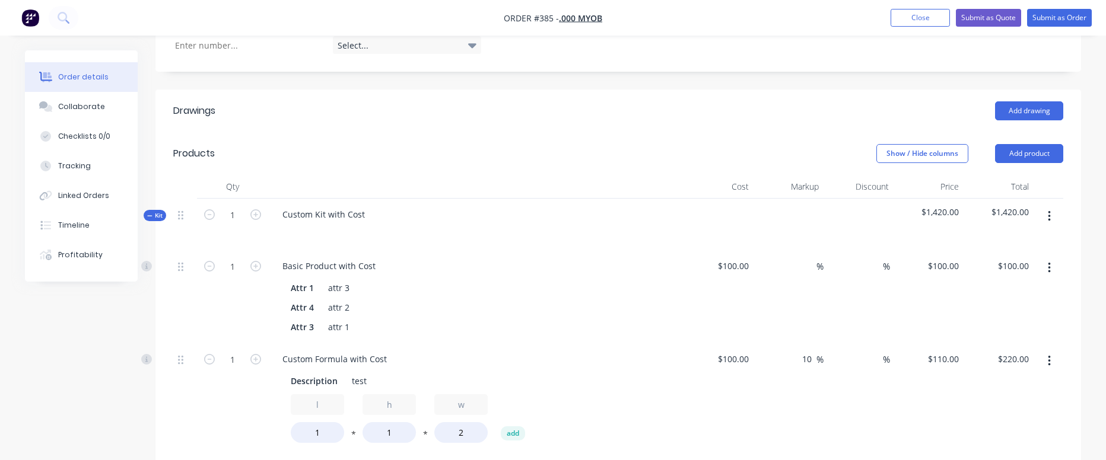
click at [1047, 209] on button "button" at bounding box center [1049, 216] width 28 height 21
click at [1022, 317] on div "Delete" at bounding box center [1006, 318] width 91 height 17
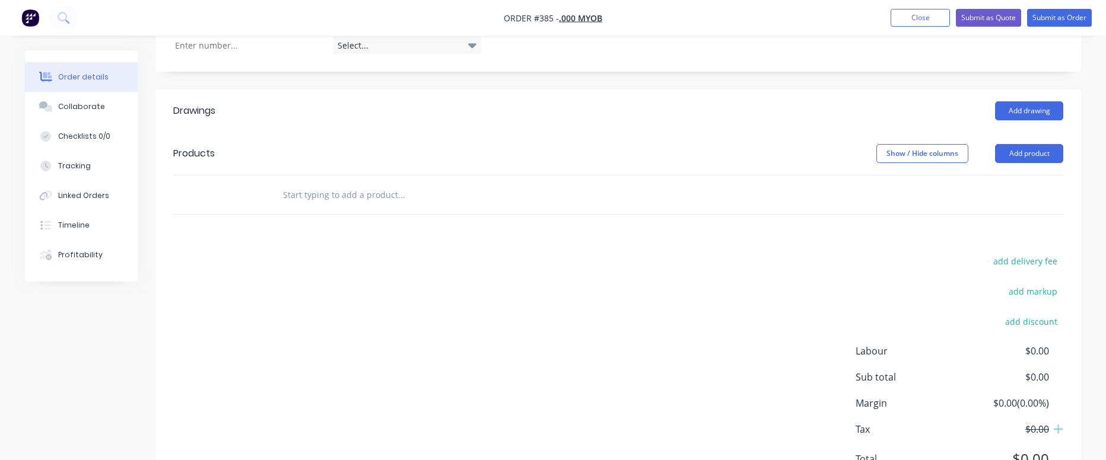
click at [371, 186] on input "text" at bounding box center [400, 195] width 237 height 24
type input "custom kit with cost"
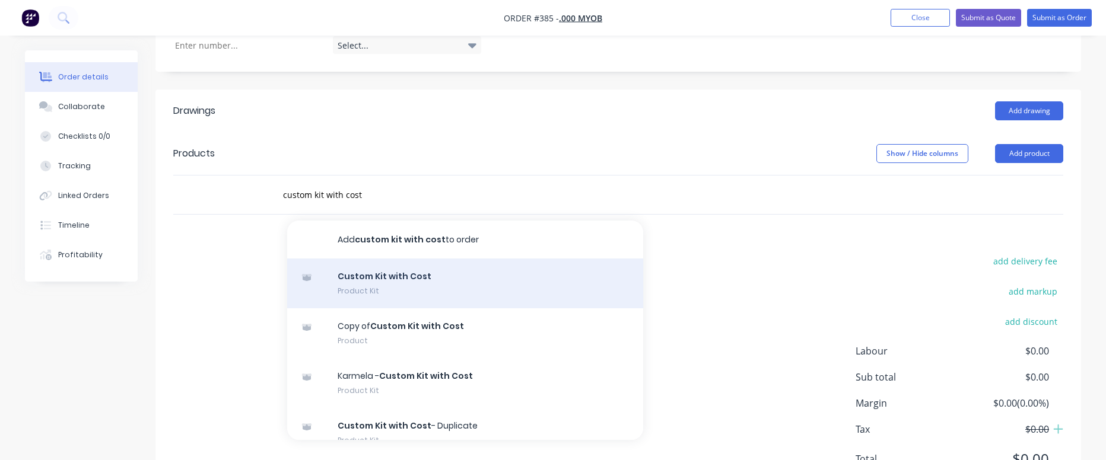
click at [519, 279] on div "Custom Kit with Cost Product Kit" at bounding box center [465, 284] width 356 height 50
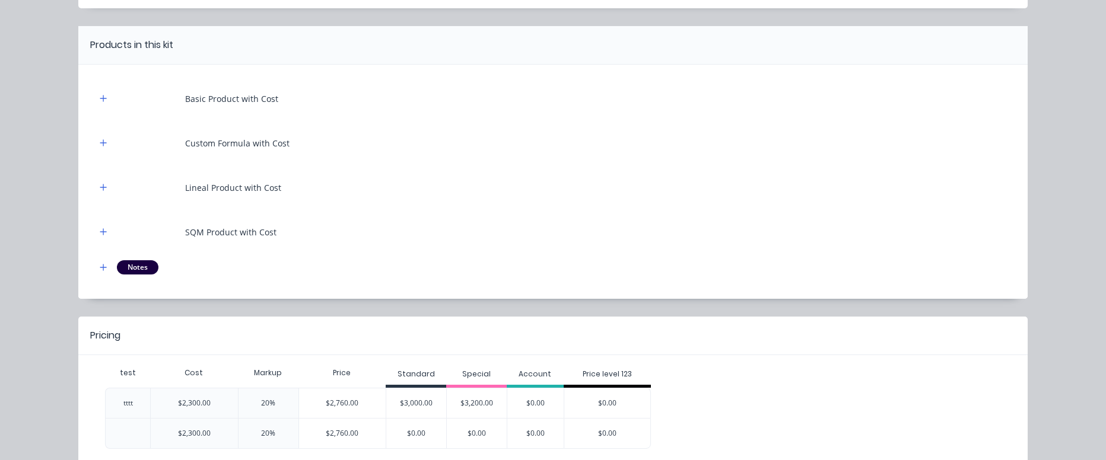
scroll to position [144, 0]
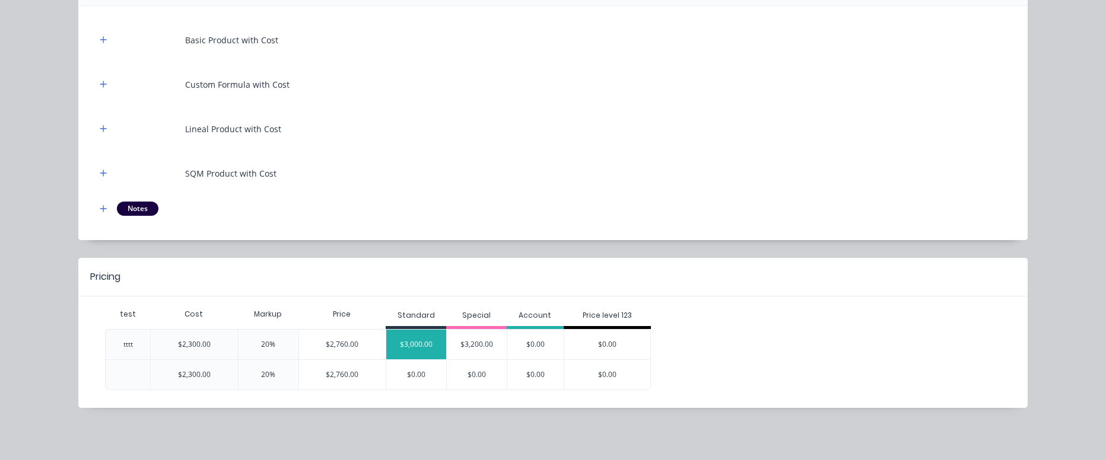
click at [416, 357] on div "$3,000.00" at bounding box center [416, 345] width 60 height 30
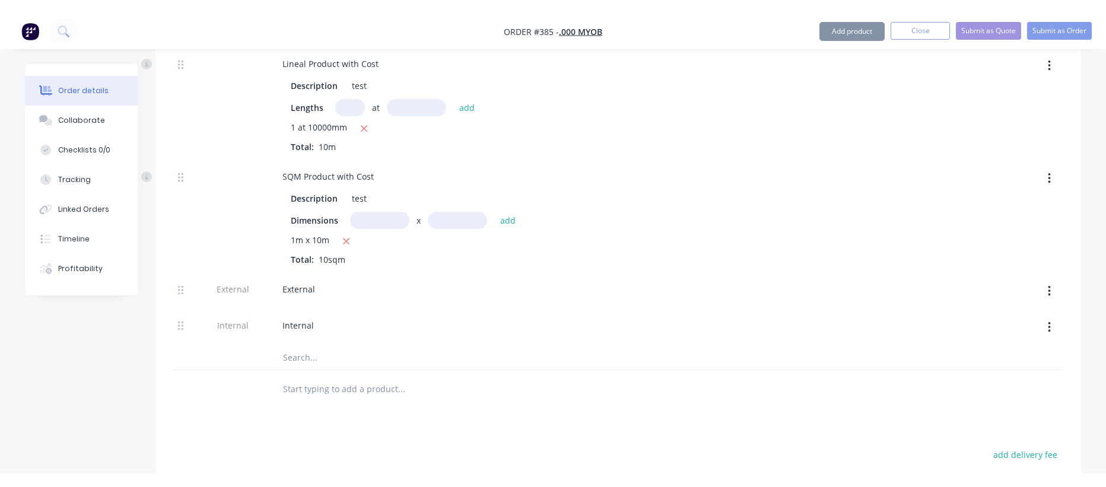
scroll to position [947, 0]
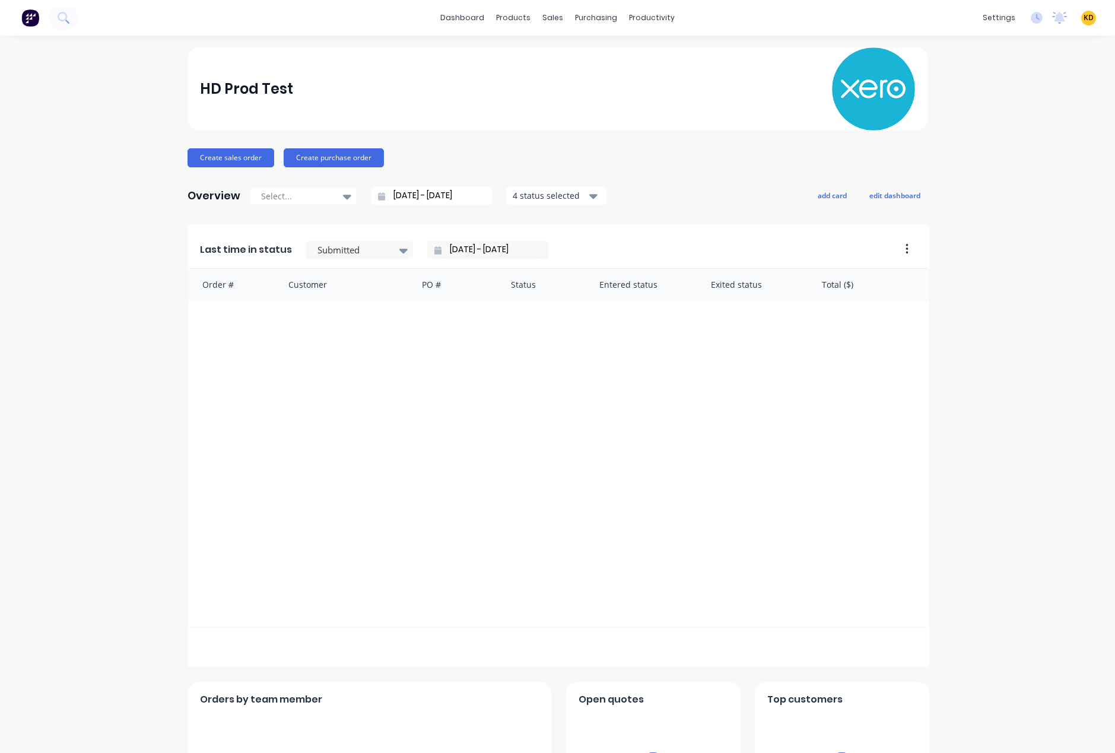
click at [981, 61] on div "HD Prod Test Create sales order Create purchase order Overview Select... [DATE]…" at bounding box center [557, 509] width 1115 height 924
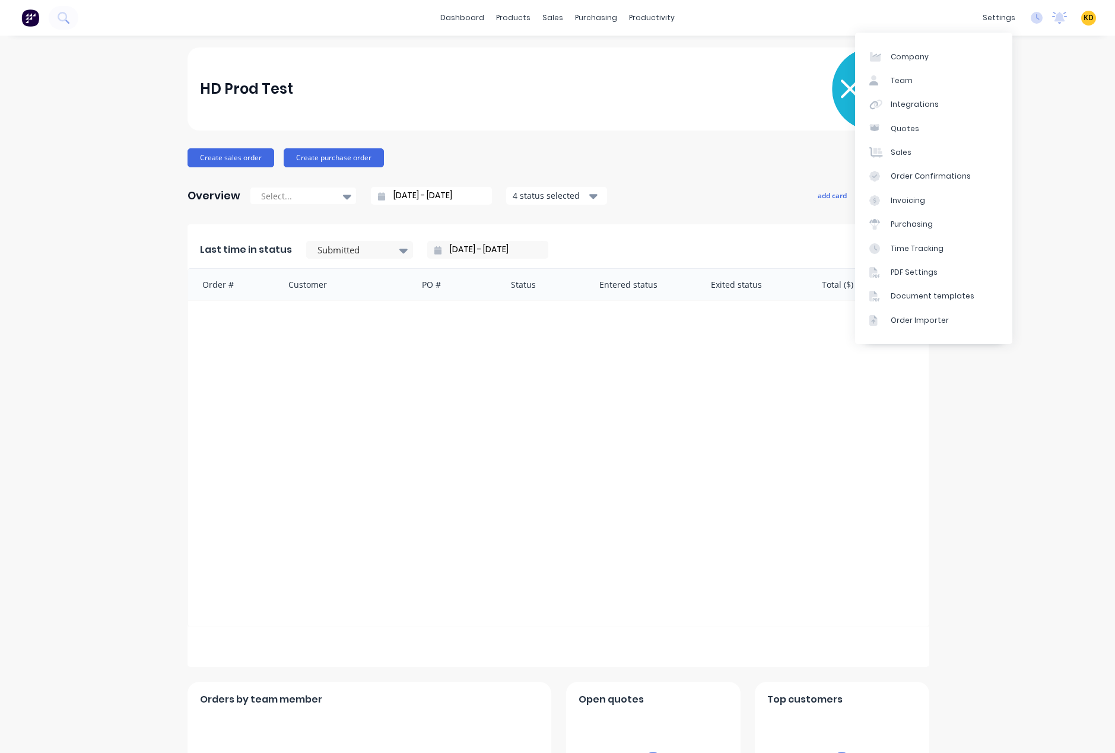
click at [1070, 118] on div "HD Prod Test Create sales order Create purchase order Overview Select... [DATE]…" at bounding box center [557, 509] width 1115 height 924
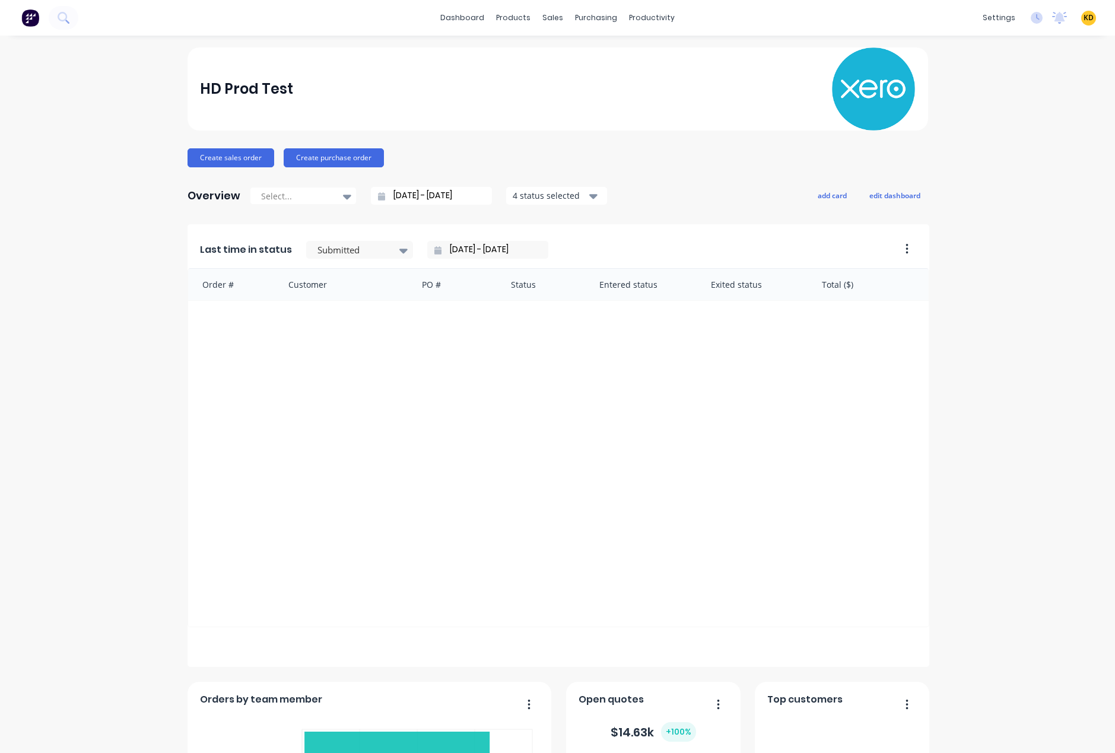
click at [1084, 19] on span "KD" at bounding box center [1089, 17] width 10 height 11
click at [1036, 147] on button "Sign out" at bounding box center [1014, 149] width 157 height 24
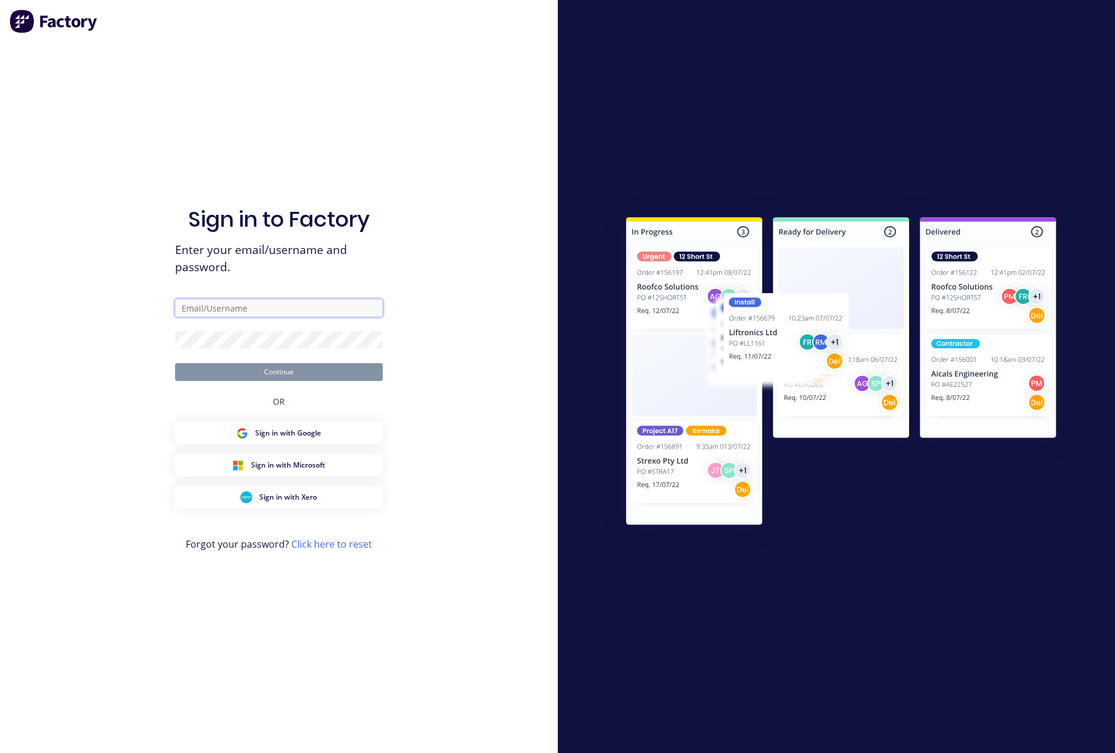
click at [334, 305] on input "text" at bounding box center [279, 308] width 208 height 18
paste input "[EMAIL_ADDRESS][DOMAIN_NAME]"
type input "[EMAIL_ADDRESS][DOMAIN_NAME]"
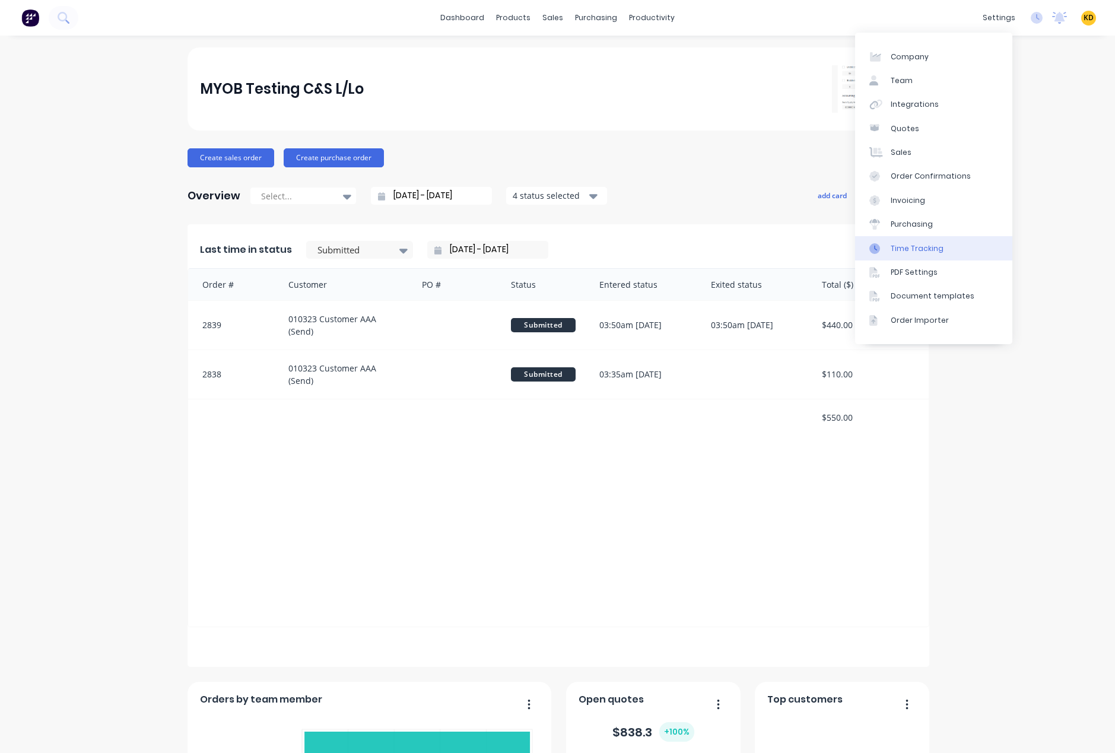
click at [929, 246] on div "Time Tracking" at bounding box center [917, 248] width 53 height 11
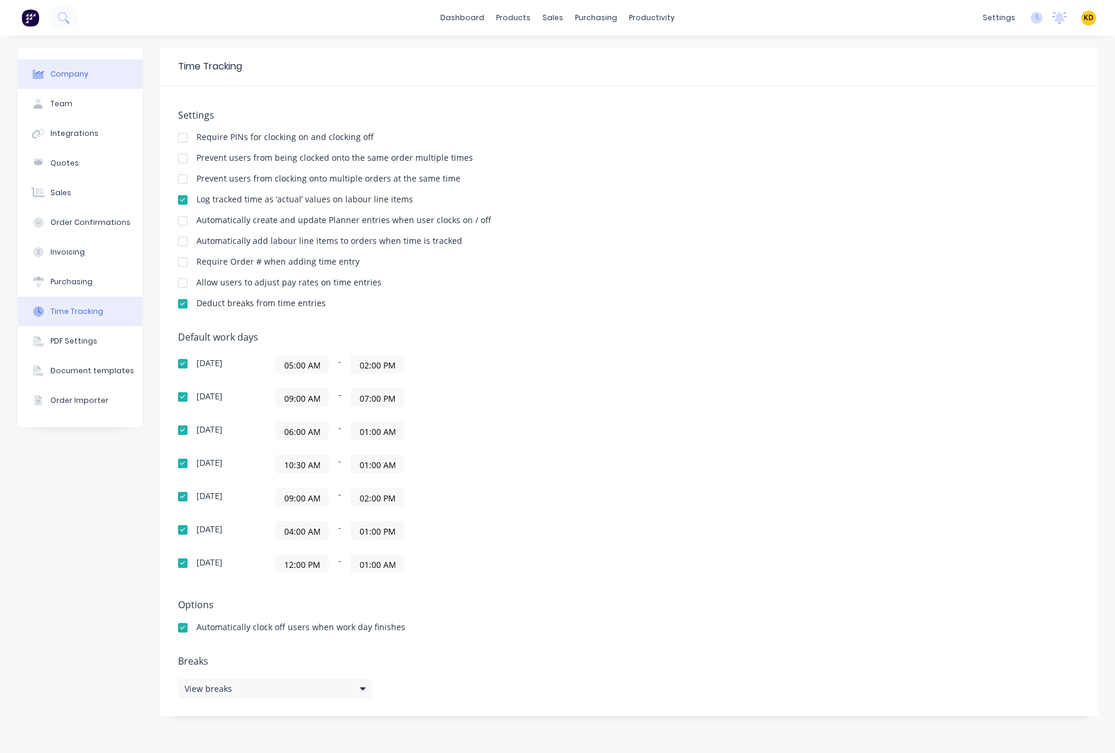
click at [86, 69] on button "Company" at bounding box center [80, 74] width 125 height 30
select select "AU"
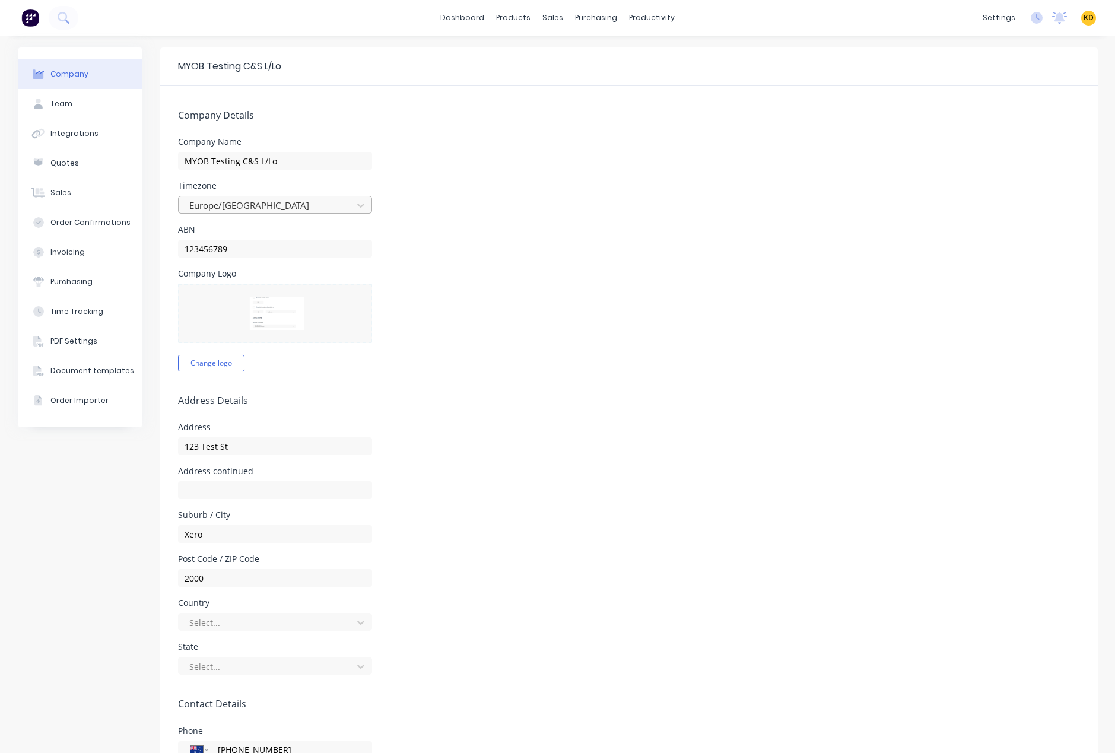
click at [285, 208] on div at bounding box center [267, 205] width 158 height 15
type input "[GEOGRAPHIC_DATA]"
click at [294, 234] on div "[GEOGRAPHIC_DATA]/[GEOGRAPHIC_DATA]" at bounding box center [275, 232] width 194 height 22
click at [594, 183] on div "Timezone [GEOGRAPHIC_DATA]/[GEOGRAPHIC_DATA]" at bounding box center [629, 198] width 902 height 32
click at [1084, 21] on span "KD" at bounding box center [1089, 17] width 10 height 11
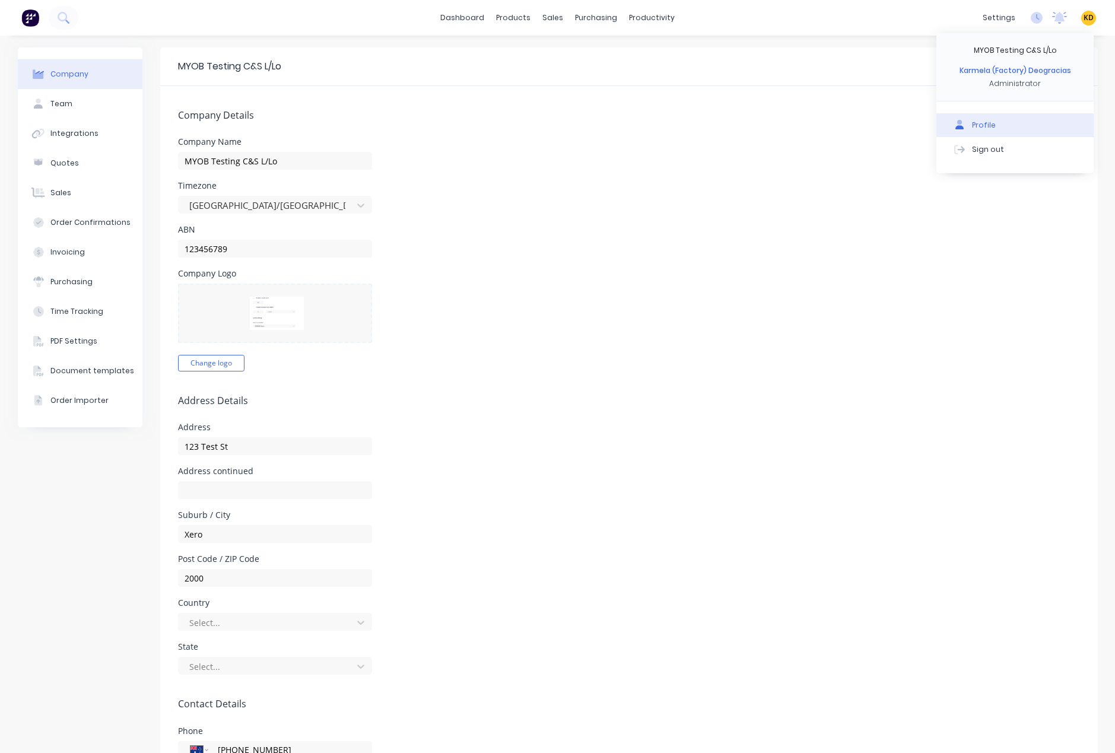
click at [1010, 124] on button "Profile" at bounding box center [1014, 125] width 157 height 24
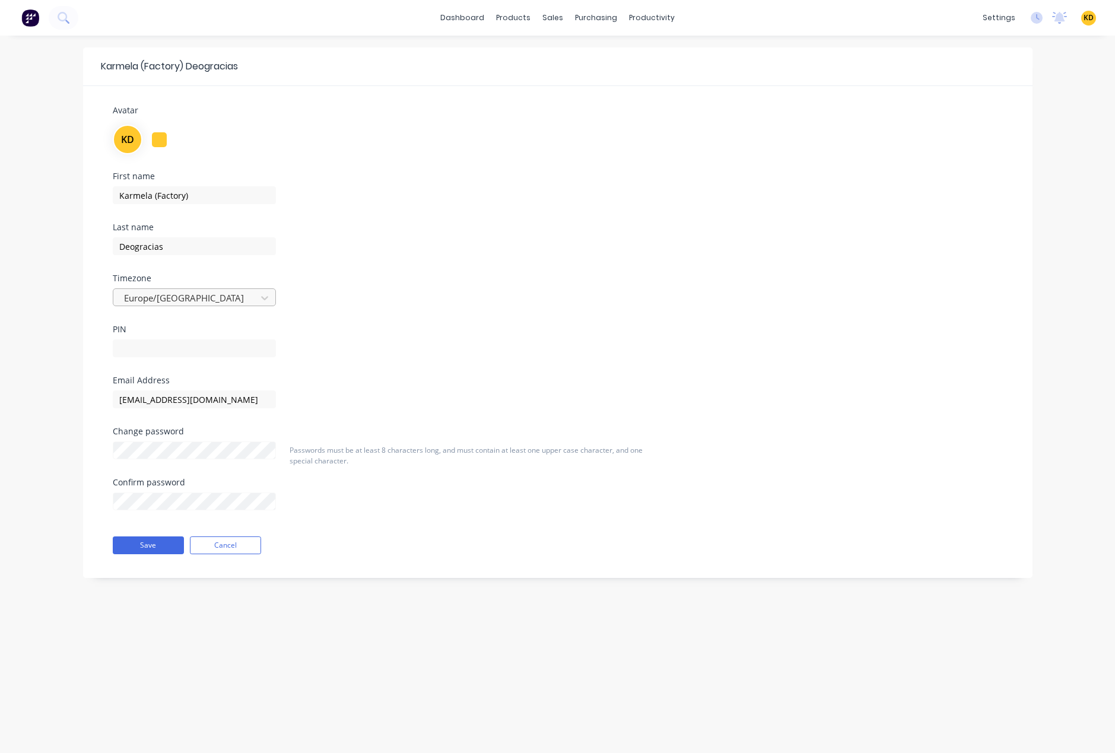
click at [206, 300] on div at bounding box center [187, 298] width 128 height 15
type input "sydne"
click at [213, 322] on div "Australia/Sydney" at bounding box center [194, 324] width 163 height 22
click at [533, 262] on div "First name Karmela (Factory) Last name Deogracias Timezone Australia/Sydney PIN" at bounding box center [558, 274] width 908 height 204
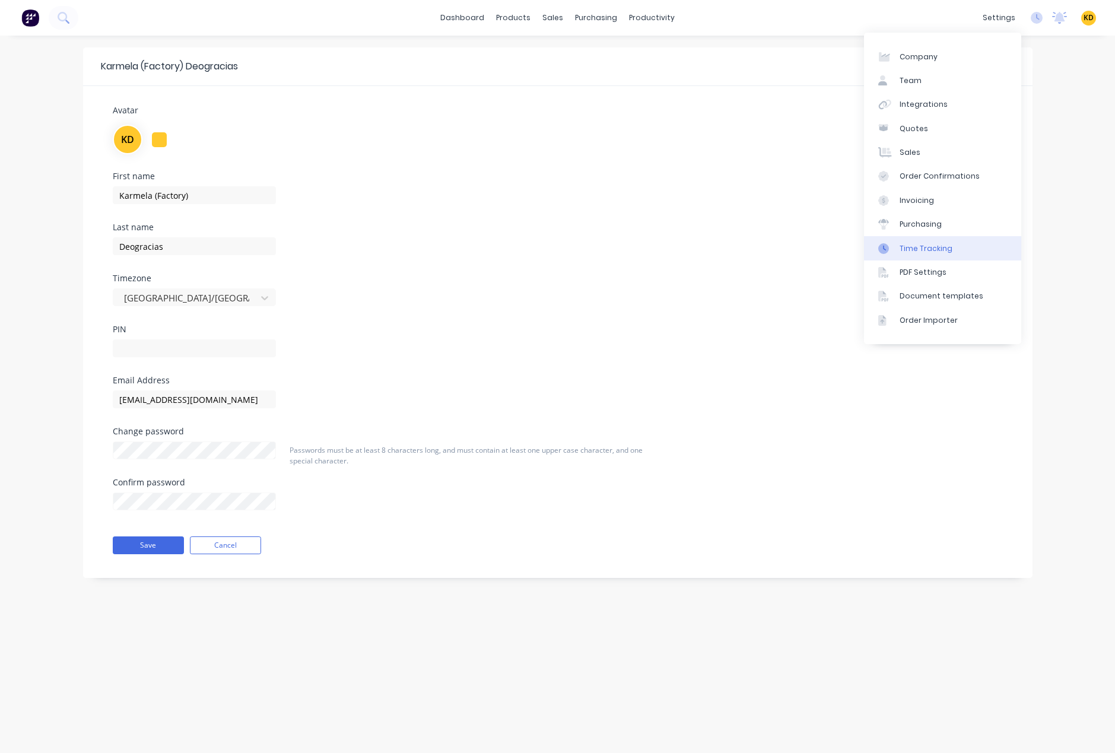
click at [958, 254] on link "Time Tracking" at bounding box center [942, 248] width 157 height 24
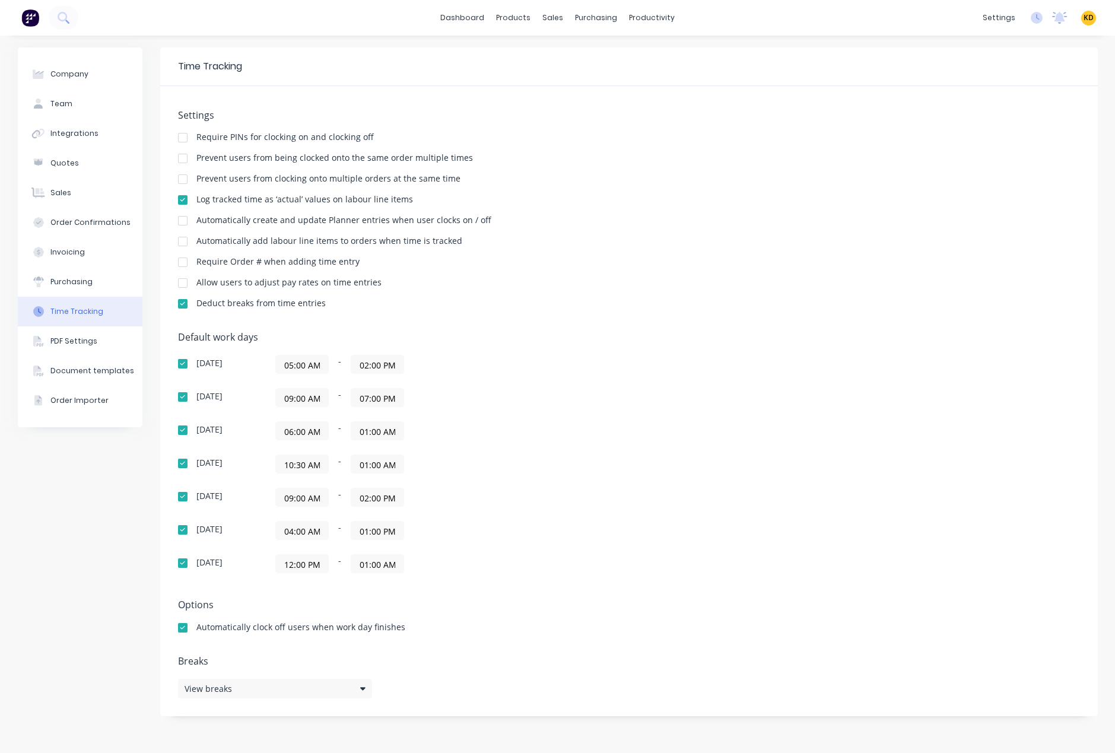
click at [180, 367] on div at bounding box center [183, 364] width 24 height 24
click at [182, 564] on div at bounding box center [183, 563] width 24 height 24
click at [617, 378] on div "Default work days Sunday 05:00 AM - 02:00 PM Monday 09:00 AM - 07:00 PM Tuesday…" at bounding box center [629, 460] width 902 height 256
click at [300, 436] on input "06:00 AM" at bounding box center [302, 431] width 52 height 18
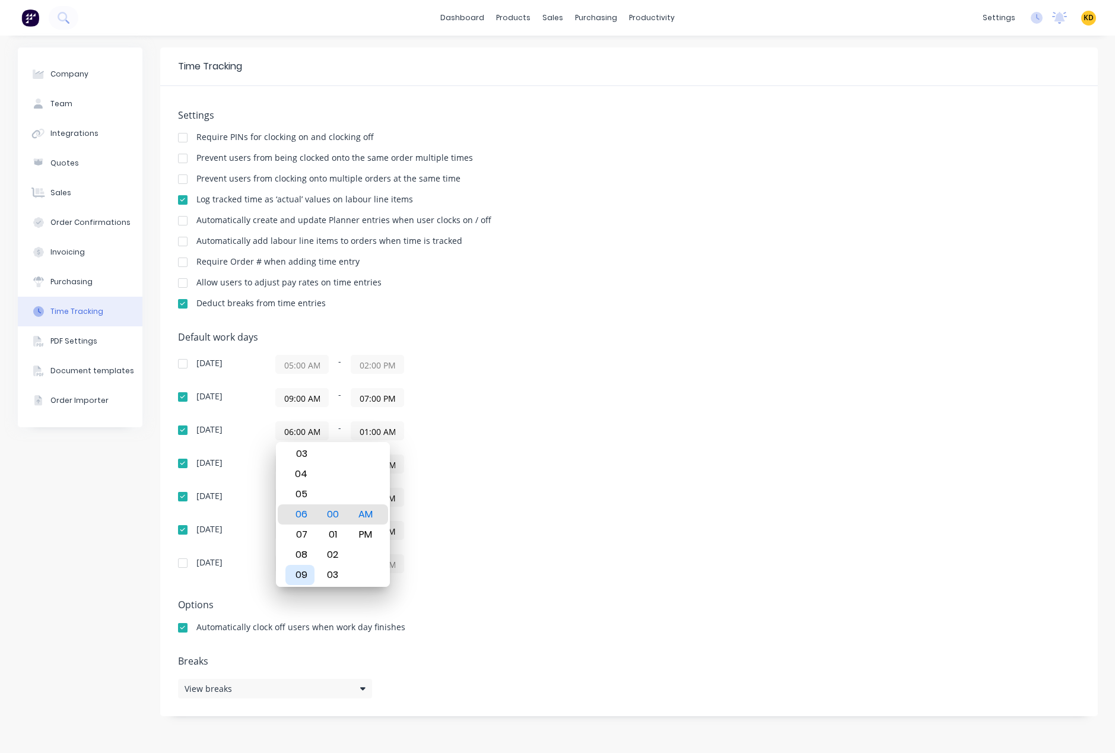
click at [303, 573] on div "09" at bounding box center [299, 575] width 29 height 20
type input "09:00 AM"
click at [549, 489] on div "09:00 AM - 02:00 PM" at bounding box center [423, 497] width 297 height 19
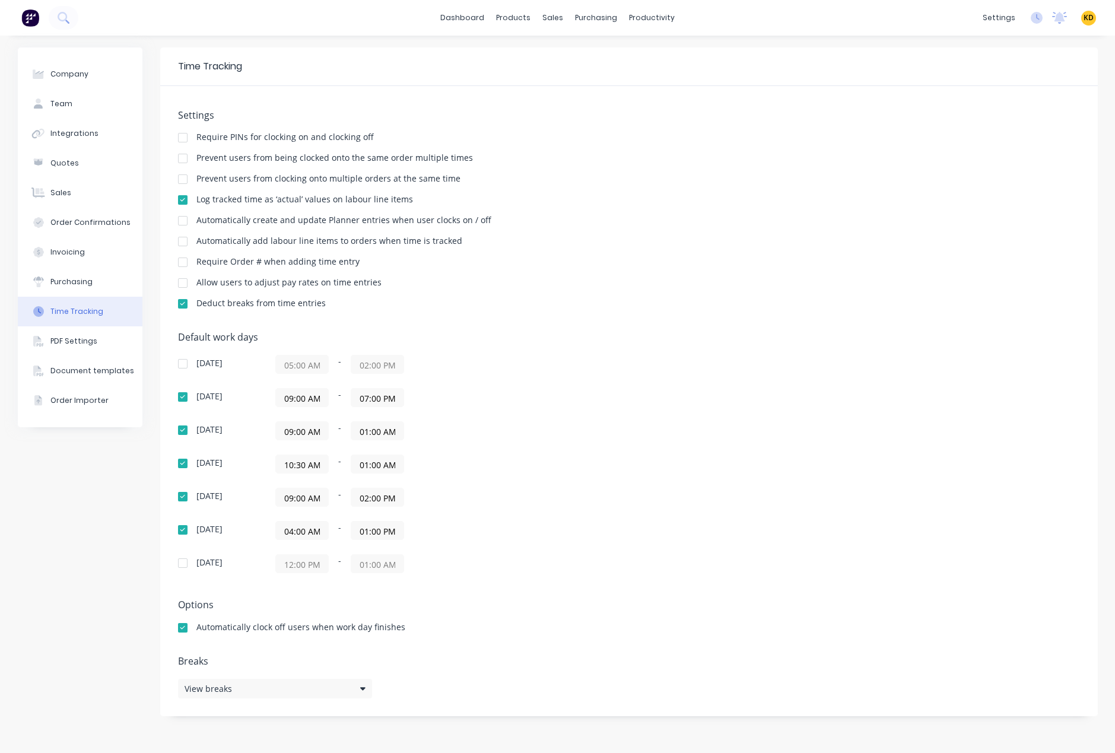
click at [364, 431] on input "01:00 AM" at bounding box center [377, 431] width 52 height 18
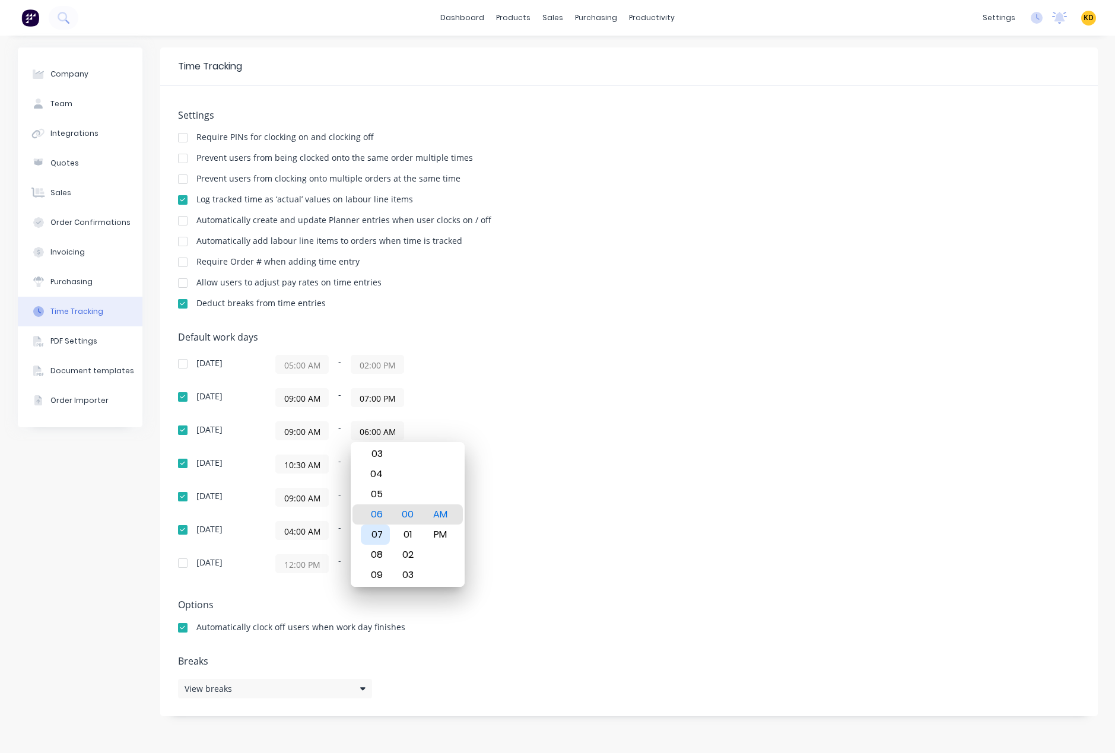
click at [380, 535] on div "07" at bounding box center [375, 535] width 29 height 20
click at [443, 534] on div "PM" at bounding box center [440, 535] width 29 height 20
type input "07:00 PM"
click at [647, 433] on div "Default work days Sunday 05:00 AM - 02:00 PM Monday 09:00 AM - 07:00 PM Tuesday…" at bounding box center [629, 460] width 902 height 256
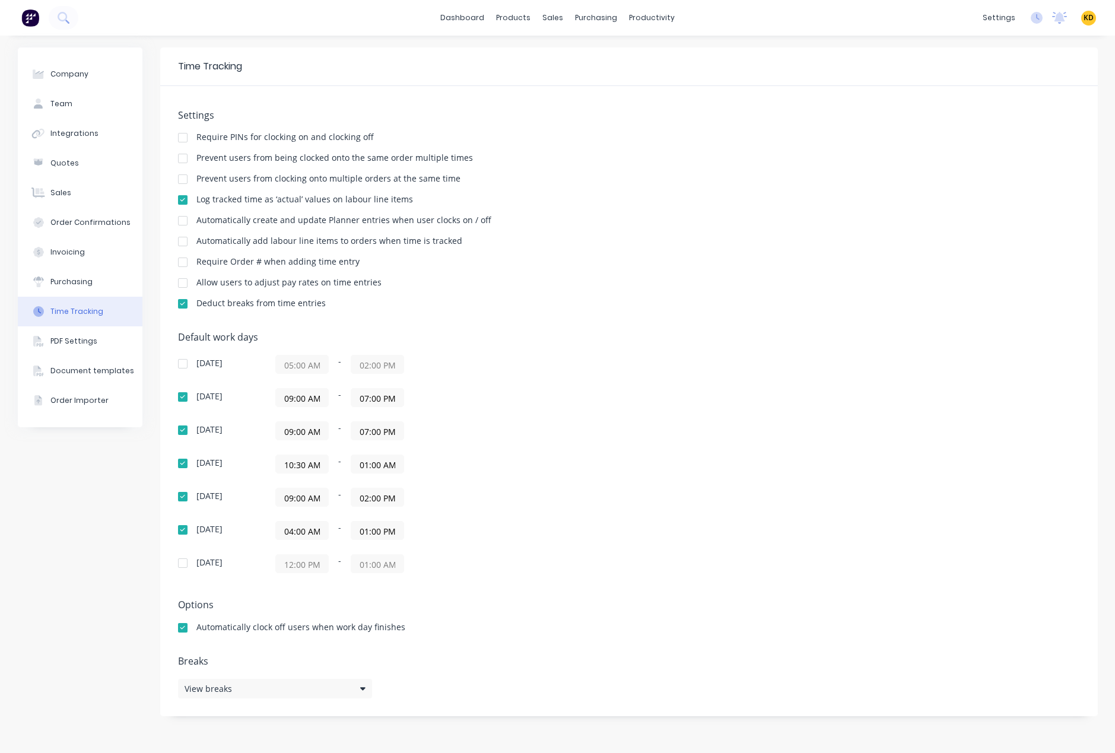
click at [590, 379] on div "Sunday 05:00 AM - 02:00 PM Monday 09:00 AM - 07:00 PM Tuesday 09:00 AM - 07:00 …" at bounding box center [385, 464] width 415 height 218
click at [529, 374] on div "Sunday 05:00 AM - 02:00 PM Monday 09:00 AM - 07:00 PM Tuesday 09:00 AM - 07:00 …" at bounding box center [385, 464] width 415 height 218
click at [529, 374] on div "[DATE] - [DATE] 09:00 AM - 07:00 PM [DATE] 09:00 AM - 07:00 PM [DATE] 10:30 AM …" at bounding box center [385, 464] width 415 height 218
click at [290, 464] on input "10:30 AM" at bounding box center [302, 464] width 52 height 18
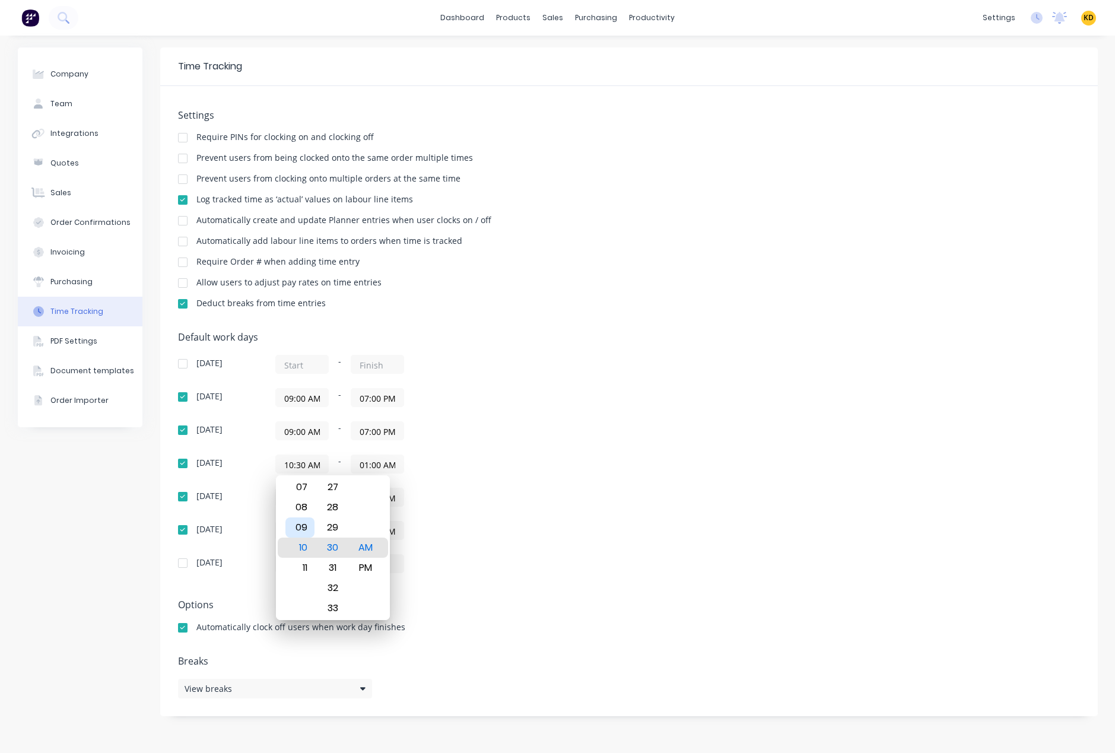
click at [304, 525] on div "09" at bounding box center [299, 527] width 29 height 20
type input "09:00 AM"
click at [335, 548] on div "00" at bounding box center [332, 548] width 29 height 20
click at [605, 487] on div "Default work days Sunday - Monday 09:00 AM - 07:00 PM Tuesday 09:00 AM - 07:00 …" at bounding box center [629, 460] width 902 height 256
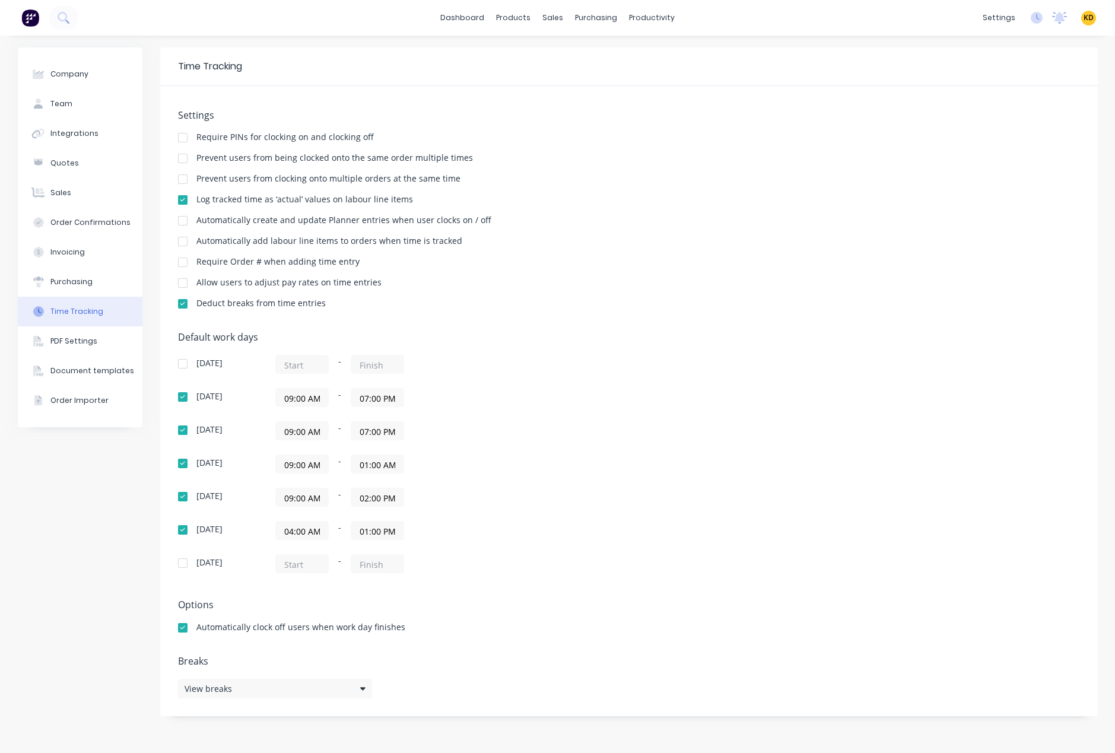
click at [376, 462] on input "01:00 AM" at bounding box center [377, 464] width 52 height 18
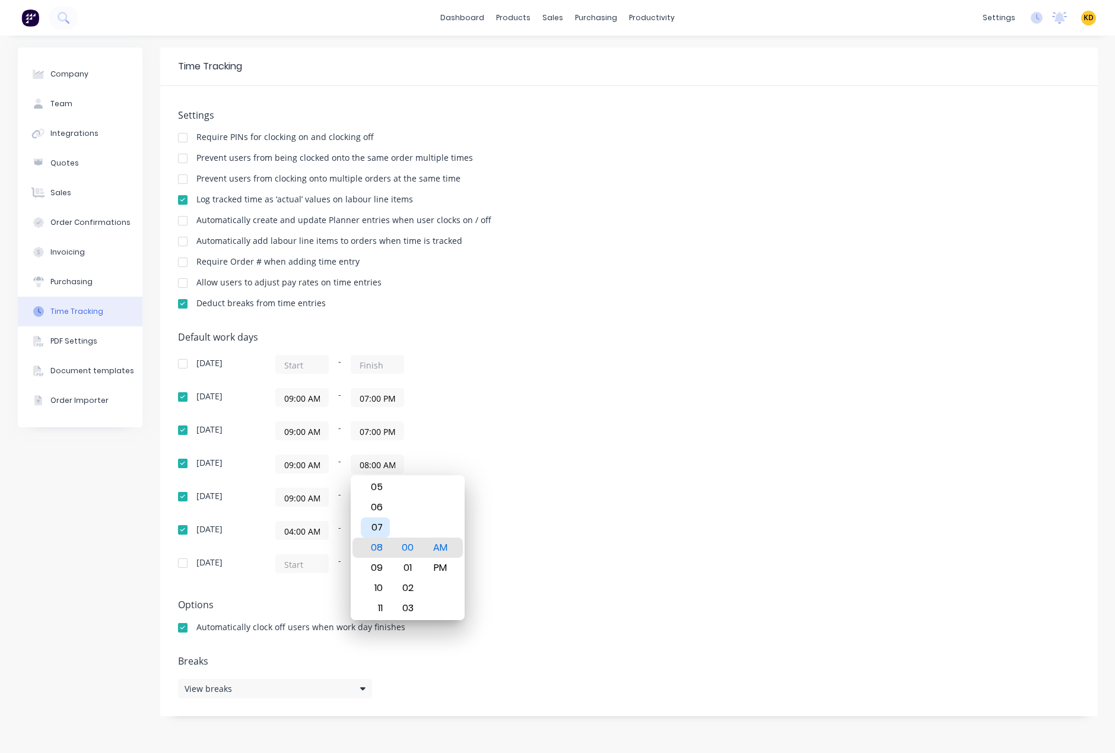
click at [382, 523] on div "07" at bounding box center [375, 527] width 29 height 20
click at [445, 572] on div "PM" at bounding box center [440, 568] width 29 height 20
type input "07:00 PM"
click at [679, 497] on div "Default work days Sunday - Monday 09:00 AM - 07:00 PM Tuesday 09:00 AM - 07:00 …" at bounding box center [629, 460] width 902 height 256
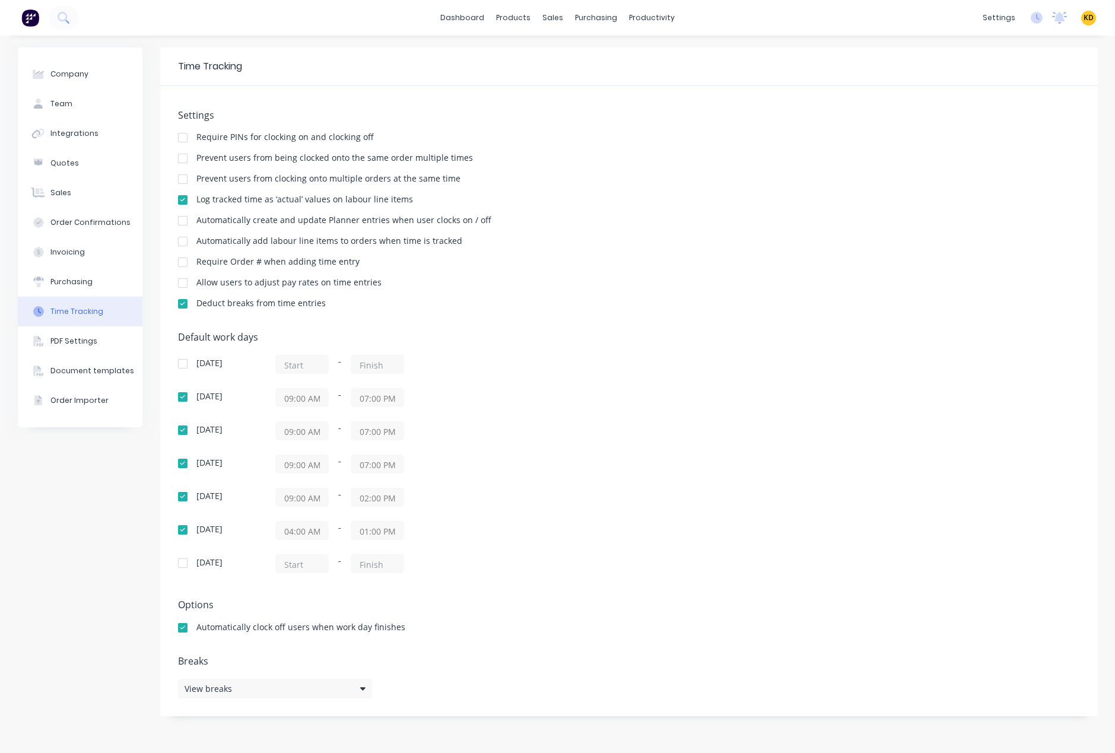
click at [679, 497] on div "Default work days Sunday - Monday 09:00 AM - 07:00 PM Tuesday 09:00 AM - 07:00 …" at bounding box center [629, 460] width 902 height 256
drag, startPoint x: 898, startPoint y: 433, endPoint x: 793, endPoint y: 436, distance: 105.1
click at [897, 433] on div "Default work days Sunday - Monday 09:00 AM - 07:00 PM Tuesday 09:00 AM - 07:00 …" at bounding box center [629, 460] width 902 height 256
click at [292, 507] on div "Sunday - Monday 09:00 AM - 07:00 PM Tuesday 09:00 AM - 07:00 PM Wednesday 09:00…" at bounding box center [385, 464] width 415 height 218
click at [414, 498] on div "09:00 AM - 02:00 PM" at bounding box center [423, 497] width 297 height 19
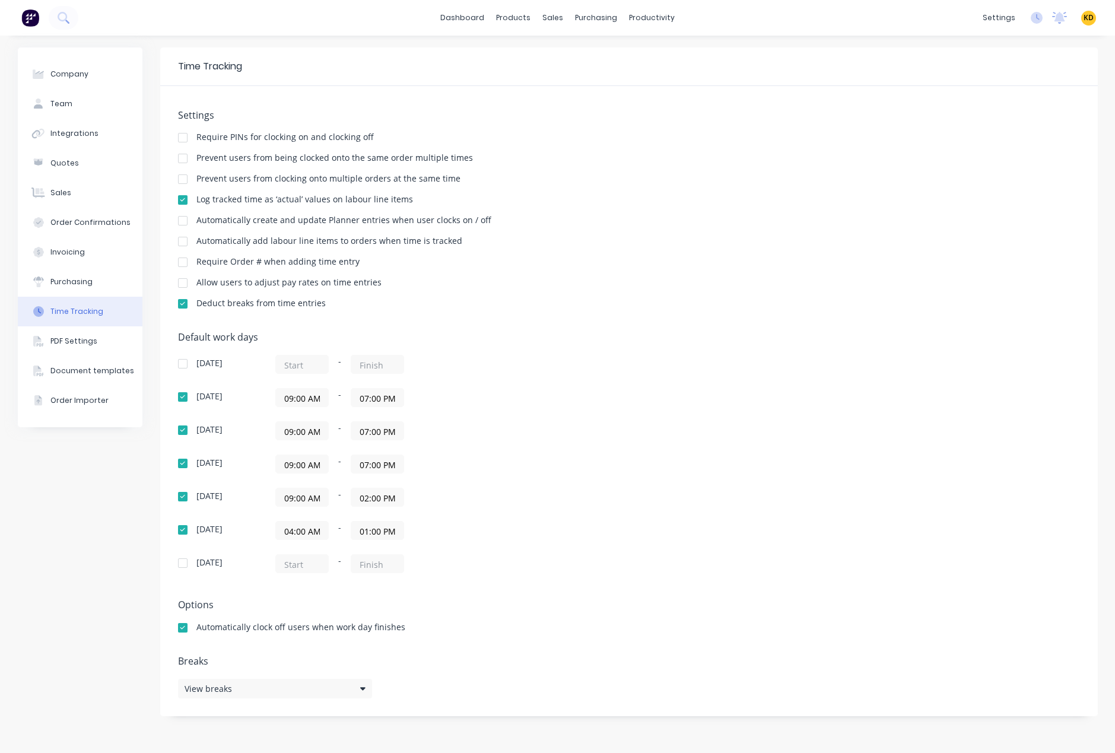
click at [365, 500] on input "02:00 PM" at bounding box center [377, 497] width 52 height 18
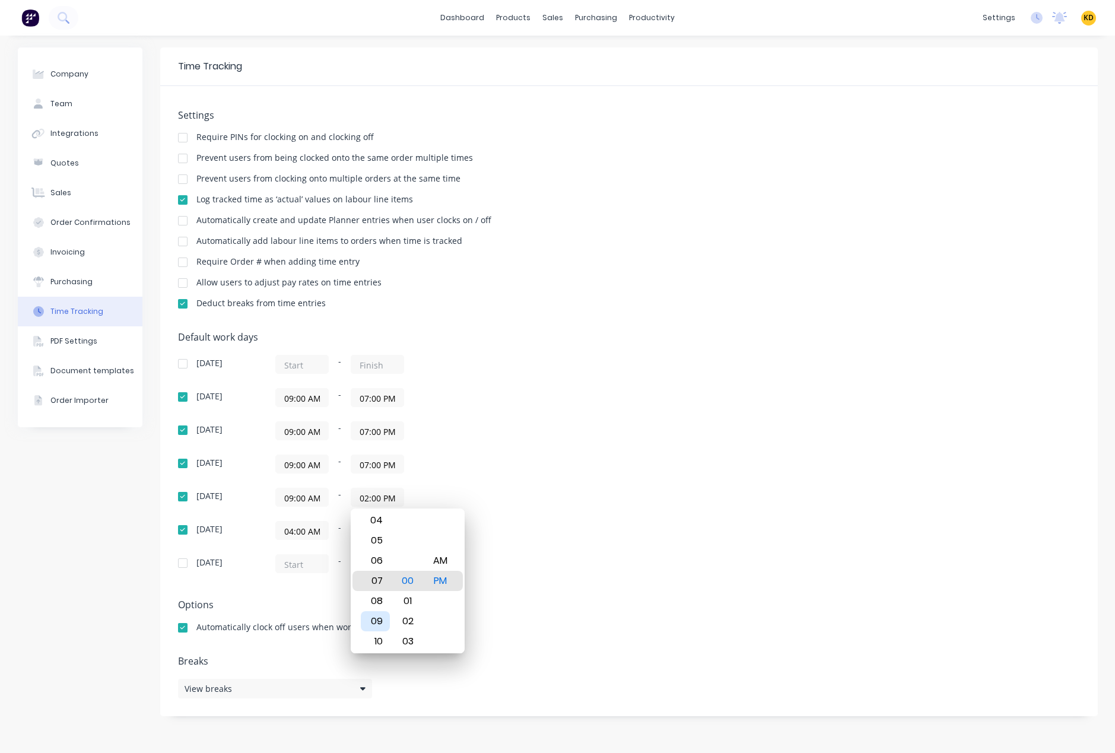
type input "07:00 PM"
click at [376, 582] on div "07" at bounding box center [375, 581] width 29 height 20
click at [466, 583] on div "Default work days Sunday - Monday 09:00 AM - 07:00 PM Tuesday 09:00 AM - 07:00 …" at bounding box center [629, 460] width 902 height 256
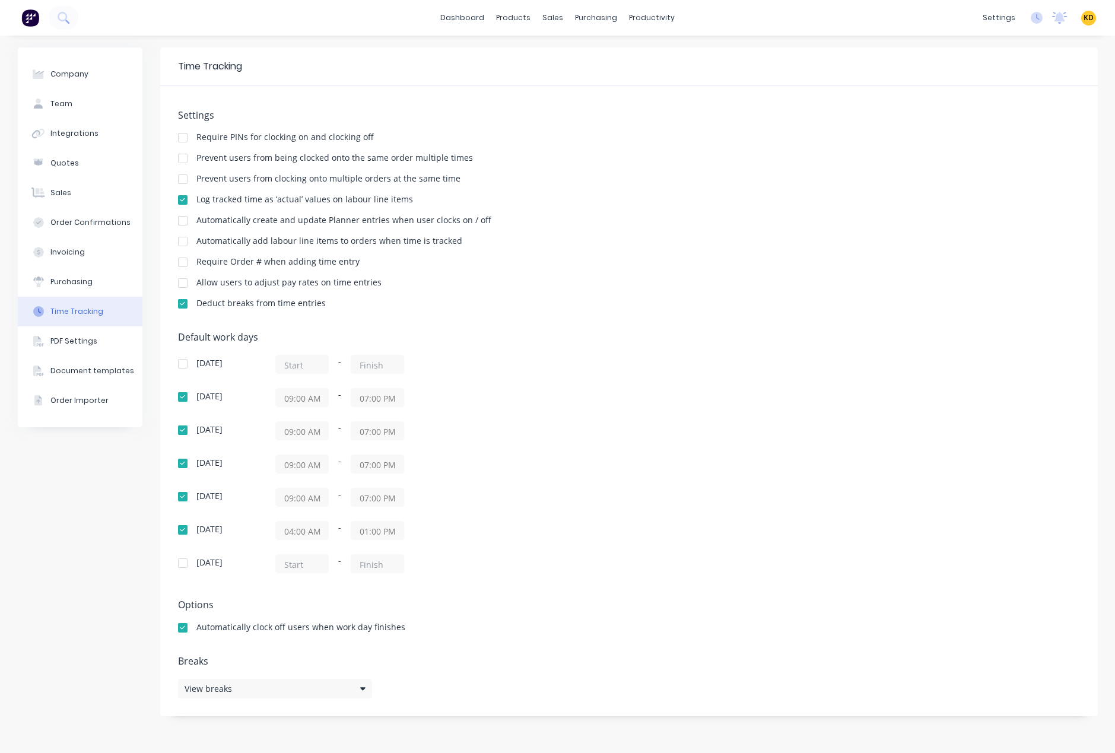
click at [455, 580] on div "Default work days Sunday - Monday 09:00 AM - 07:00 PM Tuesday 09:00 AM - 07:00 …" at bounding box center [629, 460] width 902 height 256
click at [697, 478] on div "Default work days Sunday - Monday 09:00 AM - 07:00 PM Tuesday 09:00 AM - 07:00 …" at bounding box center [629, 460] width 902 height 256
click at [300, 528] on input "04:00 AM" at bounding box center [302, 531] width 52 height 18
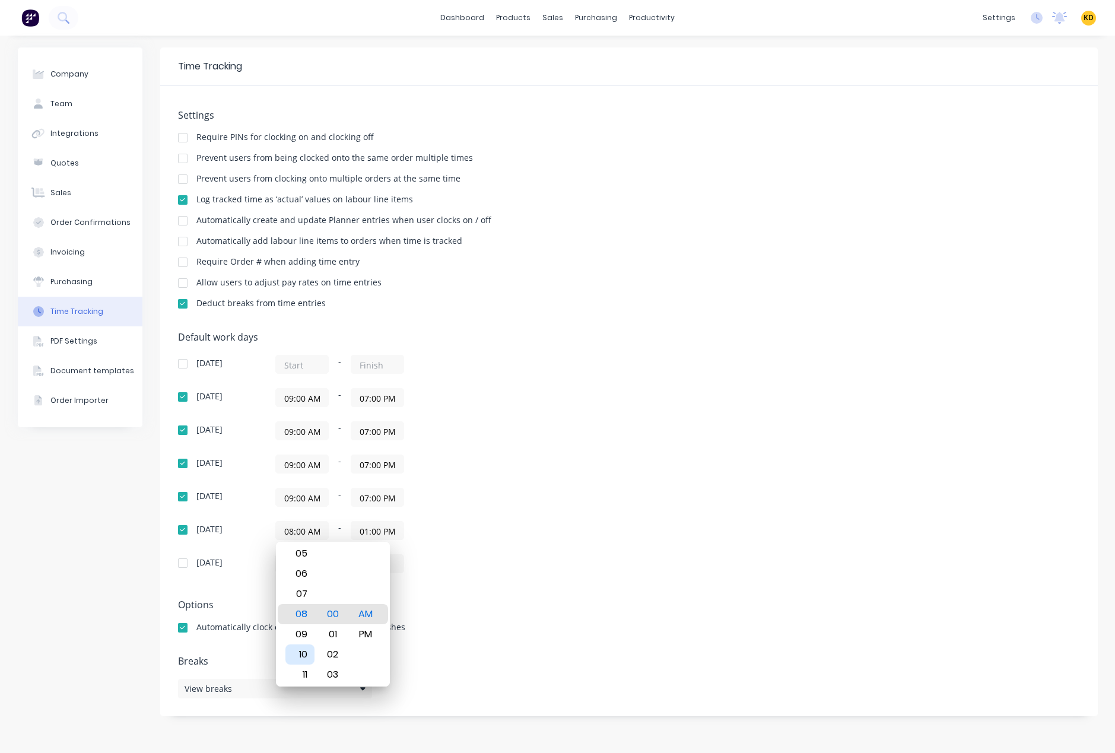
click at [298, 634] on div "09" at bounding box center [299, 634] width 29 height 20
type input "09:00 AM"
click at [580, 582] on div "Default work days Sunday - Monday 09:00 AM - 07:00 PM Tuesday 09:00 AM - 07:00 …" at bounding box center [629, 460] width 902 height 256
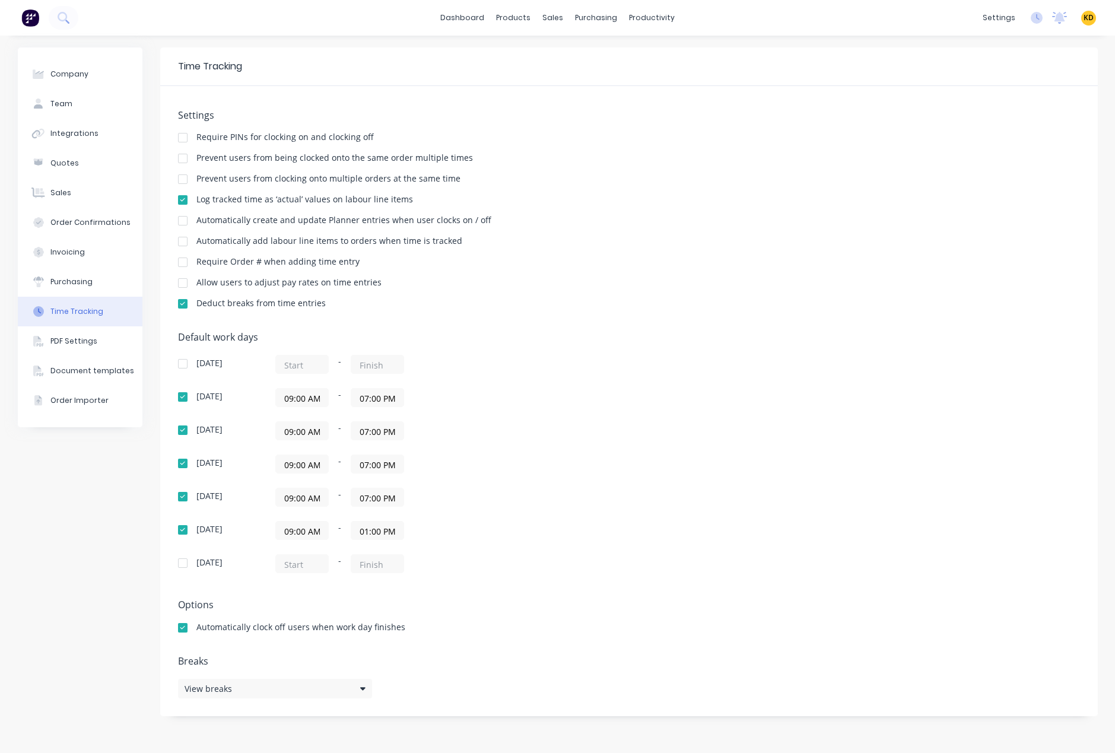
click at [387, 529] on input "01:00 PM" at bounding box center [377, 531] width 52 height 18
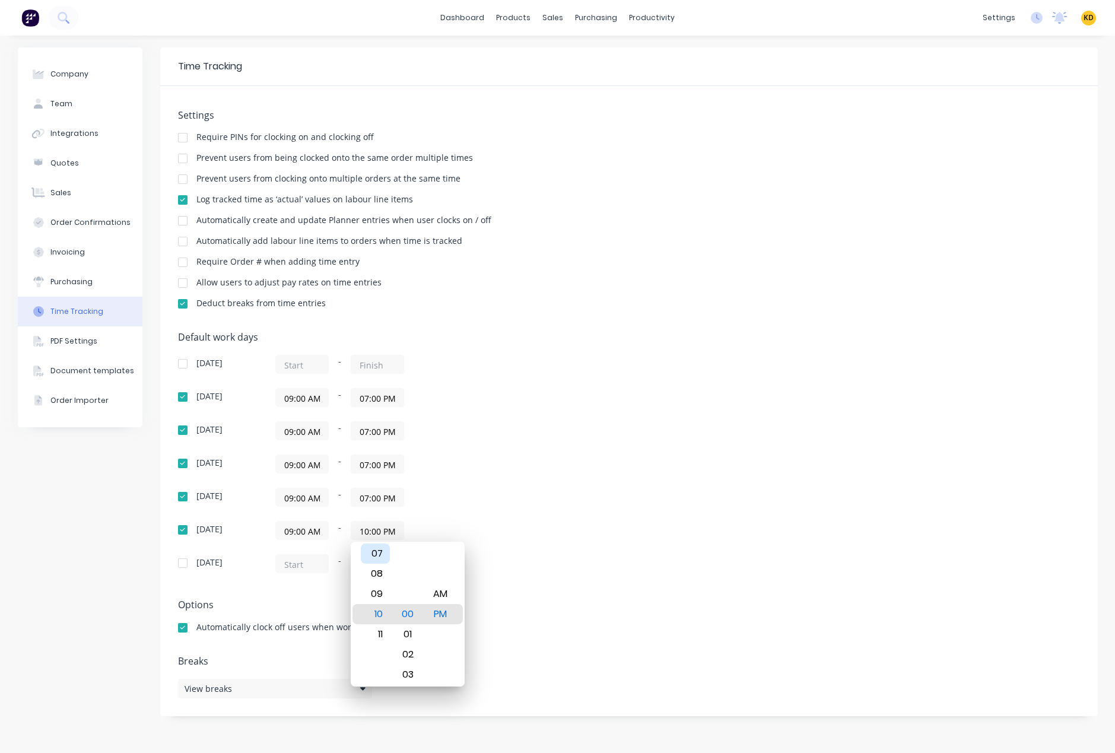
click at [374, 558] on div "07" at bounding box center [375, 554] width 29 height 20
type input "07:00 PM"
click at [630, 575] on div "Default work days Sunday - Monday 09:00 AM - 07:00 PM Tuesday 09:00 AM - 07:00 …" at bounding box center [629, 460] width 902 height 256
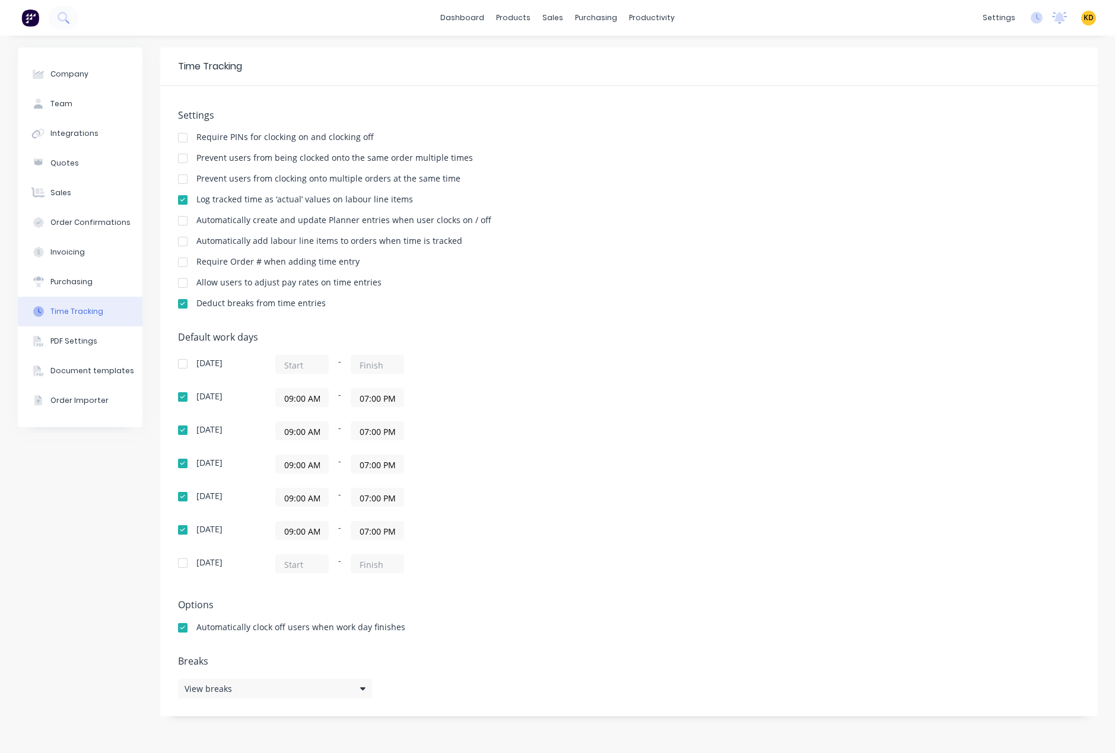
click at [888, 452] on div "Default work days Sunday - Monday 09:00 AM - 07:00 PM Tuesday 09:00 AM - 07:00 …" at bounding box center [629, 460] width 902 height 256
click at [883, 382] on div "Default work days Sunday - Monday 09:00 AM - 07:00 PM Tuesday 09:00 AM - 07:00 …" at bounding box center [629, 460] width 902 height 256
click at [743, 169] on div "Settings Require PINs for clocking on and clocking off Prevent users from being…" at bounding box center [629, 215] width 902 height 210
click at [1036, 17] on icon at bounding box center [1038, 17] width 4 height 6
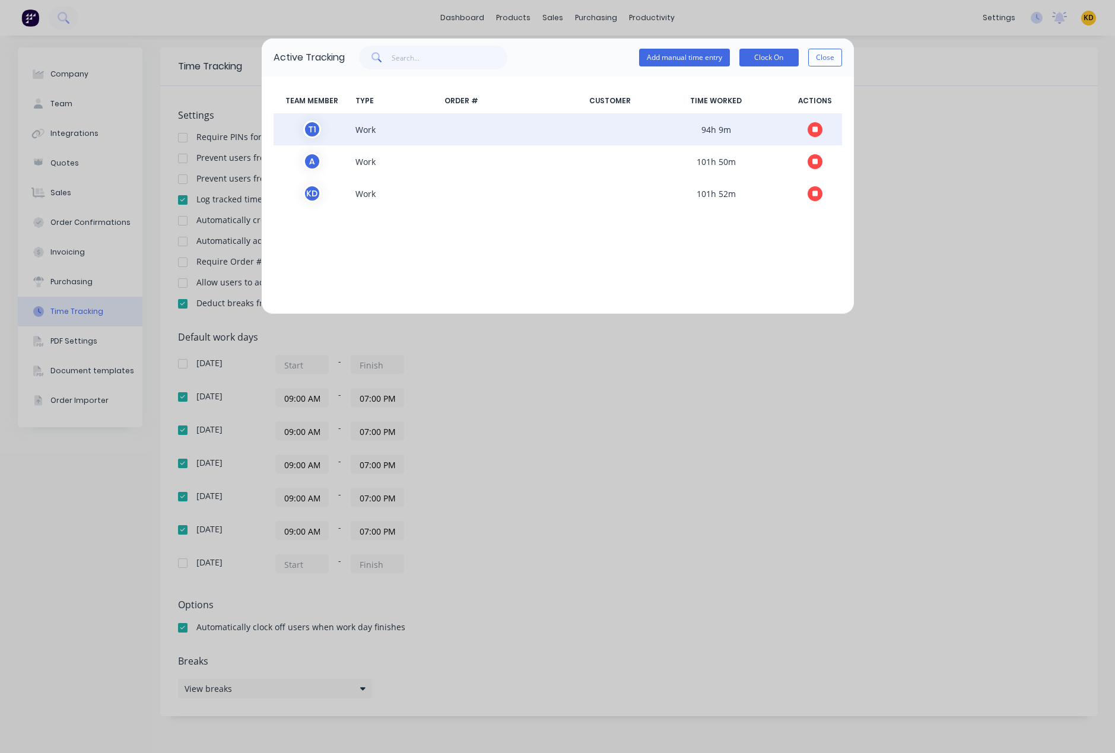
click at [809, 134] on button "button" at bounding box center [815, 129] width 15 height 15
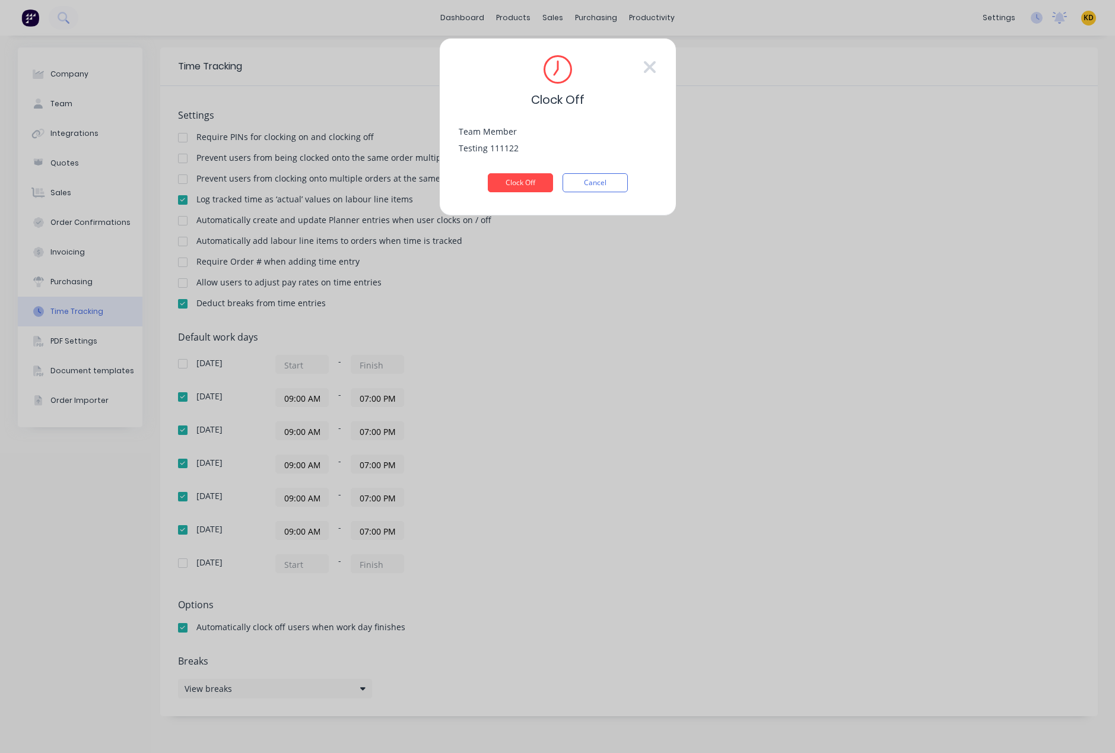
click at [553, 180] on div "Clock Off Cancel" at bounding box center [558, 182] width 198 height 19
click at [486, 179] on div "Clock Off Cancel" at bounding box center [558, 182] width 198 height 19
click at [512, 185] on button "Clock Off" at bounding box center [520, 182] width 65 height 19
click at [204, 732] on button "×" at bounding box center [215, 730] width 31 height 28
click at [611, 182] on button "Cancel" at bounding box center [595, 182] width 65 height 19
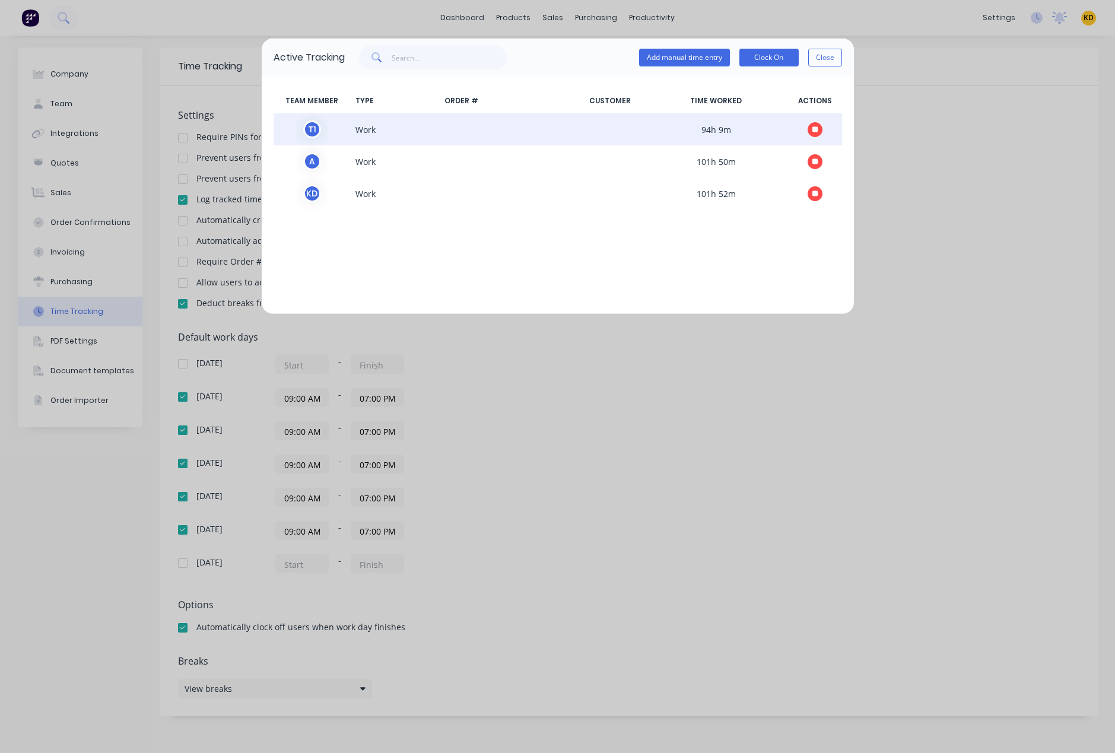
click at [306, 129] on div "T 1" at bounding box center [312, 129] width 18 height 18
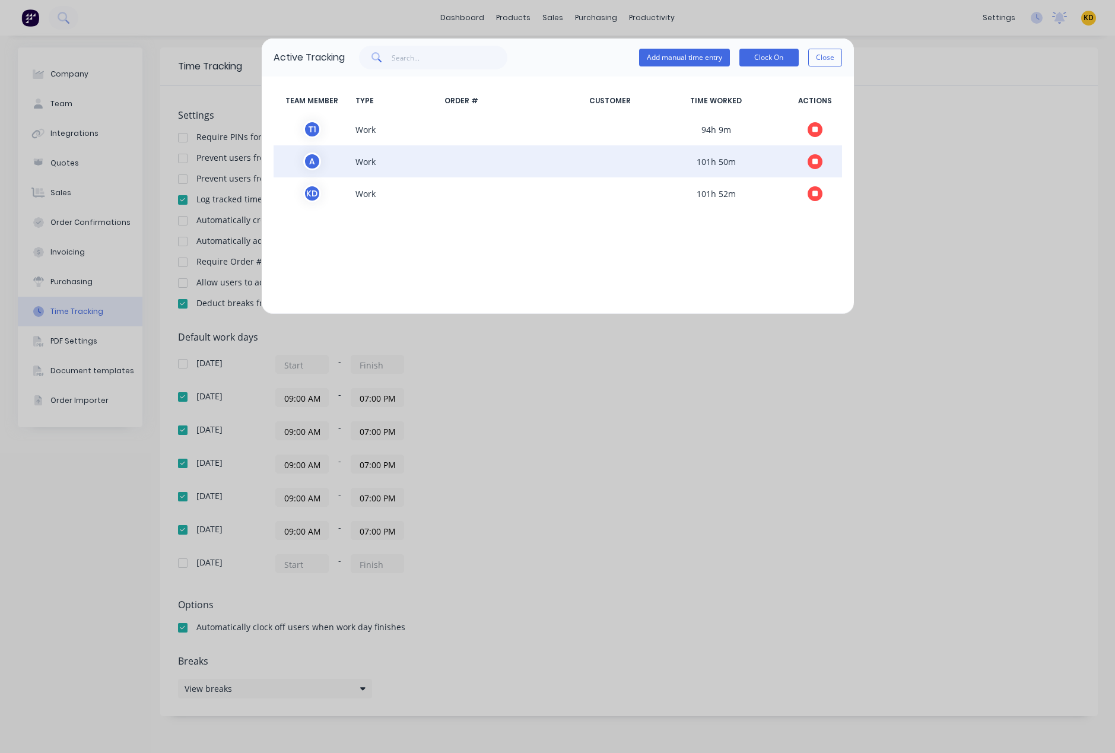
click at [818, 163] on button "button" at bounding box center [815, 161] width 15 height 15
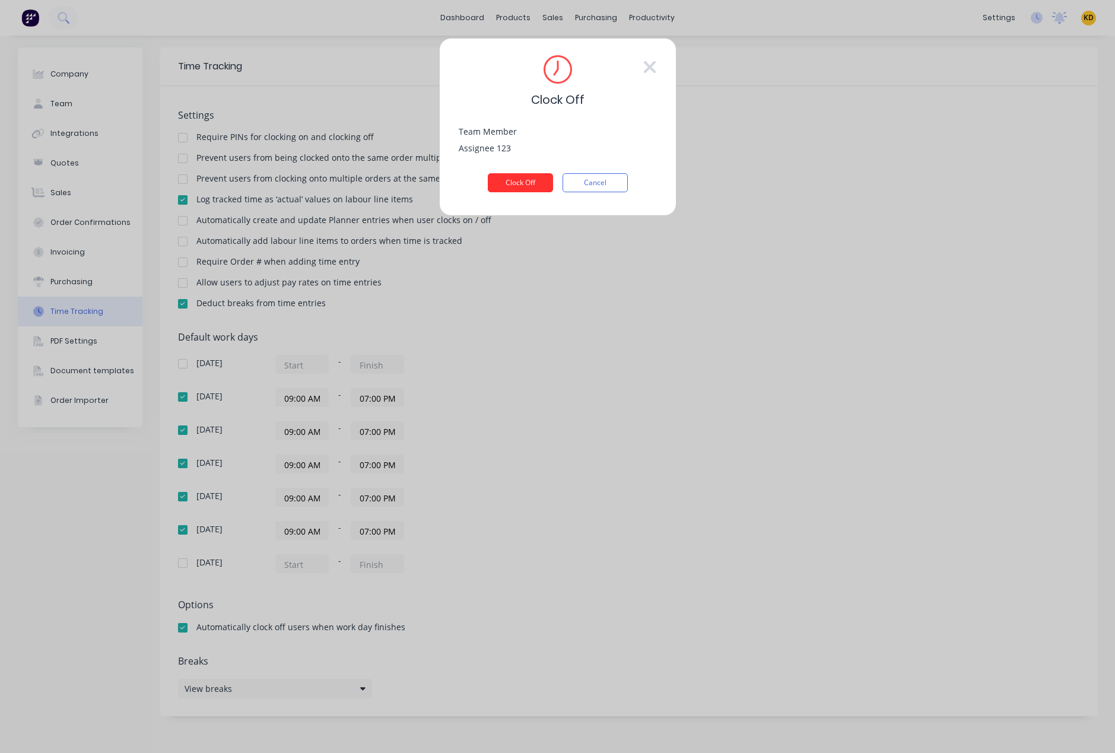
click at [522, 184] on button "Clock Off" at bounding box center [520, 182] width 65 height 19
click at [212, 733] on span "×" at bounding box center [215, 730] width 7 height 17
click at [500, 524] on div "Clock Off Team Member Assignee 123 Clock Off Cancel" at bounding box center [557, 376] width 1115 height 753
click at [654, 56] on div "Clock Off" at bounding box center [558, 81] width 198 height 53
click at [652, 66] on icon at bounding box center [650, 67] width 14 height 19
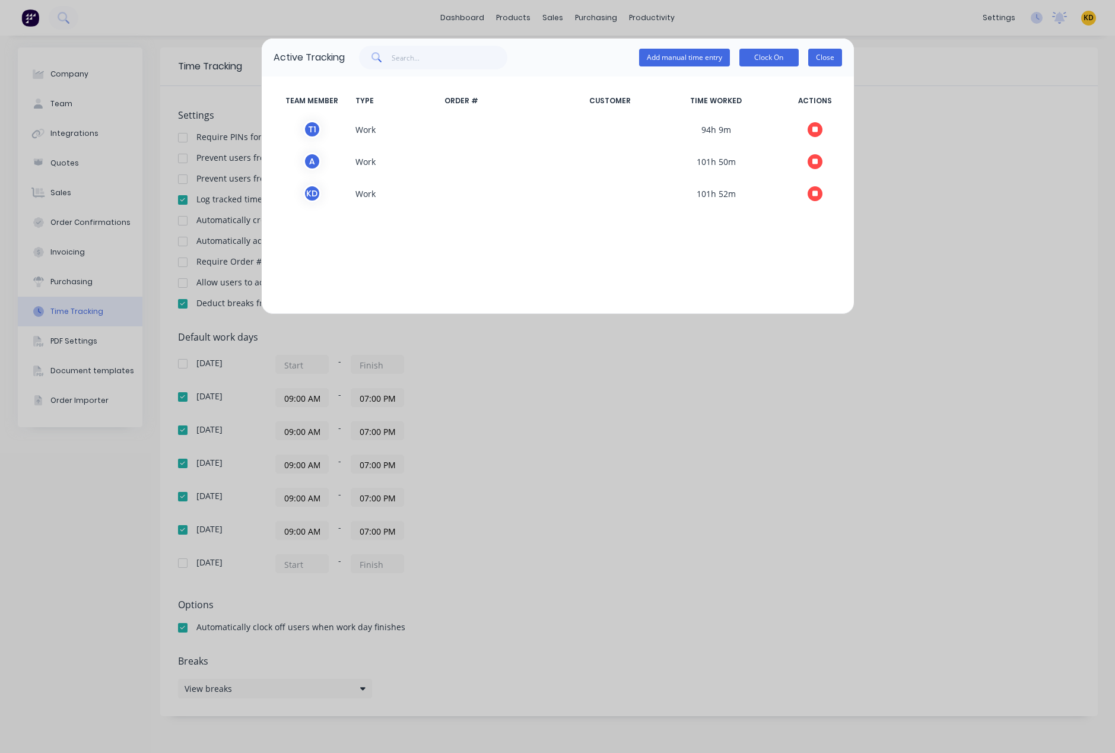
click at [831, 55] on button "Close" at bounding box center [825, 58] width 34 height 18
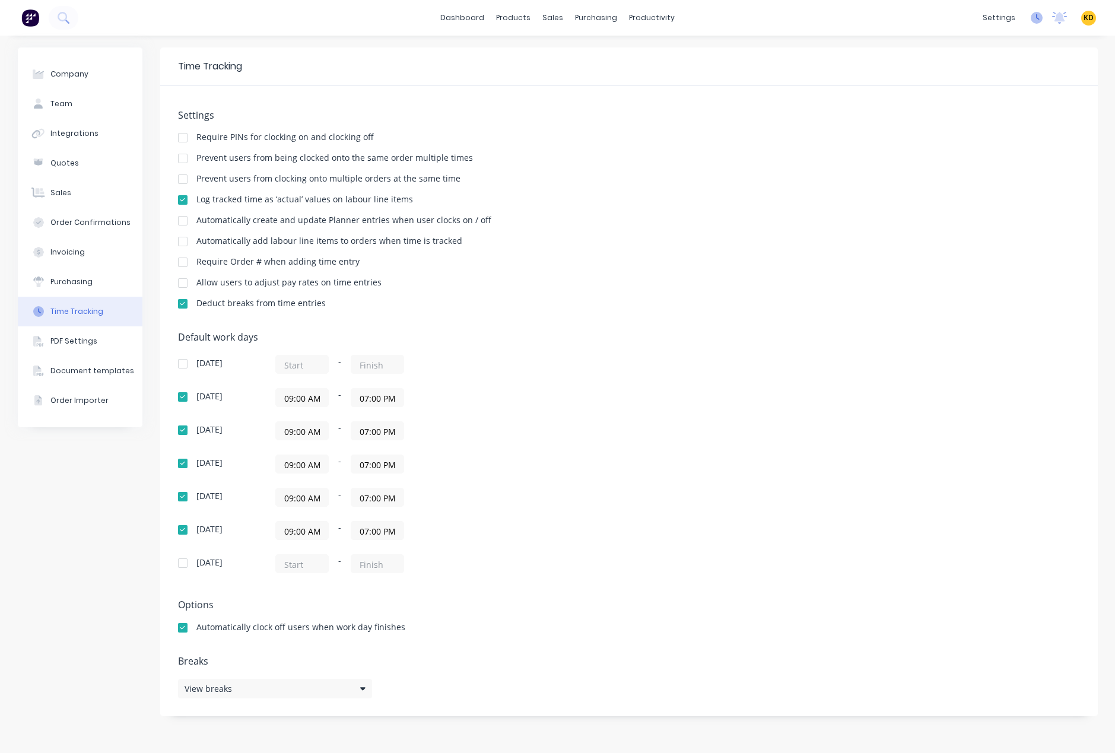
click at [1041, 21] on icon at bounding box center [1037, 18] width 12 height 12
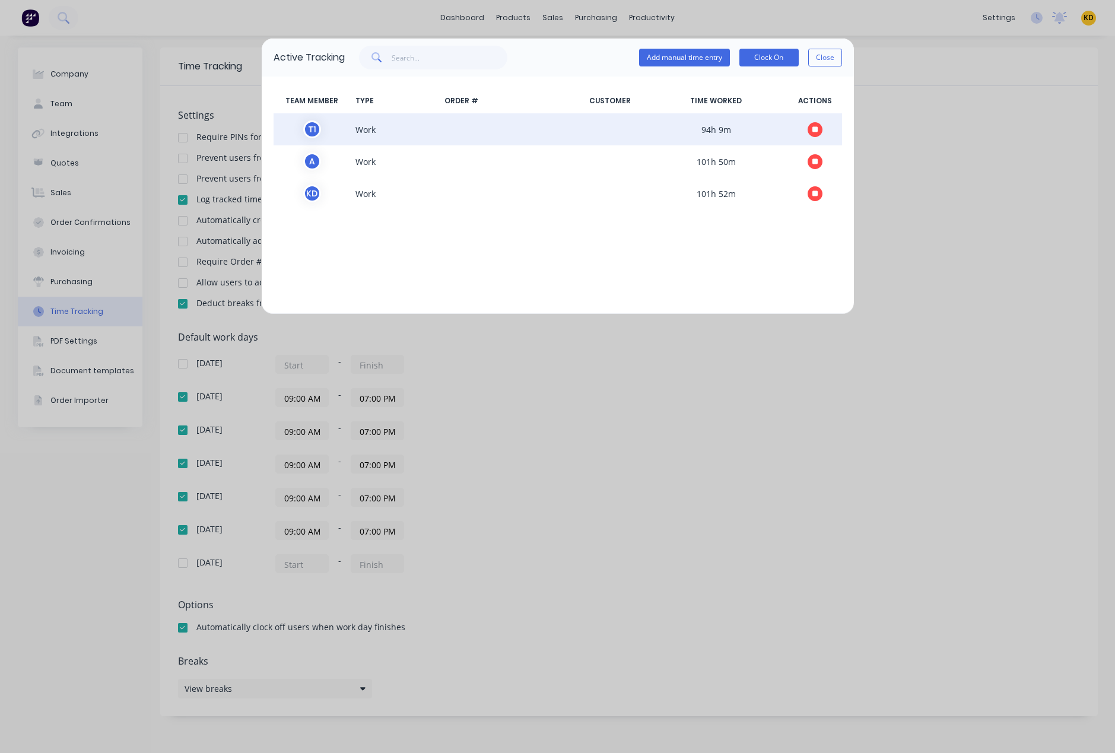
click at [307, 131] on div "T 1" at bounding box center [312, 129] width 18 height 18
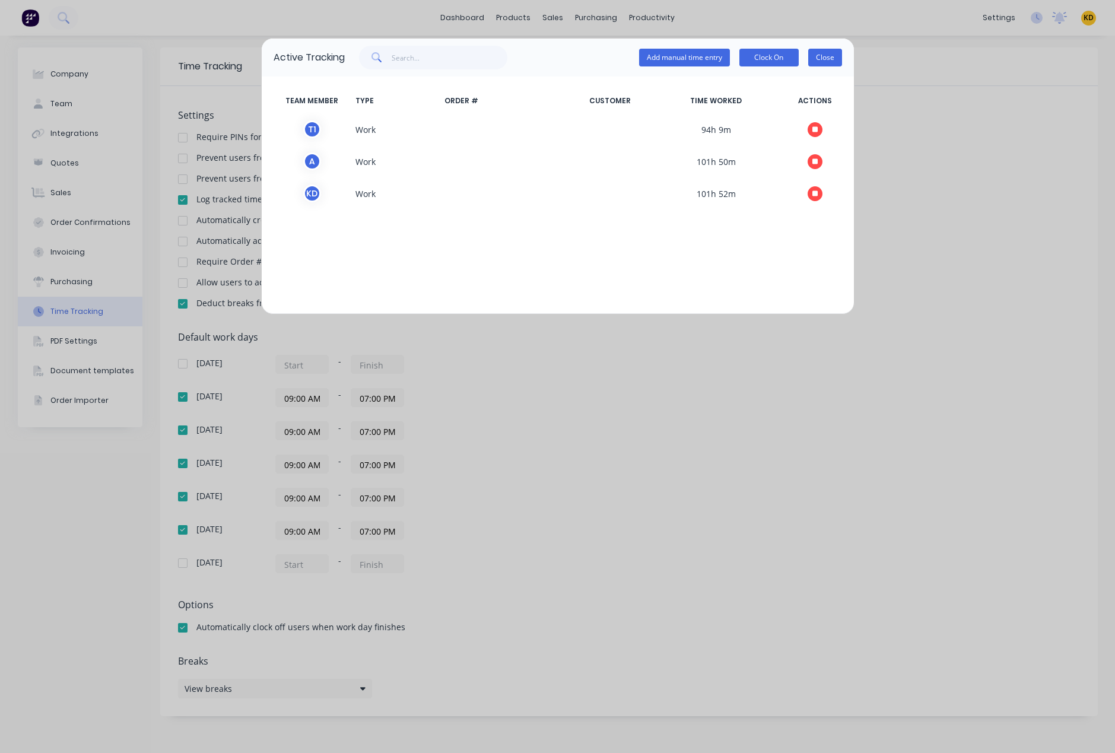
click at [837, 53] on button "Close" at bounding box center [825, 58] width 34 height 18
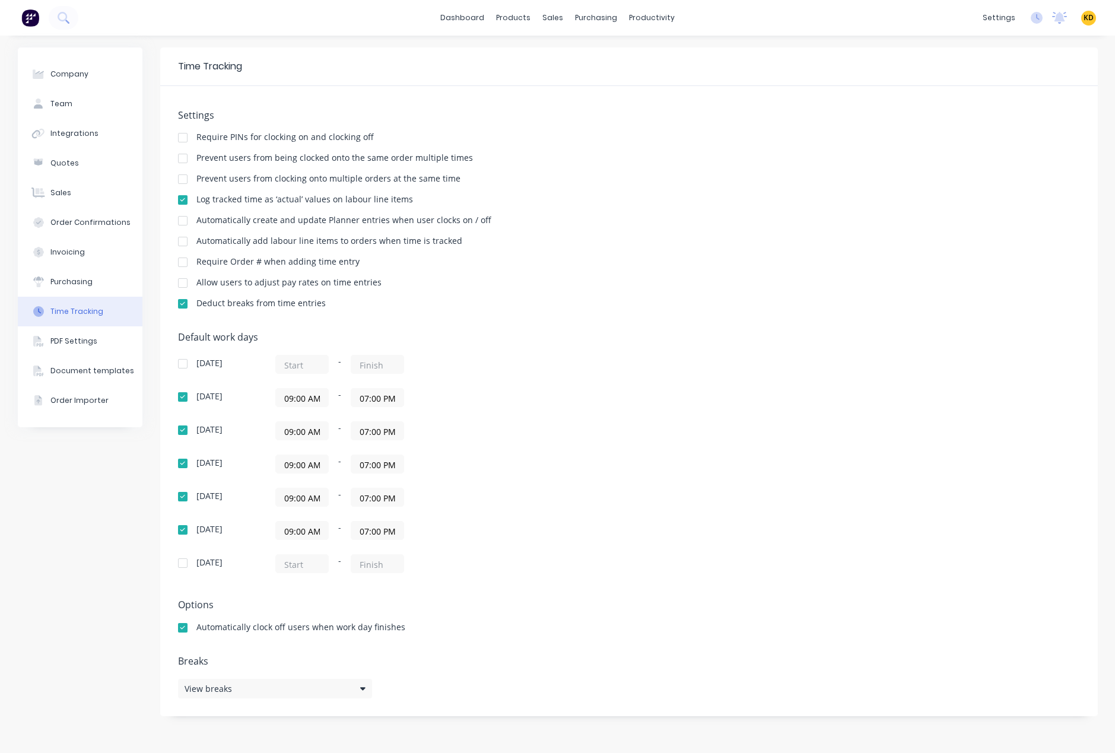
click at [955, 107] on div "Settings Require PINs for clocking on and clocking off Prevent users from being…" at bounding box center [629, 401] width 938 height 630
click at [665, 138] on link "Timesheets" at bounding box center [697, 129] width 157 height 24
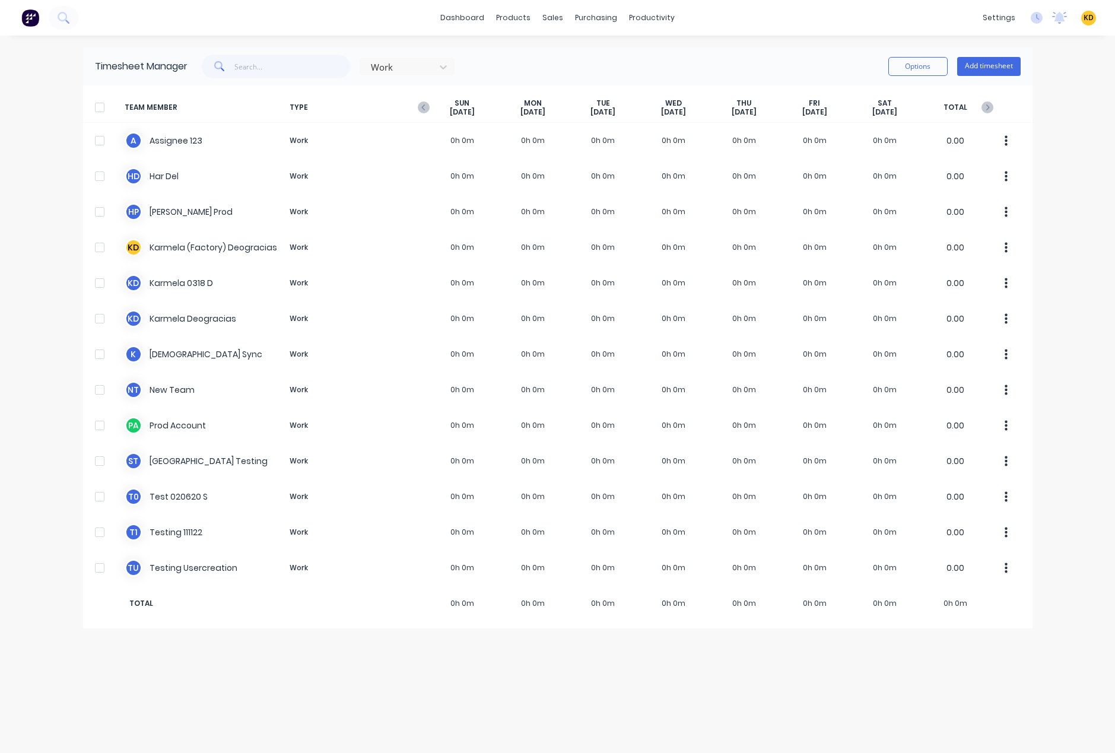
click at [440, 712] on div "Timesheet Manager Work Options Add timesheet TEAM MEMBER TYPE [DATE] [DATE] [DA…" at bounding box center [557, 394] width 949 height 694
click at [422, 107] on icon "button" at bounding box center [423, 107] width 4 height 6
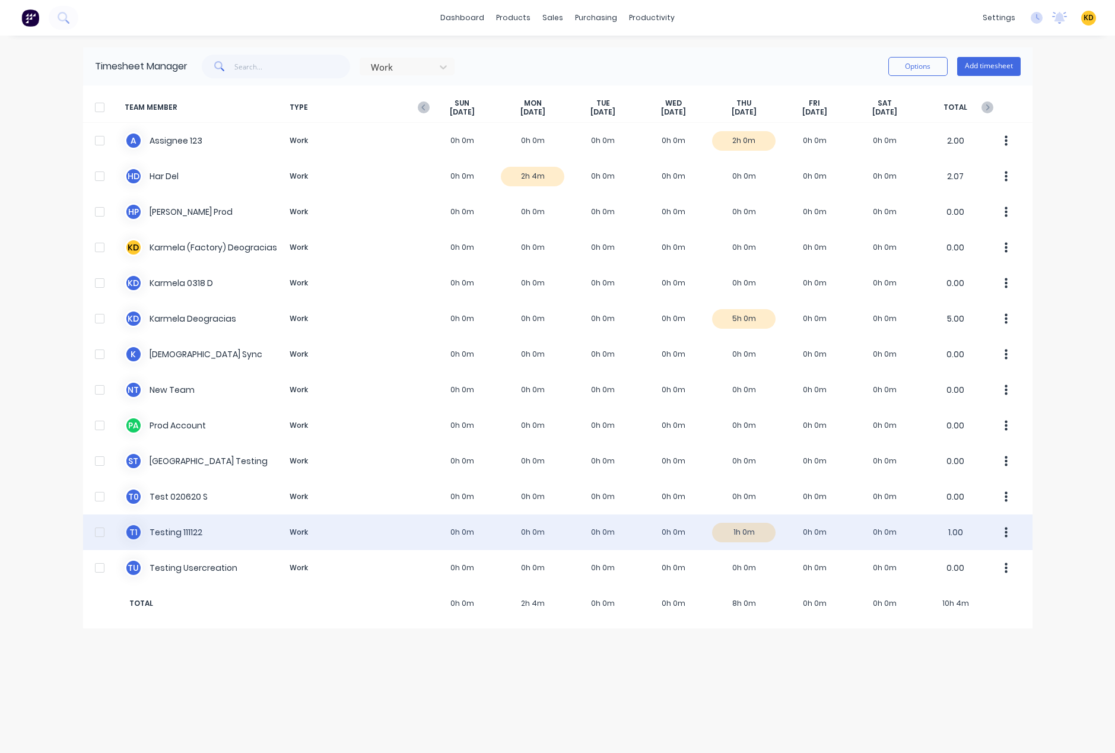
click at [167, 541] on div "T 1 Testing 111122 Work 0h 0m 0h 0m 0h 0m 0h 0m 1h 0m 0h 0m 0h 0m 1.00" at bounding box center [557, 532] width 949 height 36
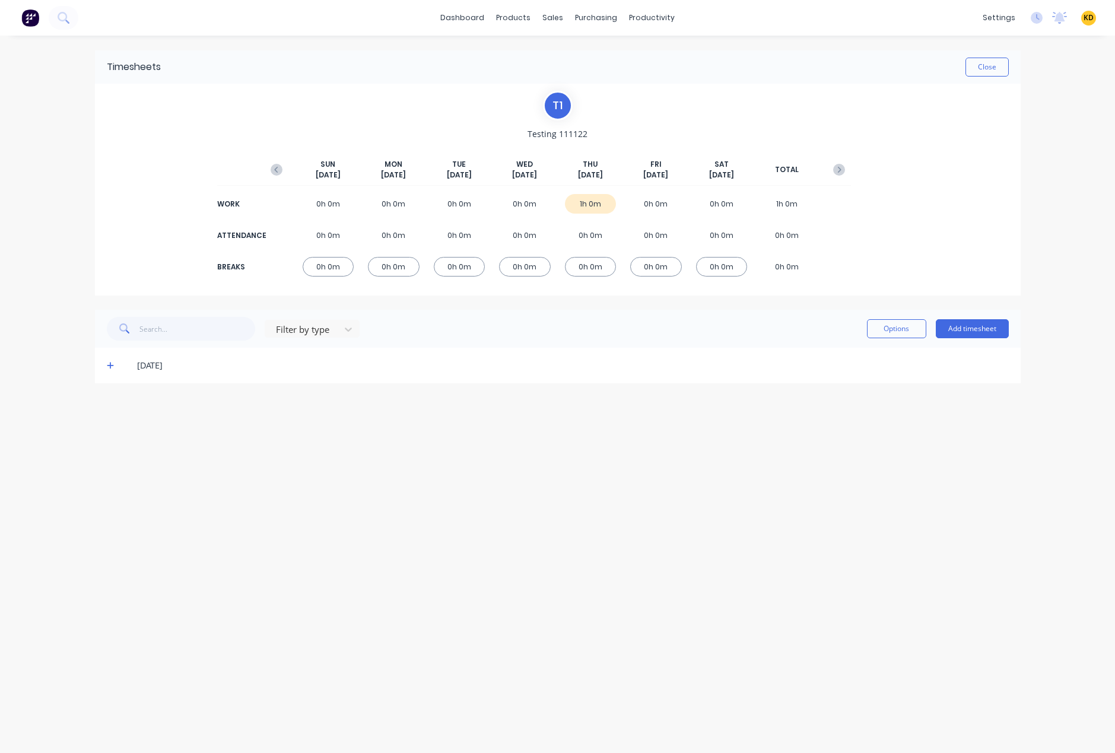
click at [107, 368] on icon at bounding box center [111, 365] width 8 height 8
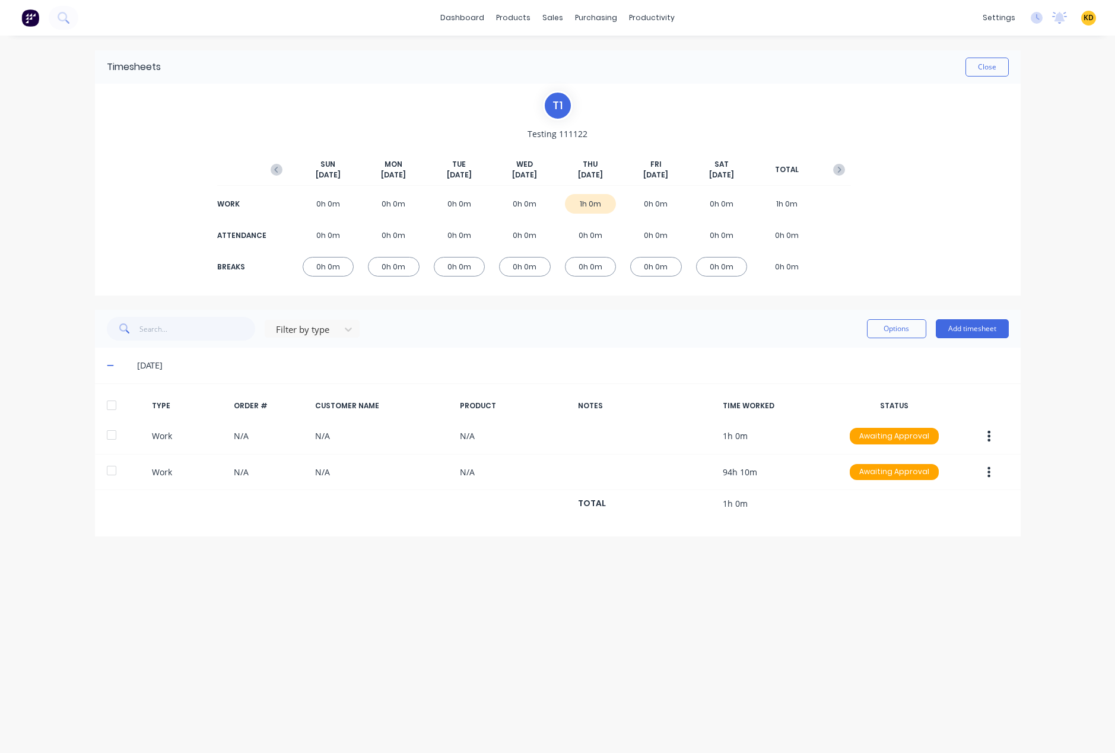
click at [860, 583] on div "Timesheets Close T 1 Testing 111122 [DATE] [DATE] [DATE] [DATE] [DATE] [DATE] […" at bounding box center [557, 383] width 949 height 694
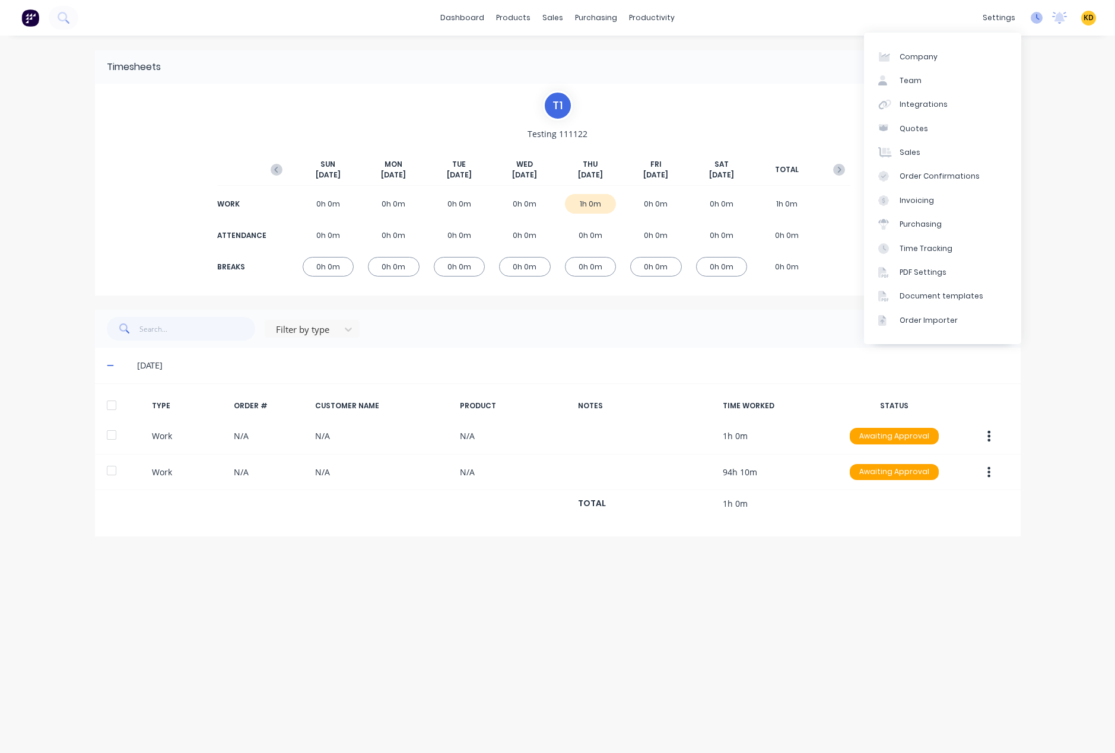
click at [1034, 18] on icon at bounding box center [1037, 18] width 12 height 12
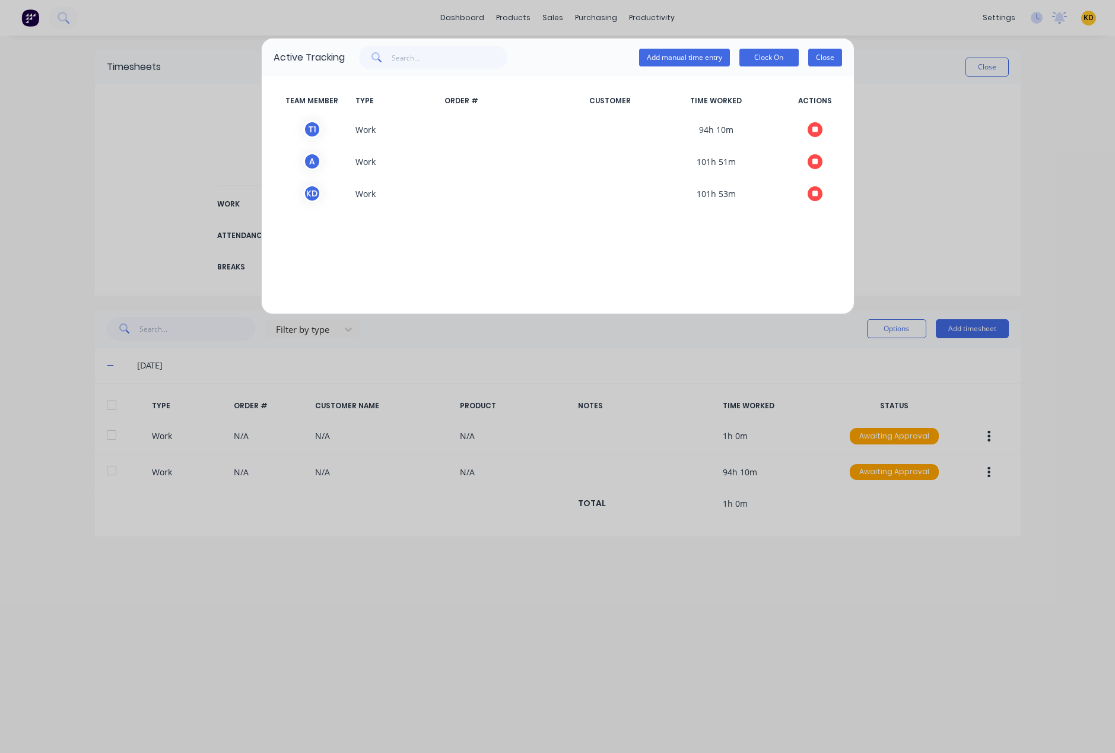
click at [822, 61] on button "Close" at bounding box center [825, 58] width 34 height 18
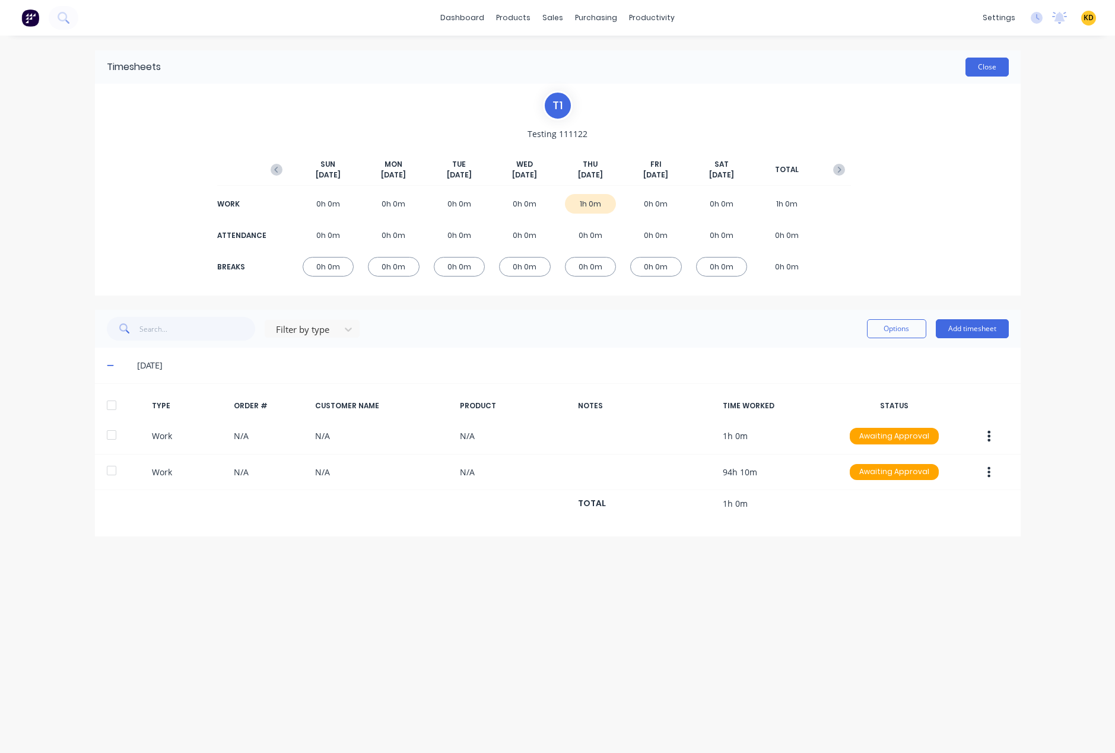
click at [965, 69] on button "Close" at bounding box center [986, 67] width 43 height 19
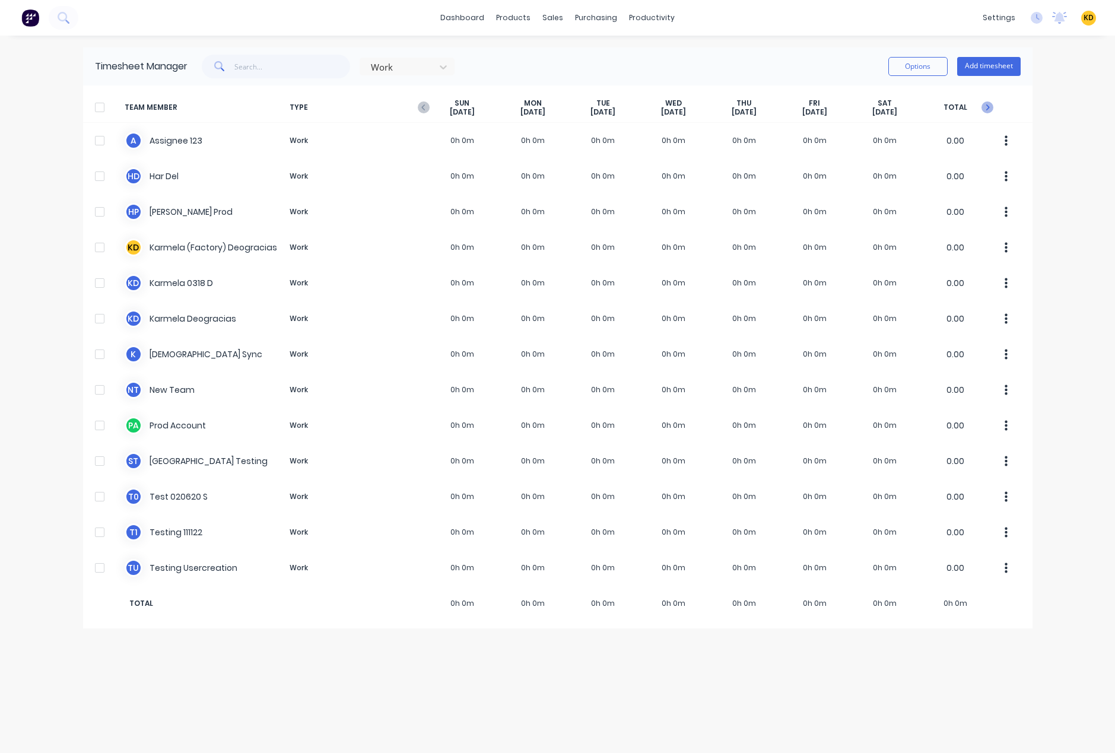
click at [990, 107] on icon "button" at bounding box center [987, 107] width 12 height 12
click at [423, 110] on icon "button" at bounding box center [424, 107] width 12 height 12
click at [422, 110] on icon "button" at bounding box center [424, 107] width 12 height 12
click at [1034, 20] on icon at bounding box center [1037, 18] width 12 height 12
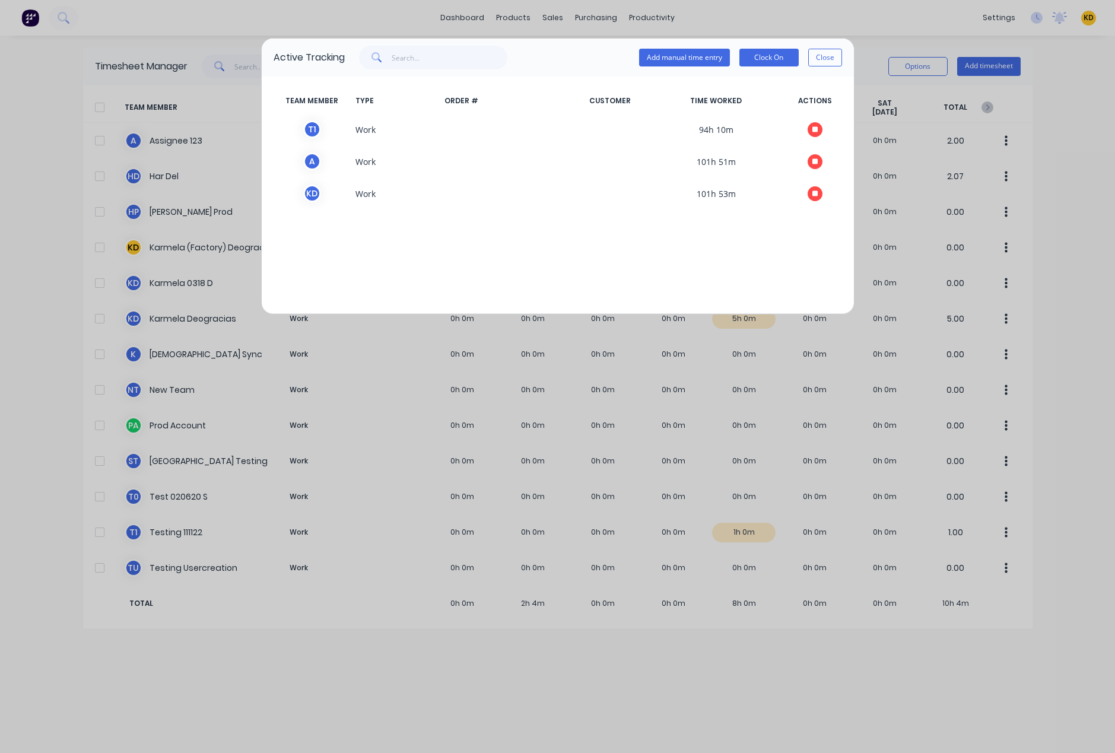
click at [684, 68] on div "Add manual time entry Clock On Close" at bounding box center [740, 58] width 203 height 24
click at [762, 55] on button "Clock On" at bounding box center [768, 58] width 59 height 18
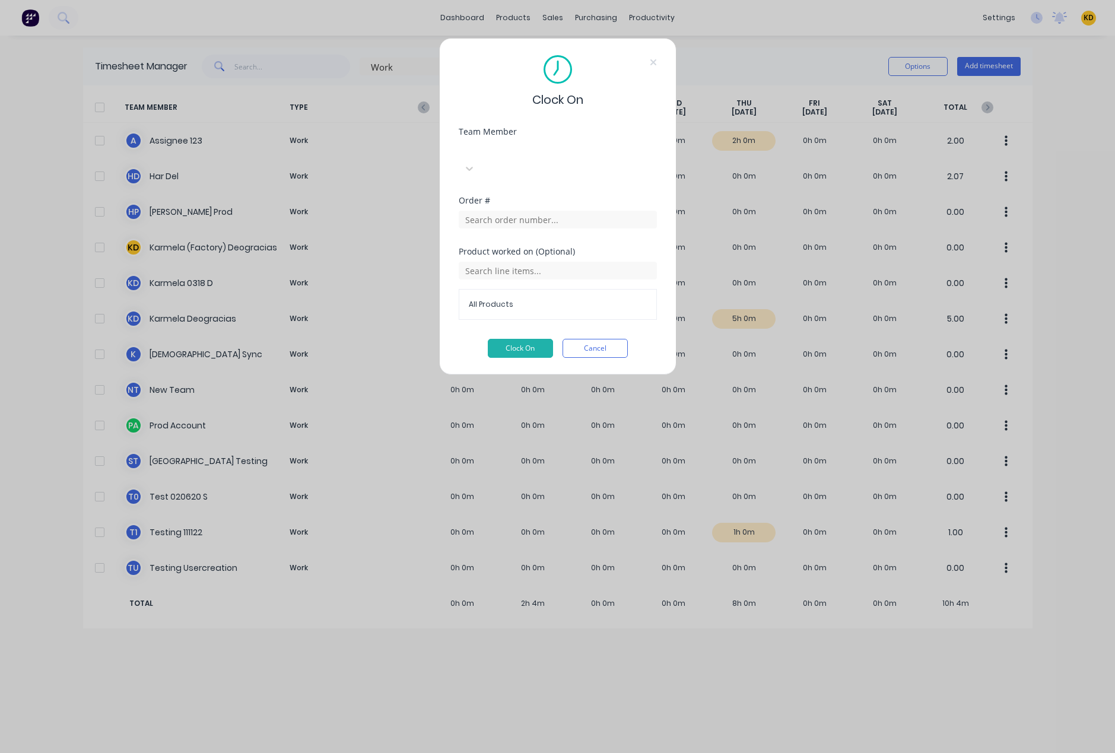
click at [522, 120] on div "Clock On Team Member Select... Order # Product worked on (Optional) All Product…" at bounding box center [557, 206] width 237 height 337
click at [519, 150] on div at bounding box center [547, 149] width 171 height 15
click at [497, 211] on input "text" at bounding box center [558, 220] width 198 height 18
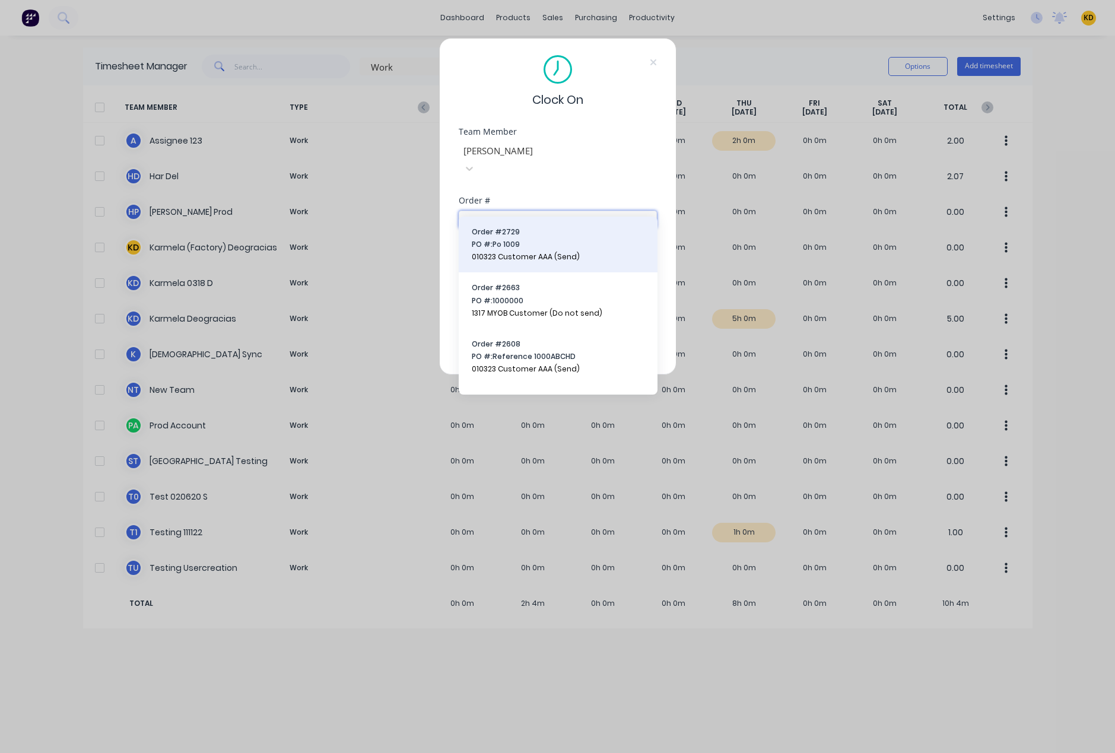
type input "100"
click at [504, 249] on span "PO #: Po 1009" at bounding box center [558, 244] width 173 height 11
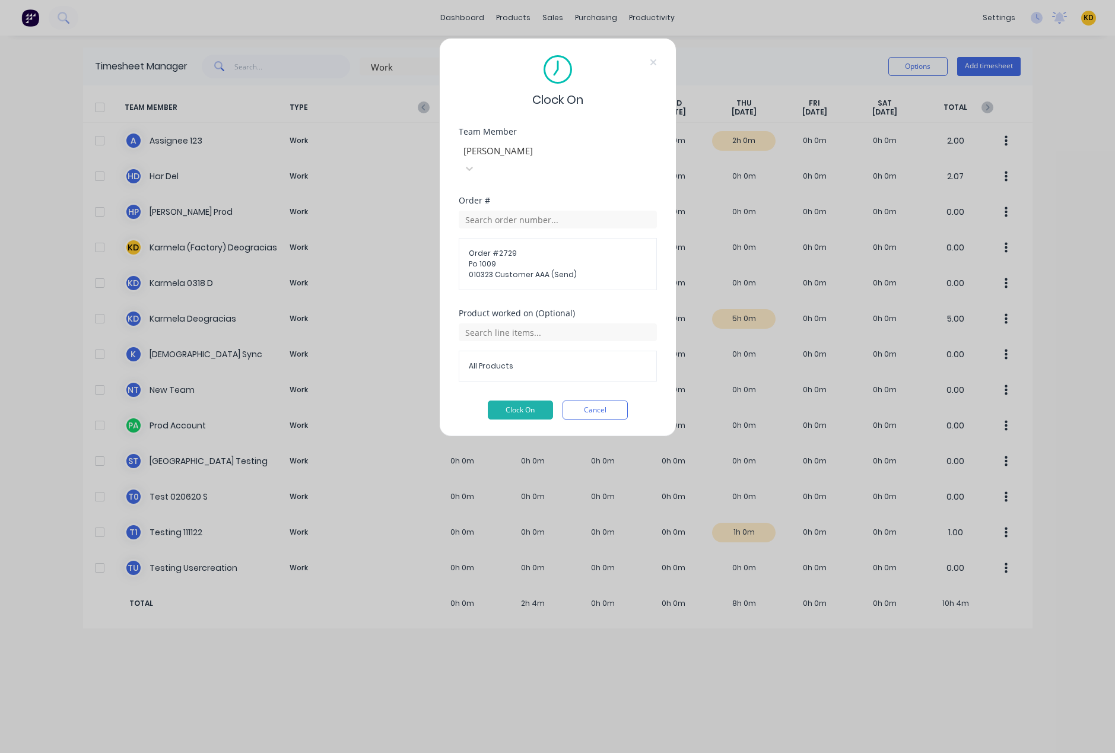
click at [515, 407] on div "Clock On Team Member Karmela Deogracias Order # Order # 2729 Po 1009 010323 Cus…" at bounding box center [557, 237] width 237 height 399
click at [513, 401] on button "Clock On" at bounding box center [520, 410] width 65 height 19
click at [597, 401] on button "Cancel" at bounding box center [595, 410] width 65 height 19
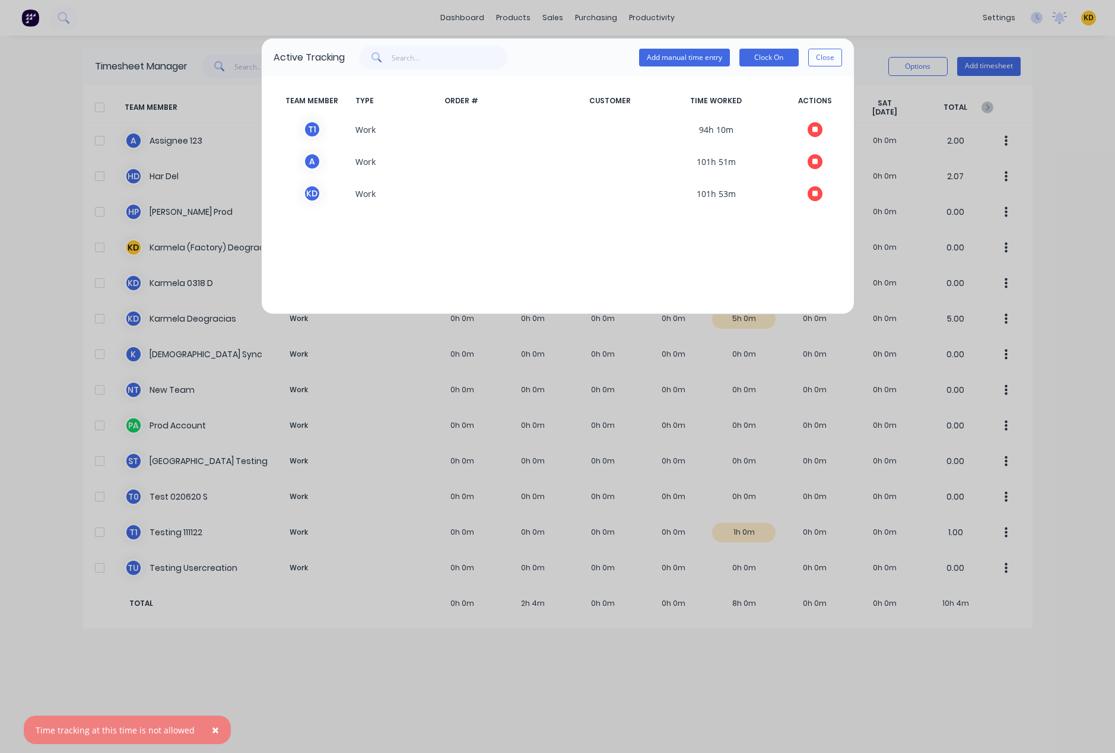
click at [212, 729] on span "×" at bounding box center [215, 730] width 7 height 17
click at [823, 62] on button "Close" at bounding box center [825, 58] width 34 height 18
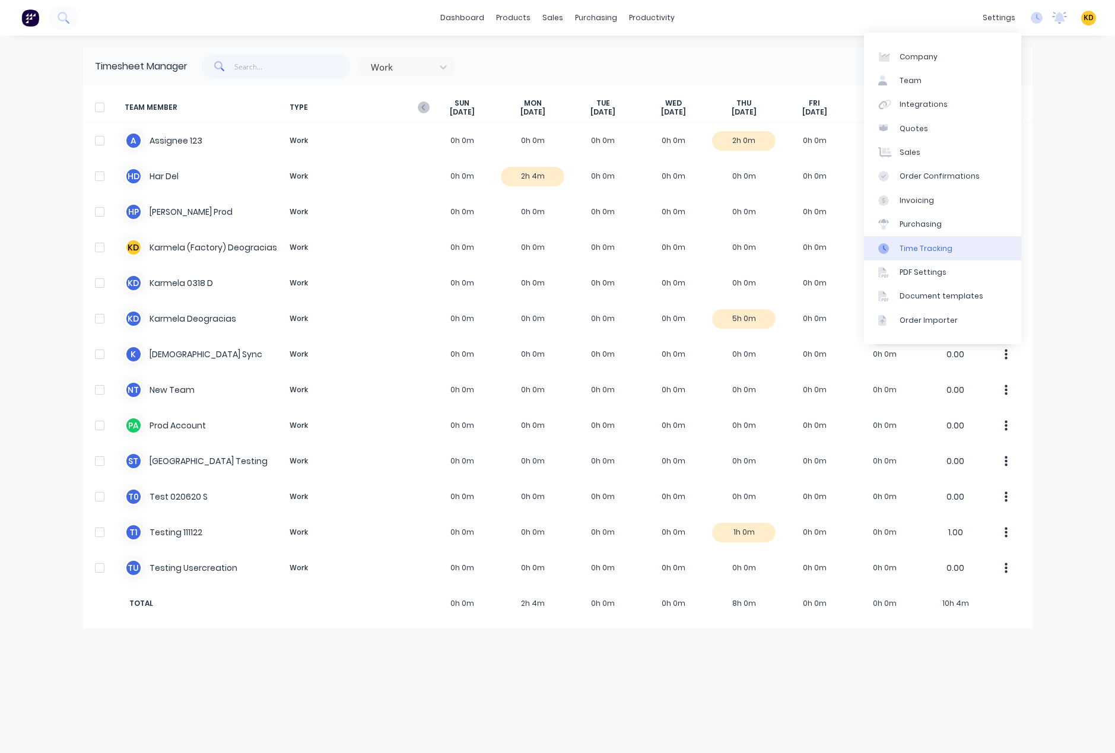
click at [931, 249] on div "Time Tracking" at bounding box center [926, 248] width 53 height 11
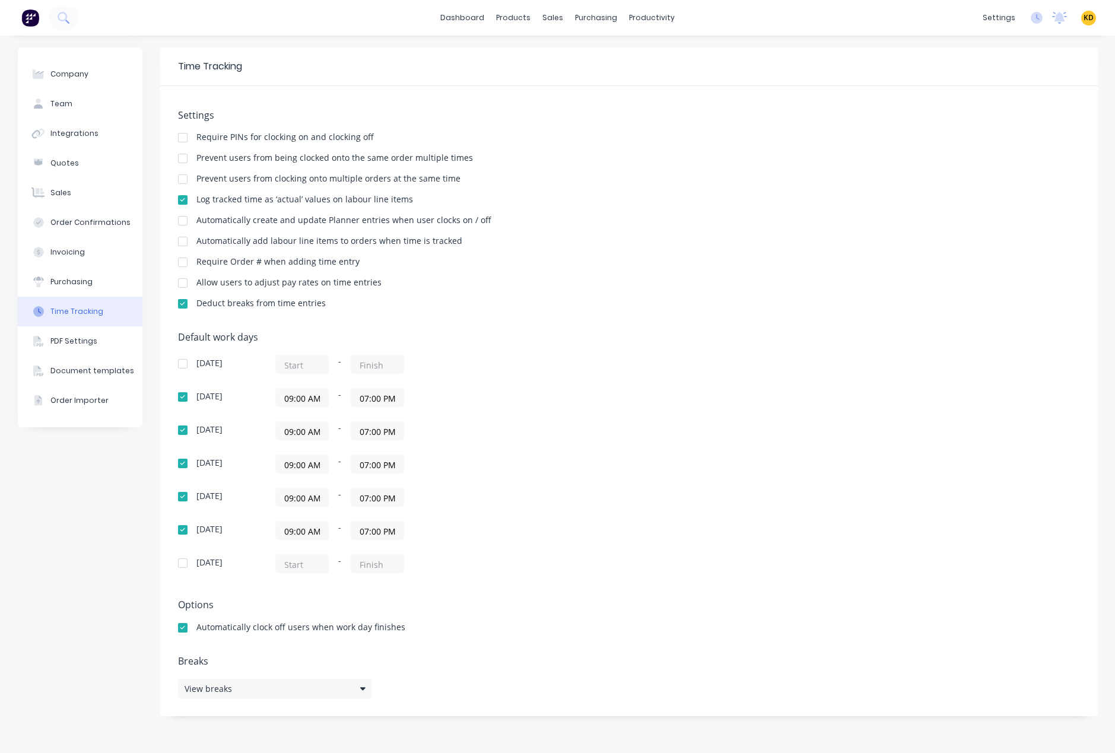
click at [640, 457] on div "Default work days [DATE] - [DATE] 09:00 AM - 07:00 PM [DATE] 09:00 AM - 07:00 P…" at bounding box center [629, 460] width 902 height 256
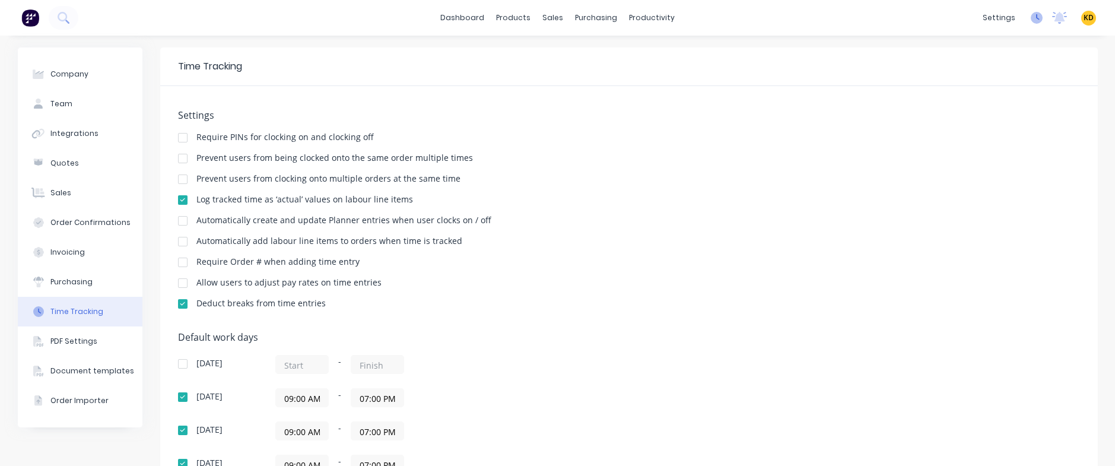
click at [1031, 12] on icon at bounding box center [1037, 18] width 12 height 12
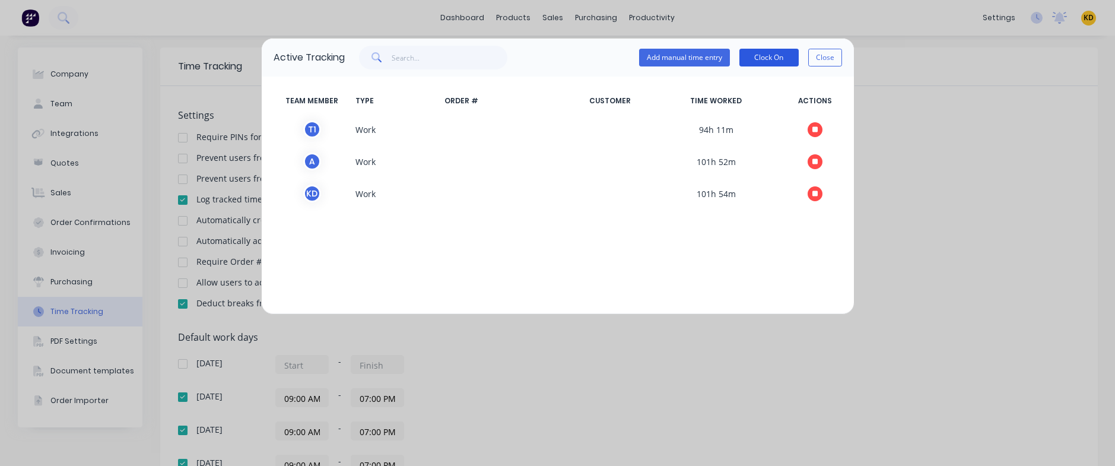
click at [777, 56] on button "Clock On" at bounding box center [768, 58] width 59 height 18
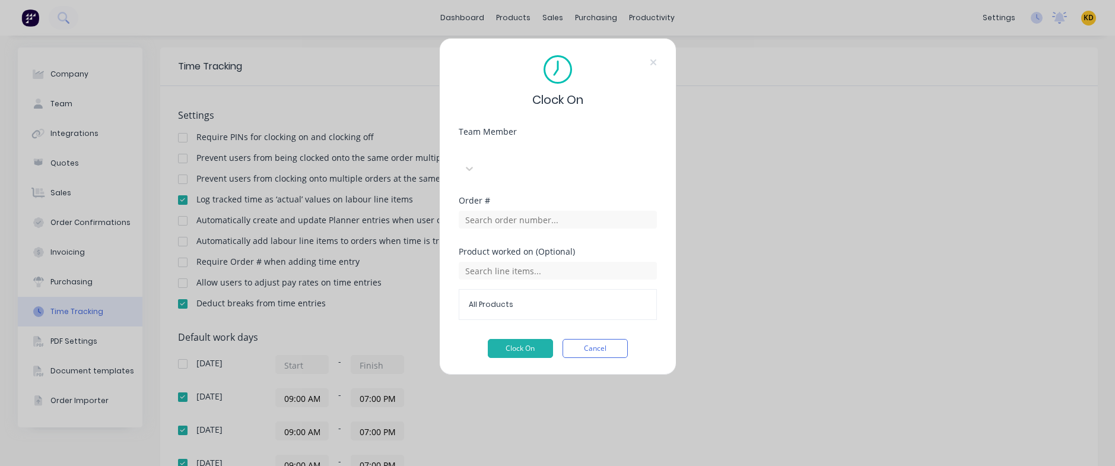
click at [532, 159] on div "Select..." at bounding box center [548, 151] width 178 height 18
click at [525, 339] on button "Clock On" at bounding box center [520, 348] width 65 height 19
click at [625, 339] on button "Cancel" at bounding box center [595, 348] width 65 height 19
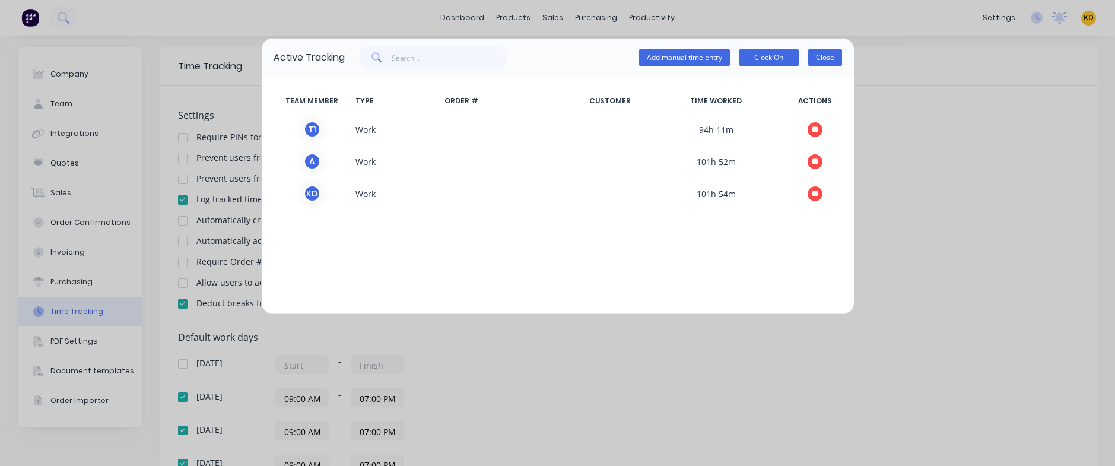
click at [832, 58] on button "Close" at bounding box center [825, 58] width 34 height 18
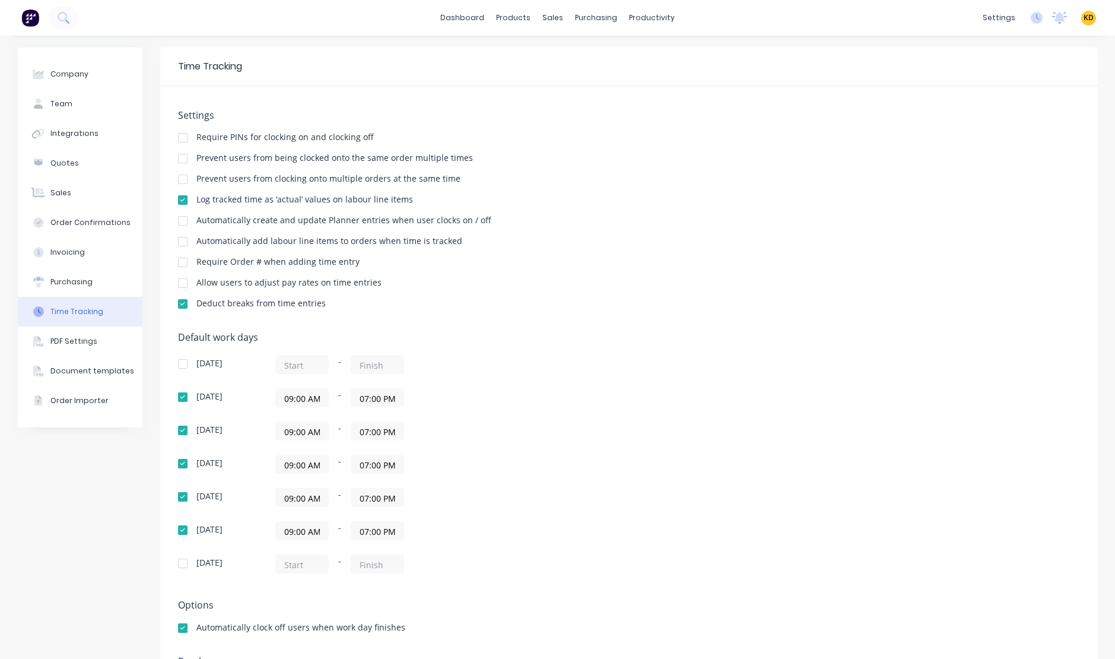
click at [801, 293] on div "Settings Require PINs for clocking on and clocking off Prevent users from being…" at bounding box center [629, 215] width 902 height 210
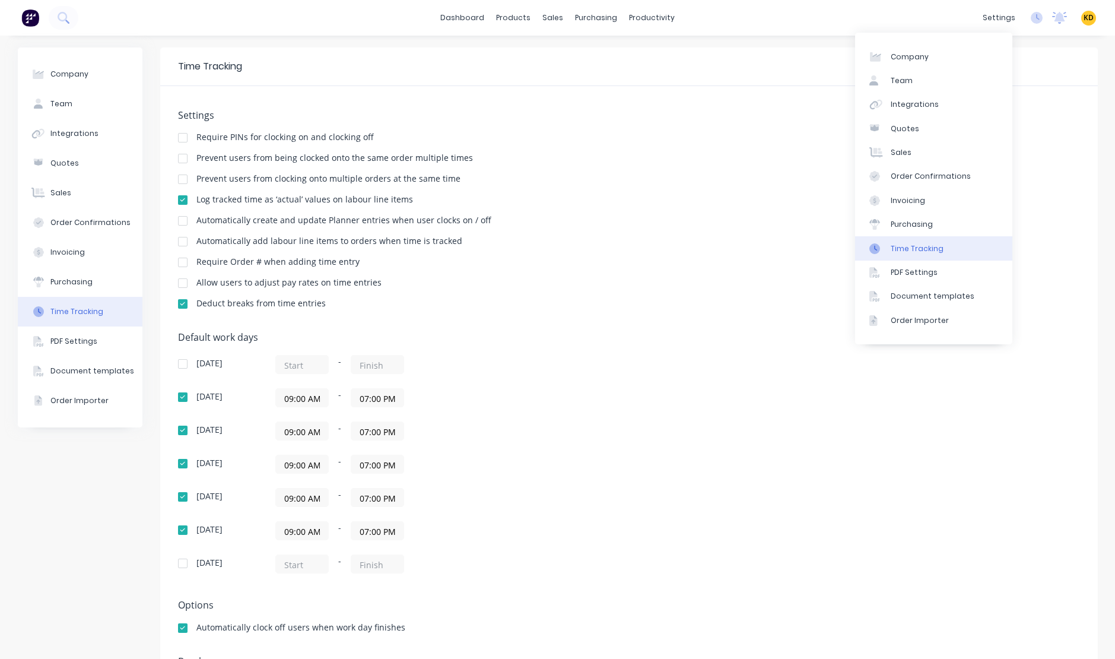
click at [1084, 18] on span "KD" at bounding box center [1089, 17] width 10 height 11
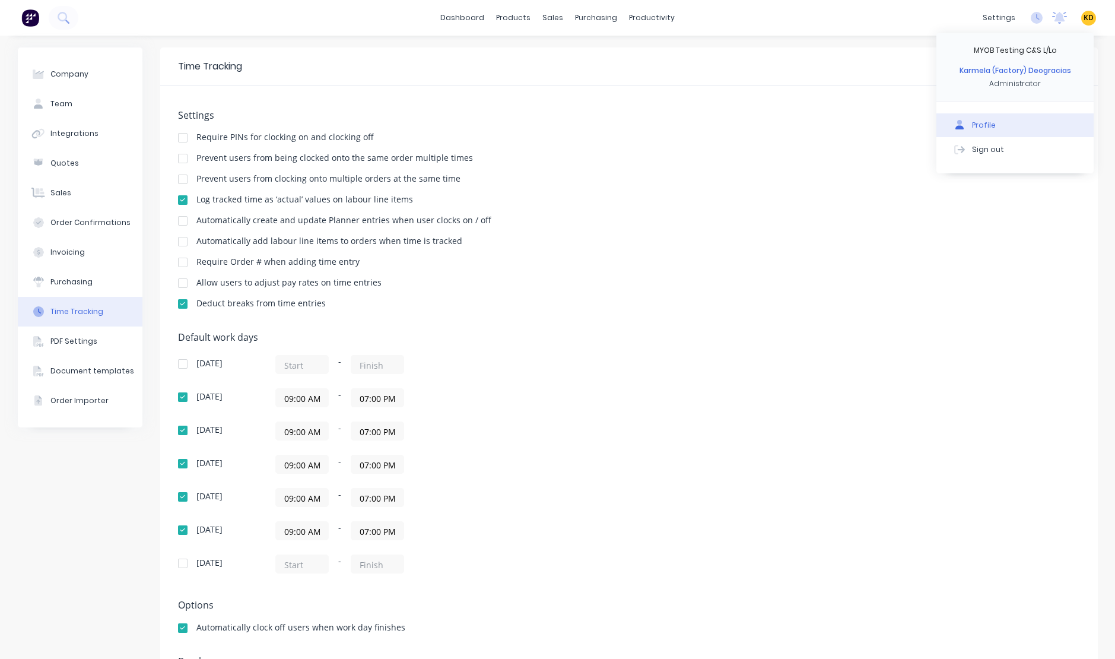
click at [1026, 121] on button "Profile" at bounding box center [1014, 125] width 157 height 24
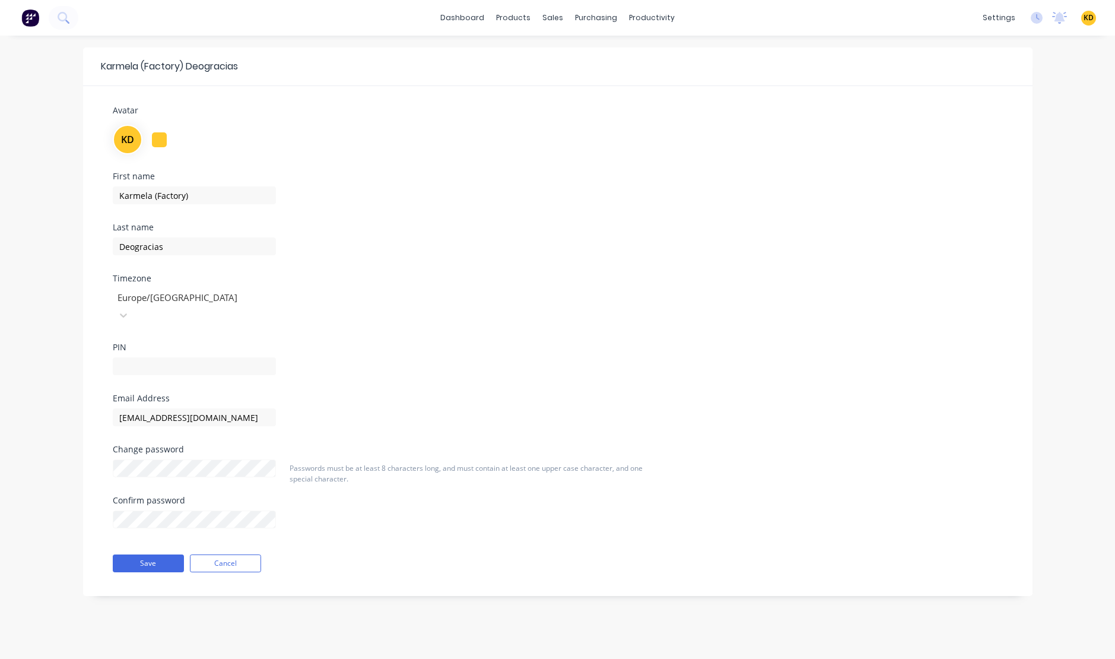
click at [182, 291] on div at bounding box center [201, 297] width 171 height 15
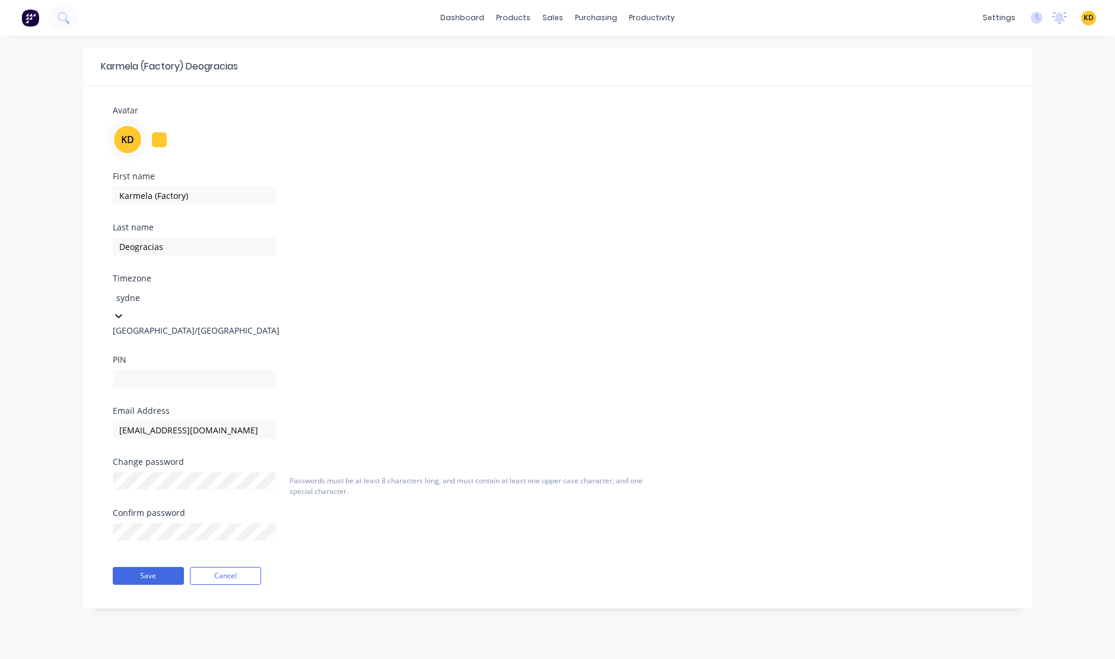
type input "sydney"
click at [187, 325] on div "Australia/Sydney" at bounding box center [202, 330] width 178 height 12
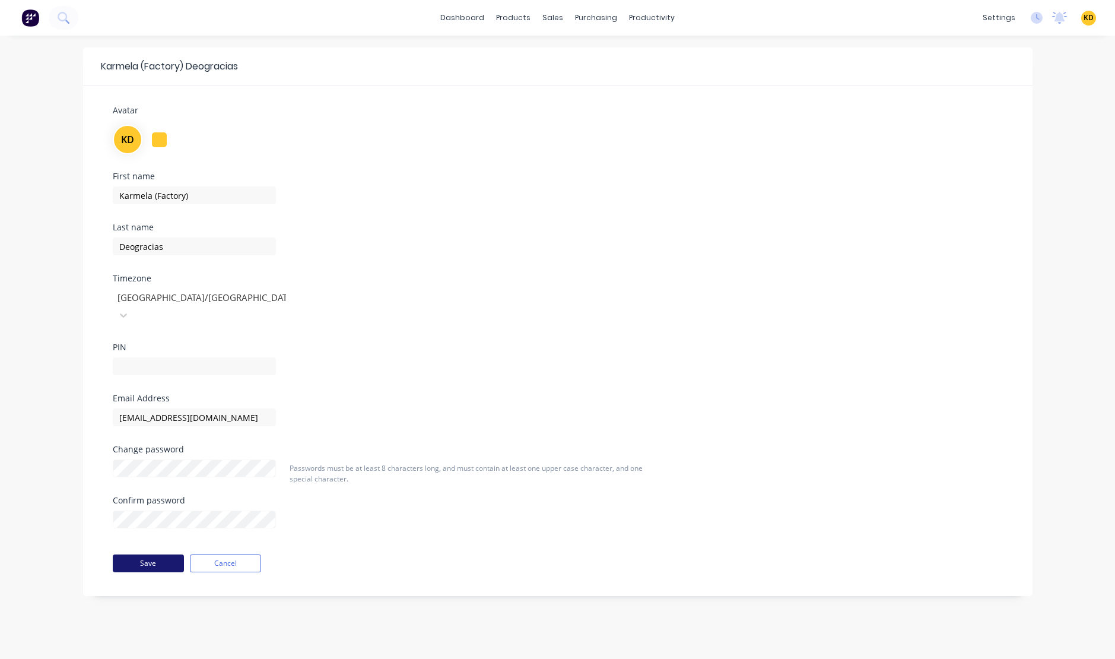
click at [155, 554] on button "Save" at bounding box center [148, 563] width 71 height 18
click at [568, 277] on div "First name Karmela (Factory) Last name Deogracias Timezone Australia/Sydney PIN" at bounding box center [558, 283] width 908 height 222
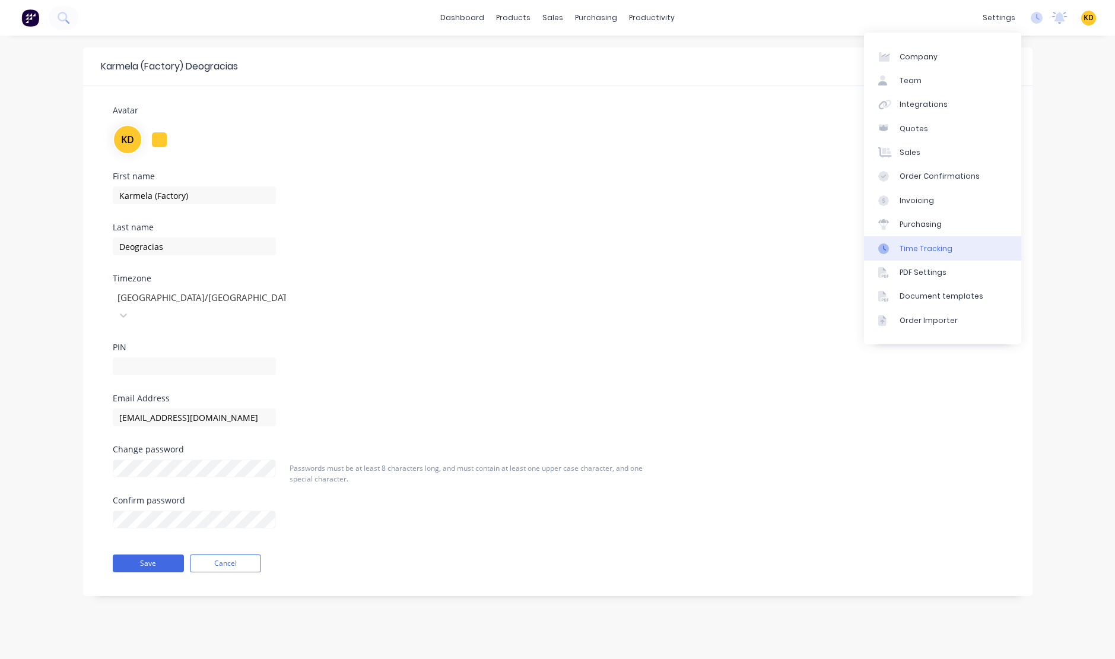
click at [955, 247] on link "Time Tracking" at bounding box center [942, 248] width 157 height 24
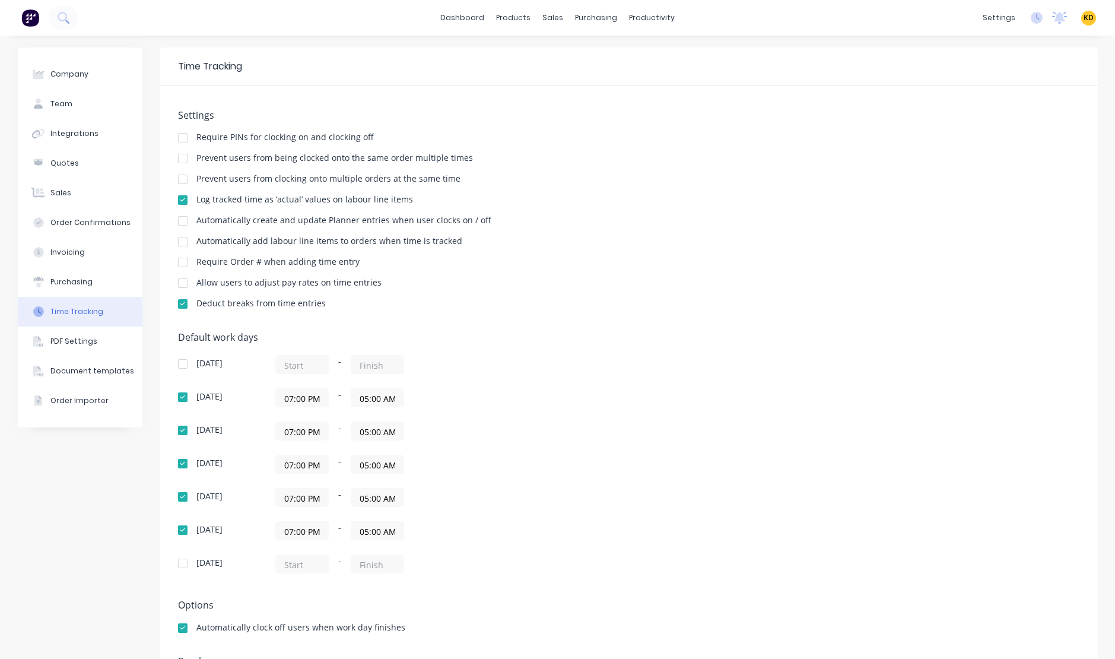
click at [303, 406] on label "07:00 PM" at bounding box center [301, 397] width 53 height 19
click at [303, 406] on input "07:00 PM" at bounding box center [302, 398] width 52 height 18
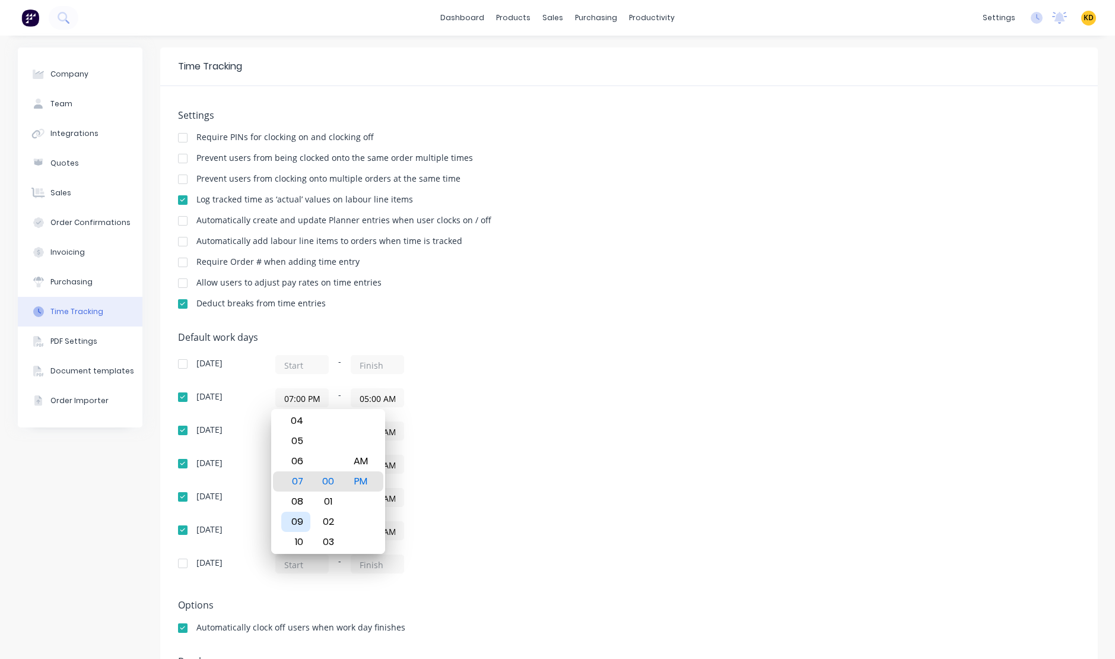
click at [299, 525] on div "09" at bounding box center [295, 521] width 29 height 20
click at [367, 457] on div "AM" at bounding box center [361, 461] width 29 height 20
type input "09:00 AM"
click at [490, 411] on div "Sunday - Monday 09:00 AM - 05:00 AM Tuesday 07:00 PM - 05:00 AM Wednesday 07:00…" at bounding box center [385, 464] width 415 height 218
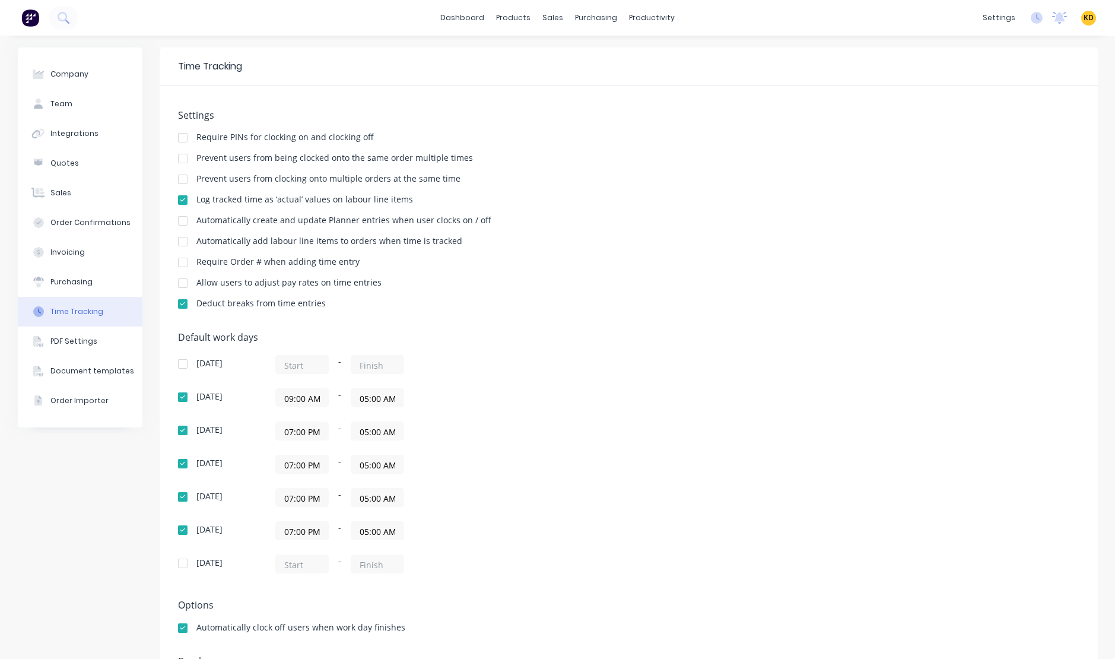
click at [282, 401] on input "09:00 AM" at bounding box center [302, 398] width 52 height 18
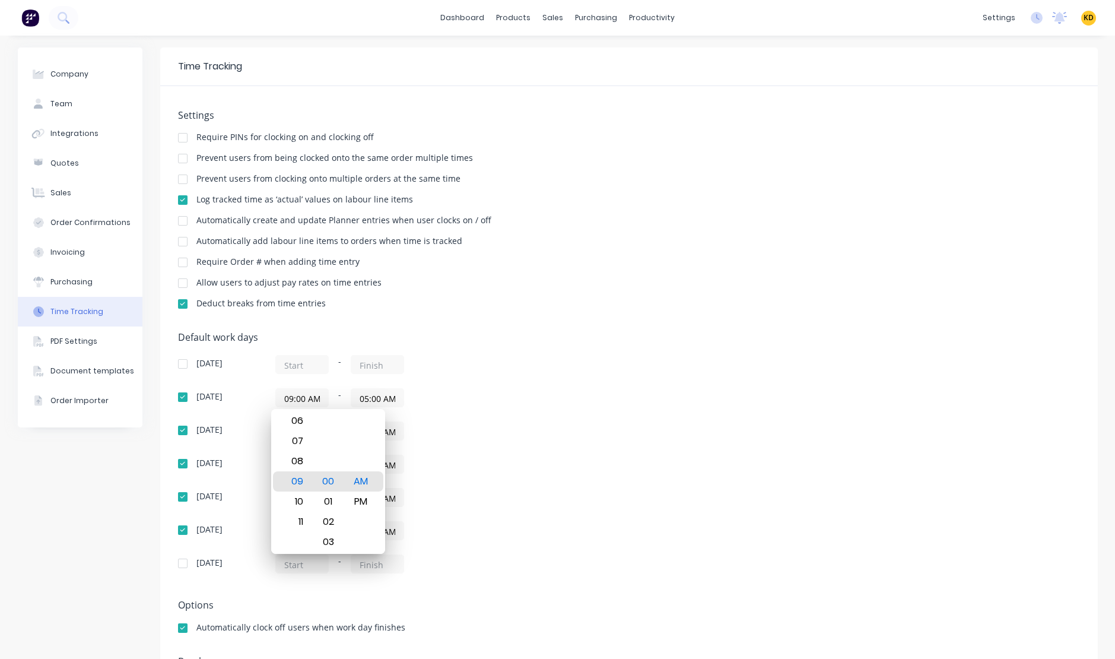
click at [530, 409] on div "Sunday - Monday 09:00 AM - 05:00 AM Tuesday 07:00 PM - 05:00 AM Wednesday 07:00…" at bounding box center [385, 464] width 415 height 218
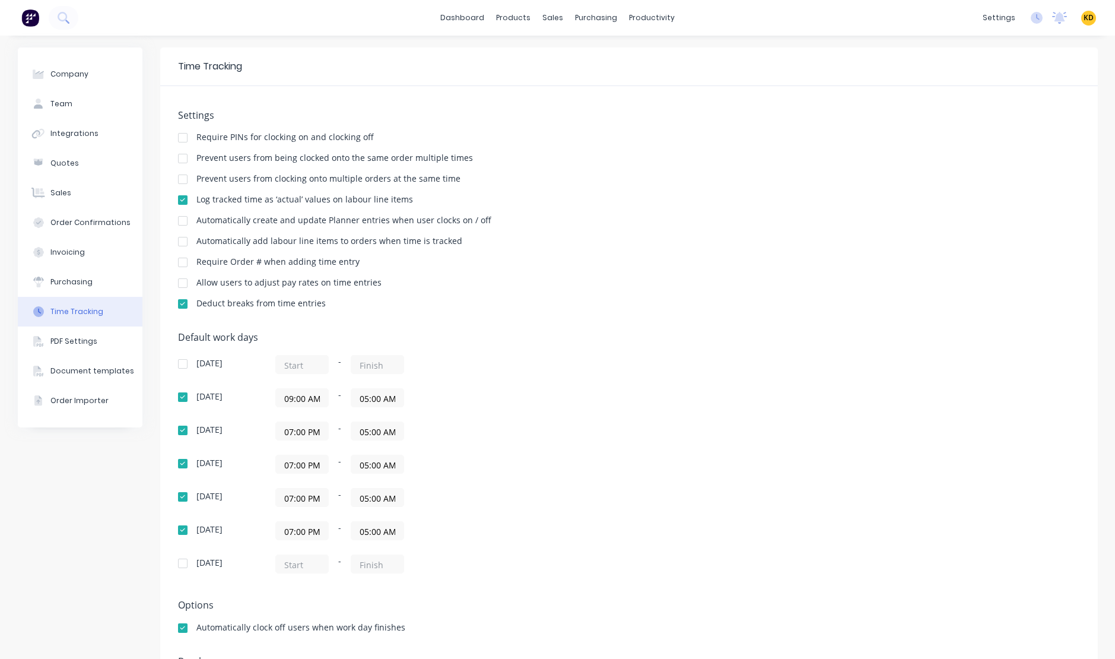
click at [301, 432] on input "07:00 PM" at bounding box center [302, 431] width 52 height 18
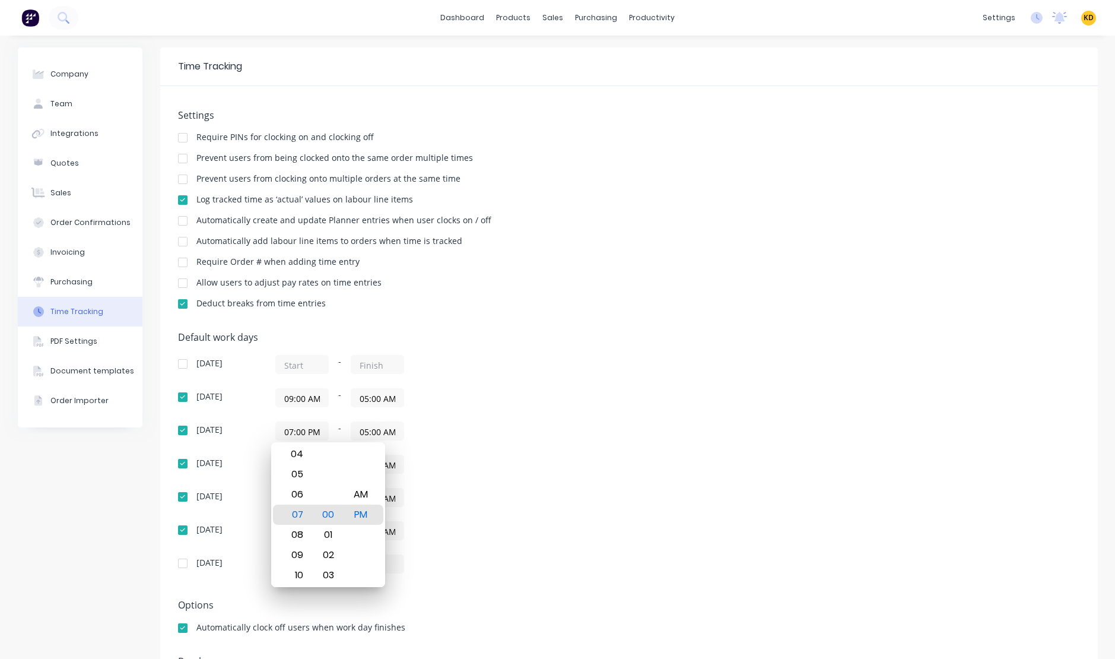
paste input "9:00 A"
type input "09:00 AM"
click at [596, 460] on div "Default work days Sunday - Monday 09:00 AM - 05:00 AM Tuesday 09:00 AM - 05:00 …" at bounding box center [629, 460] width 902 height 256
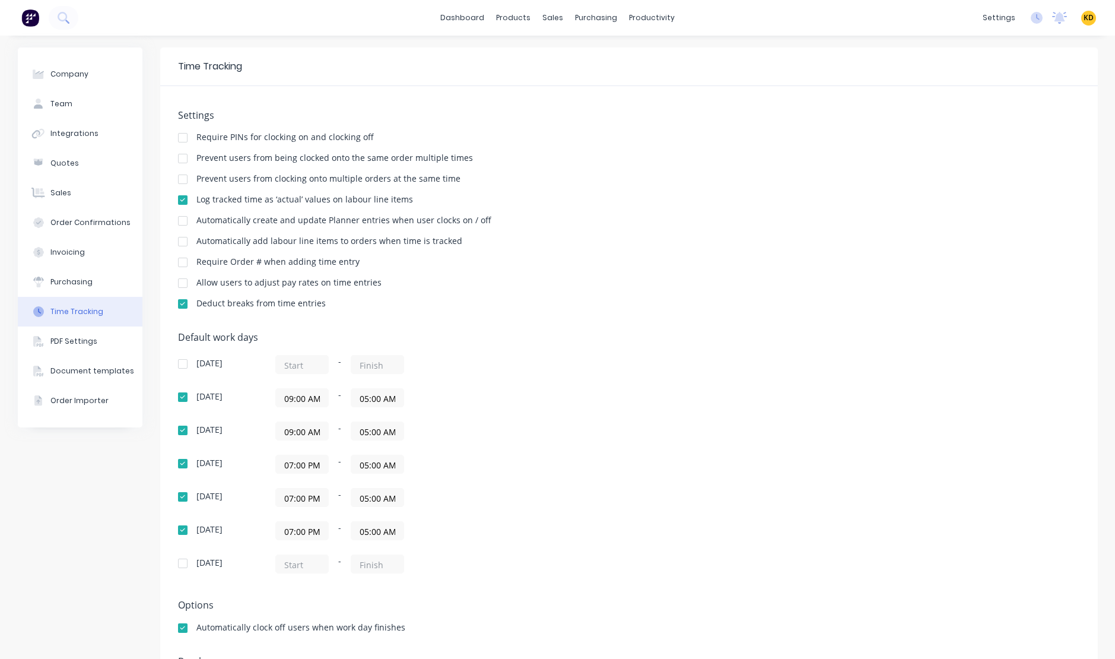
click at [299, 468] on input "07:00 PM" at bounding box center [302, 464] width 52 height 18
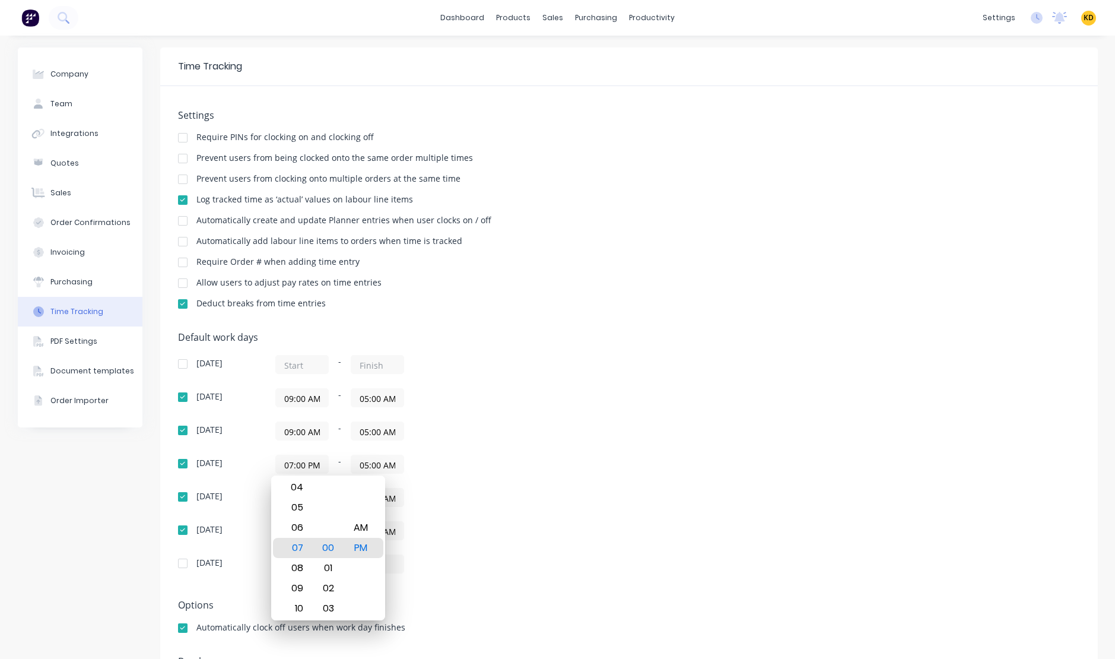
paste input "9:00 A"
type input "09:00 AM"
click at [554, 460] on div "09:00 AM - 05:00 AM" at bounding box center [423, 464] width 297 height 19
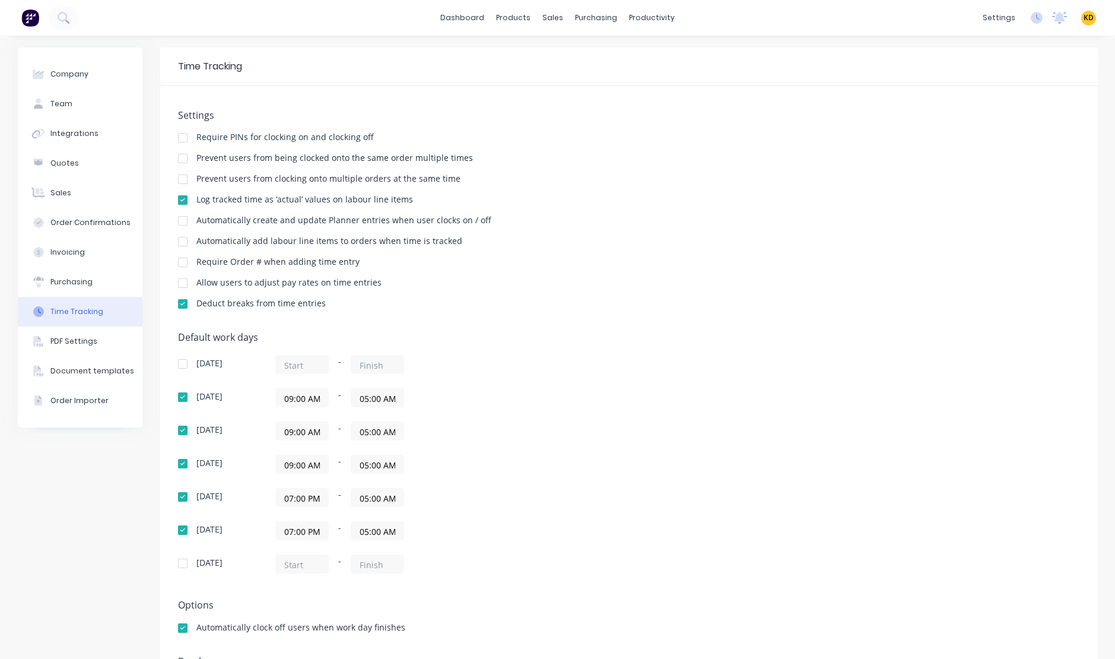
click at [294, 502] on input "07:00 PM" at bounding box center [302, 497] width 52 height 18
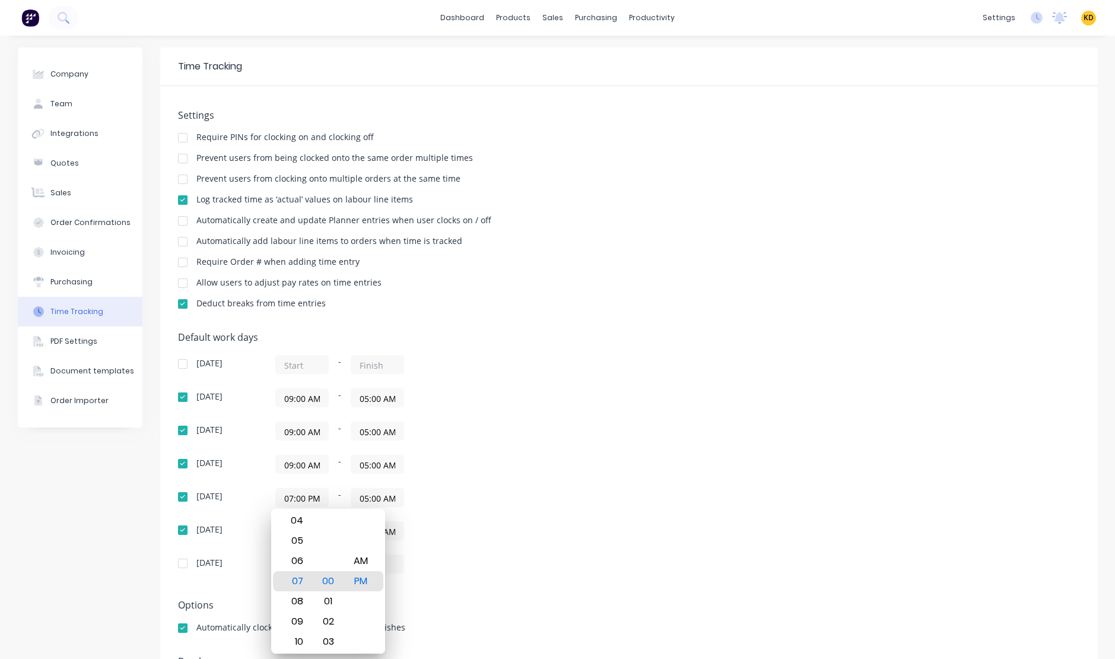
paste input "9:00 A"
type input "09:00 AM"
click at [506, 494] on div "09:00 AM - 05:00 AM" at bounding box center [423, 497] width 297 height 19
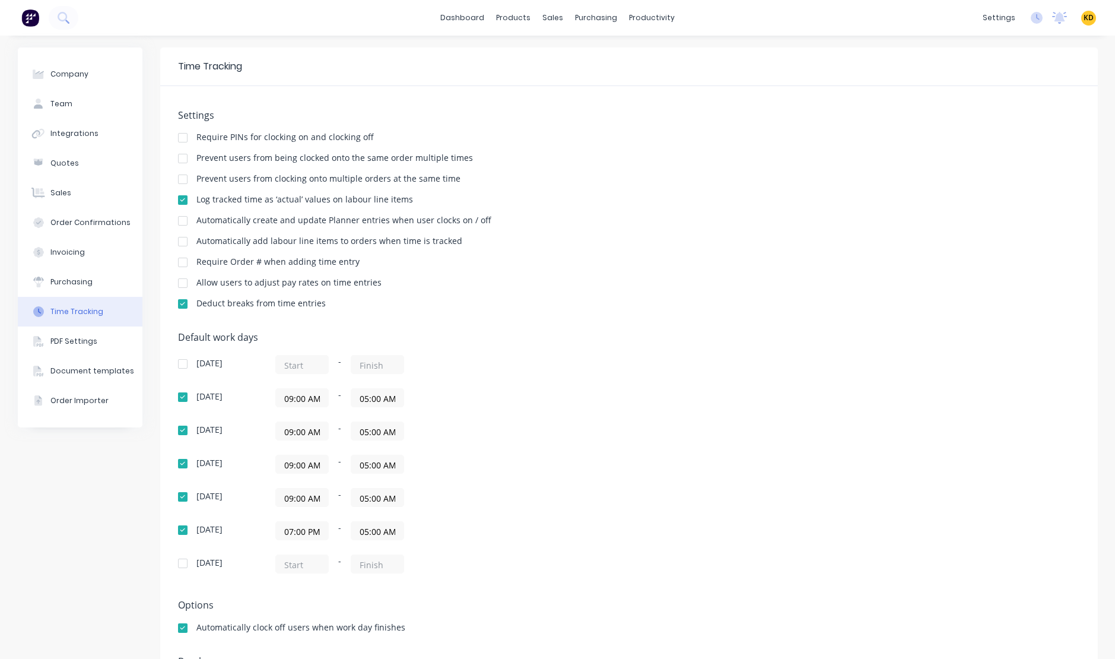
click at [298, 527] on input "07:00 PM" at bounding box center [302, 531] width 52 height 18
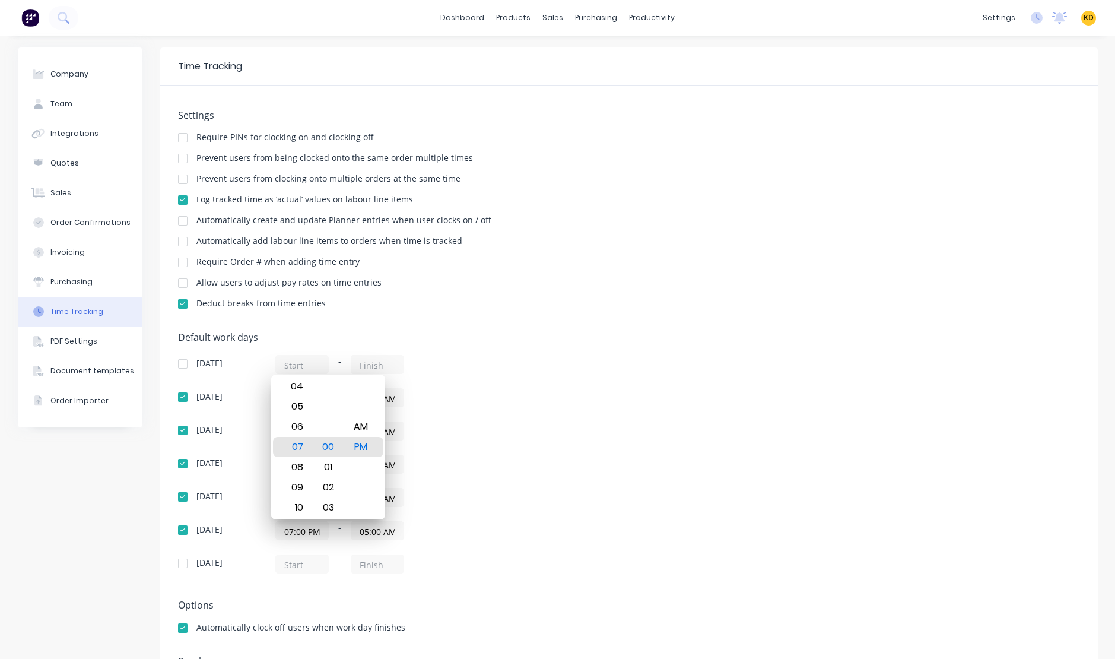
paste input "9:00 A"
type input "09:00 AM"
click at [557, 439] on div "09:00 AM - 05:00 AM" at bounding box center [423, 430] width 297 height 19
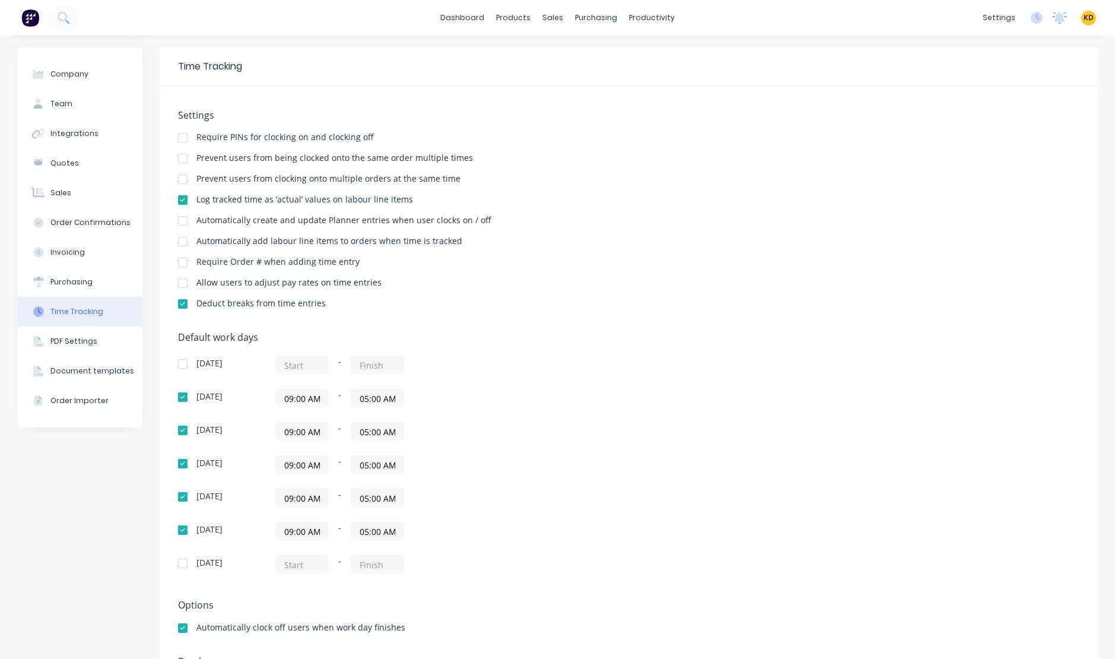
click at [373, 400] on input "05:00 AM" at bounding box center [377, 398] width 52 height 18
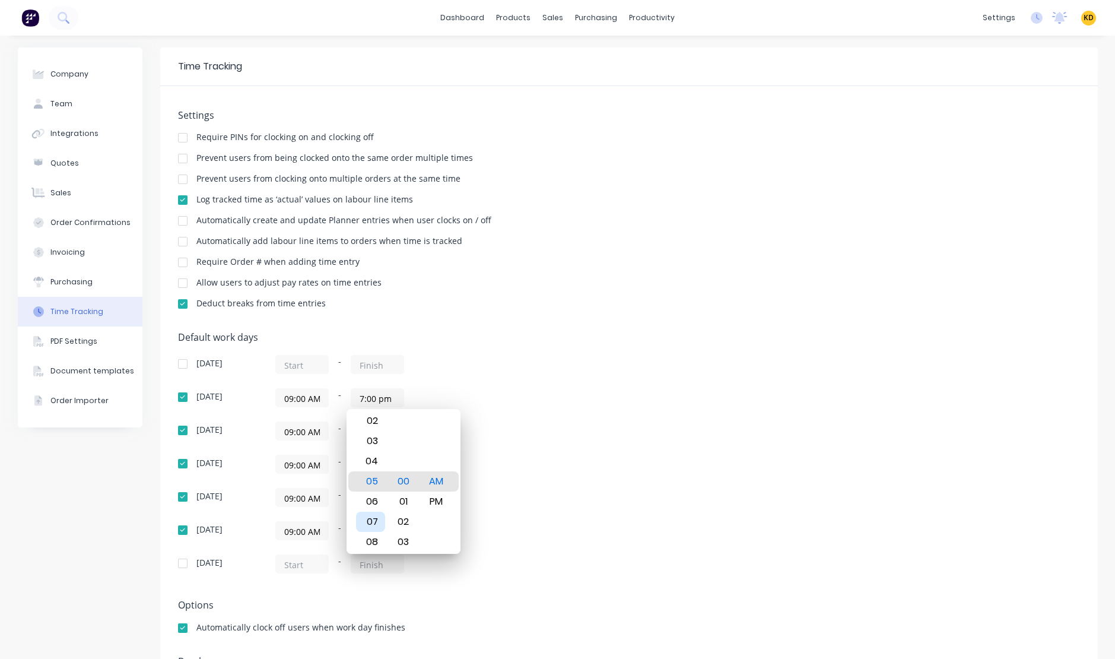
type input "07:00 PM"
click at [368, 521] on div "07" at bounding box center [370, 521] width 29 height 20
click at [527, 463] on div "09:00 AM - 05:00 AM" at bounding box center [423, 464] width 297 height 19
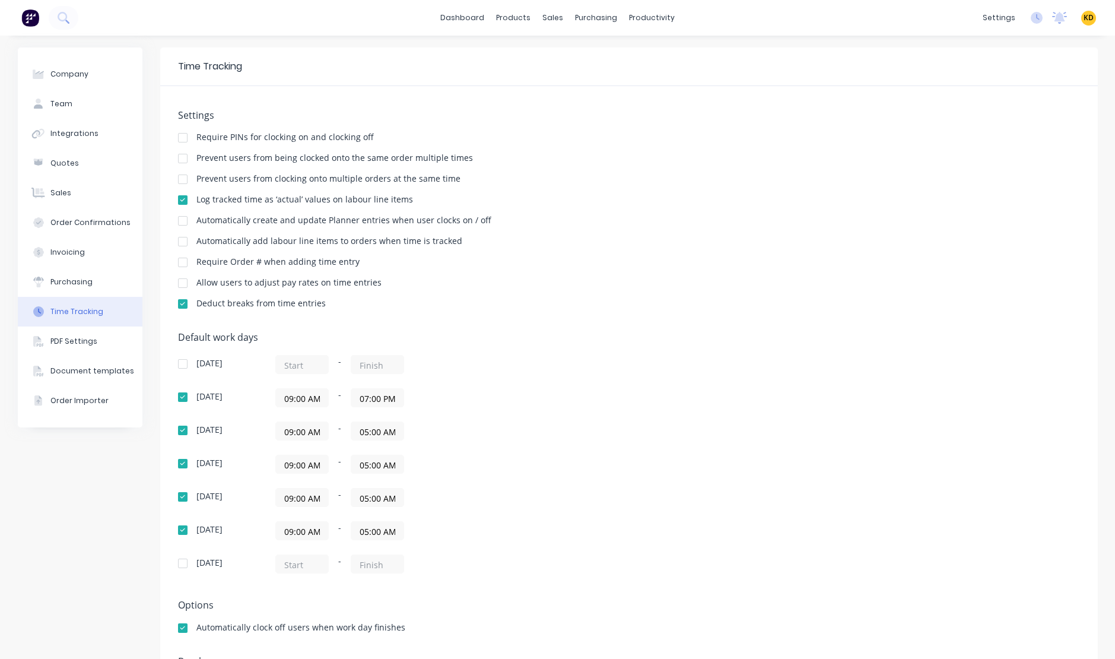
click at [374, 401] on input "07:00 PM" at bounding box center [377, 398] width 52 height 18
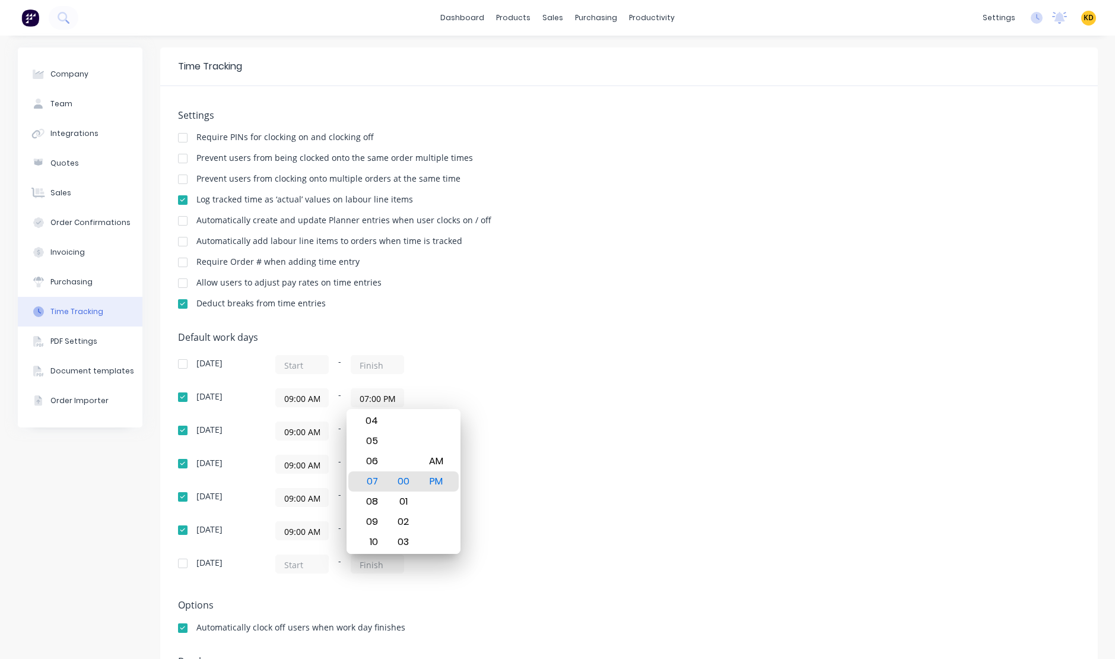
click at [571, 415] on div "Sunday - Monday 09:00 AM - 07:00 PM Tuesday 09:00 AM - 05:00 AM Wednesday 09:00…" at bounding box center [385, 464] width 415 height 218
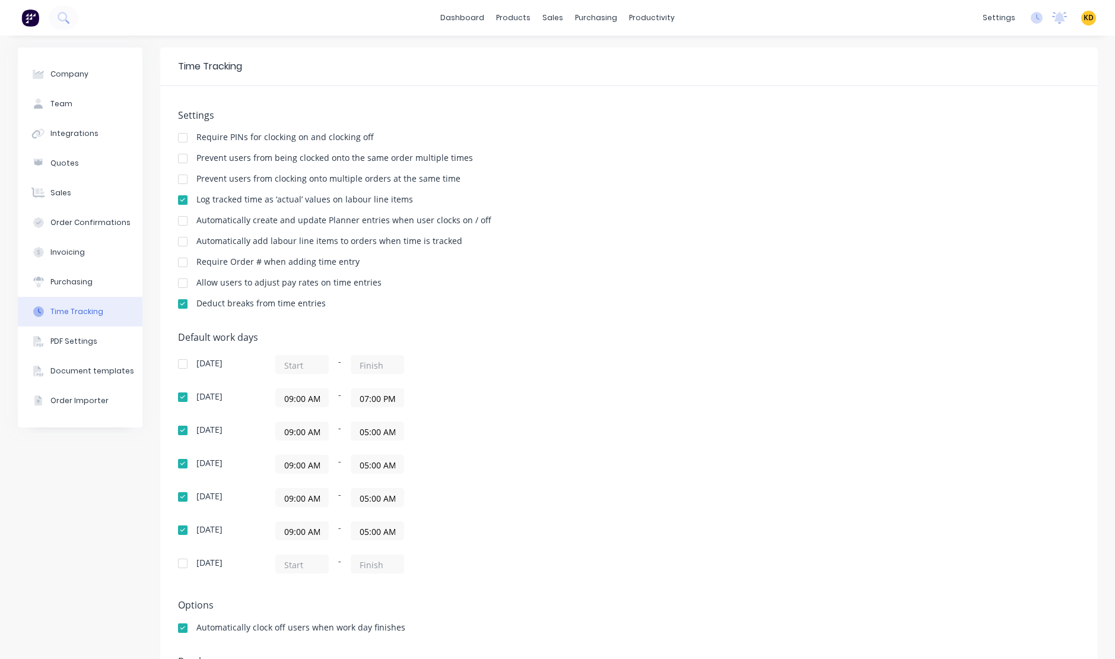
click at [361, 430] on input "05:00 AM" at bounding box center [377, 431] width 52 height 18
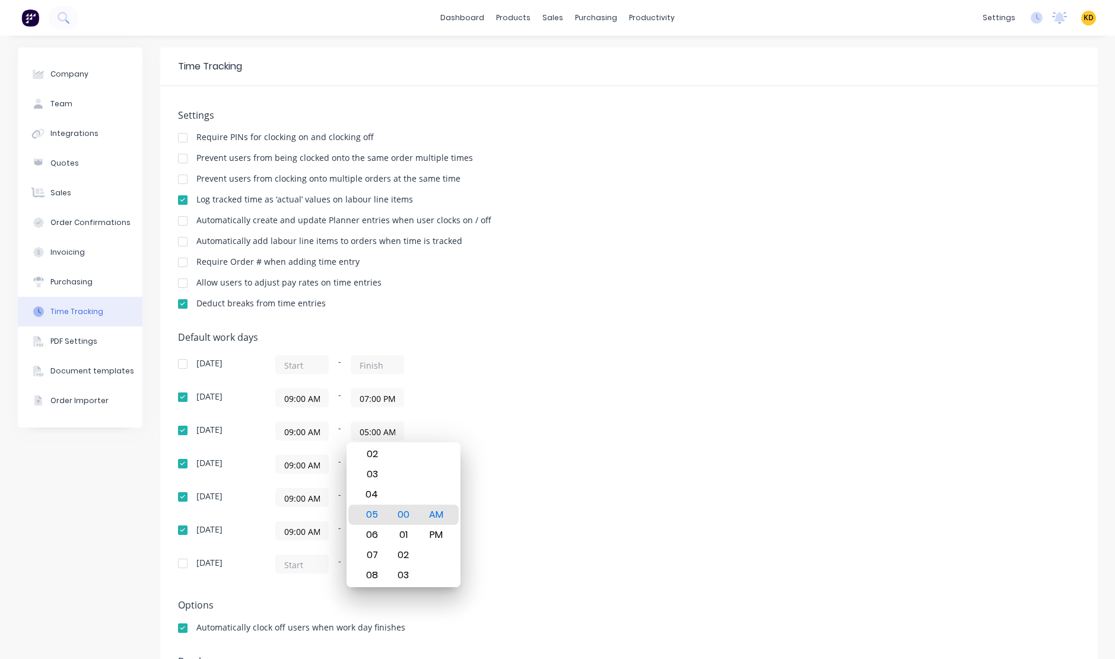
paste input "7:00 P"
type input "07:00 PM"
click at [600, 428] on div "Default work days Sunday - Monday 09:00 AM - 07:00 PM Tuesday 09:00 AM - 07:00 …" at bounding box center [629, 460] width 902 height 256
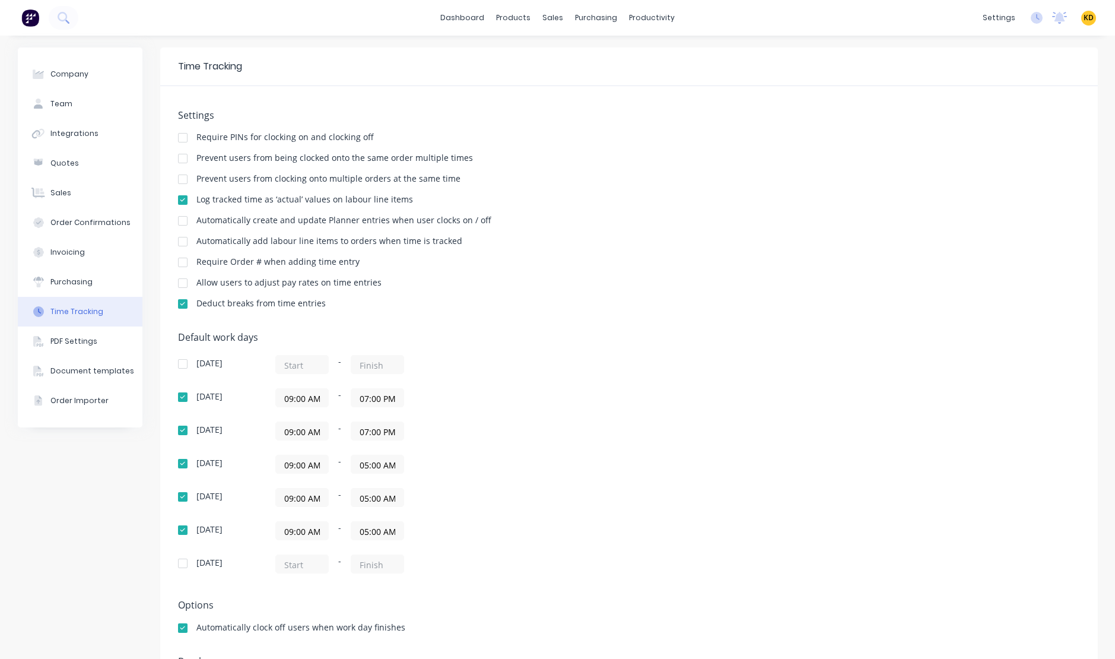
click at [368, 464] on input "05:00 AM" at bounding box center [377, 464] width 52 height 18
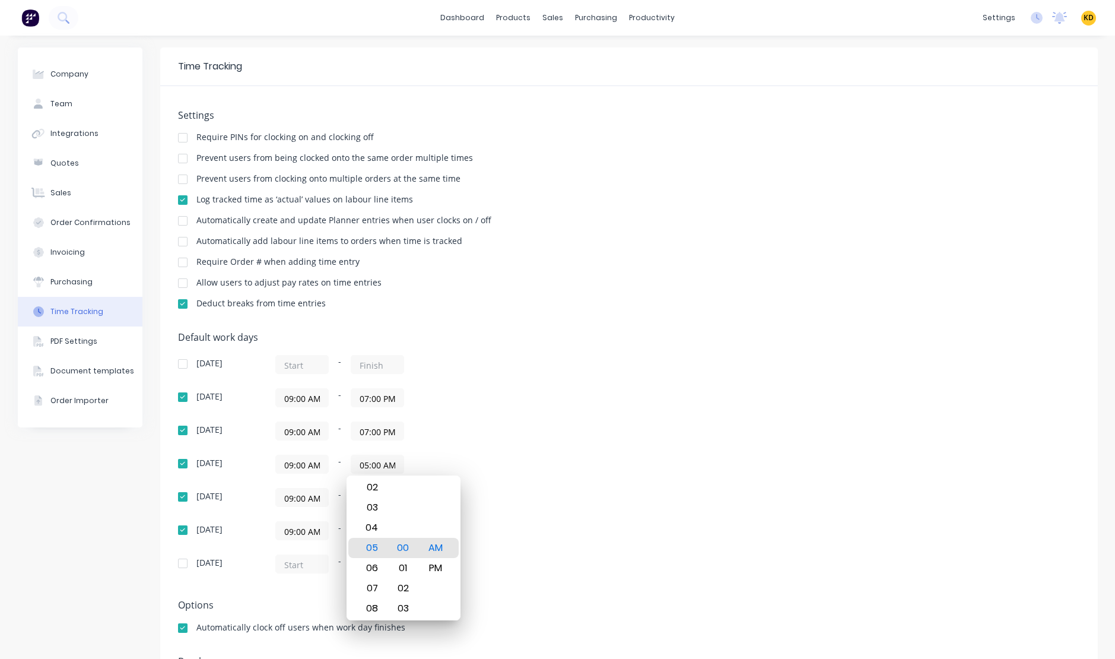
paste input "7:00 P"
type input "07:00 PM"
click at [712, 360] on div "Default work days Sunday - Monday 09:00 AM - 07:00 PM Tuesday 09:00 AM - 07:00 …" at bounding box center [629, 460] width 902 height 256
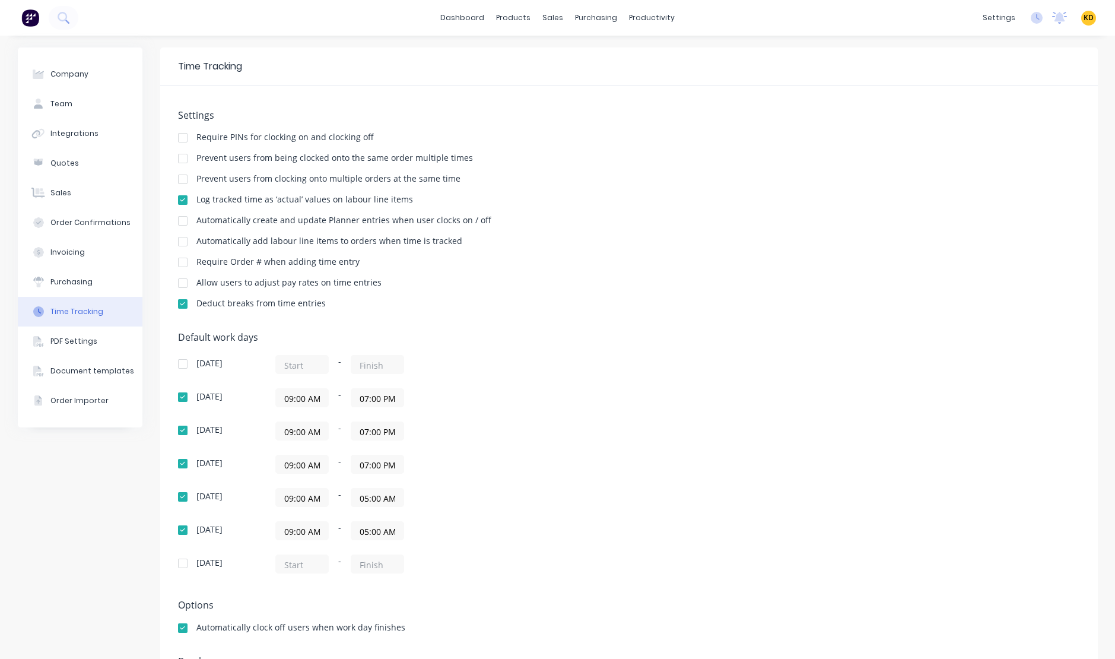
click at [371, 493] on input "05:00 AM" at bounding box center [377, 497] width 52 height 18
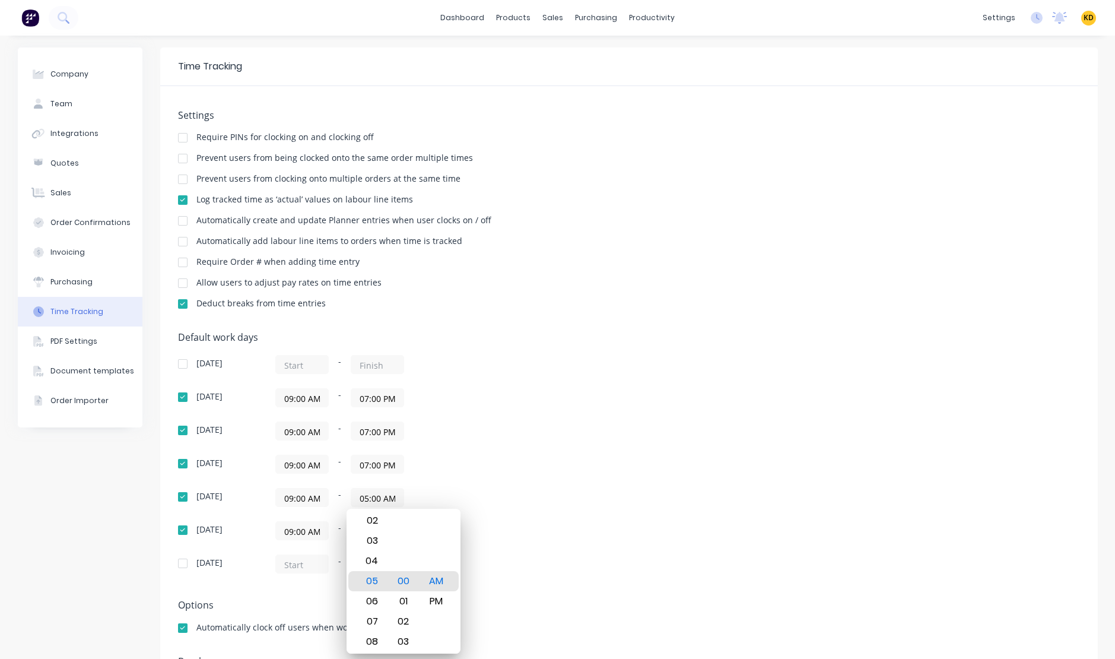
paste input "7:00 P"
type input "07:00 PM"
click at [628, 452] on div "Default work days Sunday - Monday 09:00 AM - 07:00 PM Tuesday 09:00 AM - 07:00 …" at bounding box center [629, 460] width 902 height 256
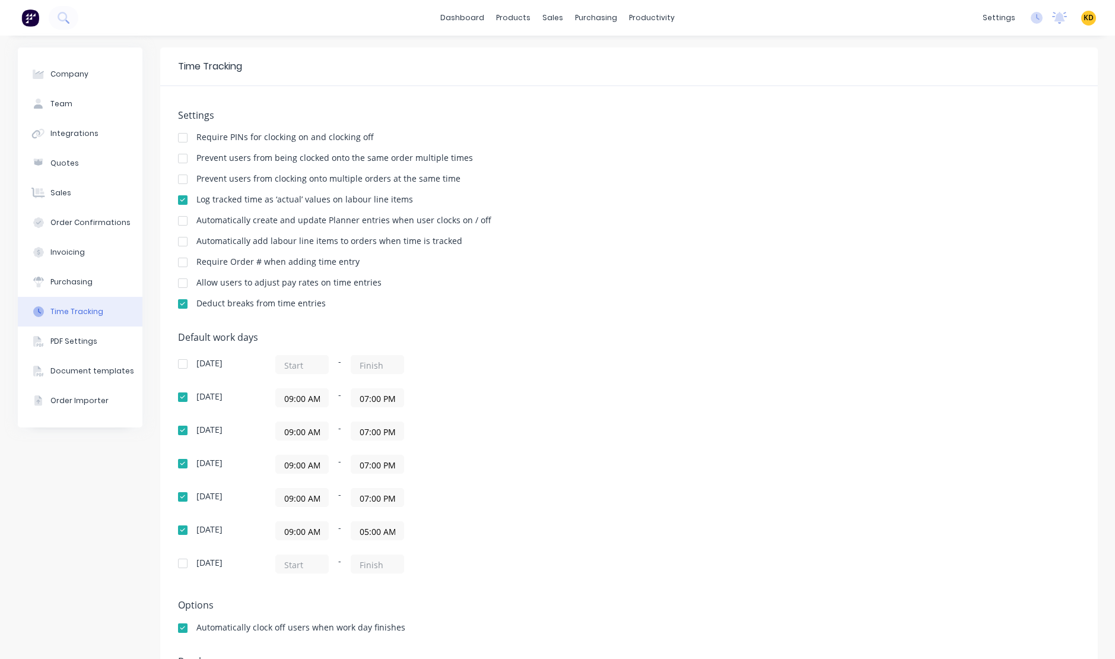
click at [376, 532] on input "05:00 AM" at bounding box center [377, 531] width 52 height 18
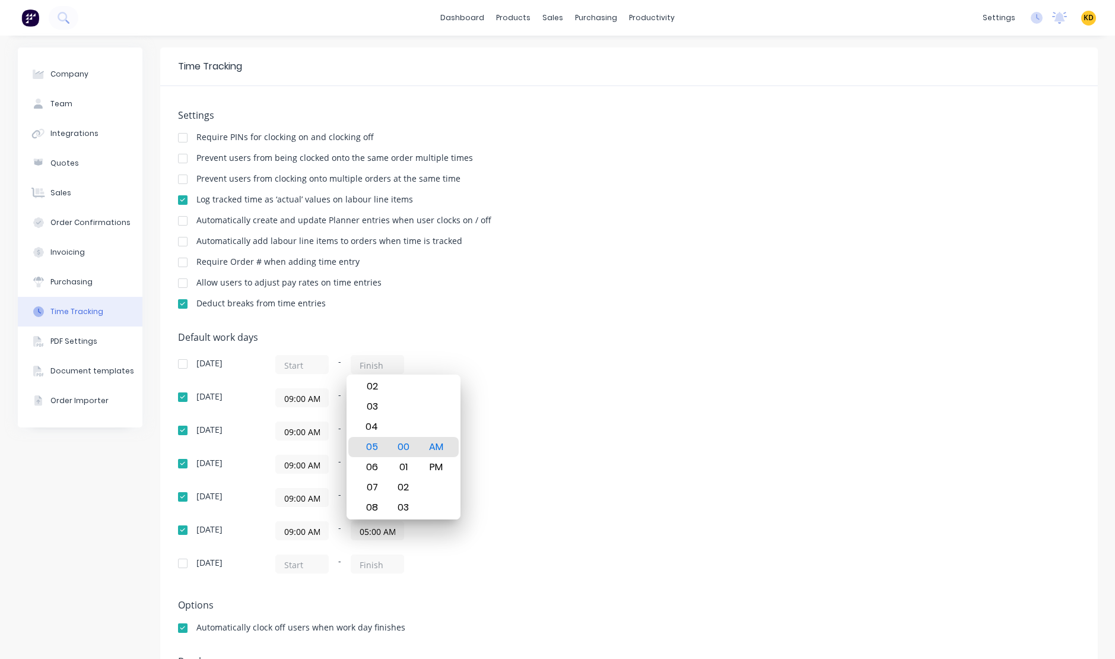
paste input "7:00 P"
type input "07:00 PM"
click at [641, 476] on div "Default work days Sunday - Monday 09:00 AM - 07:00 PM Tuesday 09:00 AM - 07:00 …" at bounding box center [629, 460] width 902 height 256
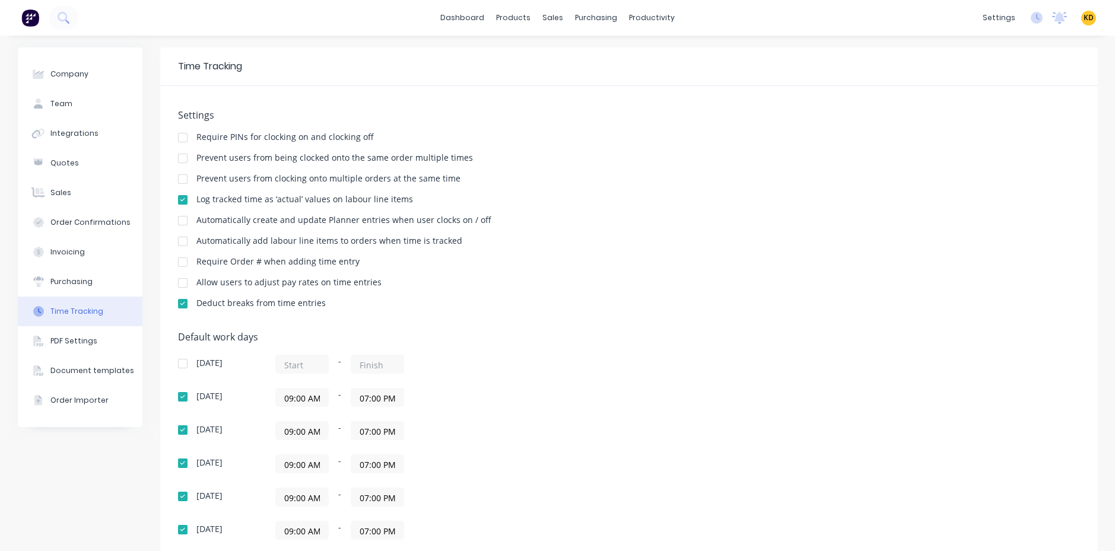
click at [541, 468] on div "Default work days Sunday - Monday 09:00 AM - 07:00 PM Tuesday 09:00 AM - 07:00 …" at bounding box center [629, 460] width 902 height 256
click at [633, 394] on div "Default work days Sunday - Monday 09:00 AM - 07:00 PM Tuesday 09:00 AM - 07:00 …" at bounding box center [629, 460] width 902 height 256
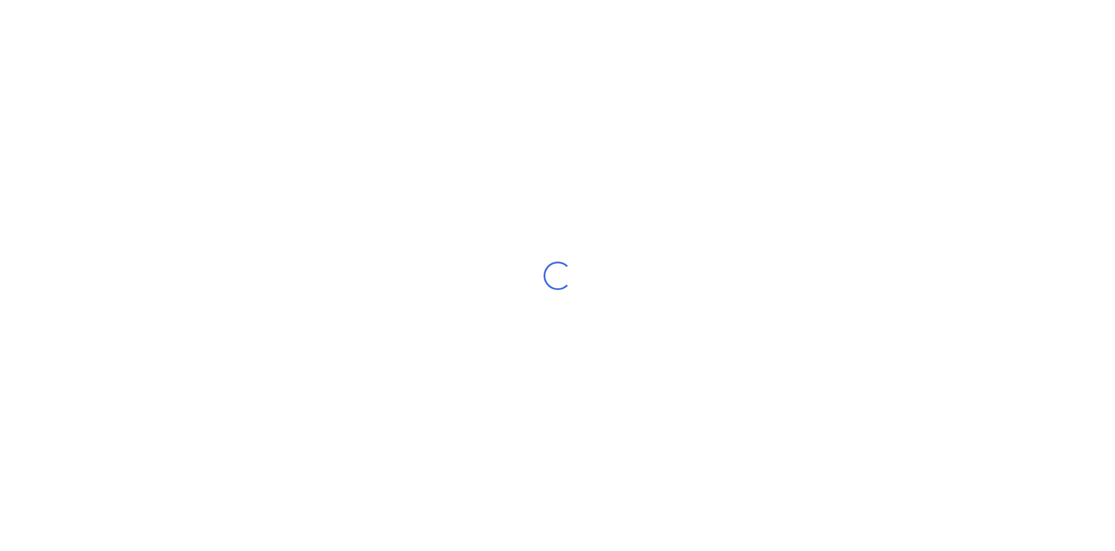
click at [653, 348] on div "Loading..." at bounding box center [557, 275] width 1115 height 551
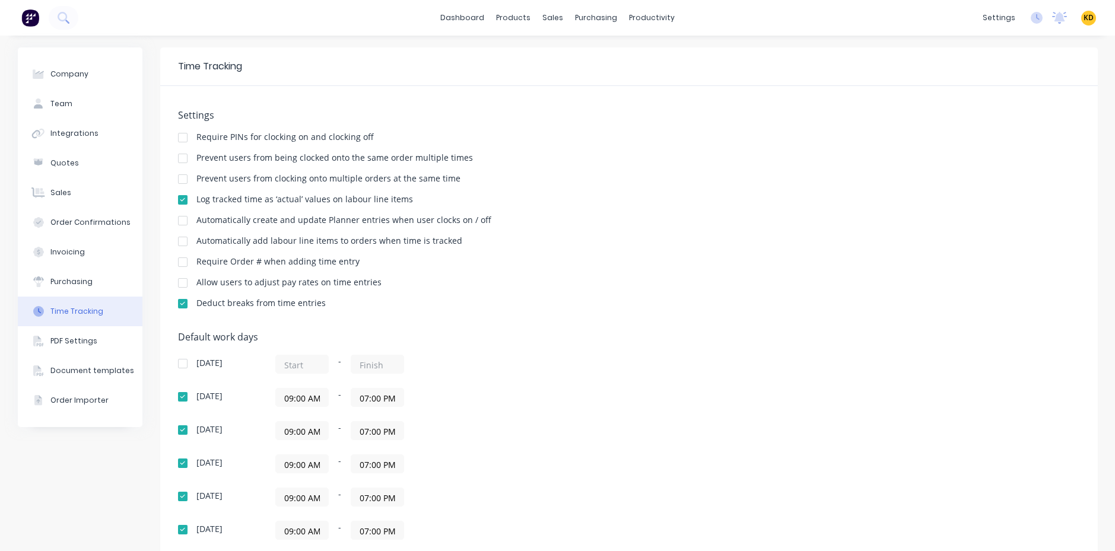
click at [918, 247] on div "Automatically add labour line items to orders when time is tracked" at bounding box center [629, 242] width 902 height 11
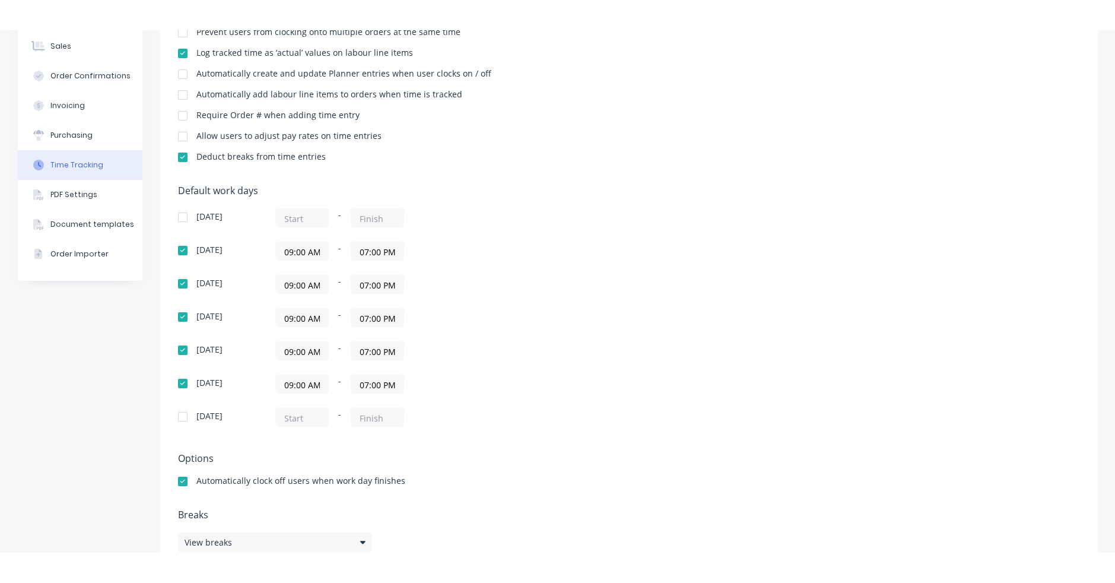
scroll to position [145, 0]
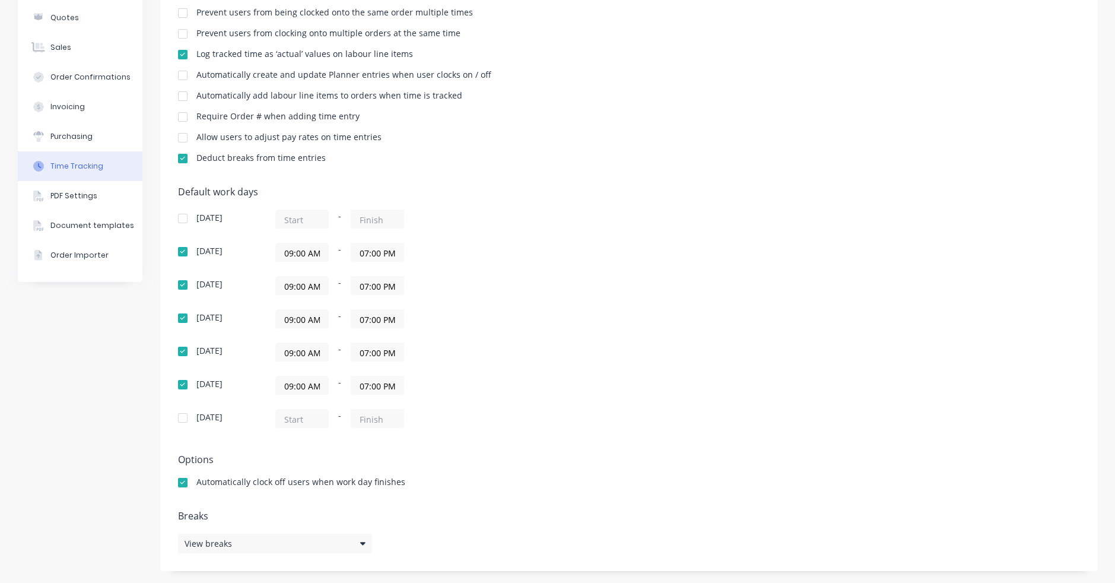
click at [721, 386] on div "Default work days [DATE] - [DATE] 09:00 AM - 07:00 PM [DATE] 09:00 AM - 07:00 P…" at bounding box center [629, 314] width 902 height 256
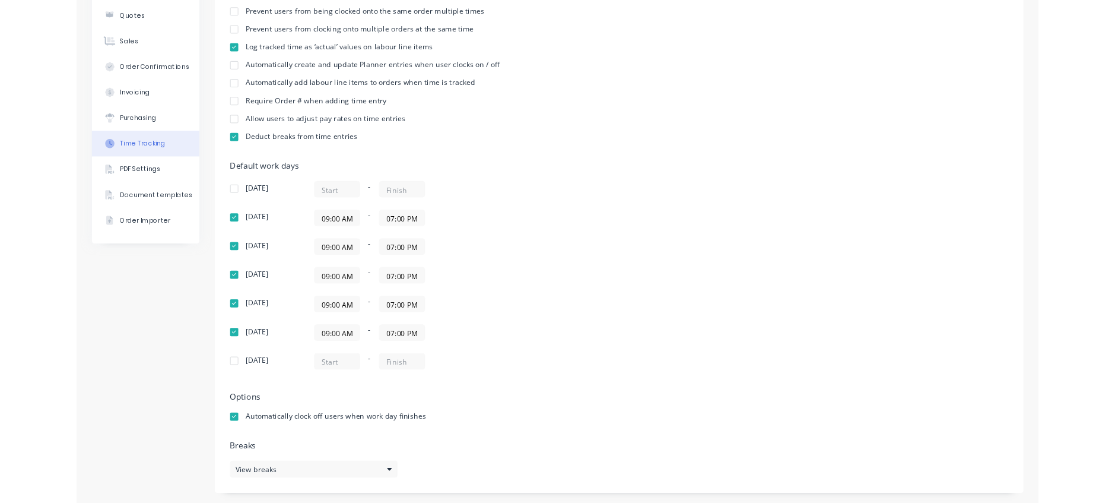
scroll to position [0, 0]
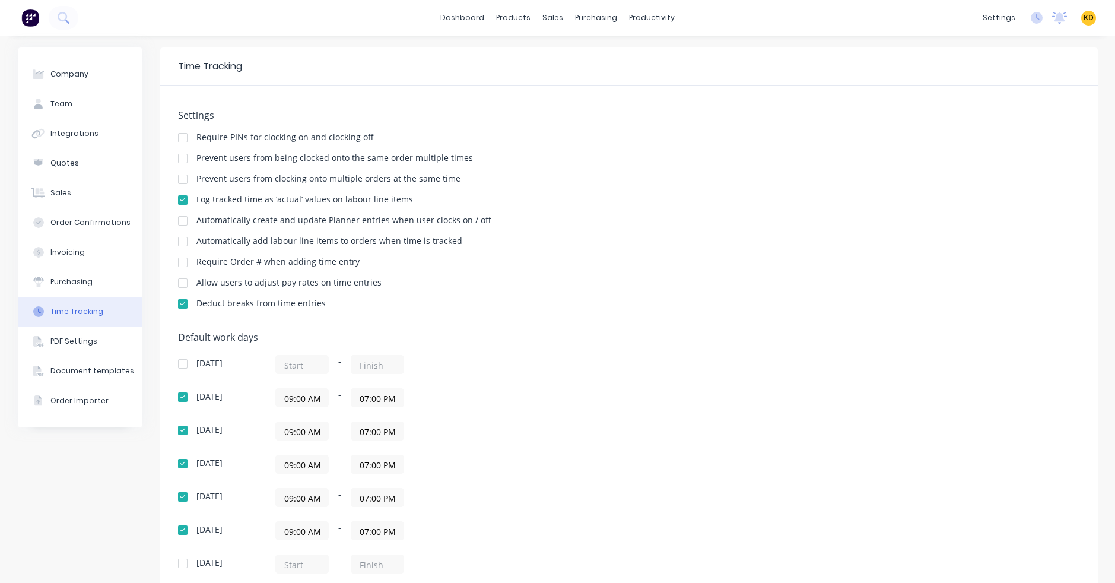
click at [1031, 9] on div "settings No new notifications [PERSON_NAME] all as read Billyssss mentioned you…" at bounding box center [1046, 18] width 138 height 18
click at [1031, 17] on icon at bounding box center [1037, 18] width 12 height 12
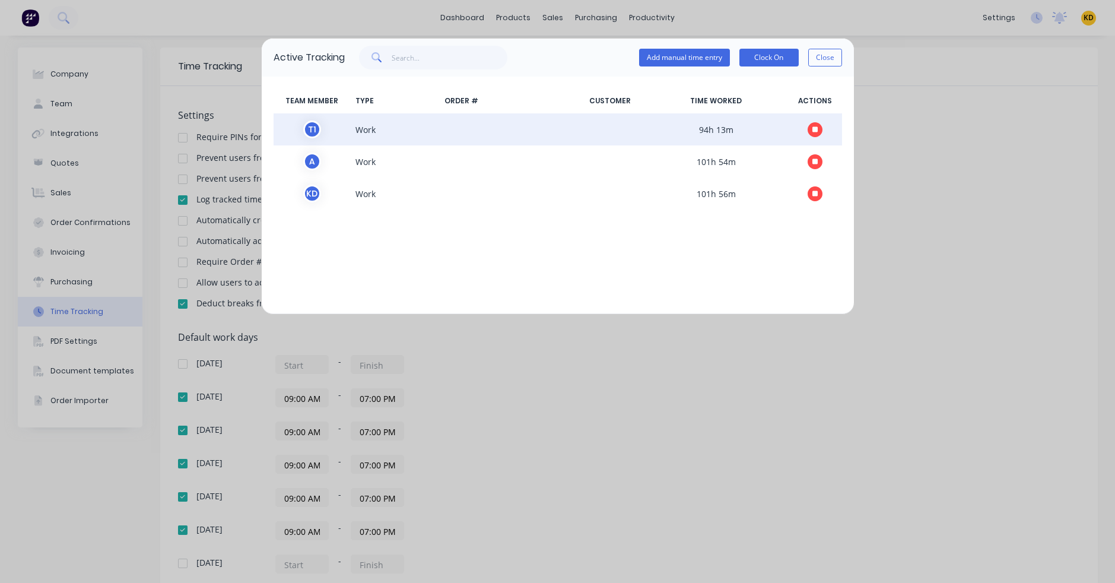
click at [817, 129] on icon "button" at bounding box center [815, 129] width 6 height 6
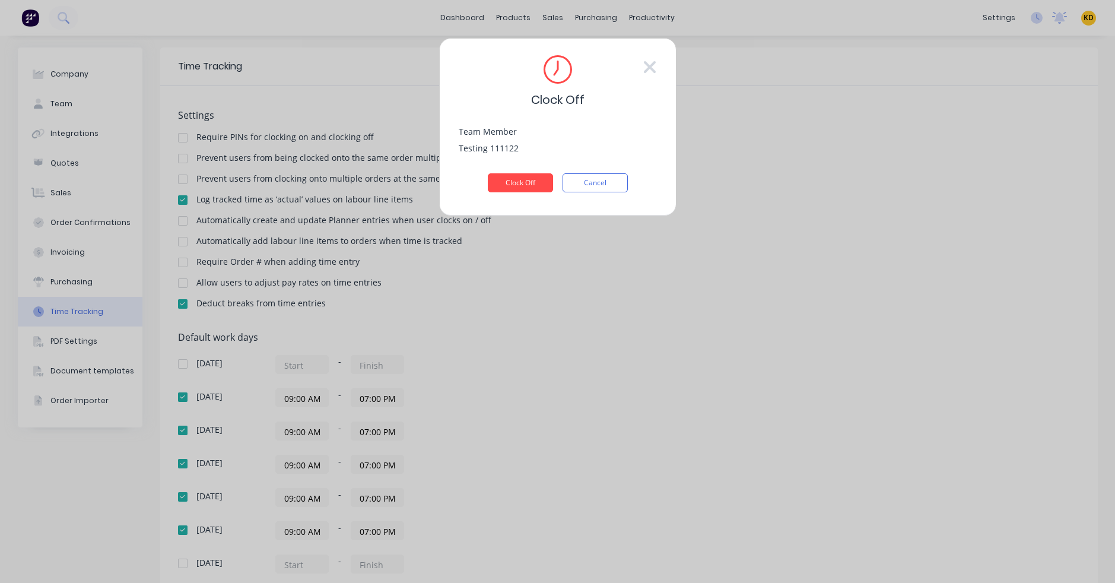
click at [531, 170] on div "Team Member Testing 111122" at bounding box center [558, 151] width 198 height 46
click at [535, 186] on button "Clock Off" at bounding box center [520, 182] width 65 height 19
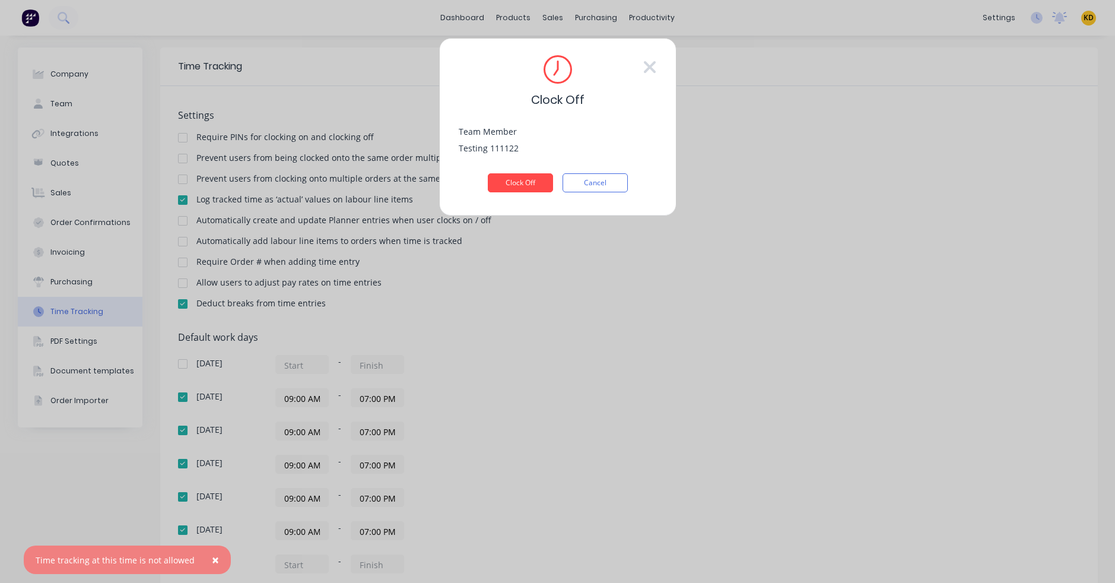
click at [212, 551] on span "×" at bounding box center [215, 559] width 7 height 17
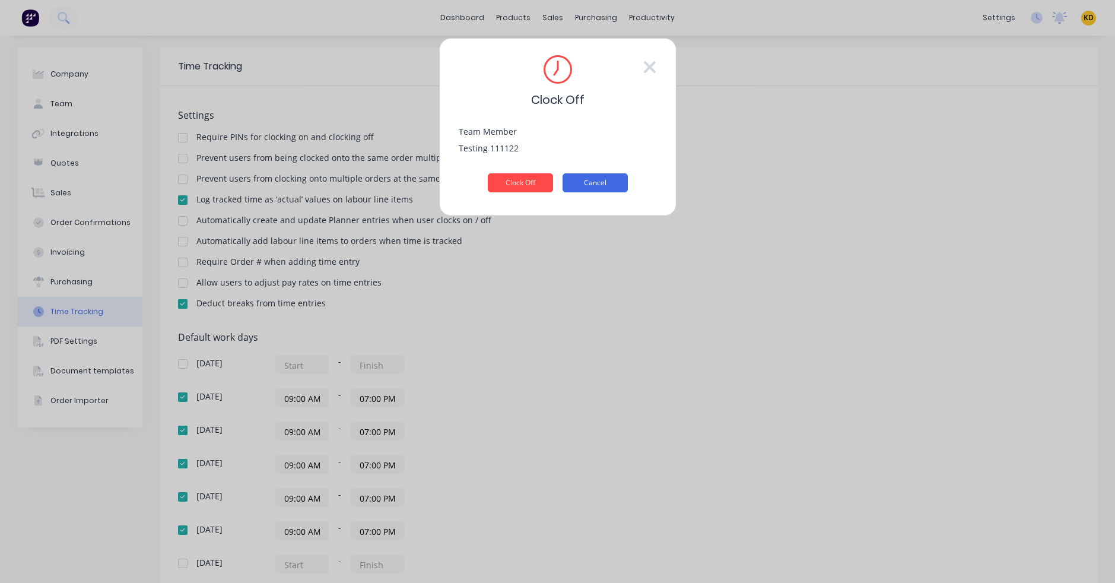
click at [569, 182] on button "Cancel" at bounding box center [595, 182] width 65 height 19
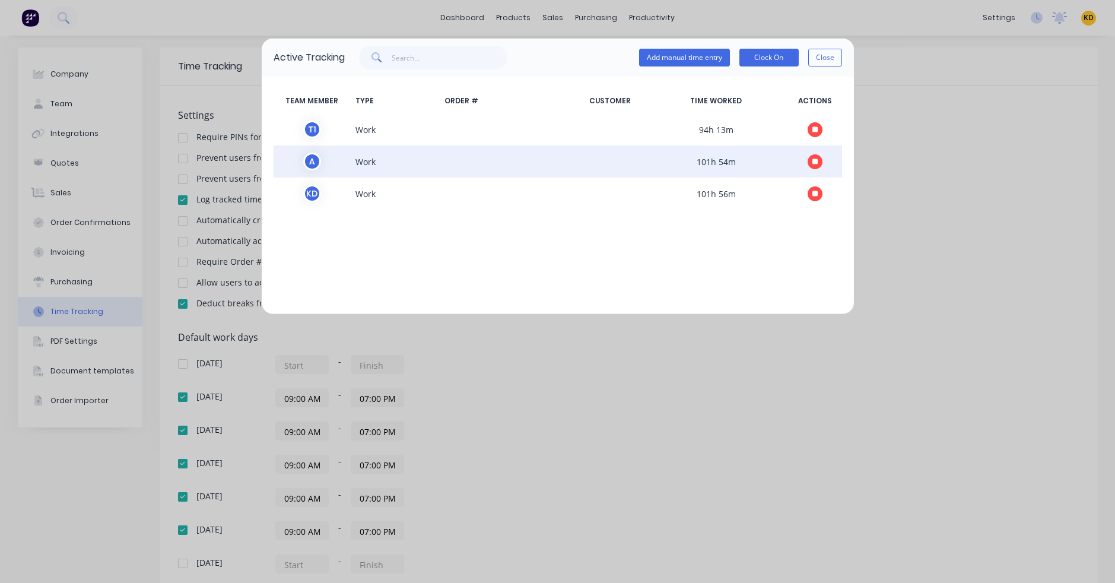
click at [810, 165] on button "button" at bounding box center [815, 161] width 15 height 15
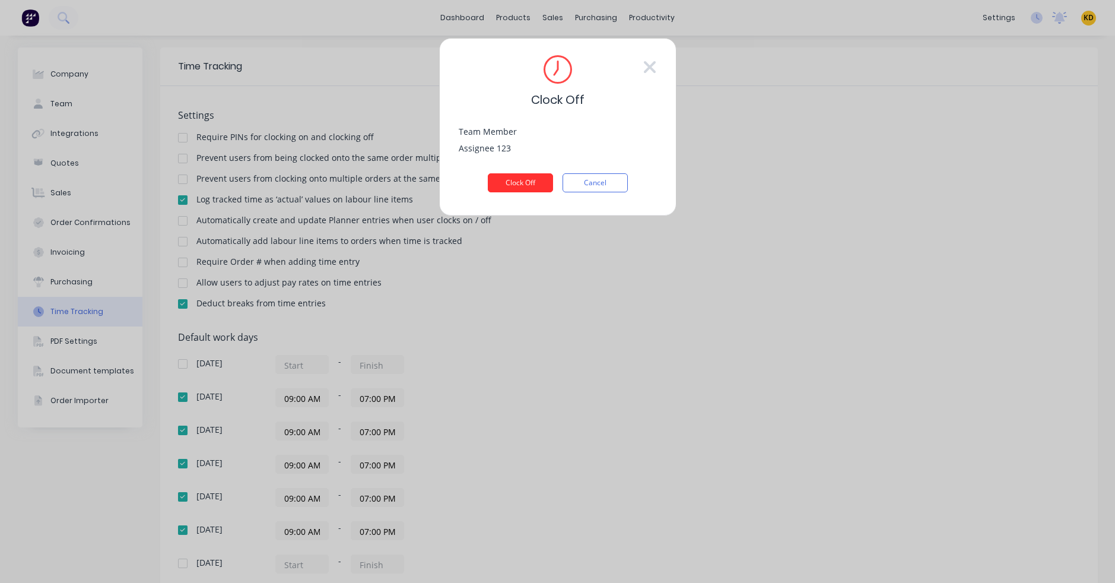
click at [513, 179] on button "Clock Off" at bounding box center [520, 182] width 65 height 19
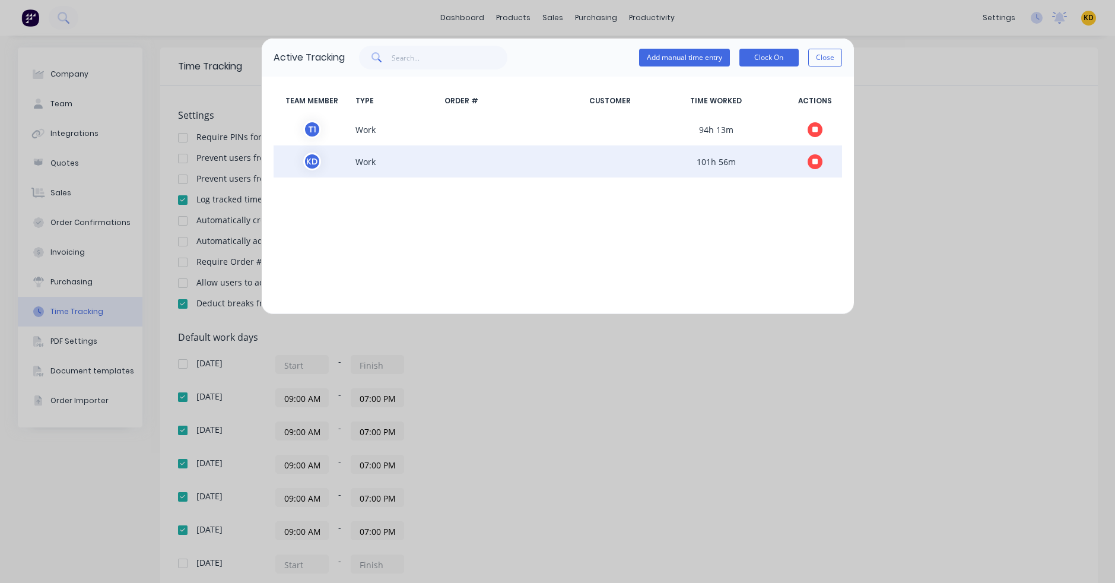
click at [811, 160] on button "button" at bounding box center [815, 161] width 15 height 15
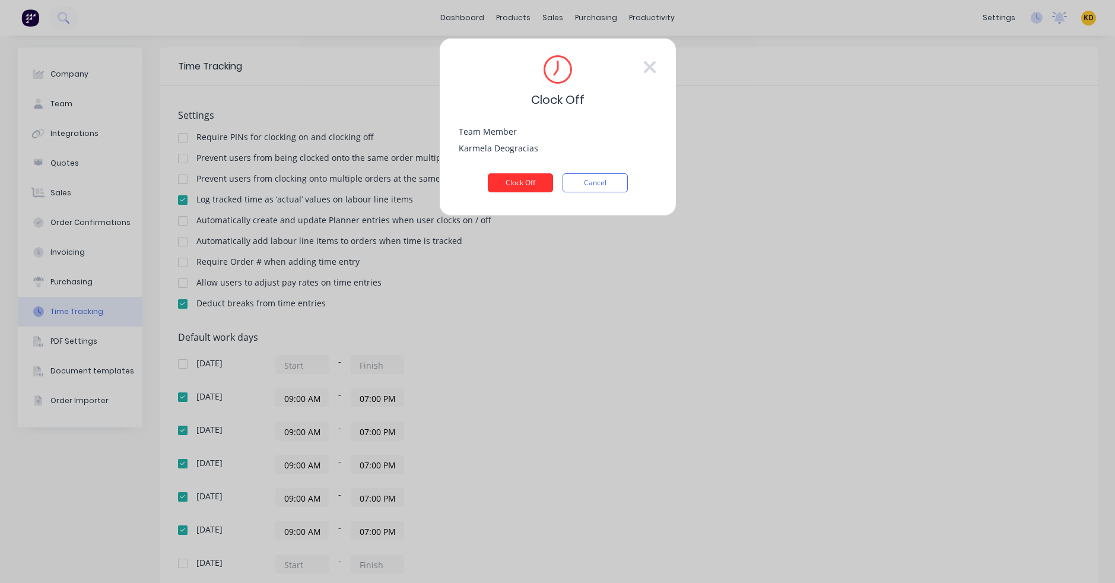
click at [539, 182] on button "Clock Off" at bounding box center [520, 182] width 65 height 19
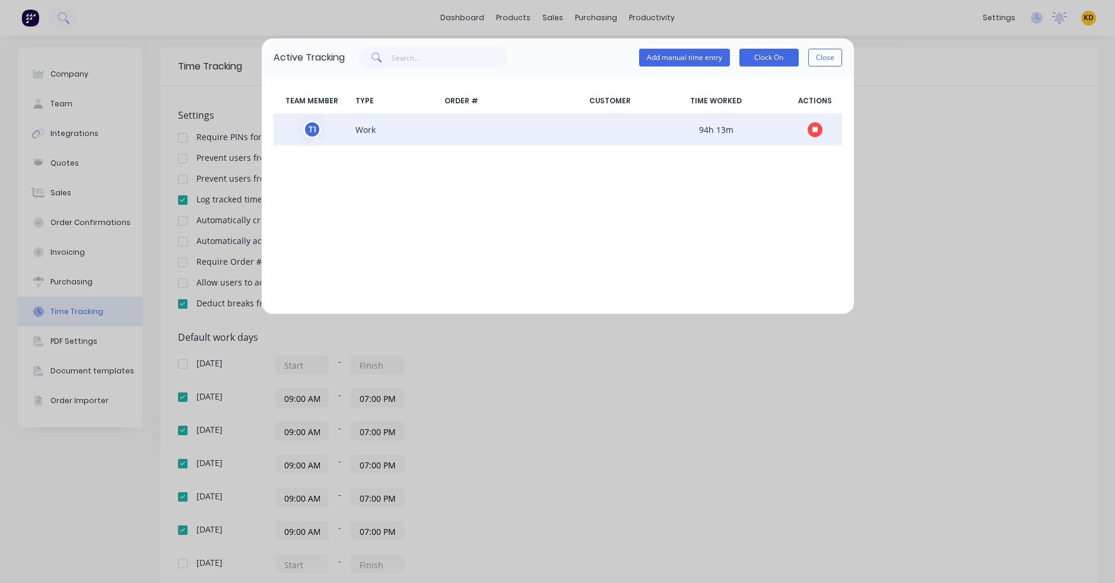
click at [808, 128] on button "button" at bounding box center [815, 129] width 15 height 15
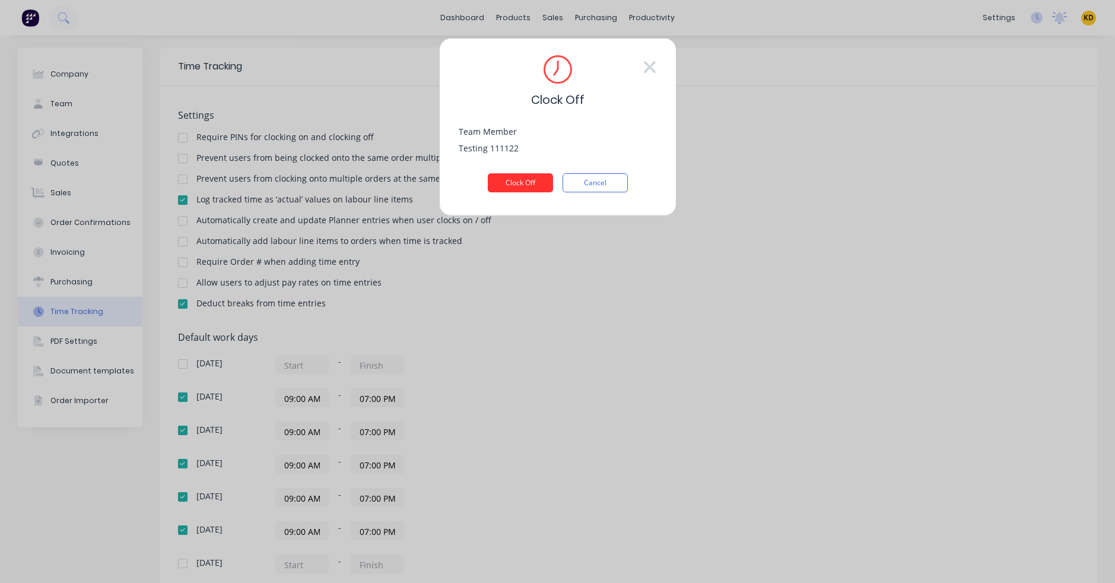
click at [515, 186] on button "Clock Off" at bounding box center [520, 182] width 65 height 19
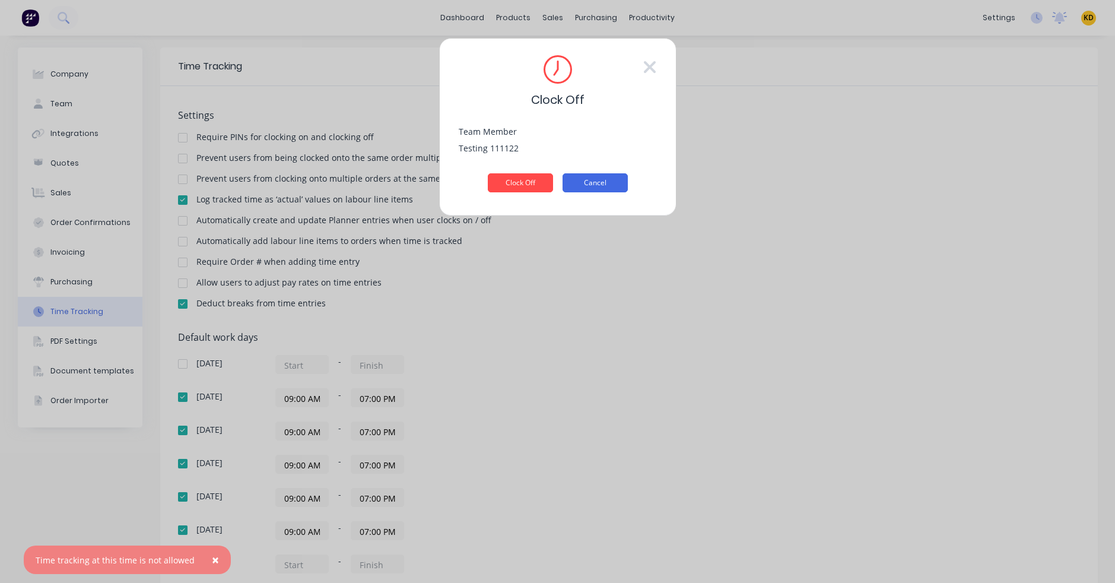
click at [599, 186] on button "Cancel" at bounding box center [595, 182] width 65 height 19
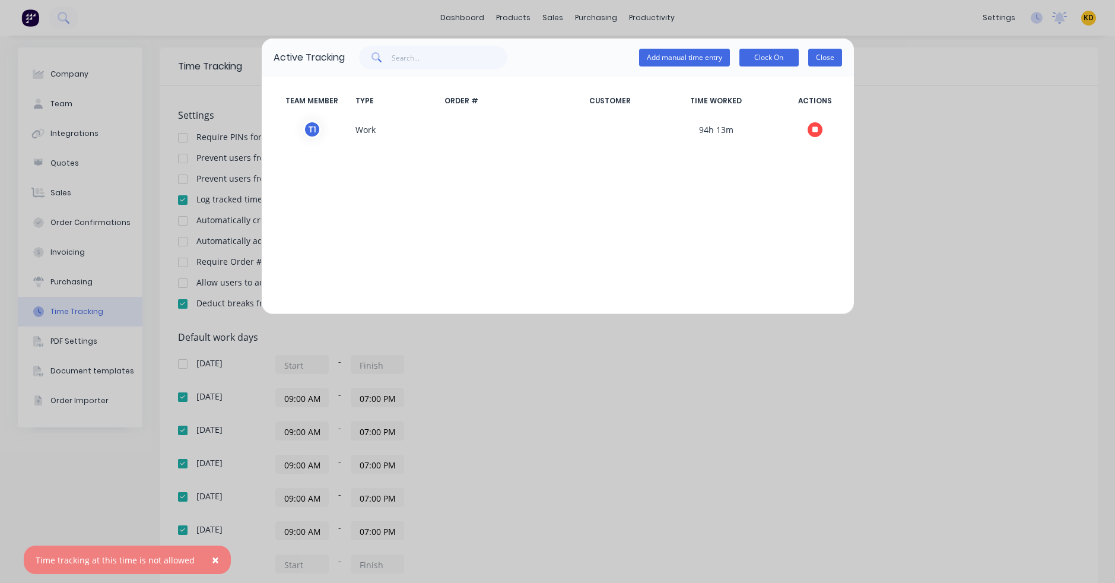
click at [822, 54] on button "Close" at bounding box center [825, 58] width 34 height 18
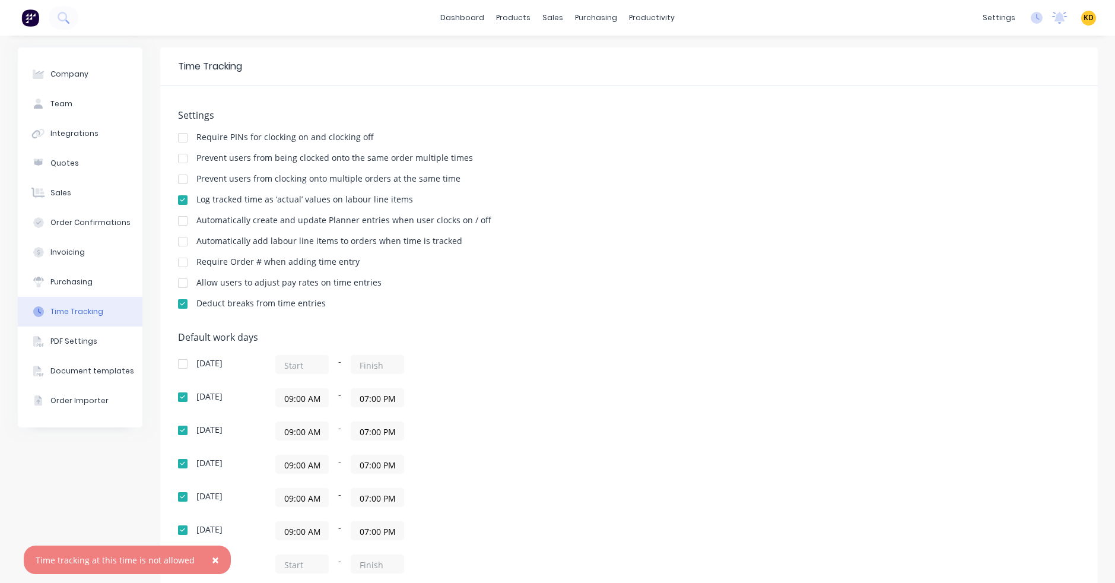
click at [212, 551] on span "×" at bounding box center [215, 559] width 7 height 17
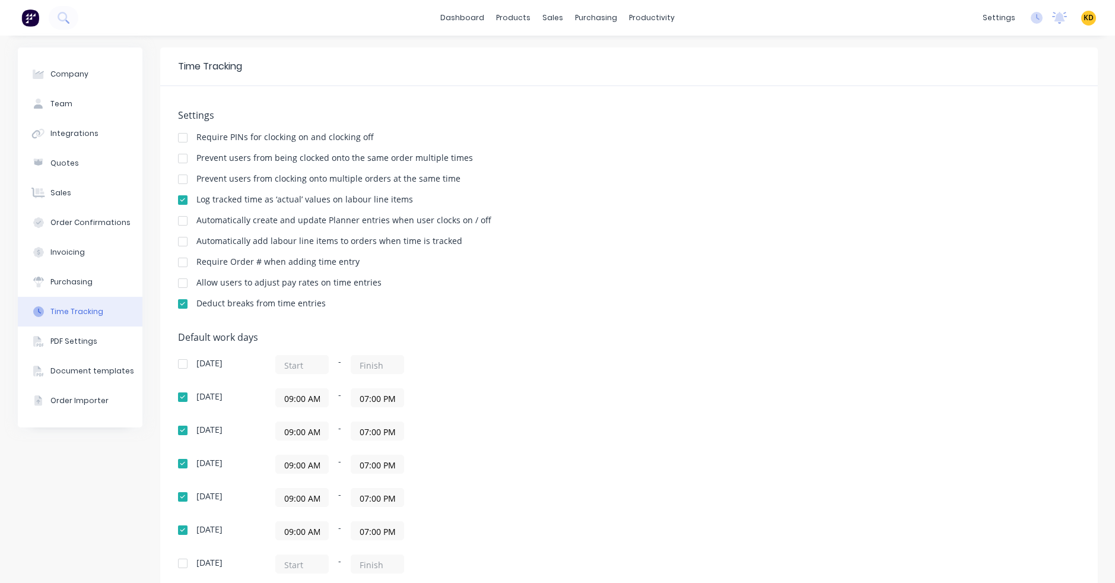
click at [742, 345] on div "Default work days Sunday - Monday 09:00 AM - 07:00 PM Tuesday 09:00 AM - 07:00 …" at bounding box center [629, 460] width 902 height 256
click at [1036, 17] on icon at bounding box center [1038, 17] width 4 height 6
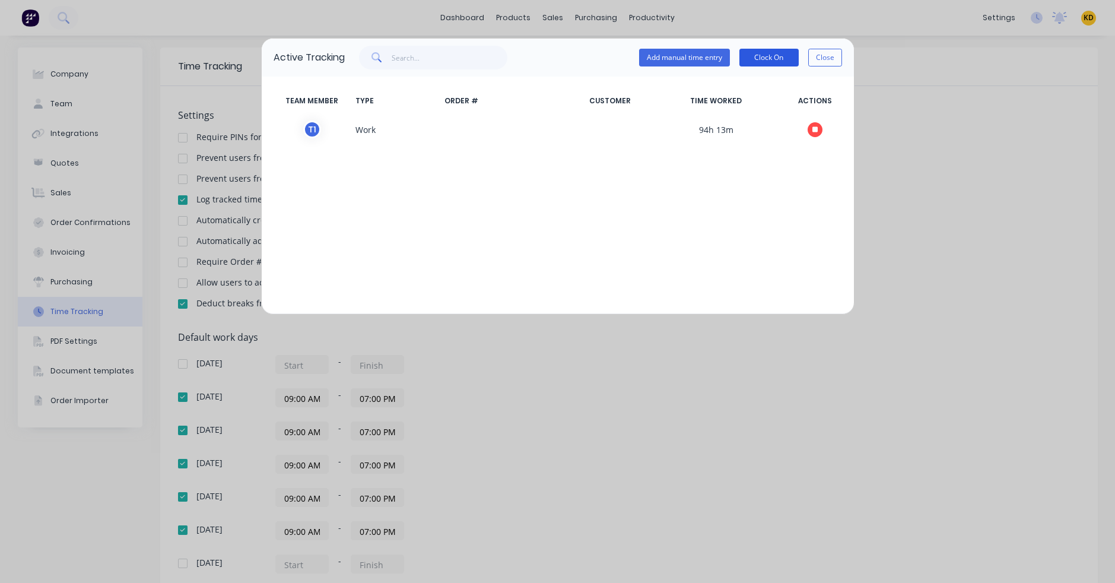
click at [777, 56] on button "Clock On" at bounding box center [768, 58] width 59 height 18
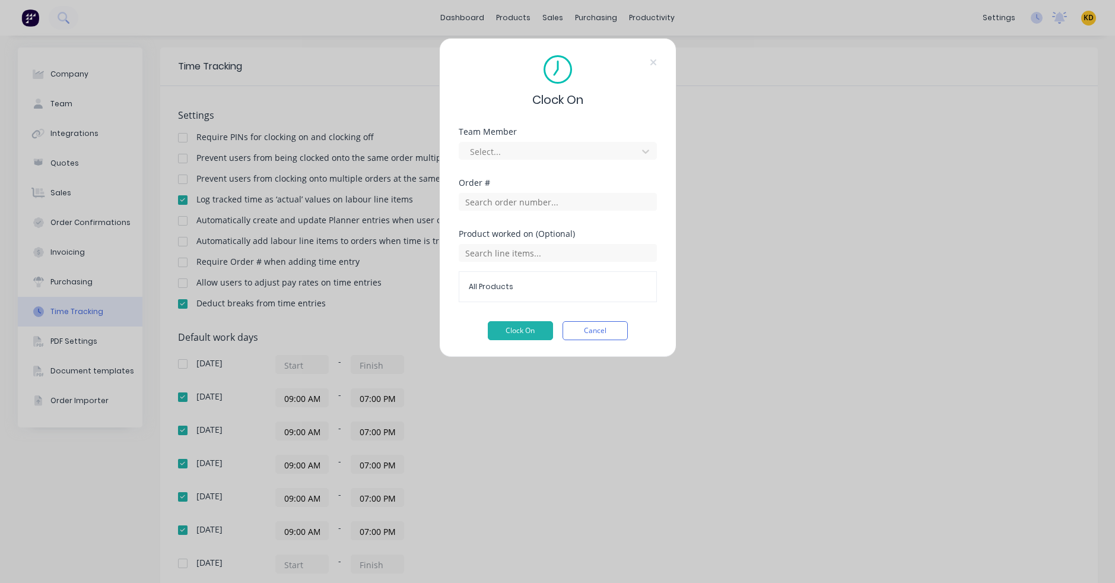
click at [523, 136] on div "Team Member Select..." at bounding box center [558, 144] width 198 height 32
click at [522, 149] on div at bounding box center [550, 151] width 163 height 15
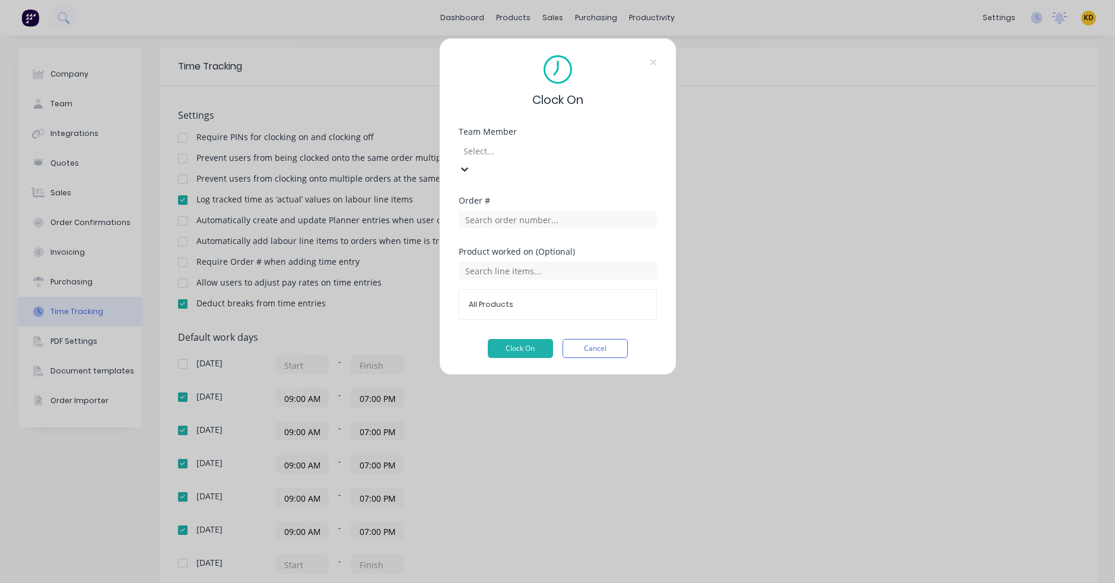
click at [511, 211] on input "text" at bounding box center [558, 220] width 198 height 18
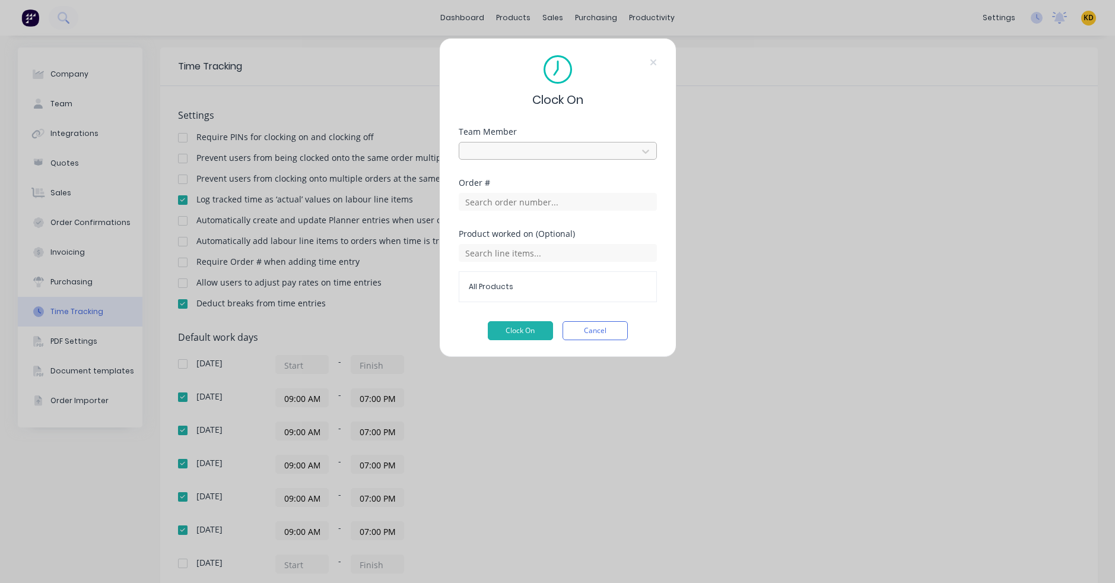
click at [517, 148] on div at bounding box center [550, 149] width 163 height 15
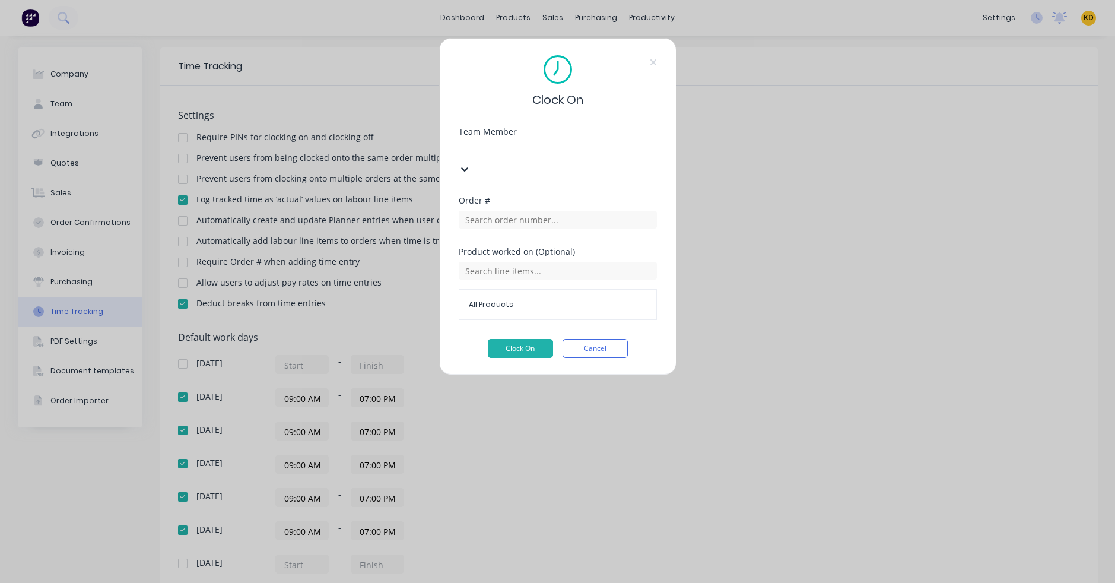
click at [520, 551] on div "Assignee 123" at bounding box center [557, 589] width 1115 height 12
click at [529, 208] on div at bounding box center [558, 218] width 198 height 21
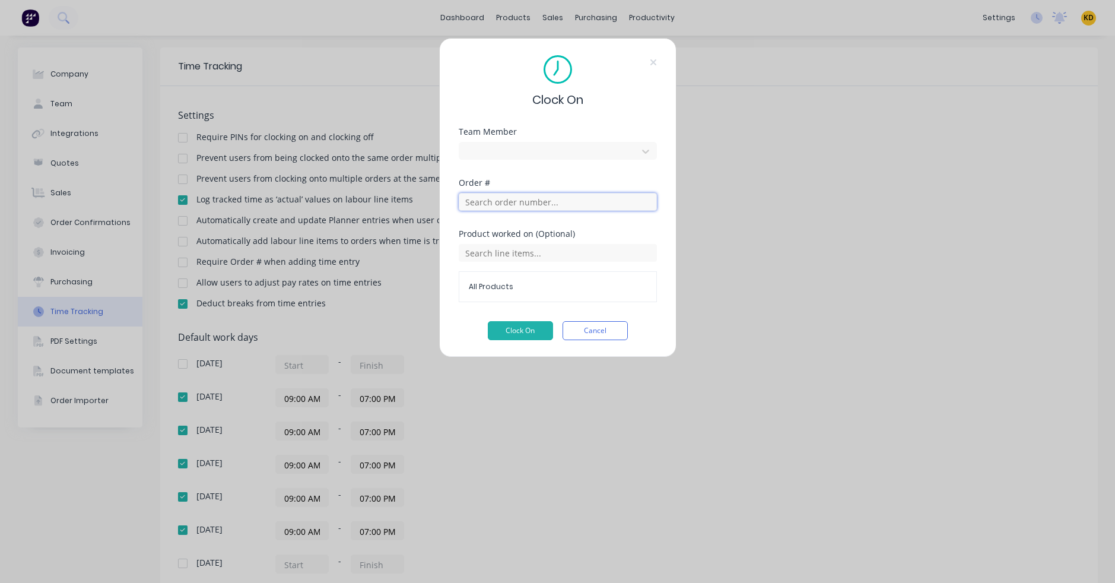
click at [532, 197] on input "text" at bounding box center [558, 202] width 198 height 18
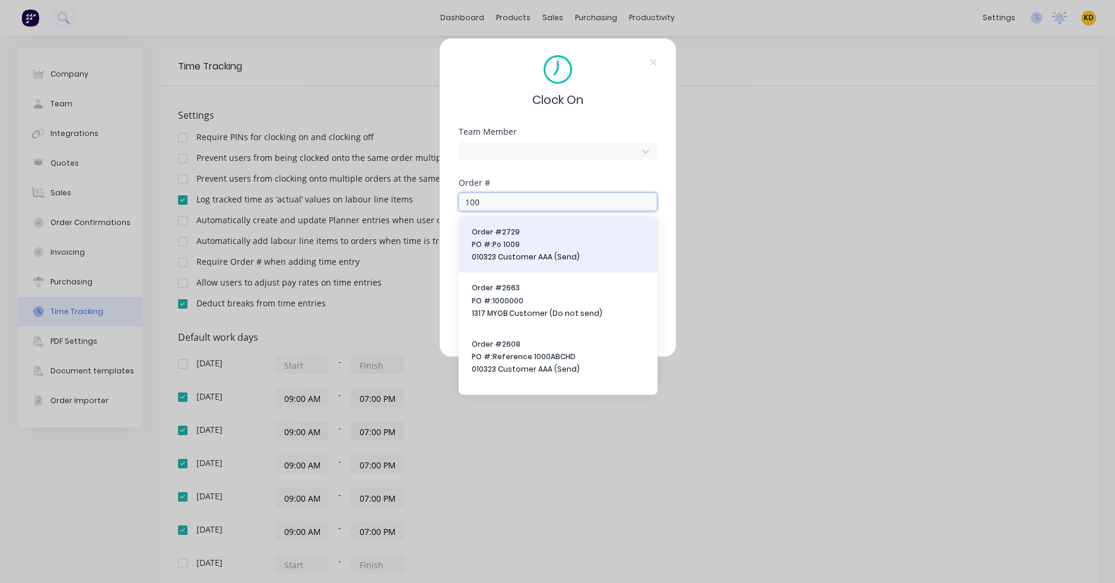
type input "100"
click at [531, 242] on span "PO #: Po 1009" at bounding box center [558, 244] width 173 height 11
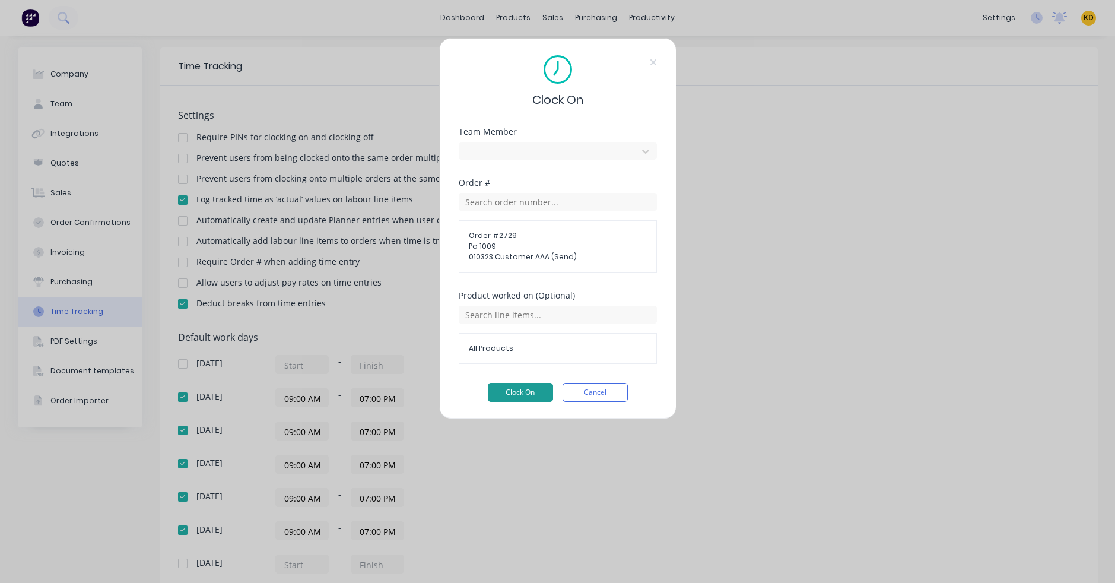
click at [528, 392] on button "Clock On" at bounding box center [520, 392] width 65 height 19
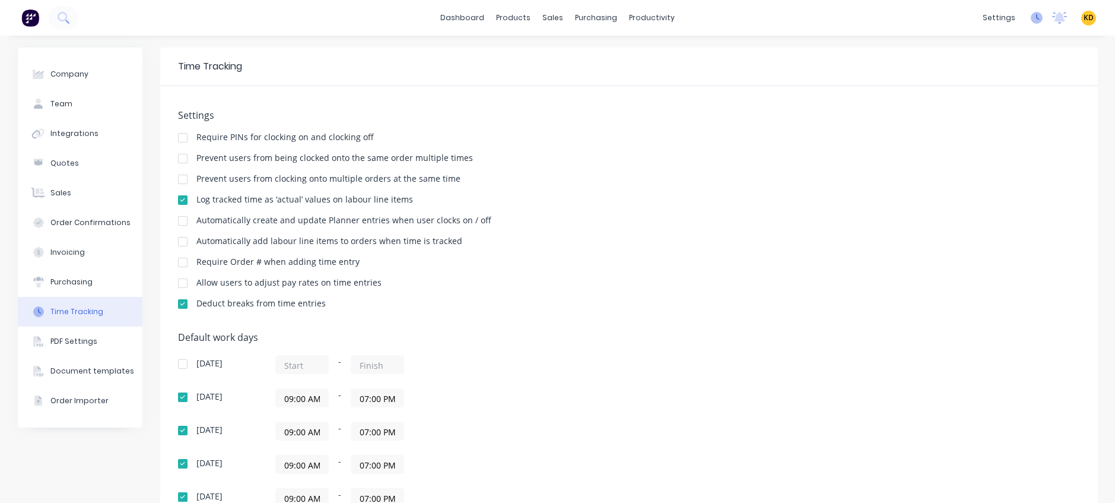
click at [1031, 14] on icon at bounding box center [1037, 18] width 12 height 12
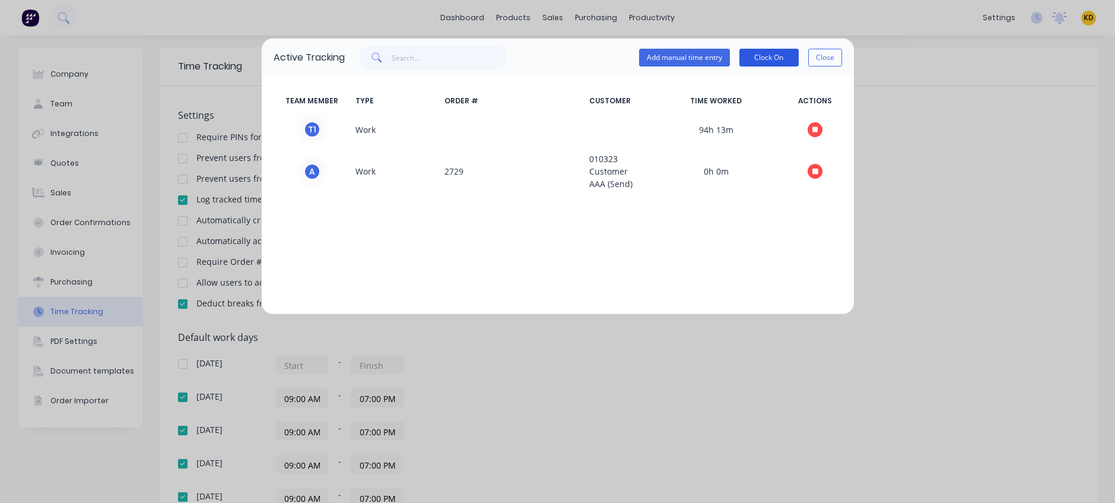
click at [768, 53] on button "Clock On" at bounding box center [768, 58] width 59 height 18
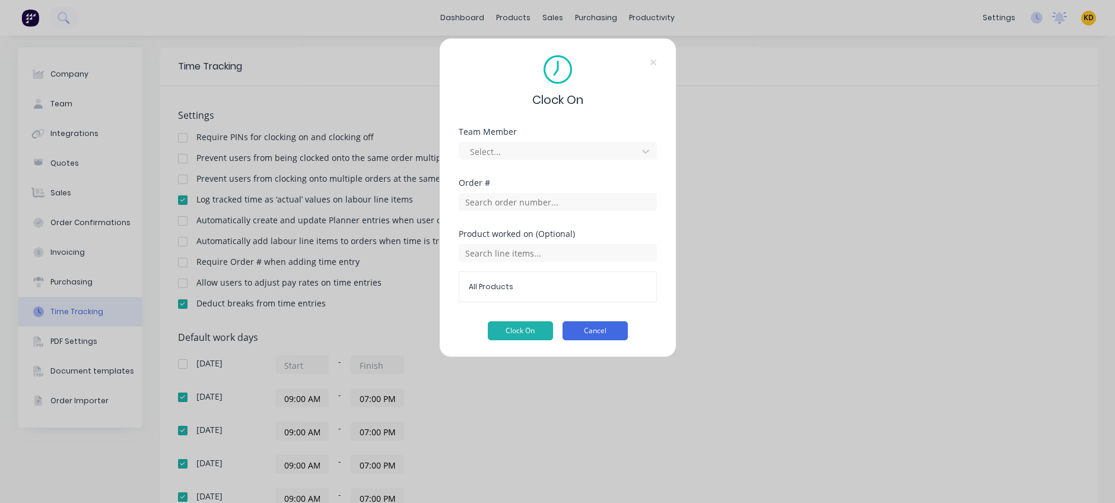
click at [582, 331] on button "Cancel" at bounding box center [595, 330] width 65 height 19
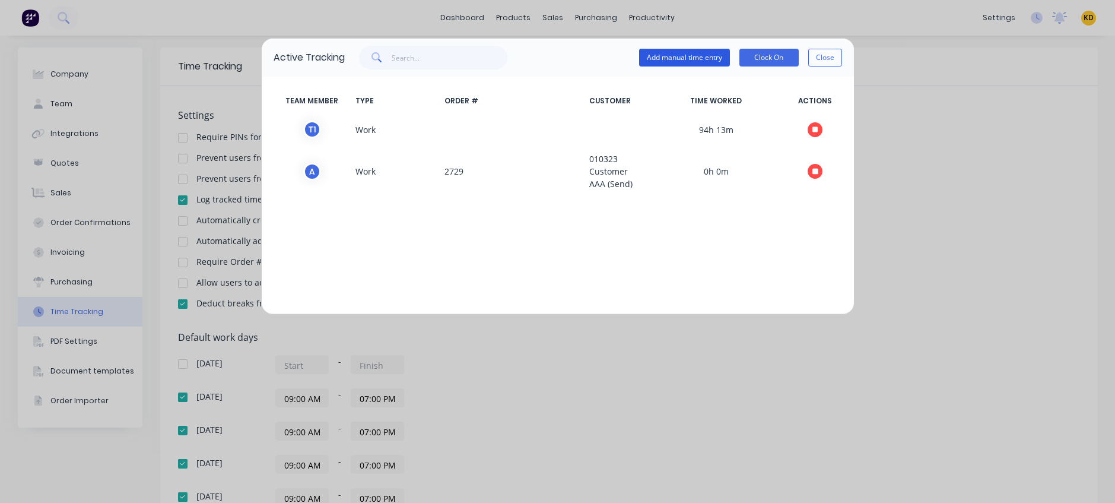
click at [696, 57] on button "Add manual time entry" at bounding box center [684, 58] width 91 height 18
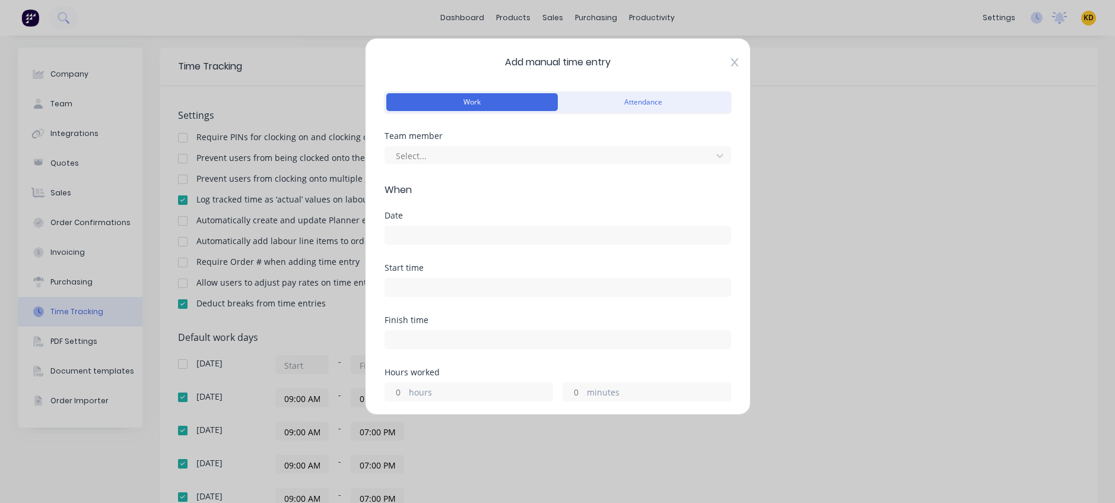
click at [730, 61] on icon at bounding box center [733, 62] width 7 height 8
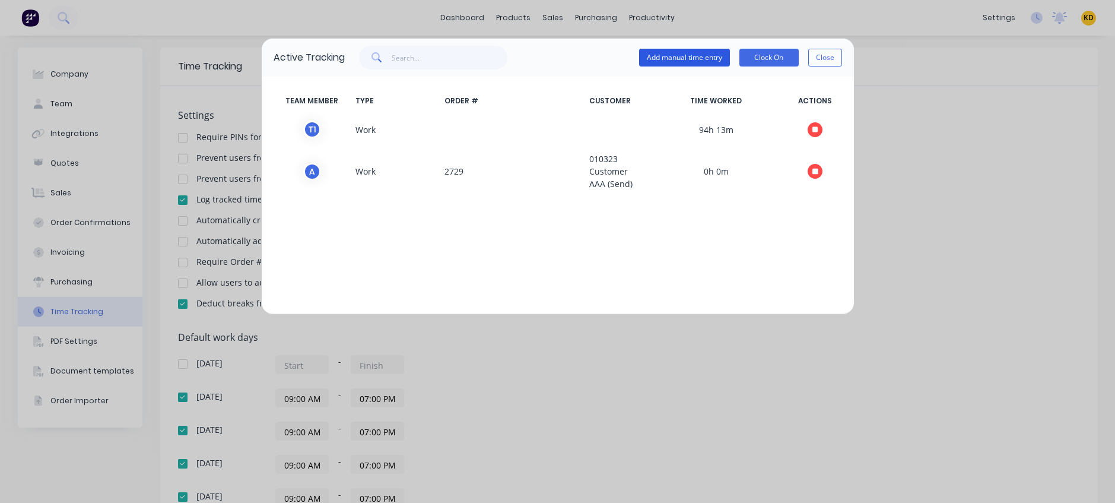
click at [678, 50] on button "Add manual time entry" at bounding box center [684, 58] width 91 height 18
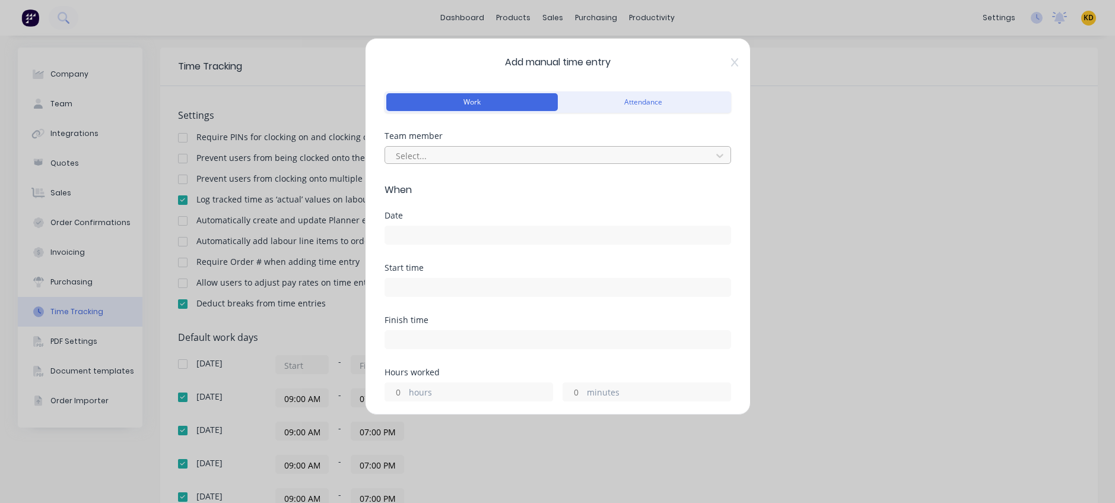
click at [434, 157] on div at bounding box center [550, 155] width 311 height 15
click at [439, 503] on div "Assignee 123" at bounding box center [557, 509] width 1115 height 12
click at [420, 228] on input at bounding box center [557, 235] width 345 height 18
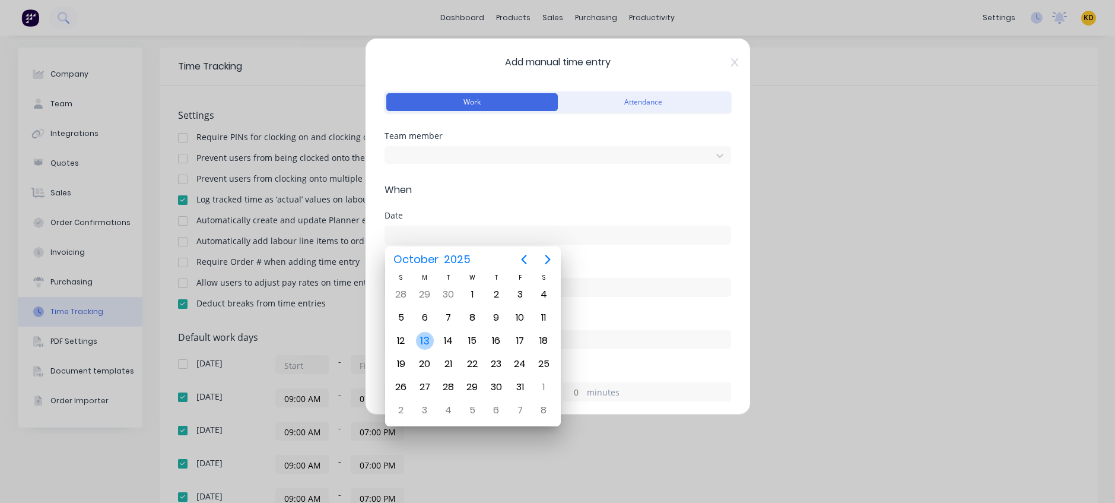
click at [427, 336] on div "13" at bounding box center [425, 341] width 18 height 18
type input "13/10/2025"
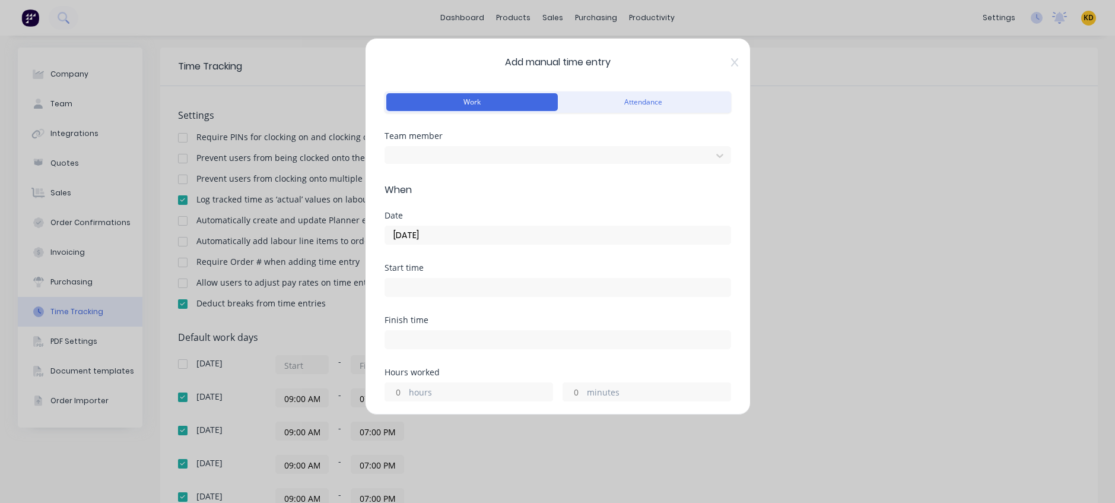
click at [426, 285] on input at bounding box center [557, 287] width 345 height 18
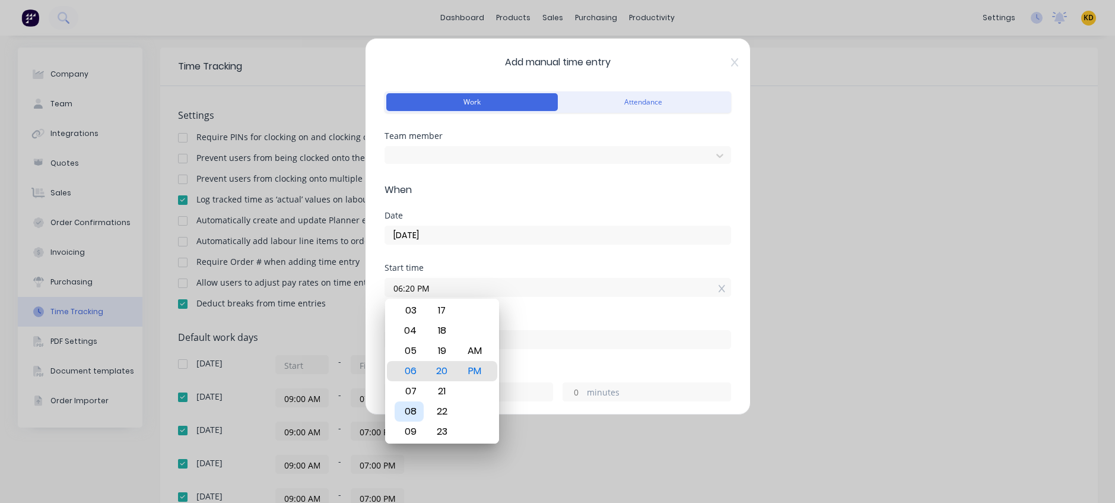
click at [412, 411] on div "08" at bounding box center [409, 411] width 29 height 20
click at [475, 351] on div "AM" at bounding box center [474, 351] width 29 height 20
type input "08:20 AM"
click at [509, 313] on div "Start time 08:20 AM" at bounding box center [558, 289] width 347 height 52
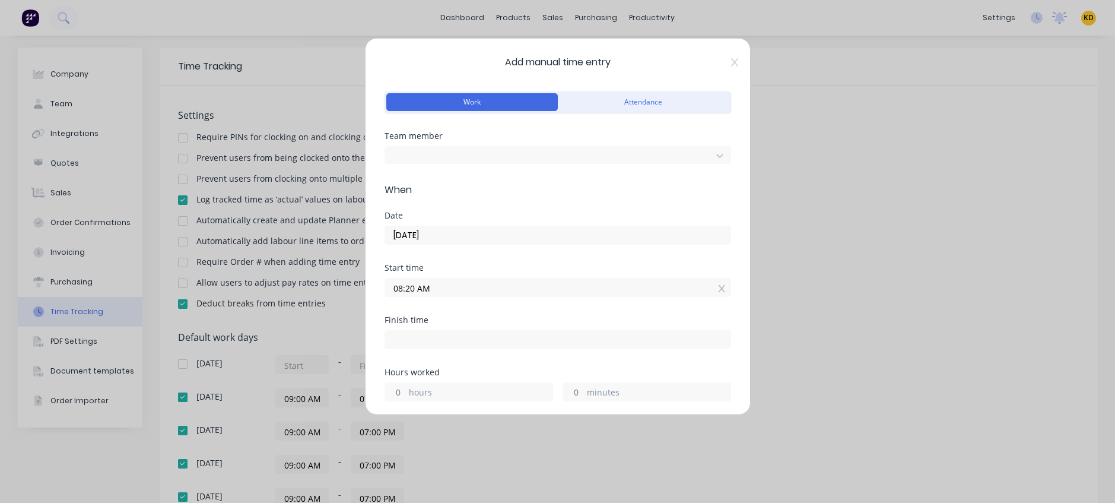
click at [403, 388] on input "hours" at bounding box center [395, 392] width 21 height 18
type input "2"
type input "10:20 AM"
type input "0"
click at [467, 365] on div "Finish time 10:20 AM" at bounding box center [558, 342] width 347 height 52
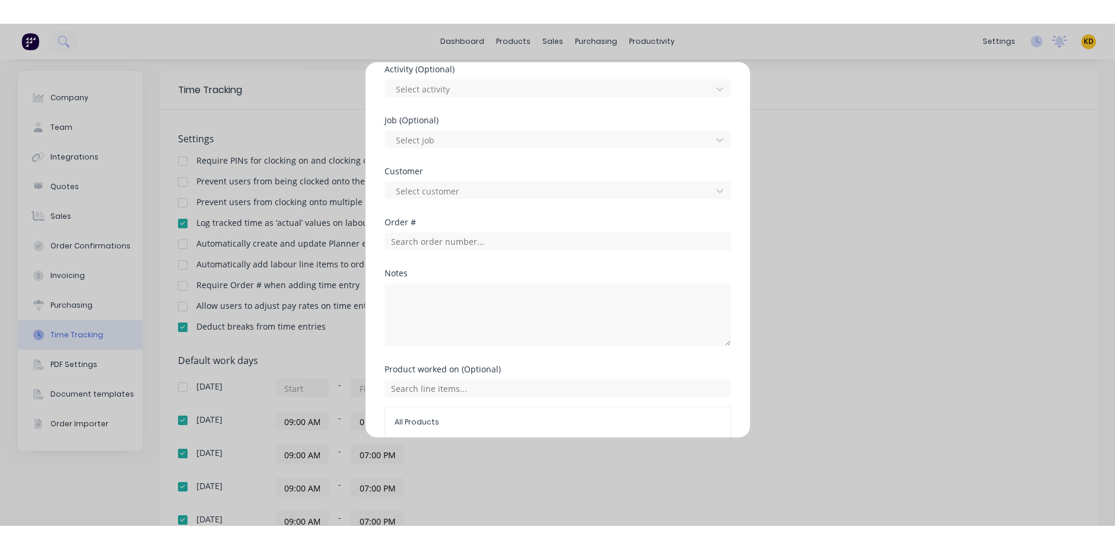
scroll to position [561, 0]
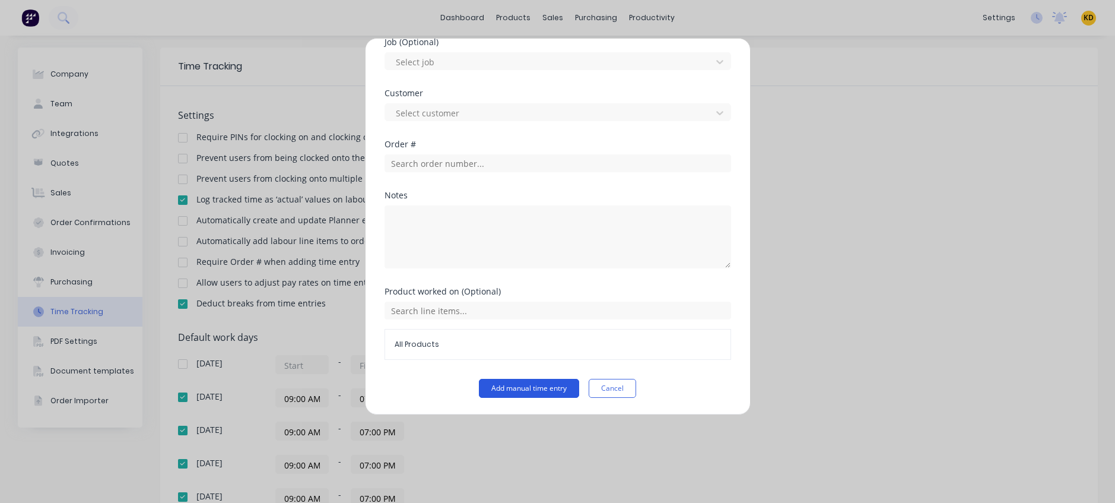
click at [498, 379] on button "Add manual time entry" at bounding box center [529, 388] width 100 height 19
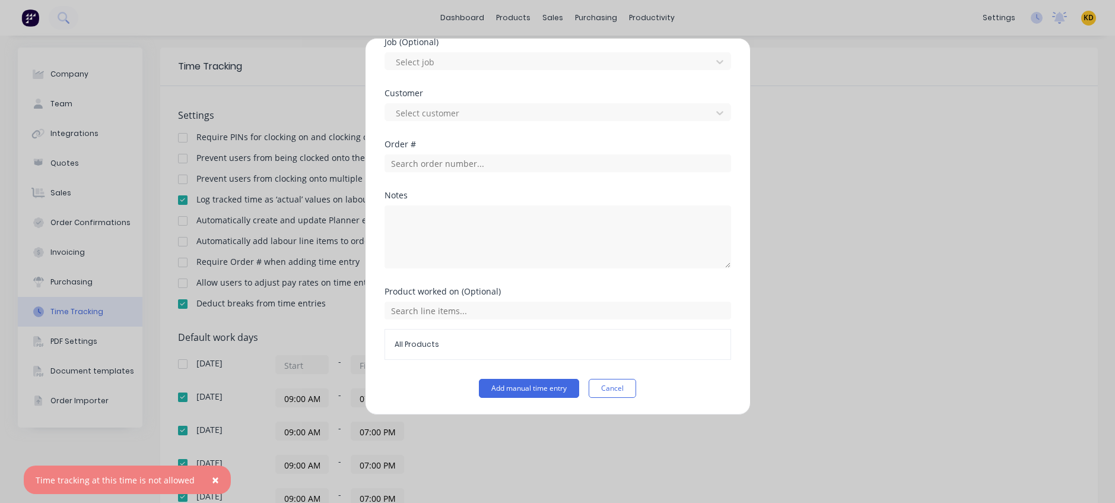
click at [212, 475] on span "×" at bounding box center [215, 479] width 7 height 17
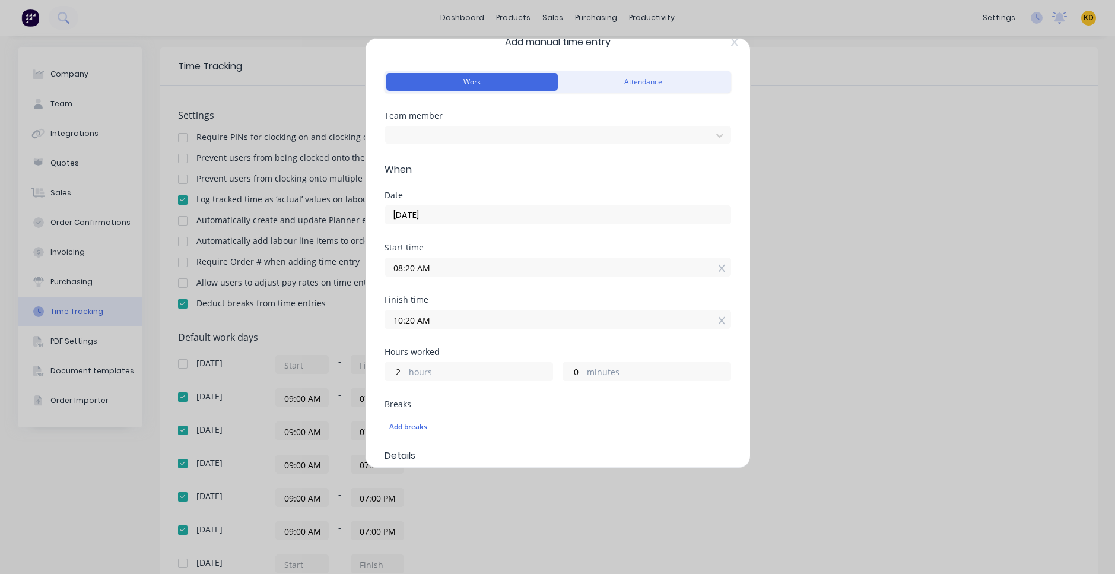
scroll to position [9, 0]
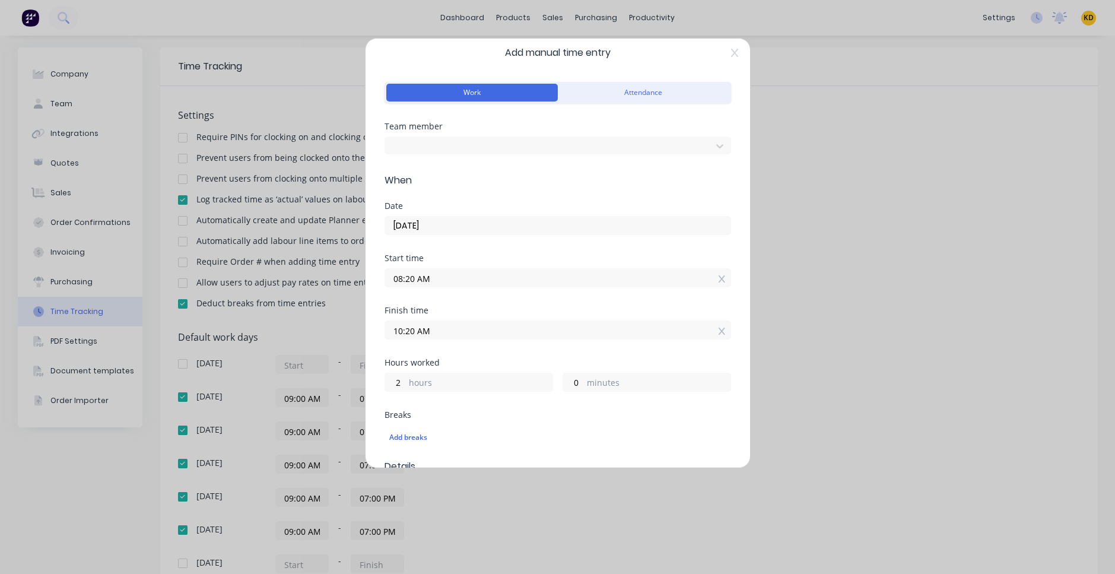
click at [394, 276] on input "08:20 AM" at bounding box center [557, 278] width 345 height 18
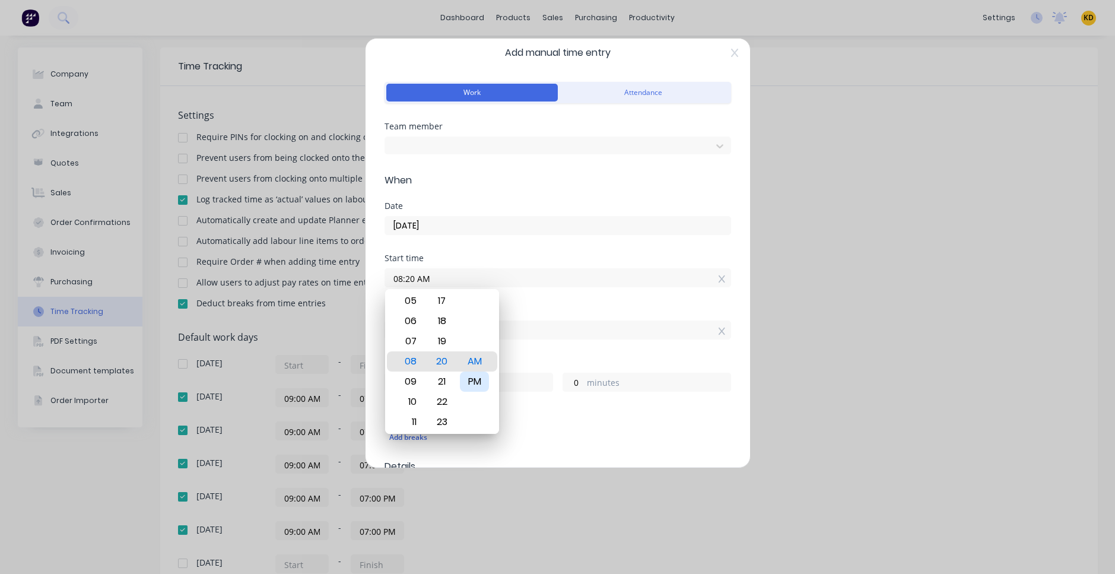
click at [466, 378] on div "PM" at bounding box center [474, 381] width 29 height 20
type input "08:20 PM"
click at [491, 286] on label "08:20 PM" at bounding box center [558, 277] width 347 height 19
click at [491, 286] on input "08:20 PM" at bounding box center [557, 278] width 345 height 18
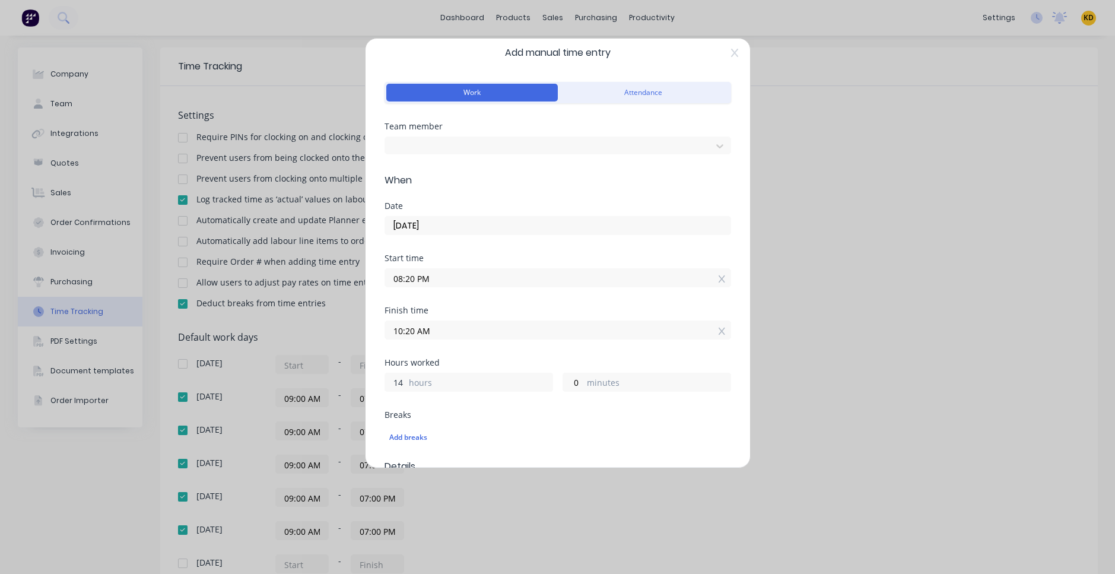
drag, startPoint x: 405, startPoint y: 387, endPoint x: 419, endPoint y: 386, distance: 13.7
click at [419, 386] on div "14 hours" at bounding box center [469, 382] width 169 height 19
type input "1"
type input "09:20 PM"
click at [503, 354] on div "Finish time 09:20 PM" at bounding box center [558, 332] width 347 height 52
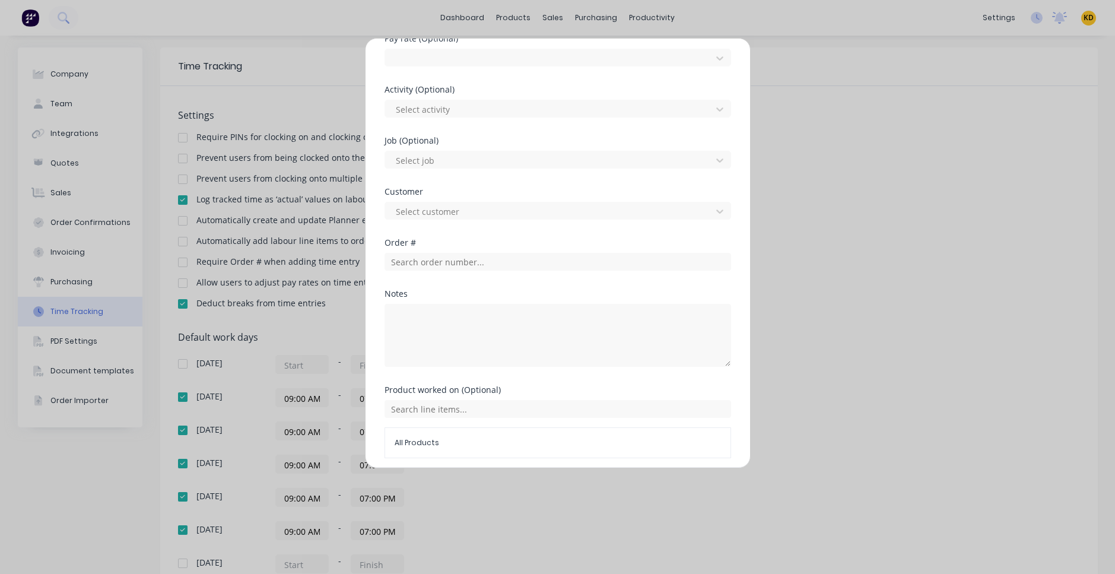
scroll to position [508, 0]
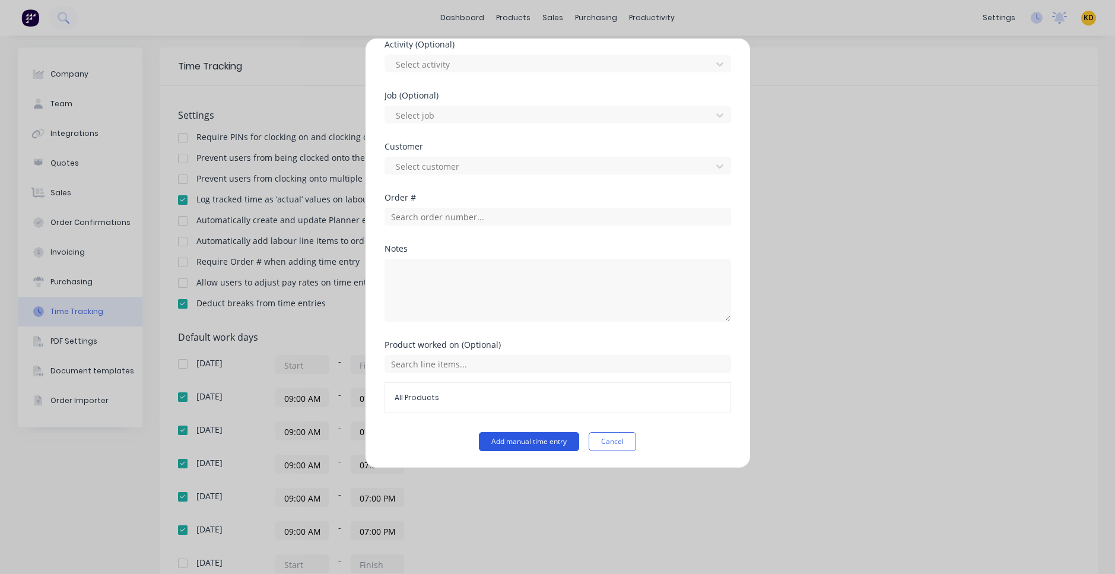
click at [496, 437] on button "Add manual time entry" at bounding box center [529, 441] width 100 height 19
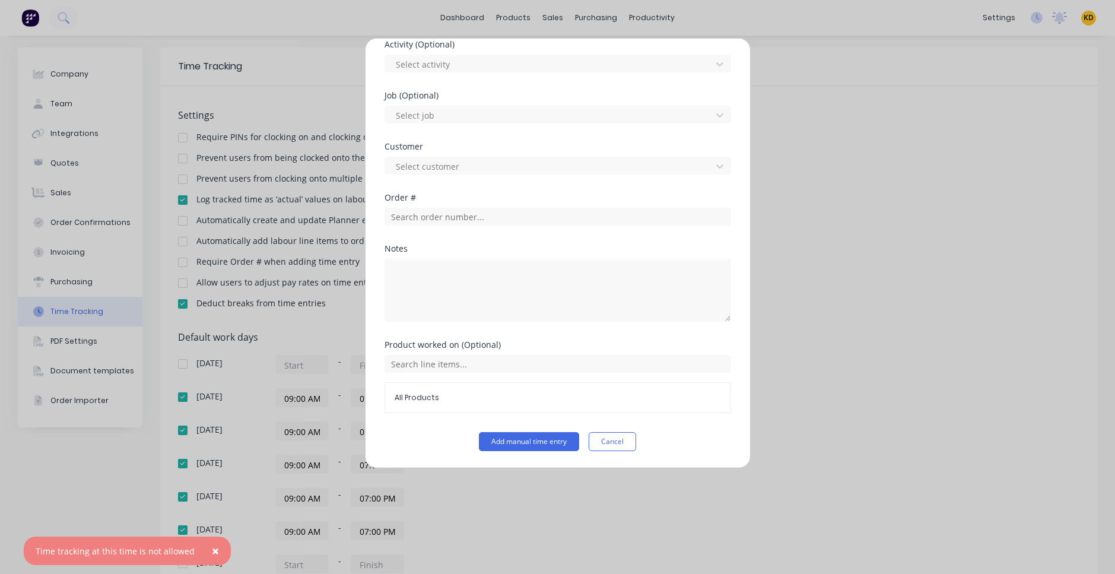
click at [212, 549] on span "×" at bounding box center [215, 550] width 7 height 17
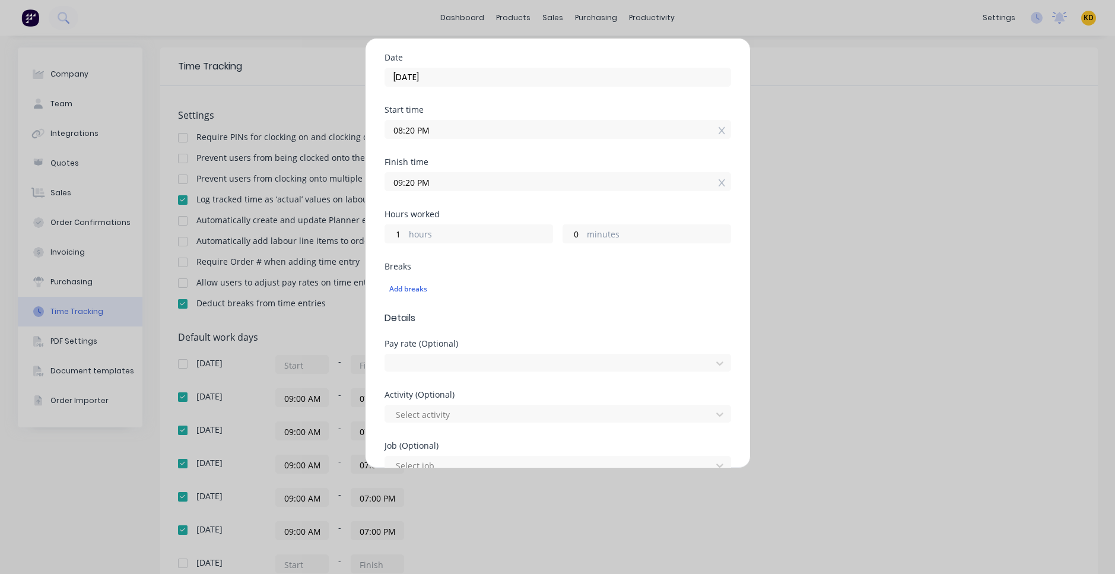
scroll to position [152, 0]
click at [434, 131] on input "08:20 PM" at bounding box center [557, 135] width 345 height 18
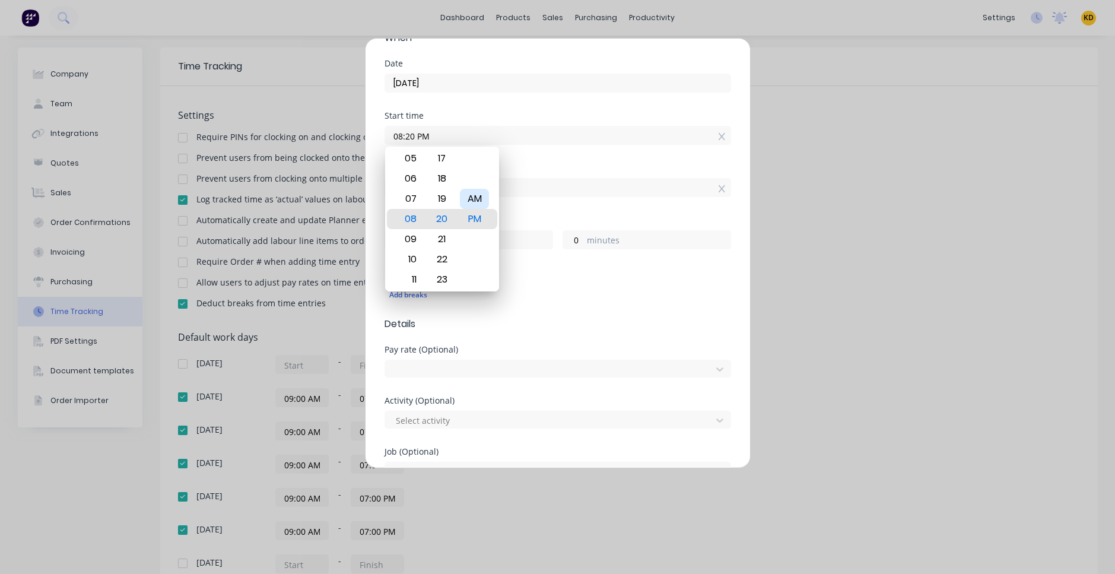
click at [474, 201] on div "AM" at bounding box center [474, 199] width 29 height 20
type input "08:20 AM"
click at [529, 158] on div "Start time 08:20 AM" at bounding box center [558, 138] width 347 height 52
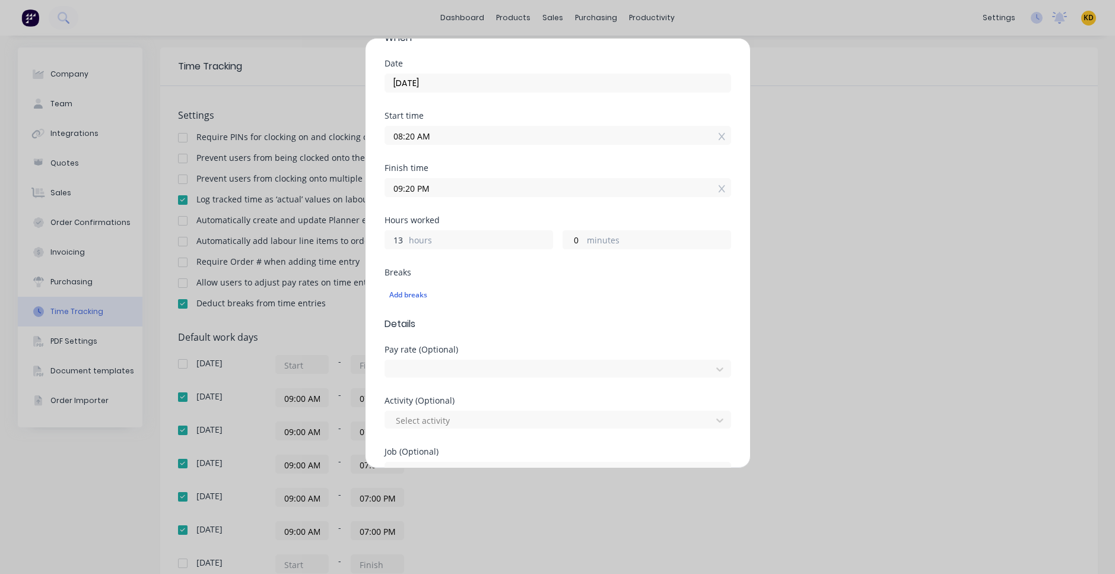
drag, startPoint x: 397, startPoint y: 240, endPoint x: 403, endPoint y: 240, distance: 6.6
click at [400, 240] on input "13" at bounding box center [395, 240] width 21 height 18
drag, startPoint x: 395, startPoint y: 242, endPoint x: 406, endPoint y: 243, distance: 11.3
click at [406, 242] on div "13 hours" at bounding box center [469, 239] width 169 height 19
type input "15"
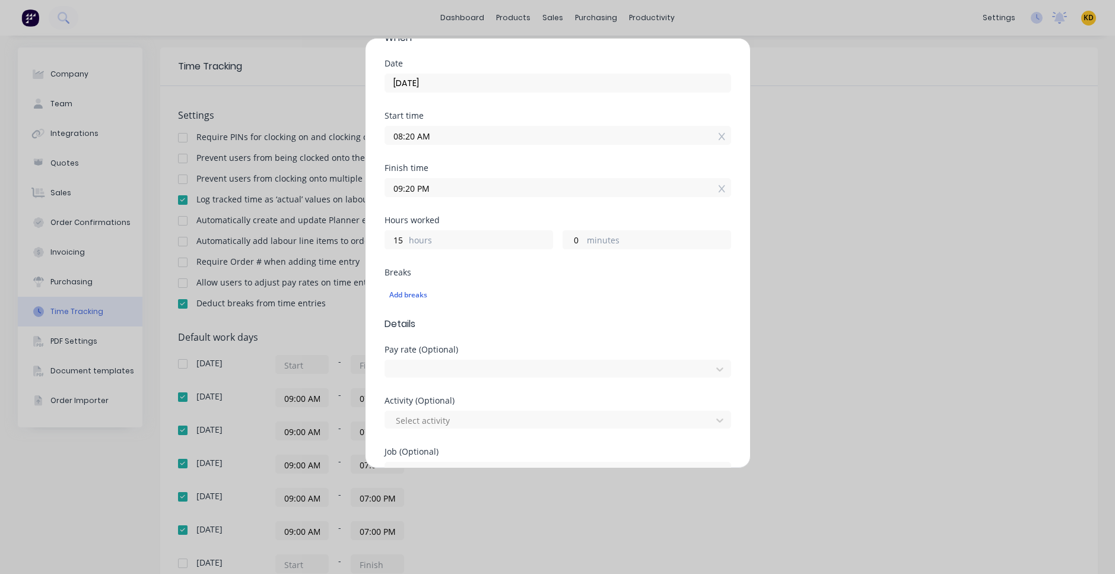
type input "11:20 PM"
click at [504, 222] on div "Hours worked" at bounding box center [558, 220] width 347 height 8
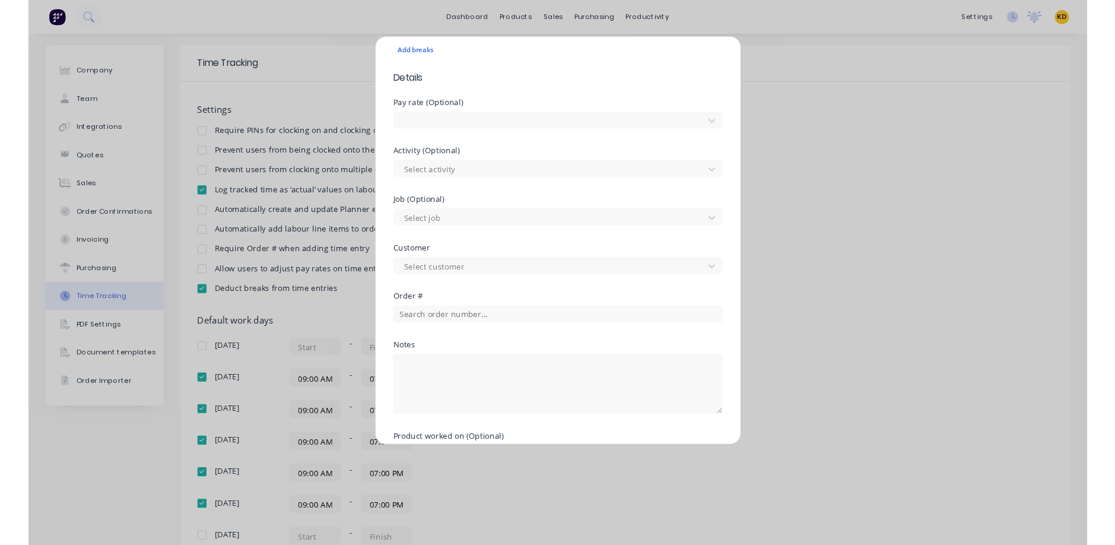
scroll to position [508, 0]
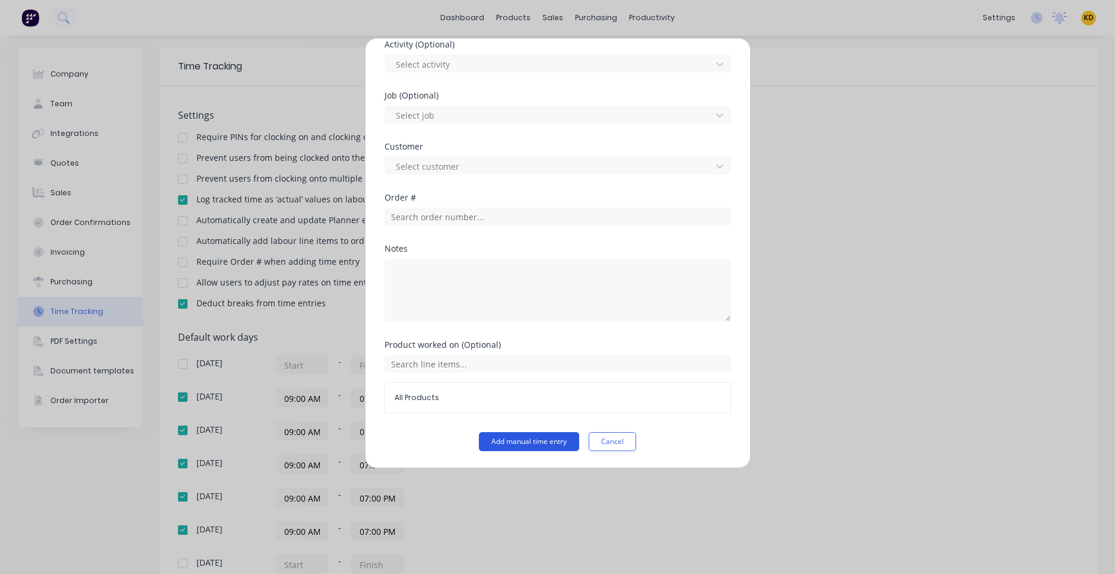
click at [502, 442] on button "Add manual time entry" at bounding box center [529, 441] width 100 height 19
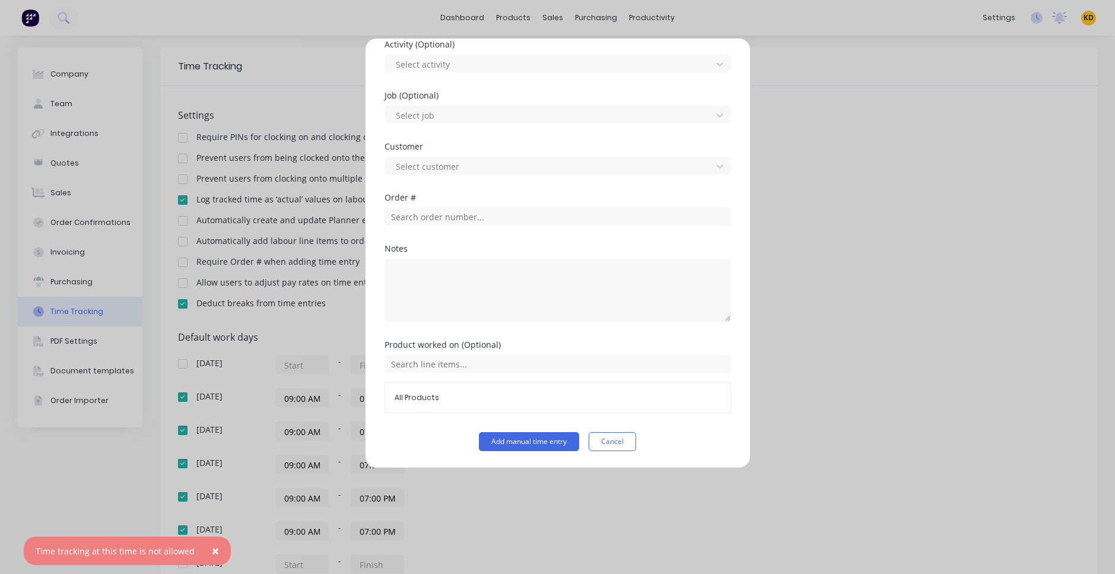
click at [212, 545] on span "×" at bounding box center [215, 550] width 7 height 17
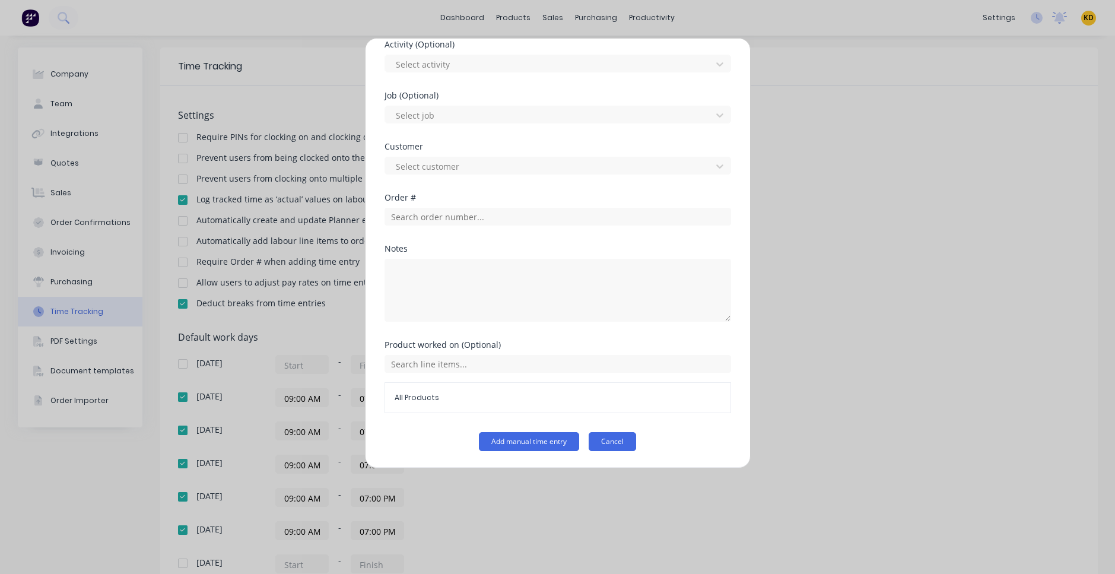
click at [613, 443] on button "Cancel" at bounding box center [612, 441] width 47 height 19
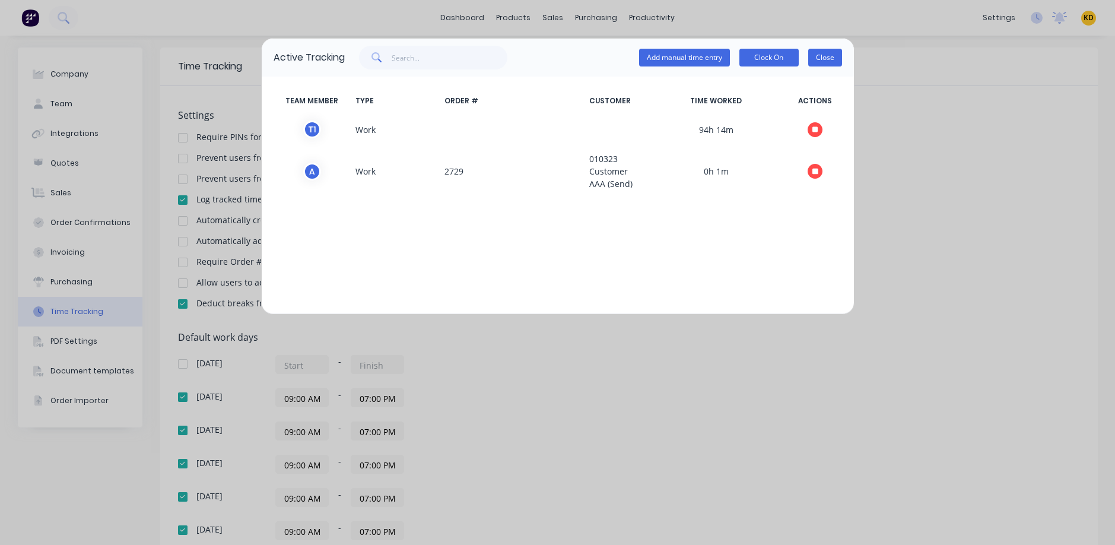
click at [833, 55] on button "Close" at bounding box center [825, 58] width 34 height 18
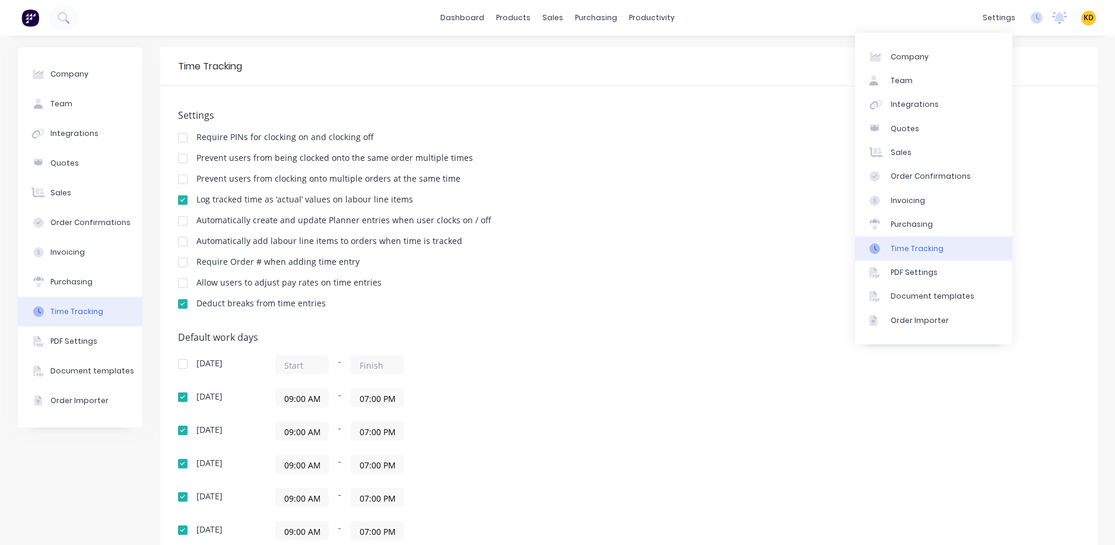
click at [657, 182] on div "Prevent users from clocking onto multiple orders at the same time" at bounding box center [629, 179] width 902 height 11
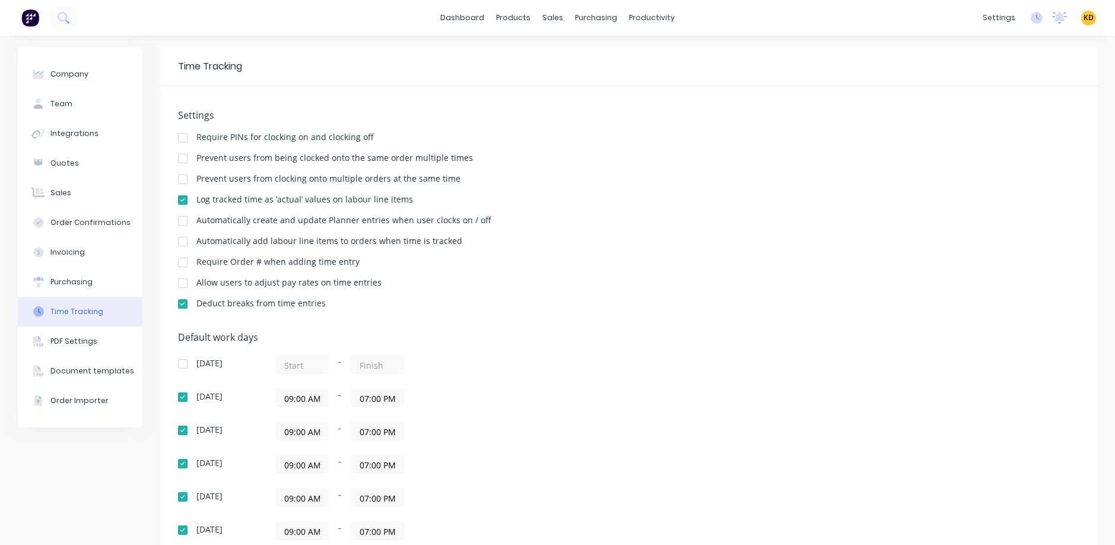
click at [180, 159] on div at bounding box center [183, 159] width 24 height 24
click at [179, 155] on div at bounding box center [183, 159] width 24 height 24
click at [178, 176] on div at bounding box center [183, 179] width 24 height 24
click at [885, 127] on div "Settings Require PINs for clocking on and clocking off Prevent users from being…" at bounding box center [629, 215] width 902 height 210
click at [1031, 15] on icon at bounding box center [1037, 18] width 12 height 12
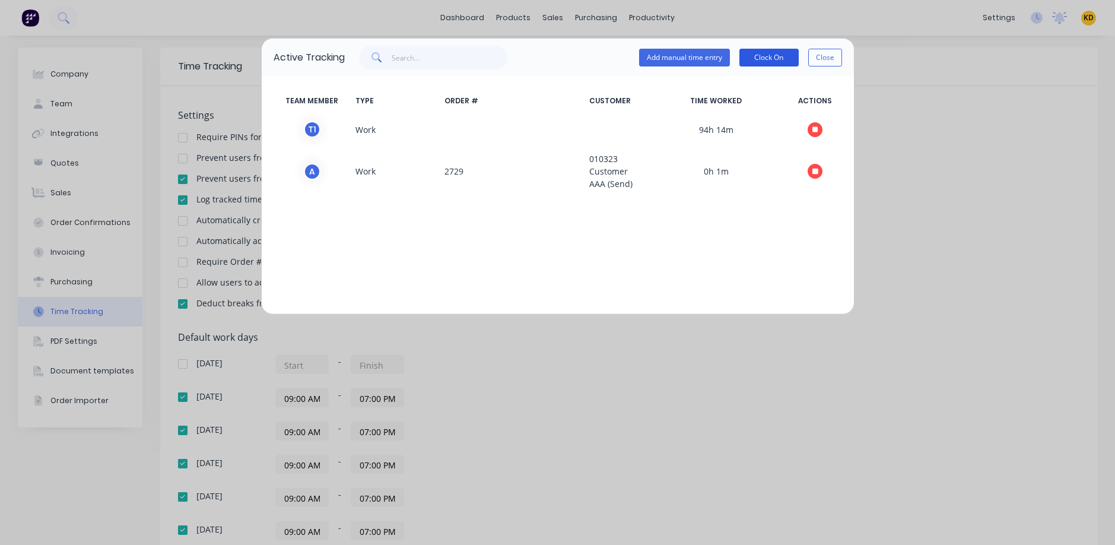
click at [795, 57] on button "Clock On" at bounding box center [768, 58] width 59 height 18
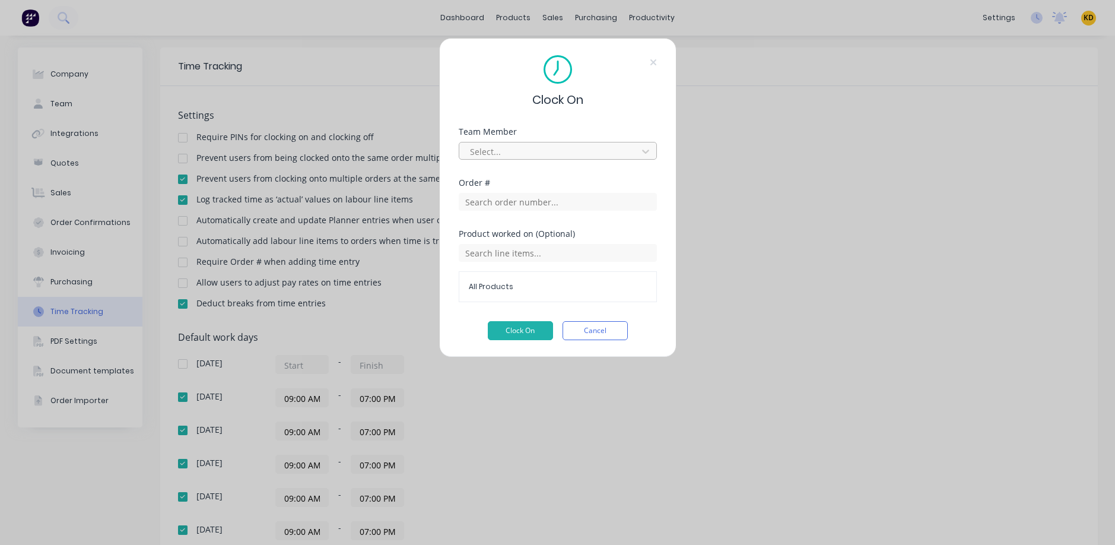
click at [546, 144] on div at bounding box center [550, 151] width 163 height 15
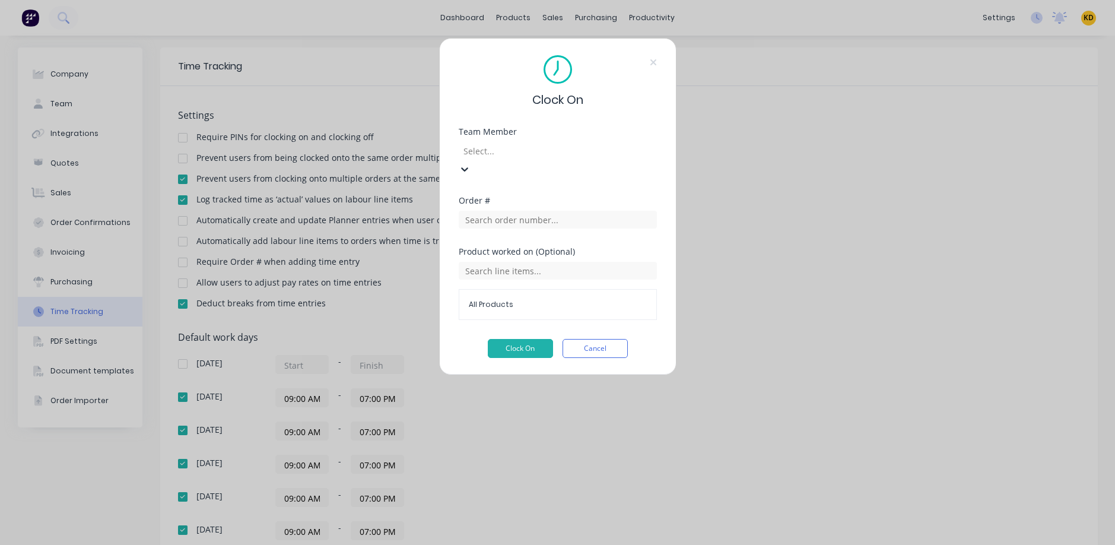
click at [531, 545] on div "Assignee 123" at bounding box center [557, 551] width 1115 height 12
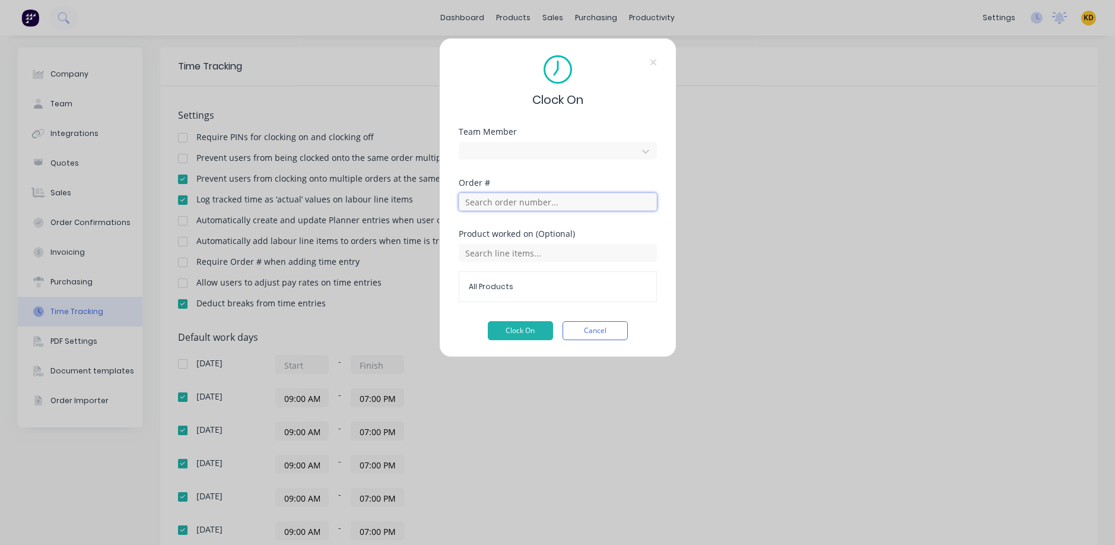
click at [522, 202] on input "text" at bounding box center [558, 202] width 198 height 18
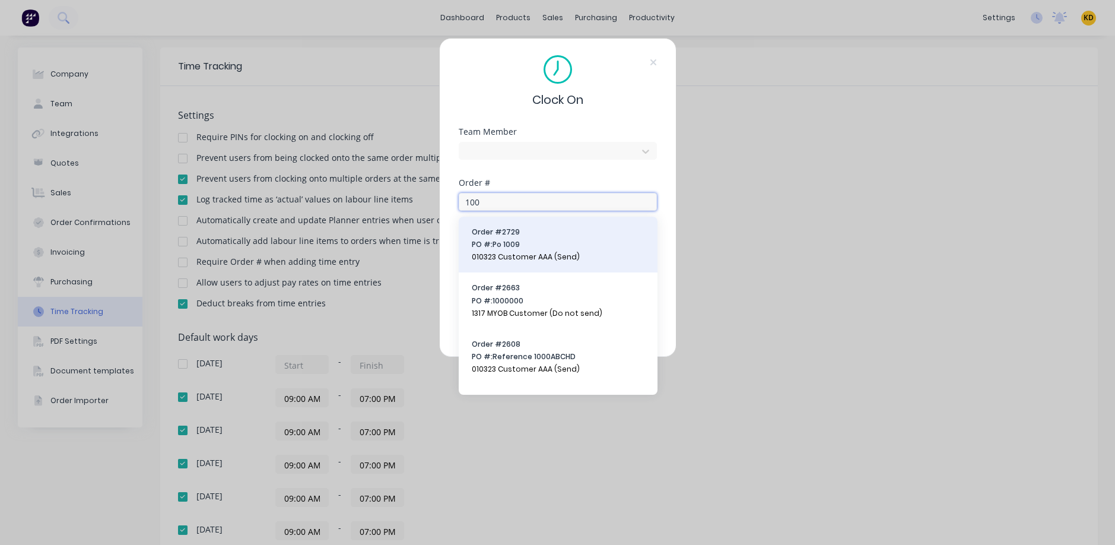
type input "100"
click at [529, 221] on div "Order # 2729 PO #: Po 1009 010323 Customer AAA (Send)" at bounding box center [558, 245] width 199 height 56
click at [537, 246] on span "PO #: Po 1009" at bounding box center [558, 244] width 173 height 11
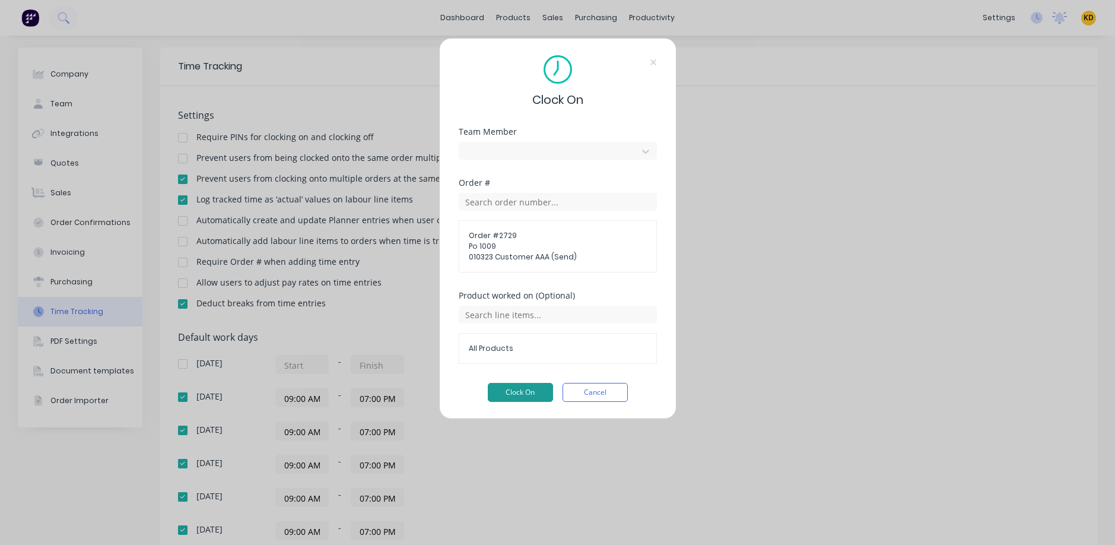
click at [526, 387] on button "Clock On" at bounding box center [520, 392] width 65 height 19
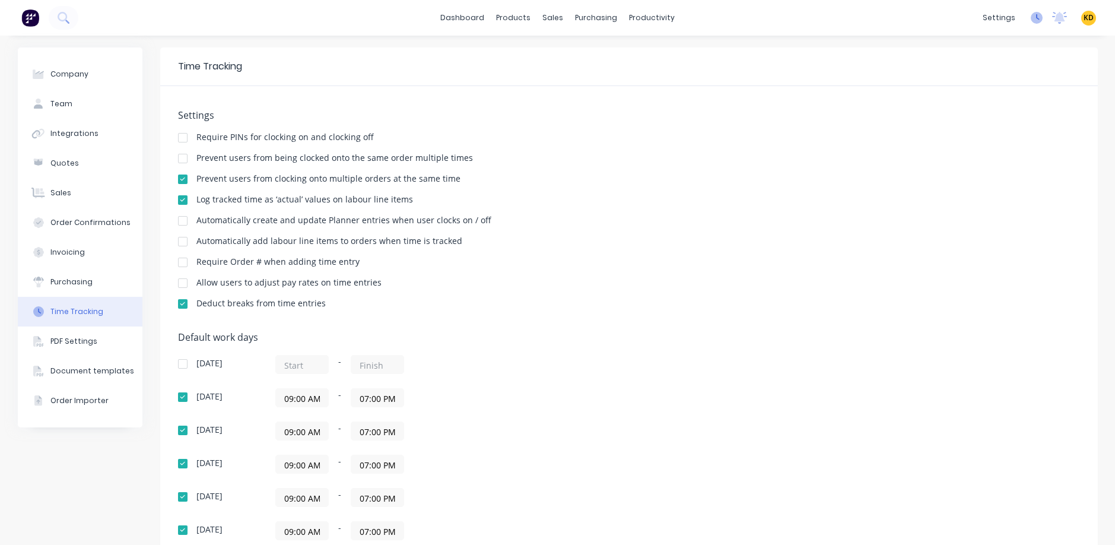
click at [1031, 18] on icon at bounding box center [1037, 18] width 12 height 12
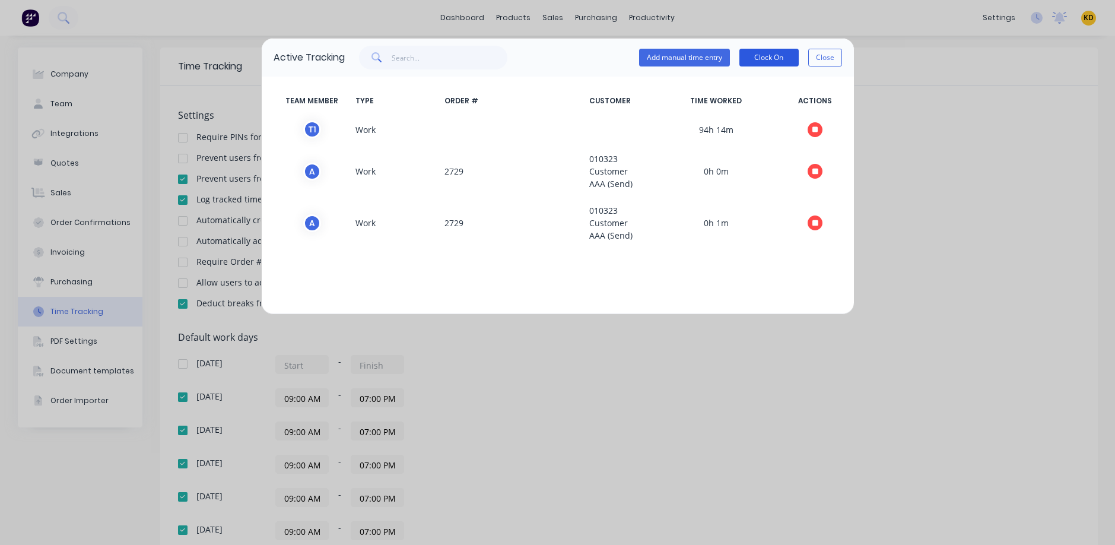
click at [775, 52] on button "Clock On" at bounding box center [768, 58] width 59 height 18
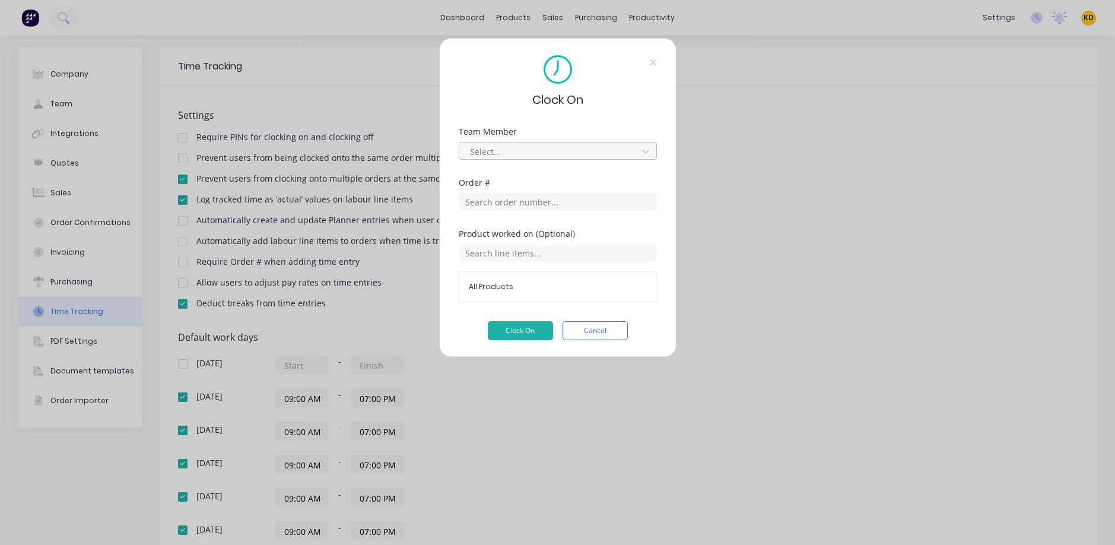
click at [519, 147] on div at bounding box center [550, 151] width 163 height 15
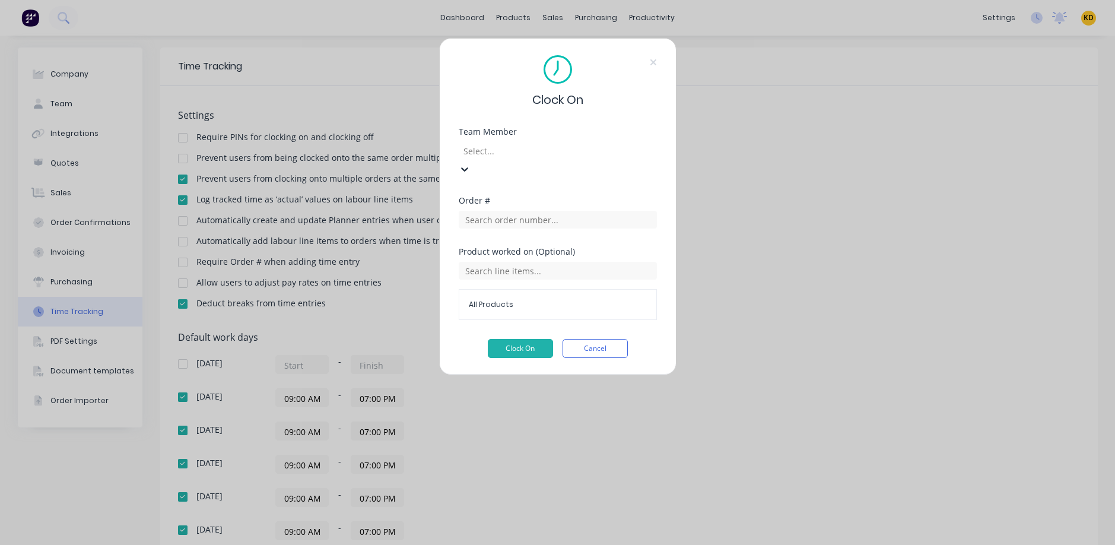
click at [511, 545] on div "Assignee 123" at bounding box center [557, 551] width 1115 height 12
click at [502, 147] on div at bounding box center [547, 149] width 171 height 15
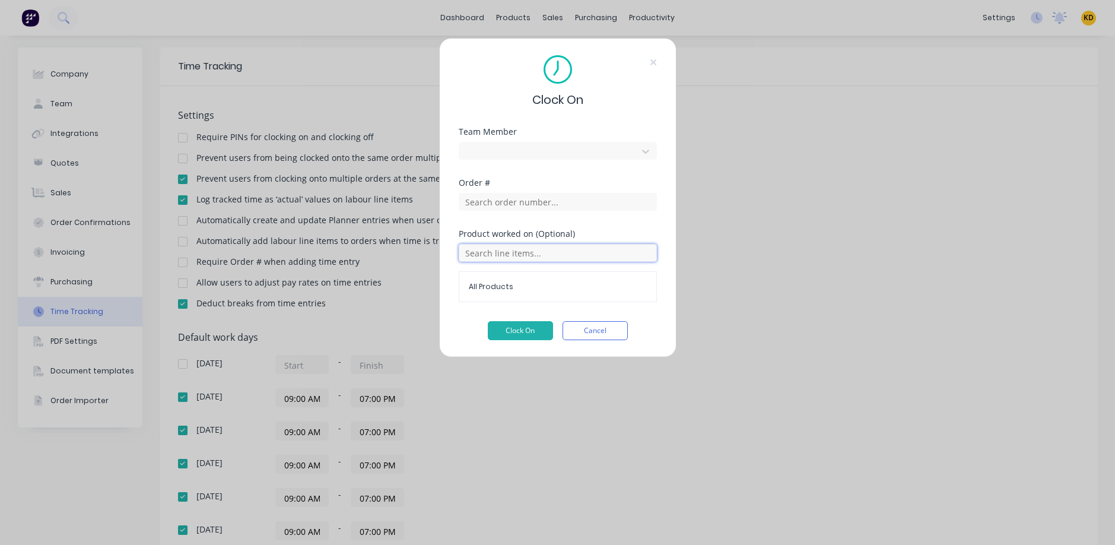
click at [519, 255] on input "text" at bounding box center [558, 253] width 198 height 18
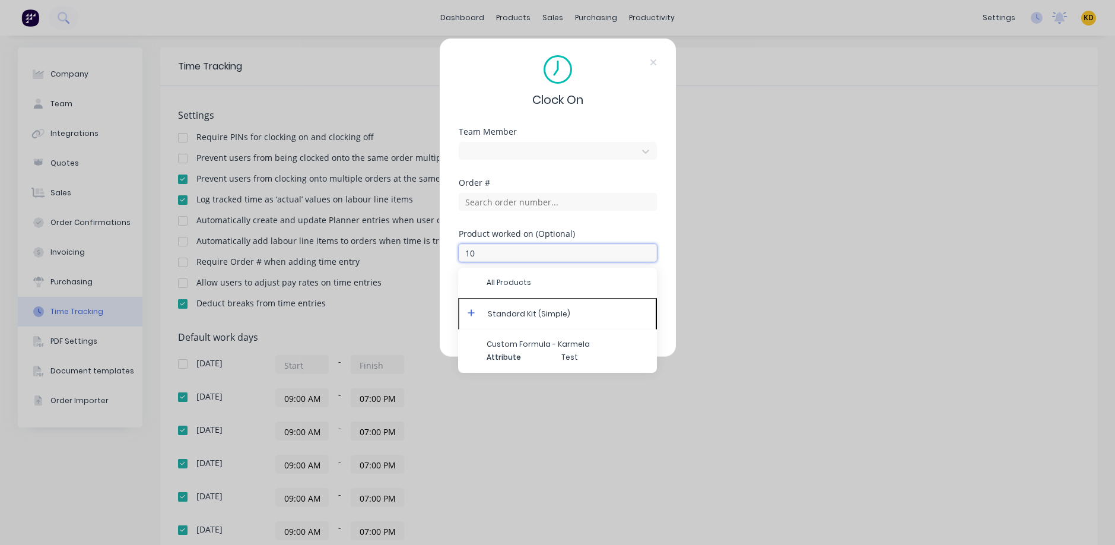
type input "100"
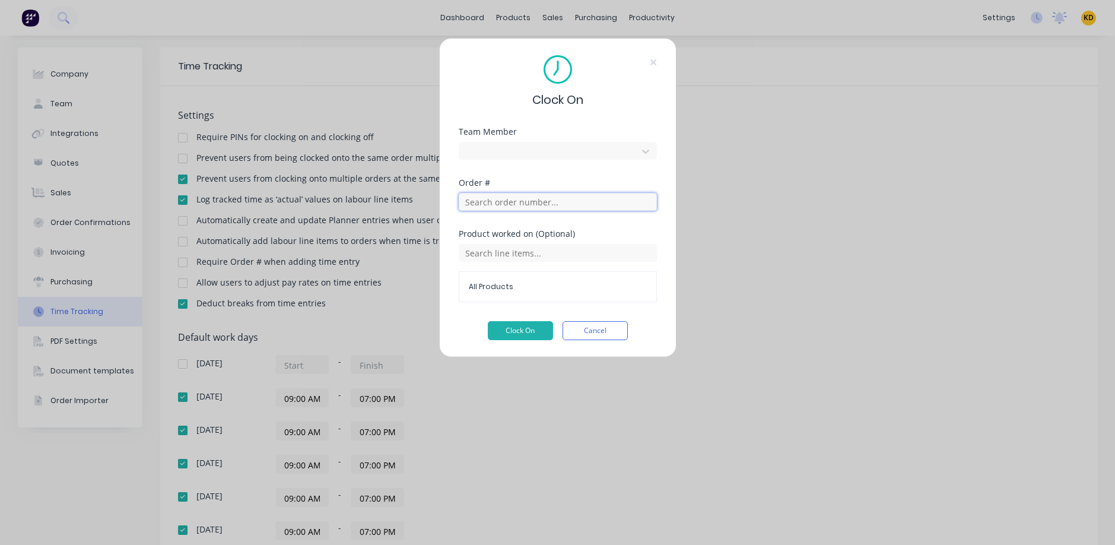
click at [515, 203] on input "text" at bounding box center [558, 202] width 198 height 18
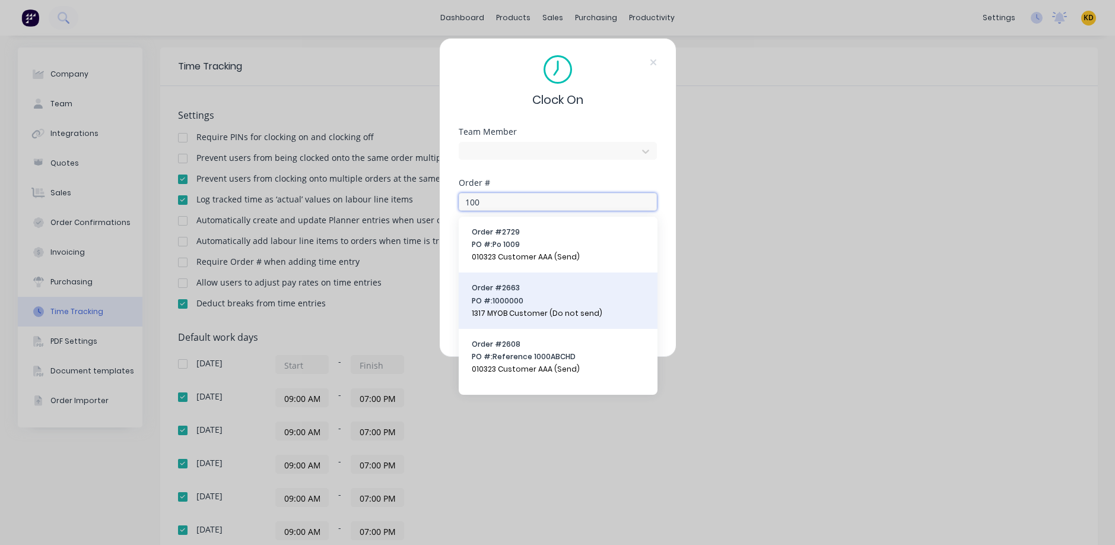
type input "100"
click at [511, 300] on span "PO #: 1000000" at bounding box center [558, 301] width 173 height 11
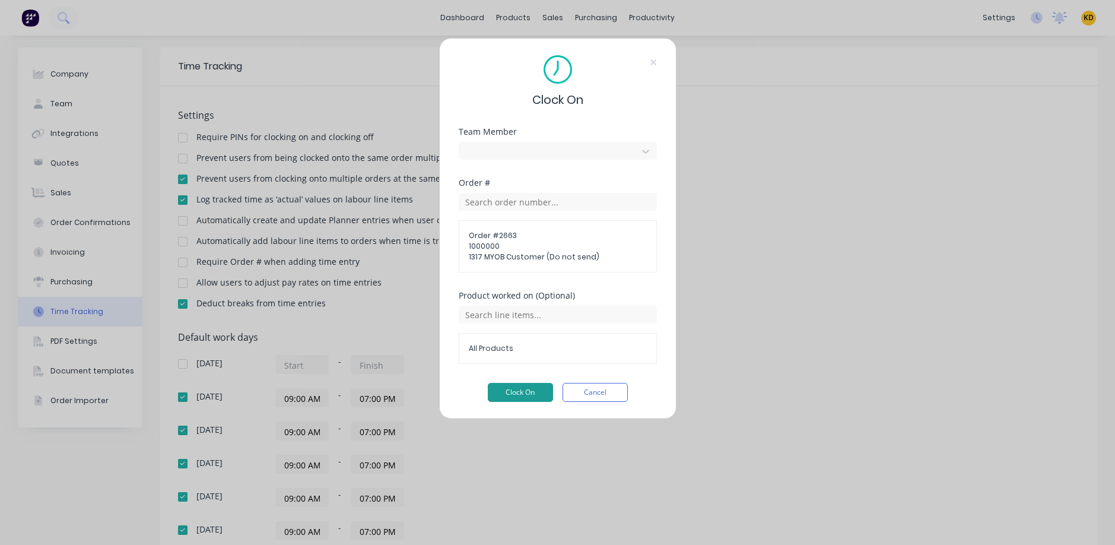
click at [513, 392] on button "Clock On" at bounding box center [520, 392] width 65 height 19
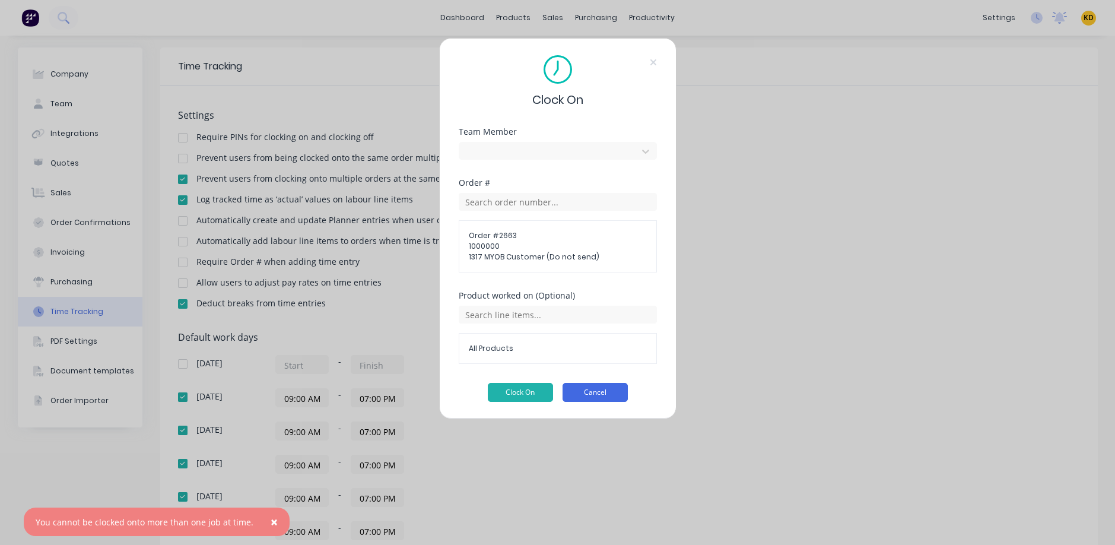
click at [589, 395] on button "Cancel" at bounding box center [595, 392] width 65 height 19
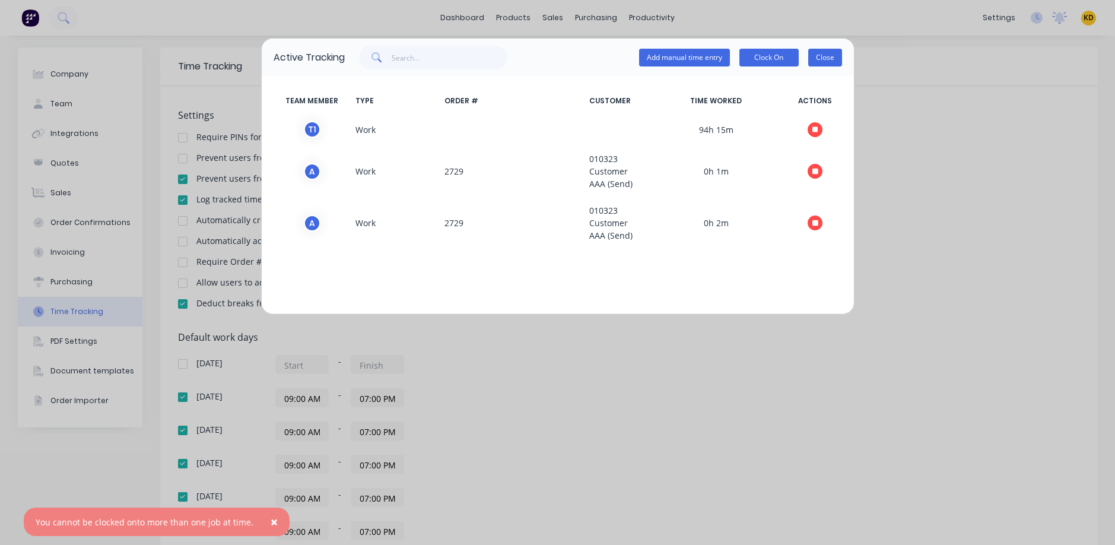
click at [828, 57] on button "Close" at bounding box center [825, 58] width 34 height 18
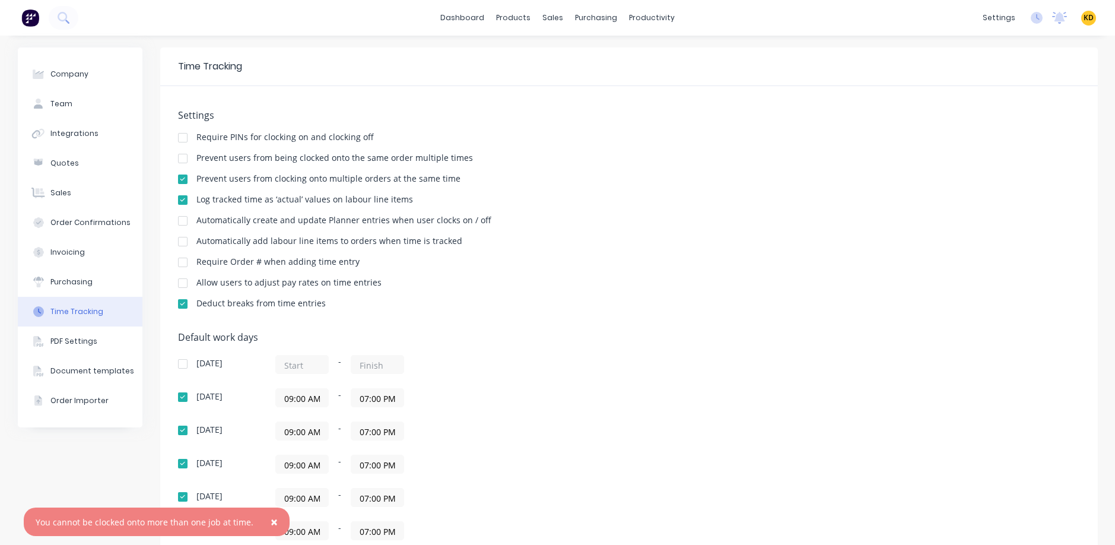
click at [730, 322] on div "Settings Require PINs for clocking on and clocking off Prevent users from being…" at bounding box center [629, 401] width 938 height 630
click at [271, 519] on span "×" at bounding box center [274, 521] width 7 height 17
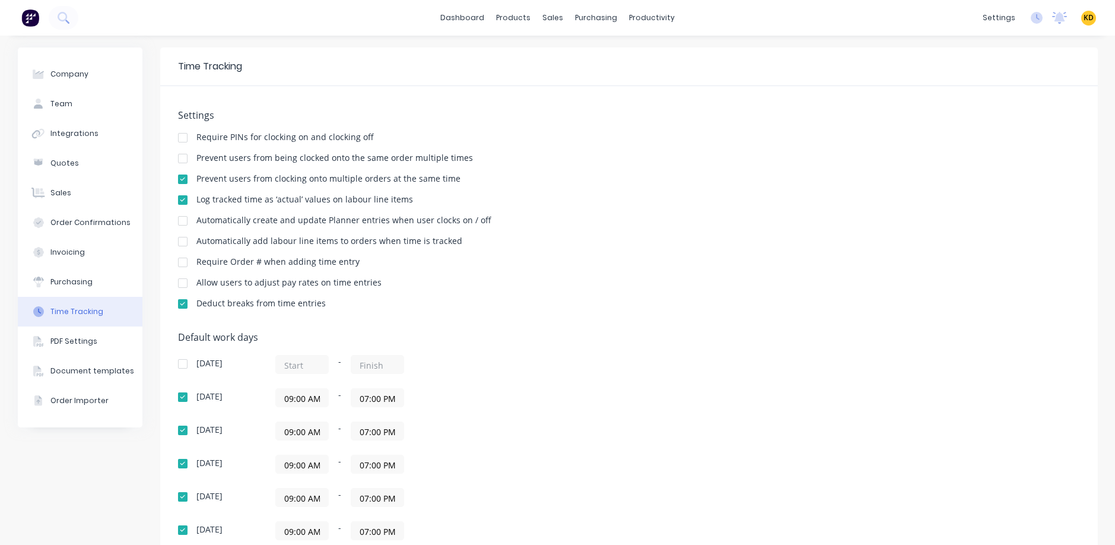
click at [640, 339] on h5 "Default work days" at bounding box center [629, 337] width 902 height 11
drag, startPoint x: 224, startPoint y: 241, endPoint x: 439, endPoint y: 256, distance: 215.3
click at [438, 256] on div "Settings Require PINs for clocking on and clocking off Prevent users from being…" at bounding box center [629, 215] width 902 height 210
click at [638, 212] on div "Settings Require PINs for clocking on and clocking off Prevent users from being…" at bounding box center [629, 215] width 902 height 210
drag, startPoint x: 225, startPoint y: 182, endPoint x: 560, endPoint y: 155, distance: 335.7
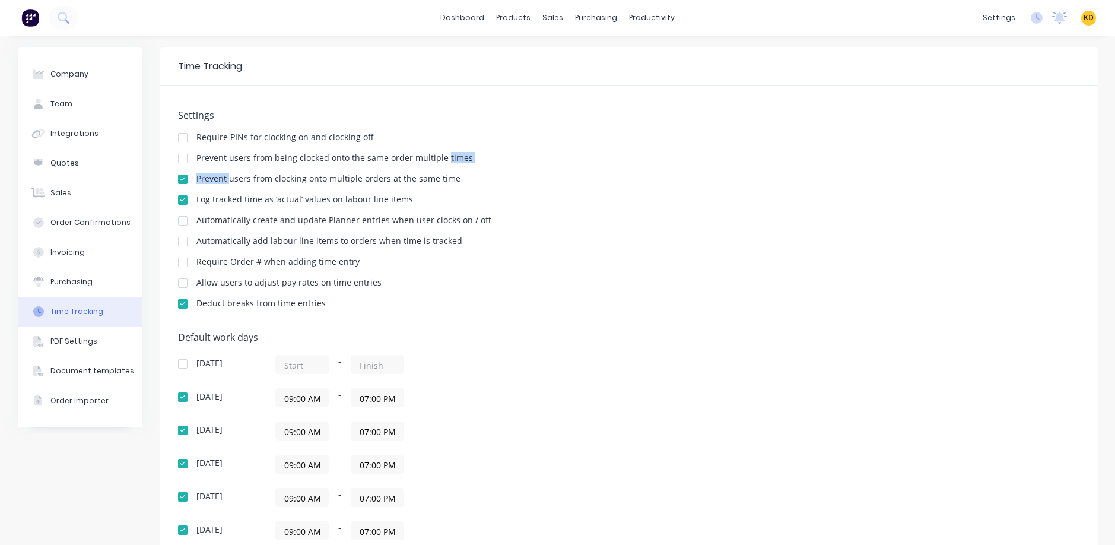
click at [474, 156] on div "Settings Require PINs for clocking on and clocking off Prevent users from being…" at bounding box center [629, 215] width 902 height 210
click at [684, 148] on div "Settings Require PINs for clocking on and clocking off Prevent users from being…" at bounding box center [629, 215] width 902 height 210
click at [466, 245] on div "Automatically add labour line items to orders when time is tracked" at bounding box center [629, 242] width 902 height 11
drag, startPoint x: 243, startPoint y: 181, endPoint x: 502, endPoint y: 174, distance: 258.8
click at [477, 174] on div "Prevent users from clocking onto multiple orders at the same time" at bounding box center [629, 179] width 902 height 11
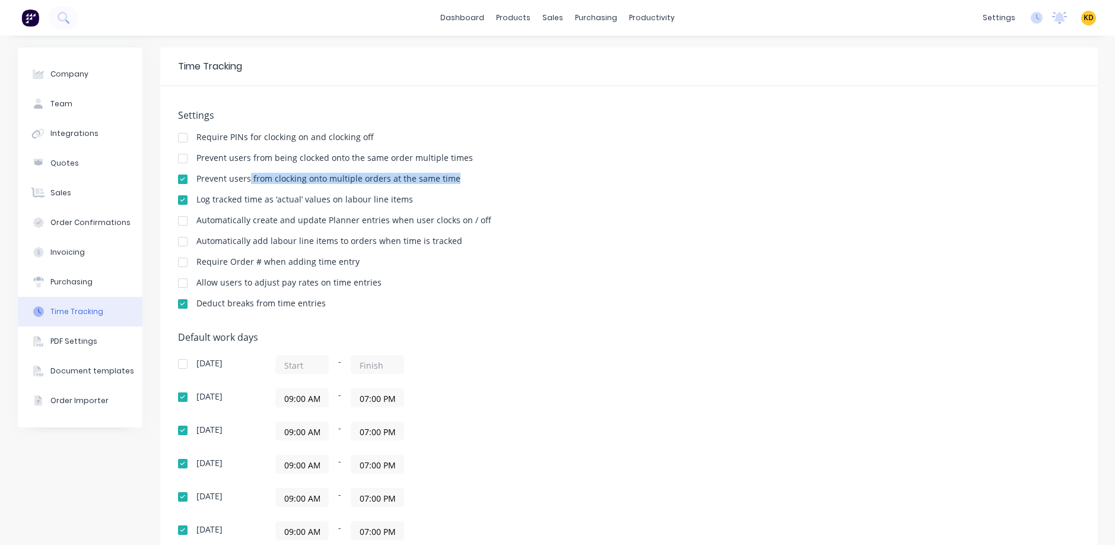
click at [700, 183] on div "Prevent users from clocking onto multiple orders at the same time" at bounding box center [629, 179] width 902 height 11
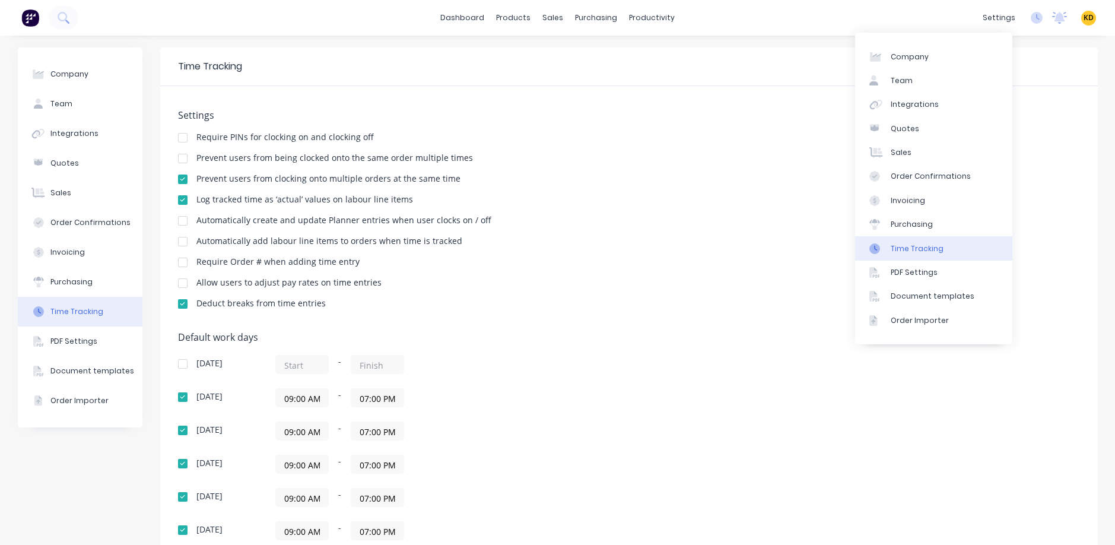
click at [687, 263] on div "Require Order # when adding time entry" at bounding box center [629, 263] width 902 height 11
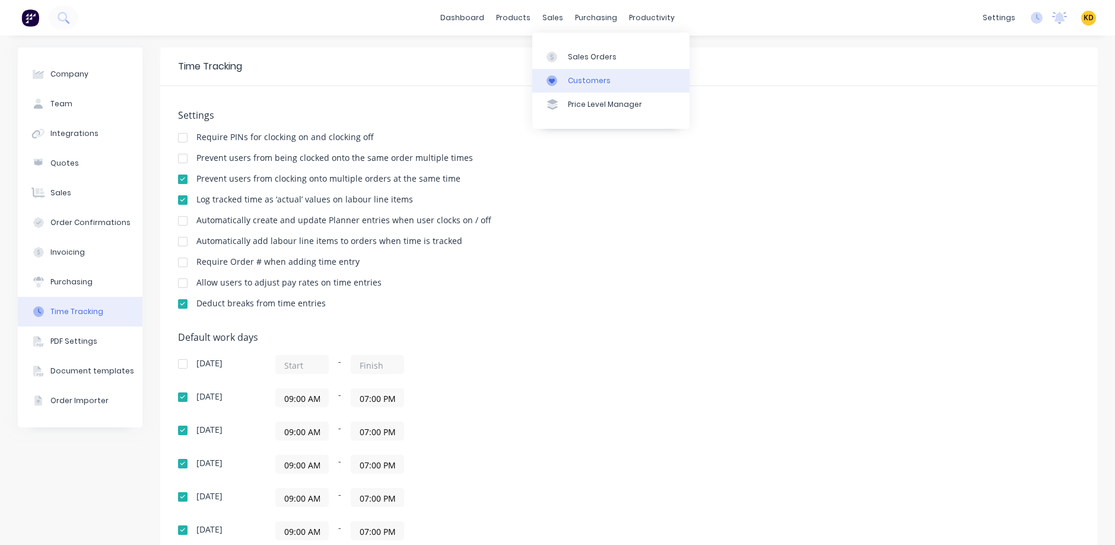
click at [573, 76] on div "Customers" at bounding box center [589, 80] width 43 height 11
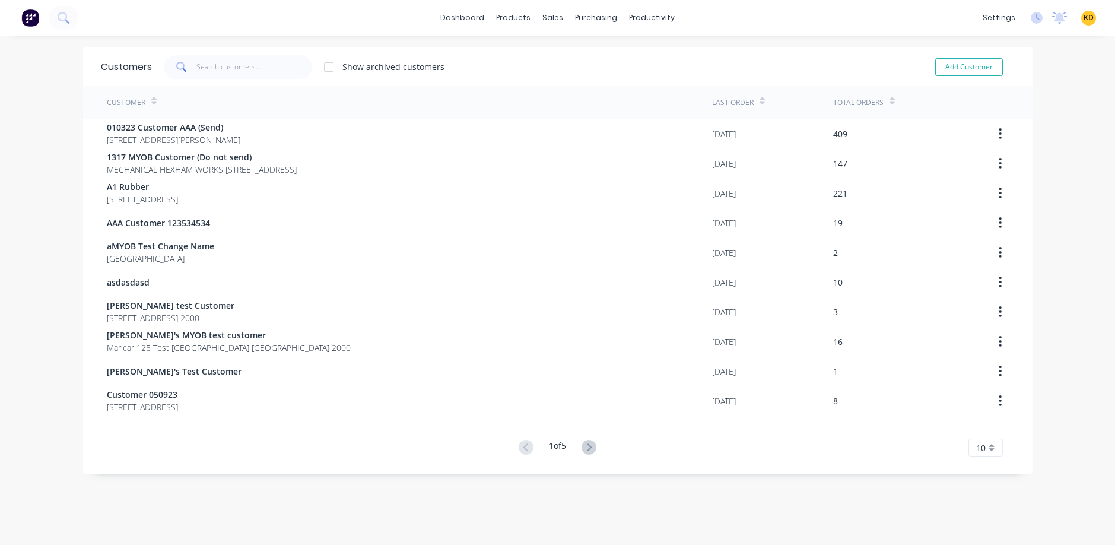
click at [293, 162] on span "1317 MYOB Customer (Do not send)" at bounding box center [202, 157] width 190 height 12
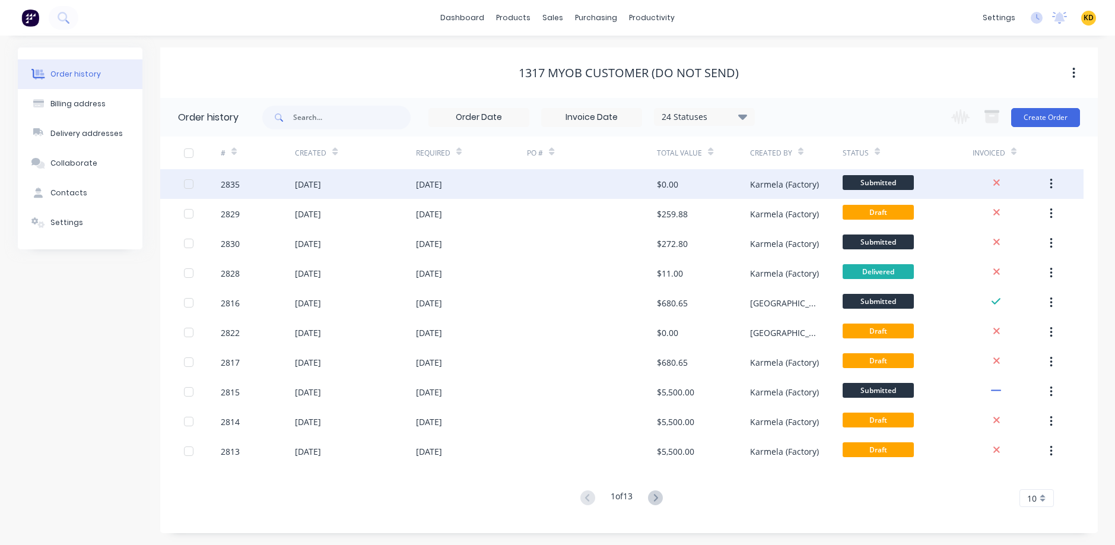
click at [563, 198] on div at bounding box center [592, 184] width 130 height 30
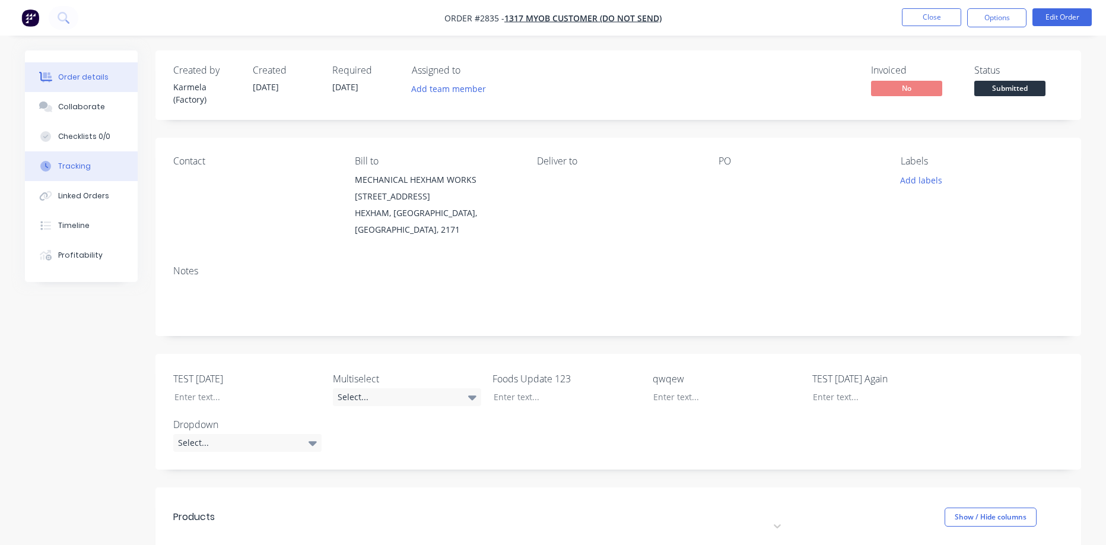
click at [84, 168] on div "Tracking" at bounding box center [74, 166] width 33 height 11
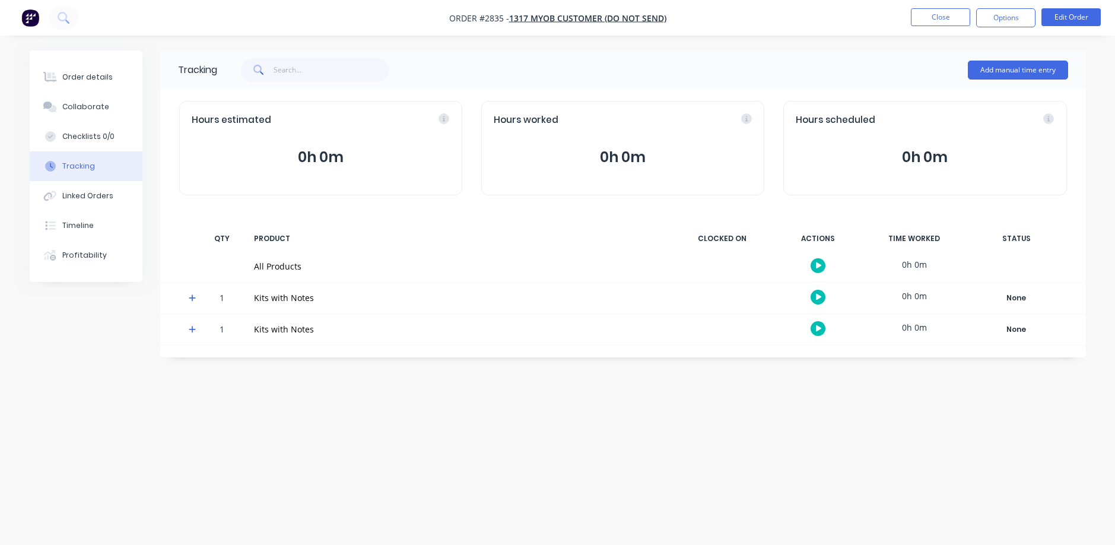
click at [682, 406] on div "Tracking Add manual time entry Hours estimated 0h 0m Hours worked 0h 0m Hours s…" at bounding box center [558, 249] width 1056 height 399
click at [817, 262] on icon "button" at bounding box center [819, 265] width 6 height 7
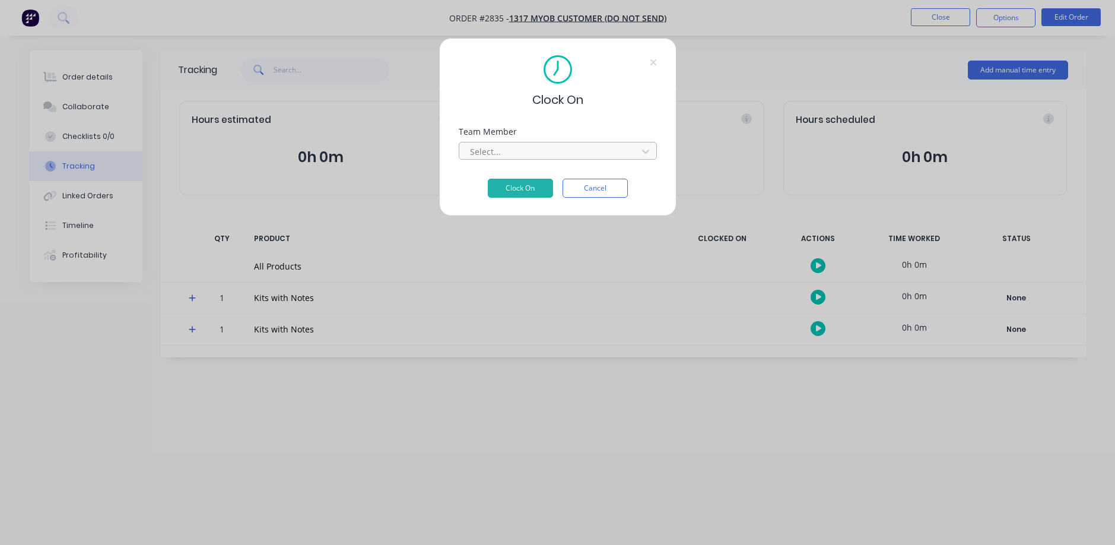
click at [544, 144] on div at bounding box center [550, 151] width 163 height 15
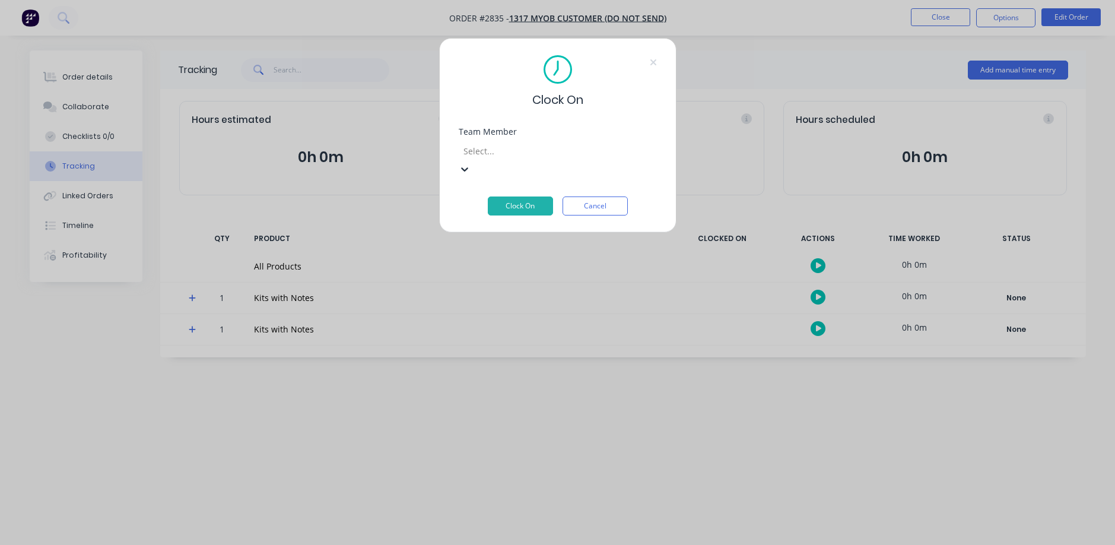
click at [529, 545] on div "Assignee 123" at bounding box center [557, 551] width 1115 height 12
click at [523, 196] on button "Clock On" at bounding box center [520, 205] width 65 height 19
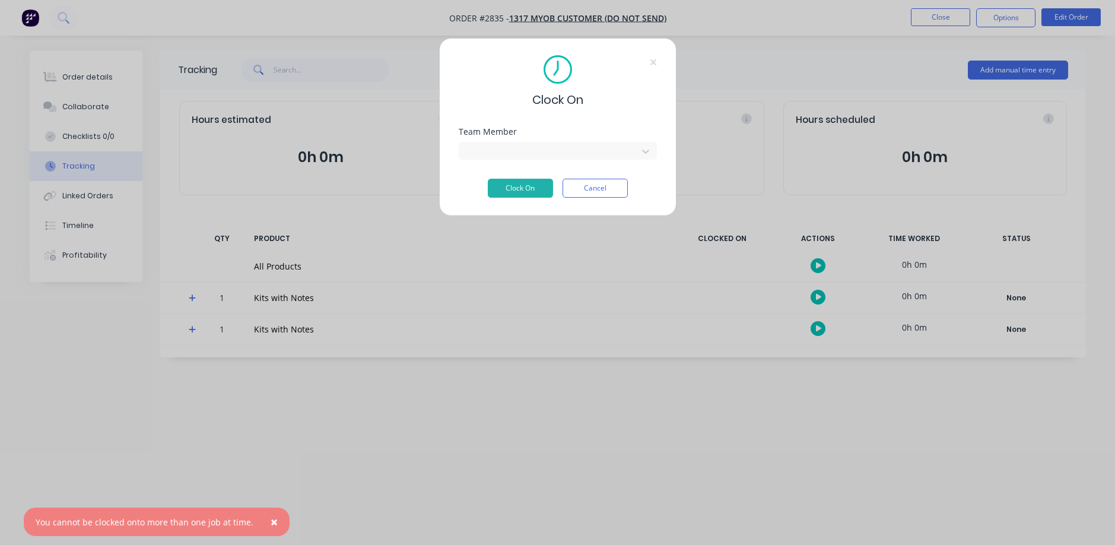
click at [271, 518] on span "×" at bounding box center [274, 521] width 7 height 17
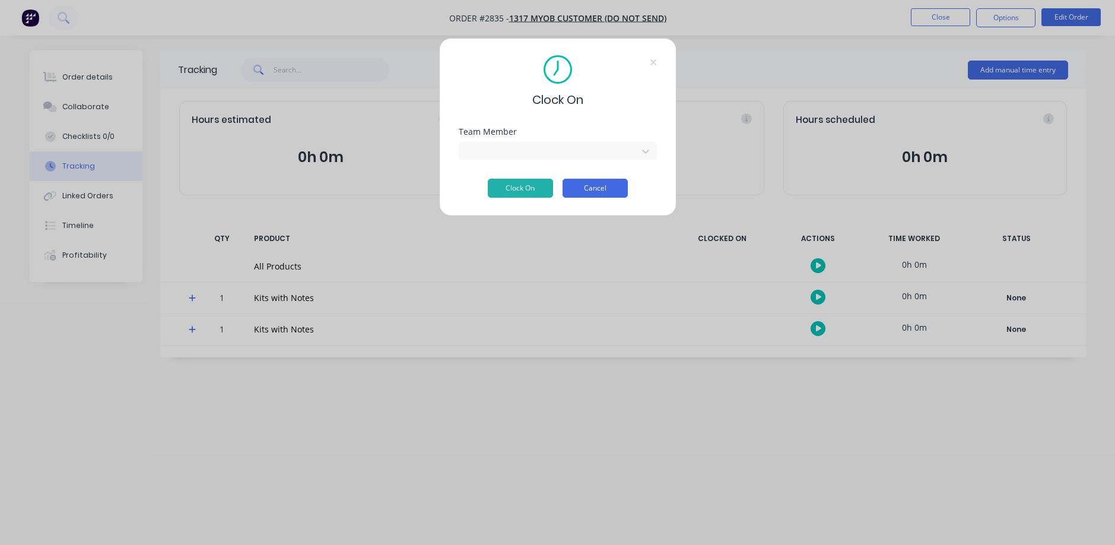
click at [608, 188] on button "Cancel" at bounding box center [595, 188] width 65 height 19
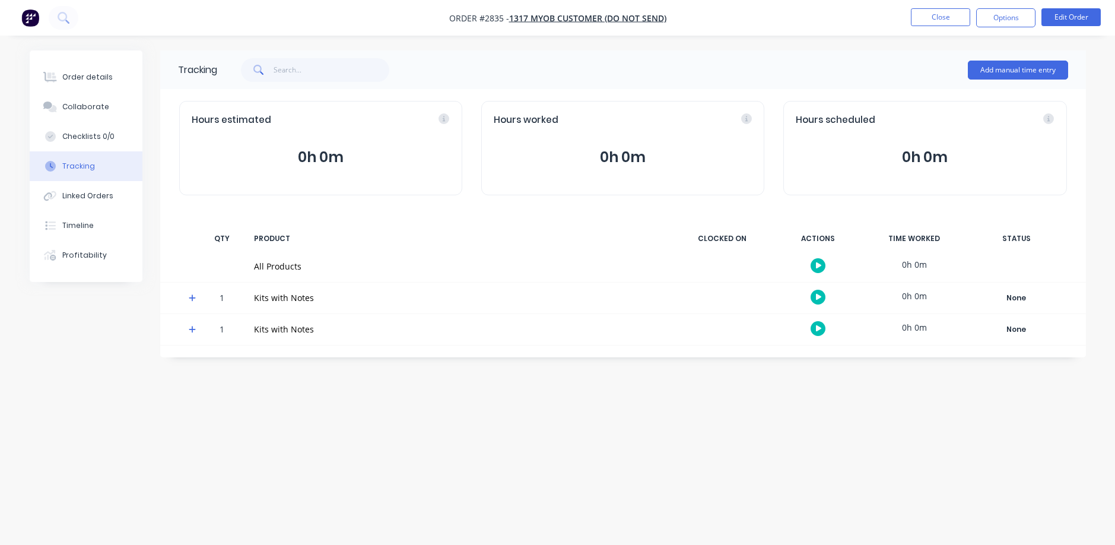
click at [631, 407] on div "Tracking Add manual time entry Hours estimated 0h 0m Hours worked 0h 0m Hours s…" at bounding box center [558, 249] width 1056 height 399
click at [785, 360] on div "Tracking Add manual time entry Hours estimated 0h 0m Hours worked 0h 0m Hours s…" at bounding box center [558, 249] width 1056 height 399
click at [919, 18] on button "Close" at bounding box center [940, 17] width 59 height 18
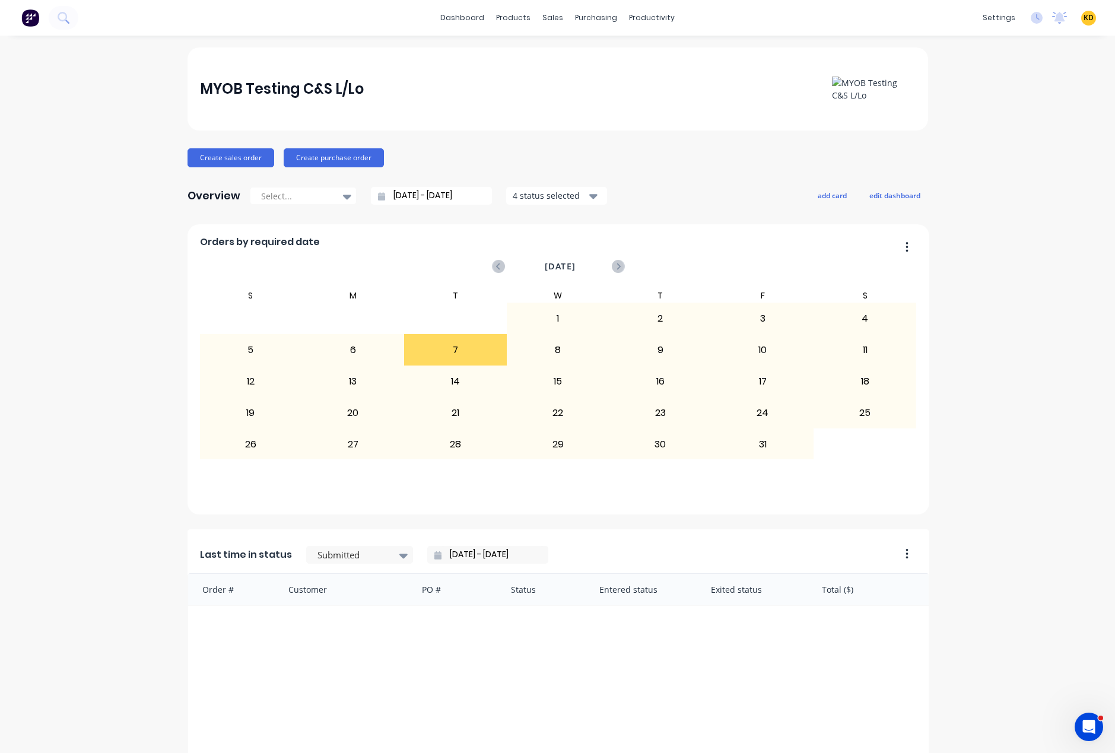
click at [1084, 19] on span "KD" at bounding box center [1089, 17] width 10 height 11
click at [1038, 152] on button "Sign out" at bounding box center [1014, 149] width 157 height 24
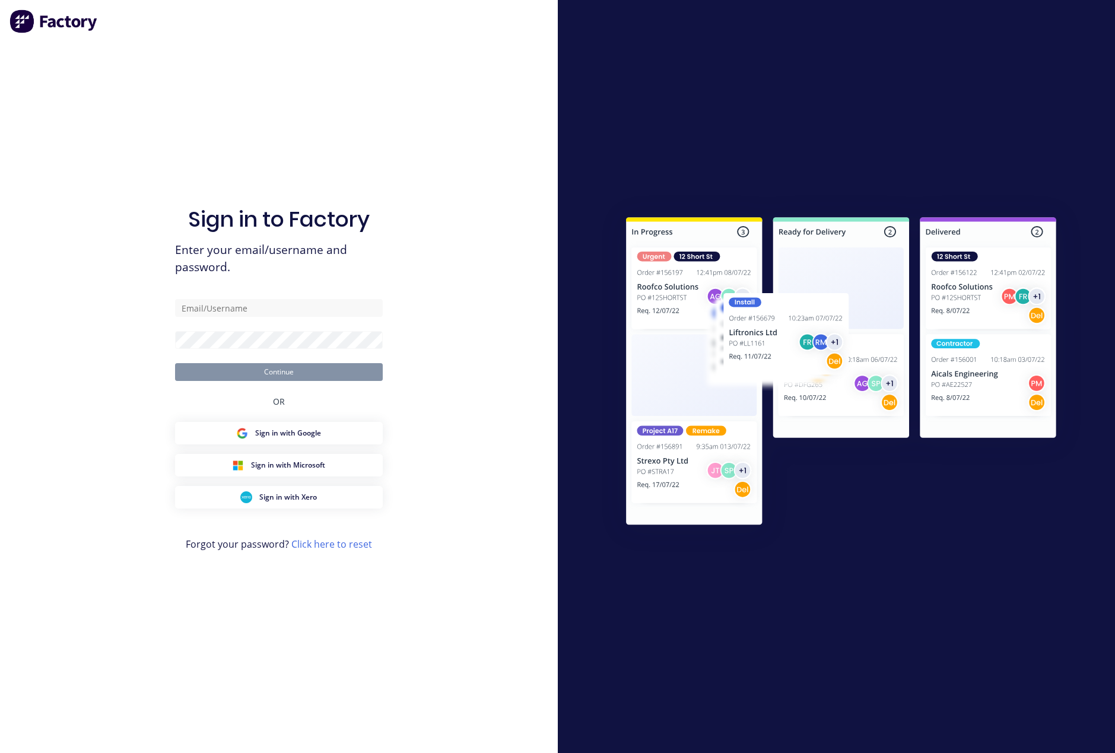
click at [468, 55] on div "Sign in to Factory Enter your email/username and password. Continue OR Sign in …" at bounding box center [279, 376] width 558 height 753
